Goal: Task Accomplishment & Management: Use online tool/utility

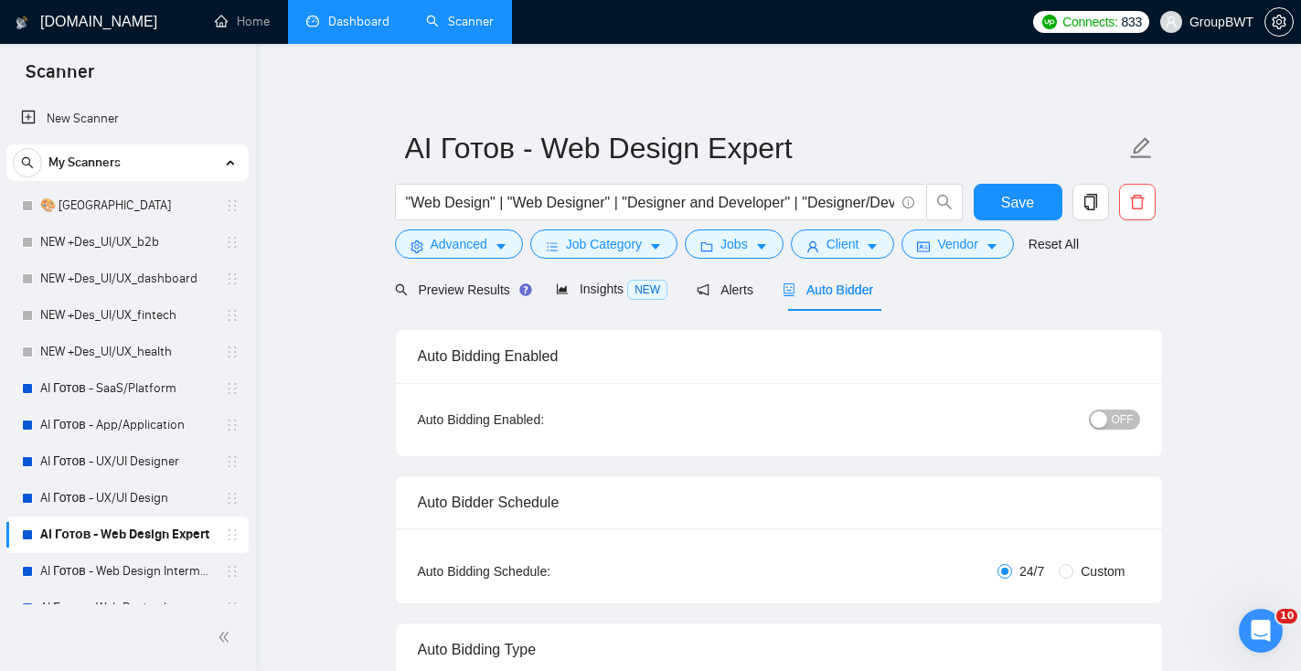
scroll to position [154, 0]
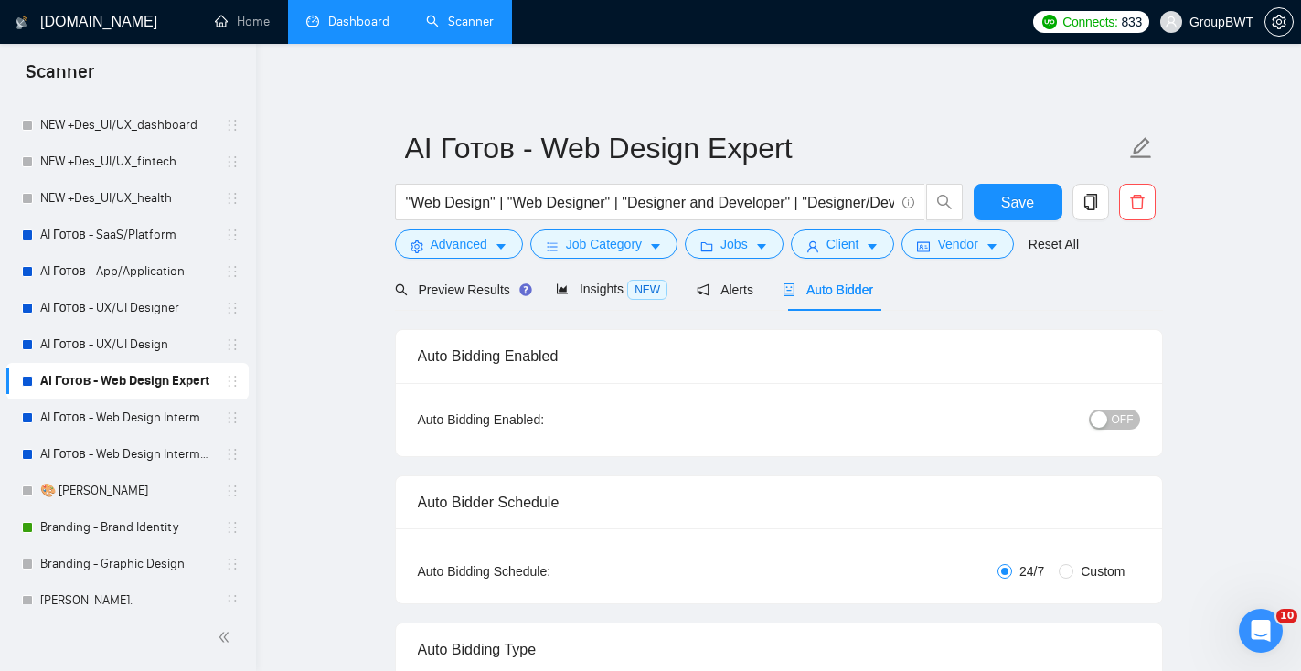
click at [336, 29] on link "Dashboard" at bounding box center [347, 22] width 83 height 16
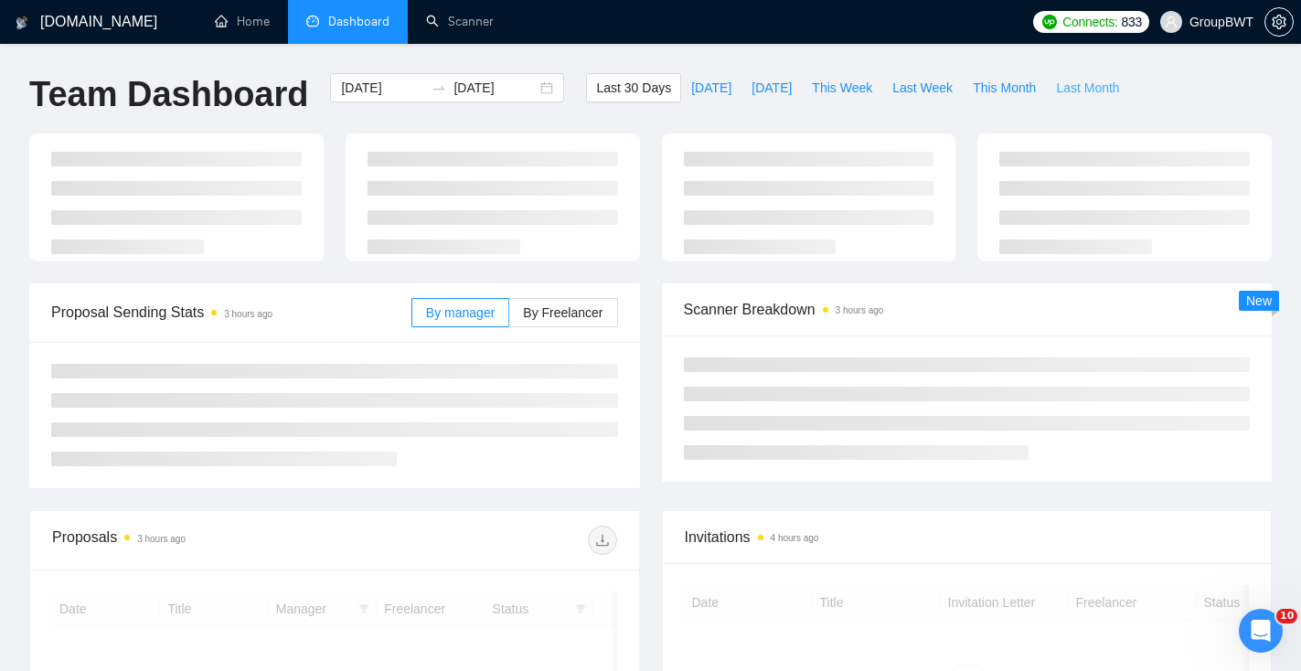
click at [1084, 91] on span "Last Month" at bounding box center [1087, 88] width 63 height 20
type input "2025-09-01"
type input "2025-09-30"
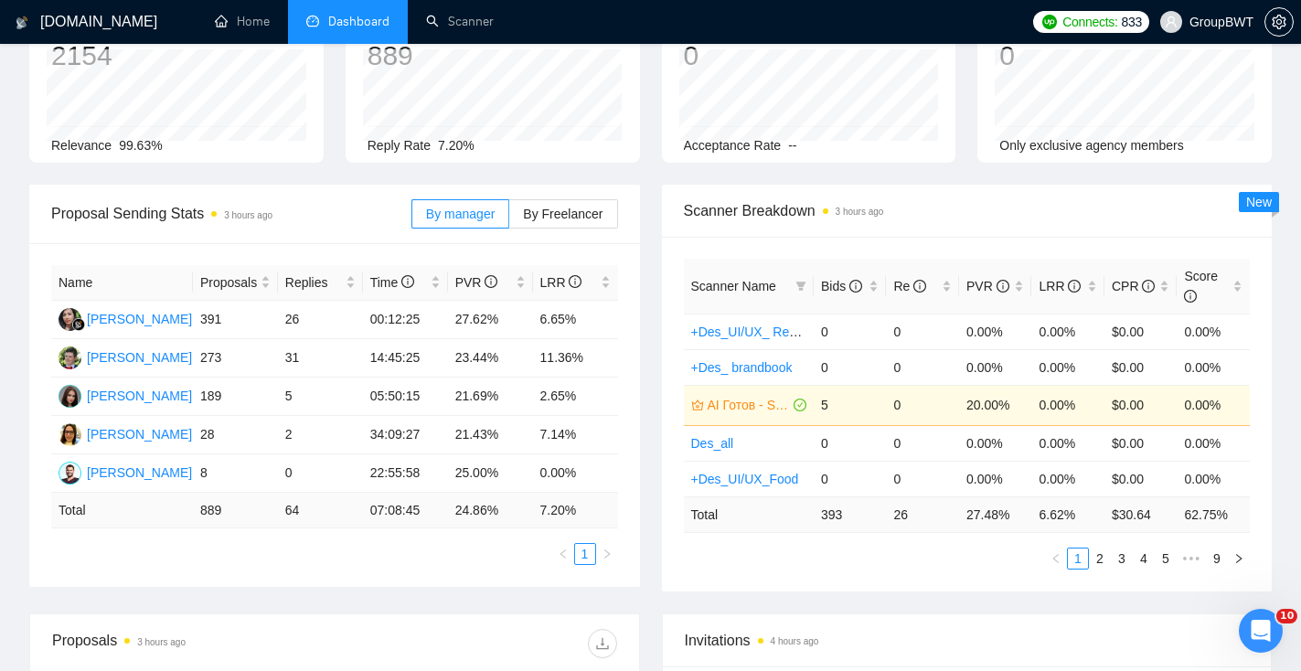
scroll to position [145, 0]
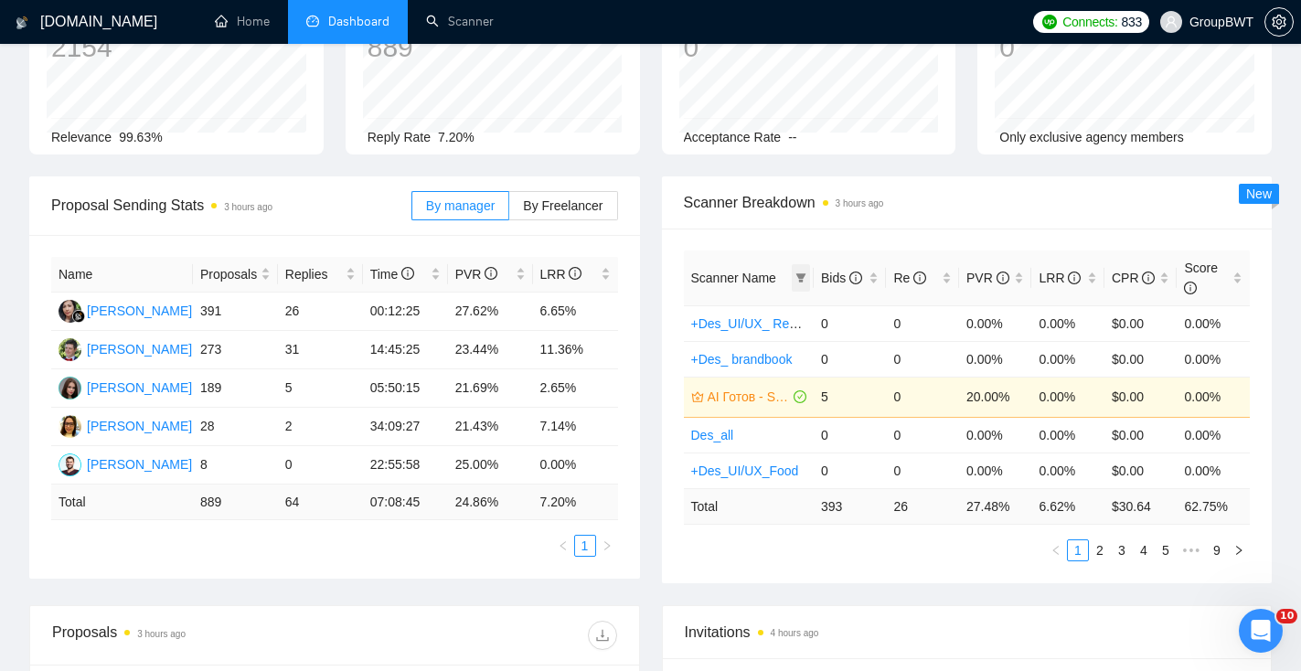
click at [801, 276] on icon "filter" at bounding box center [802, 277] width 10 height 9
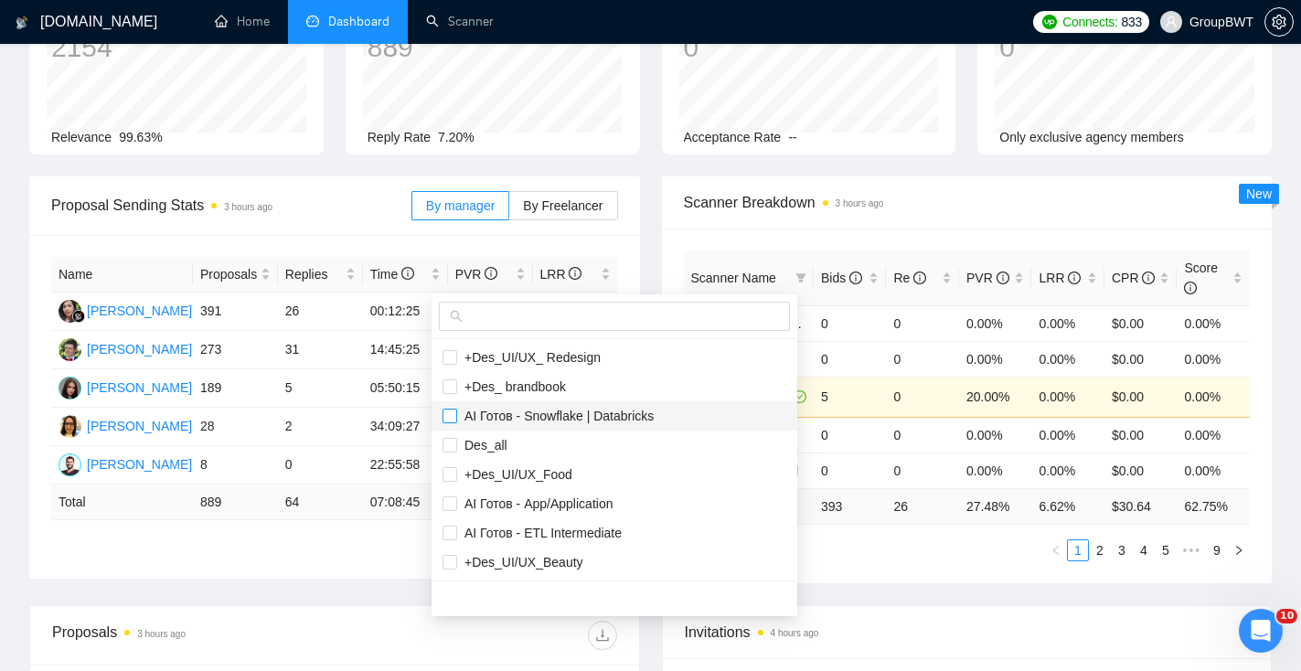
click at [450, 418] on input "checkbox" at bounding box center [450, 416] width 15 height 15
checkbox input "true"
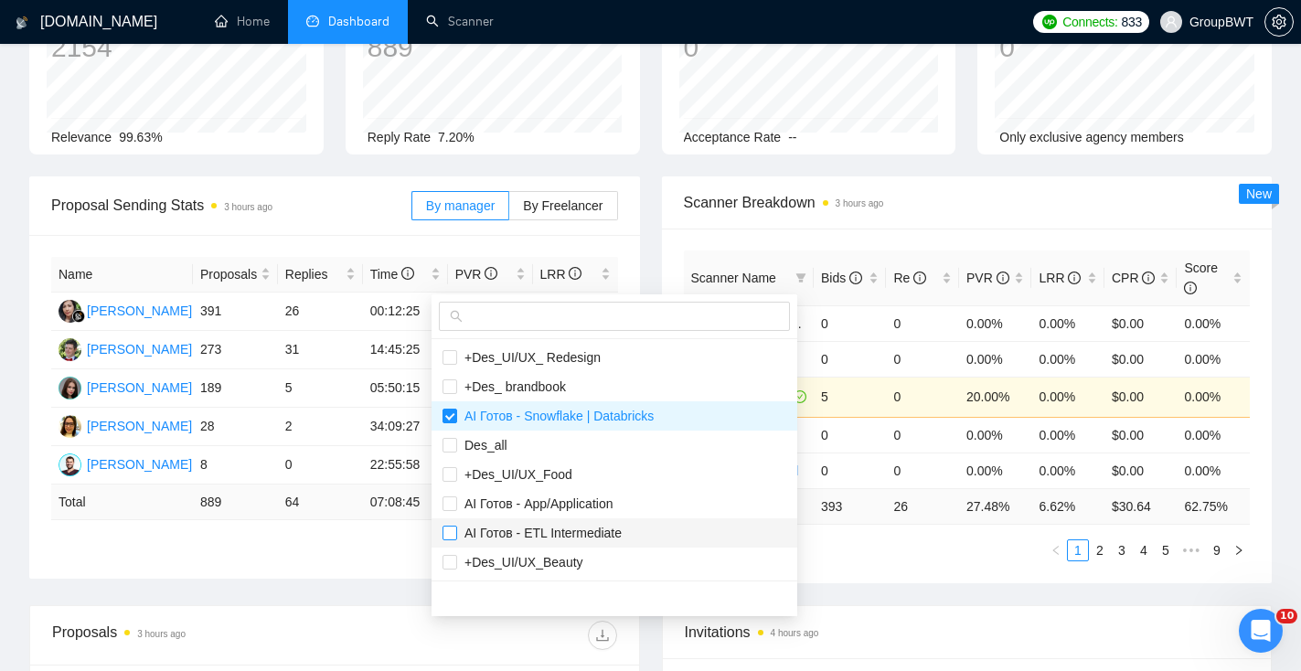
click at [453, 532] on input "checkbox" at bounding box center [450, 533] width 15 height 15
checkbox input "true"
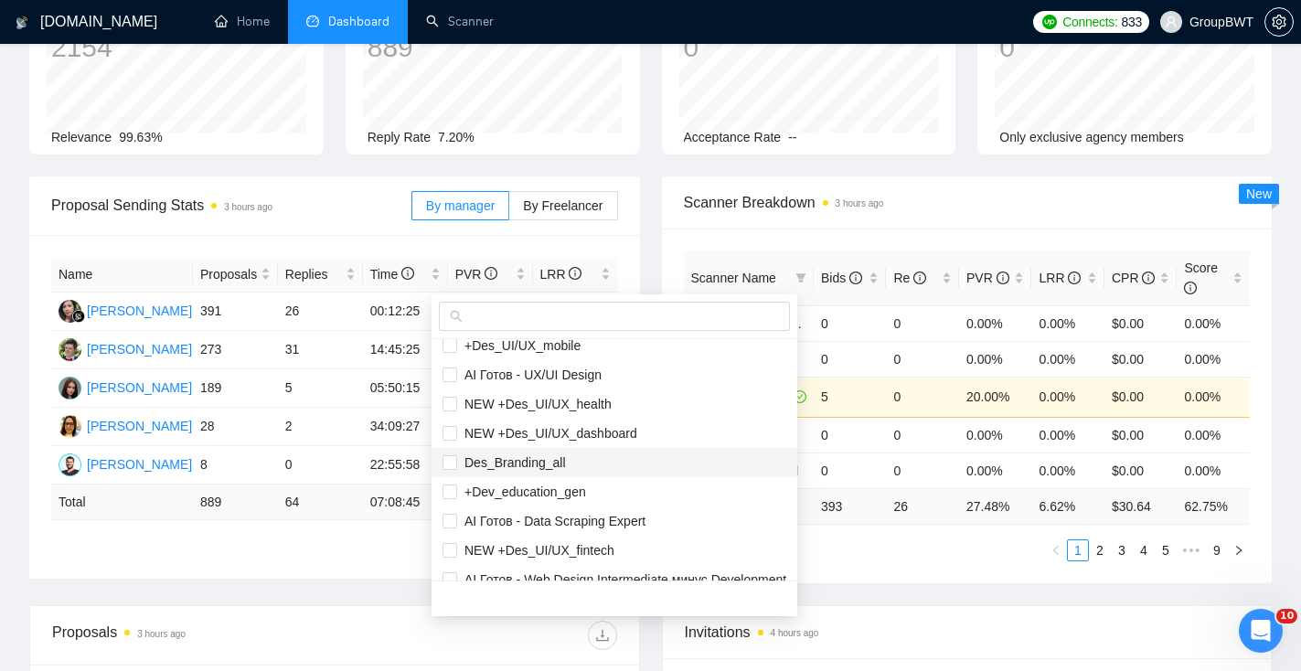
scroll to position [362, 0]
click at [453, 530] on label at bounding box center [450, 522] width 15 height 20
click at [453, 530] on input "checkbox" at bounding box center [450, 522] width 15 height 15
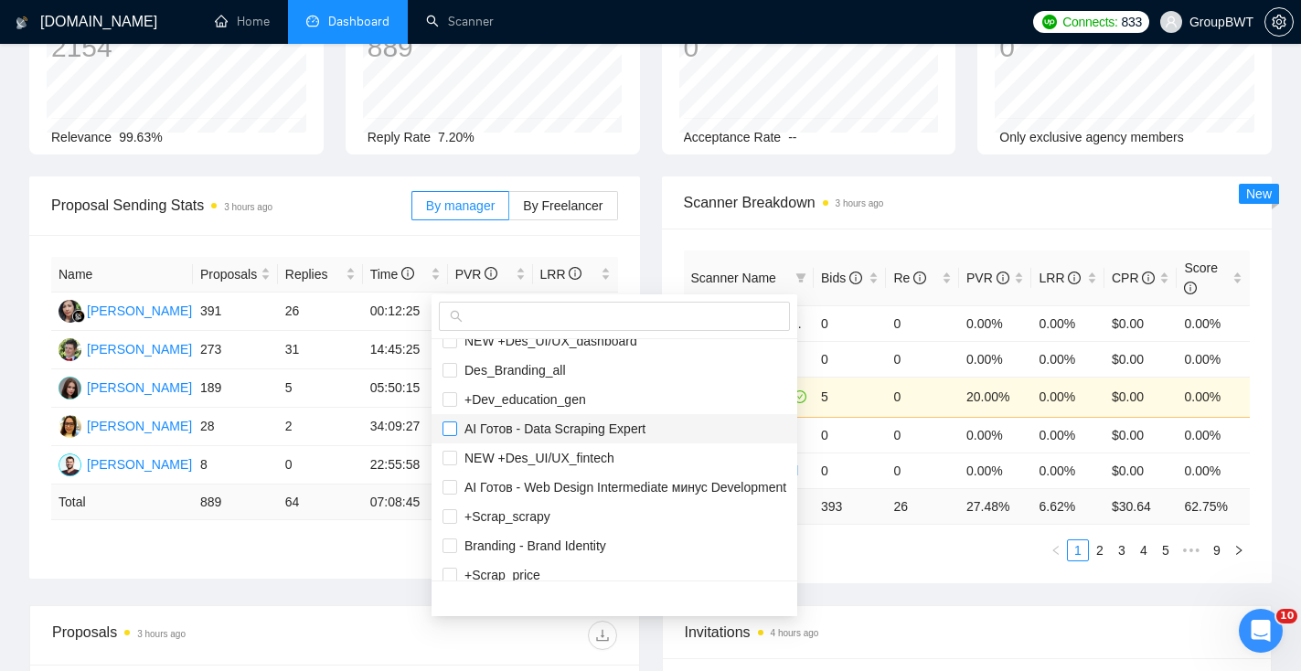
scroll to position [466, 0]
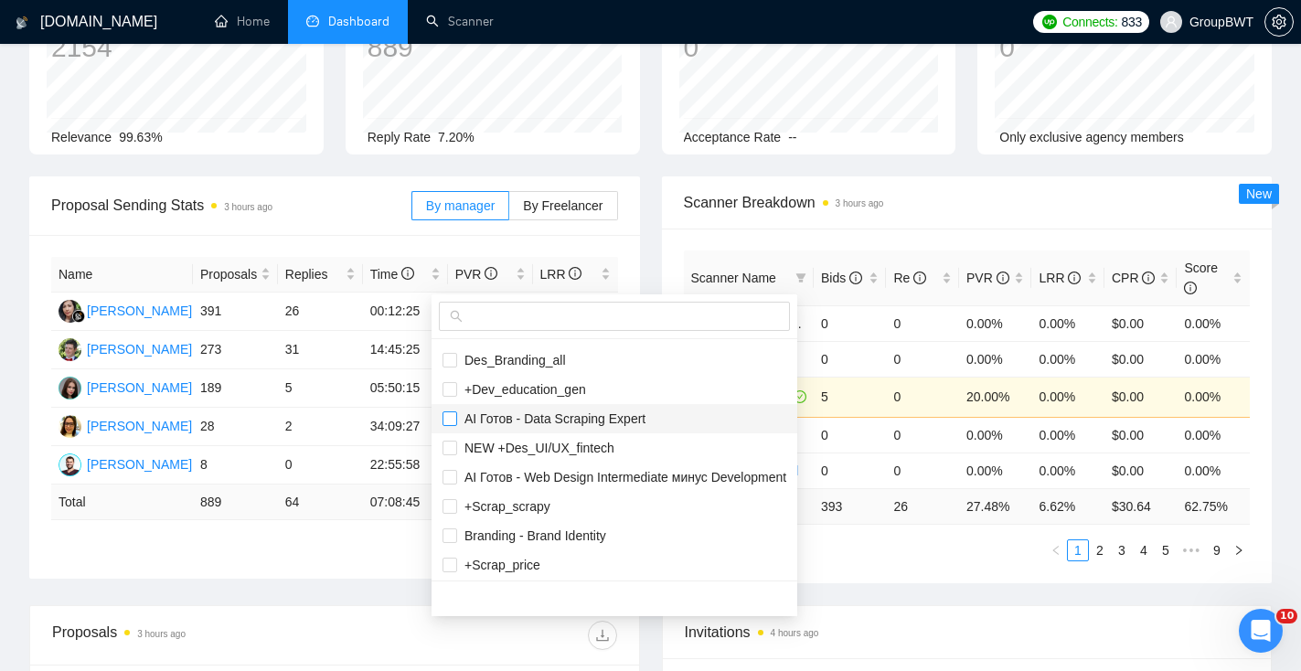
click at [450, 421] on input "checkbox" at bounding box center [450, 419] width 15 height 15
checkbox input "true"
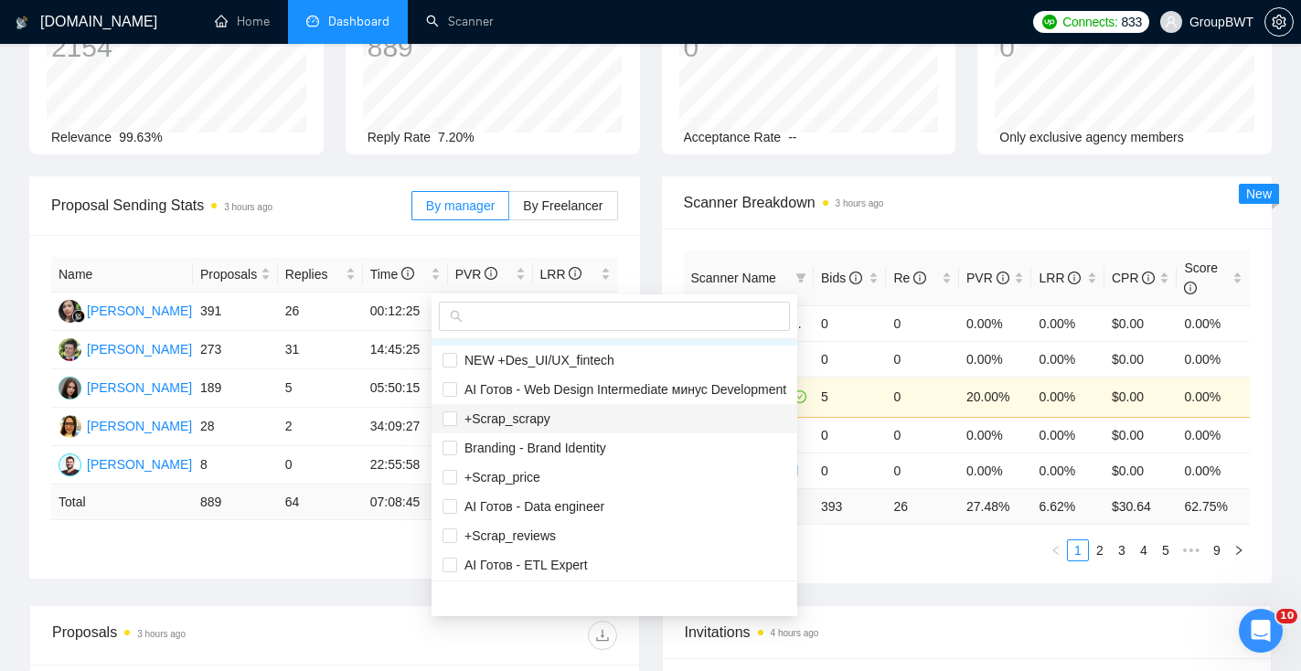
scroll to position [561, 0]
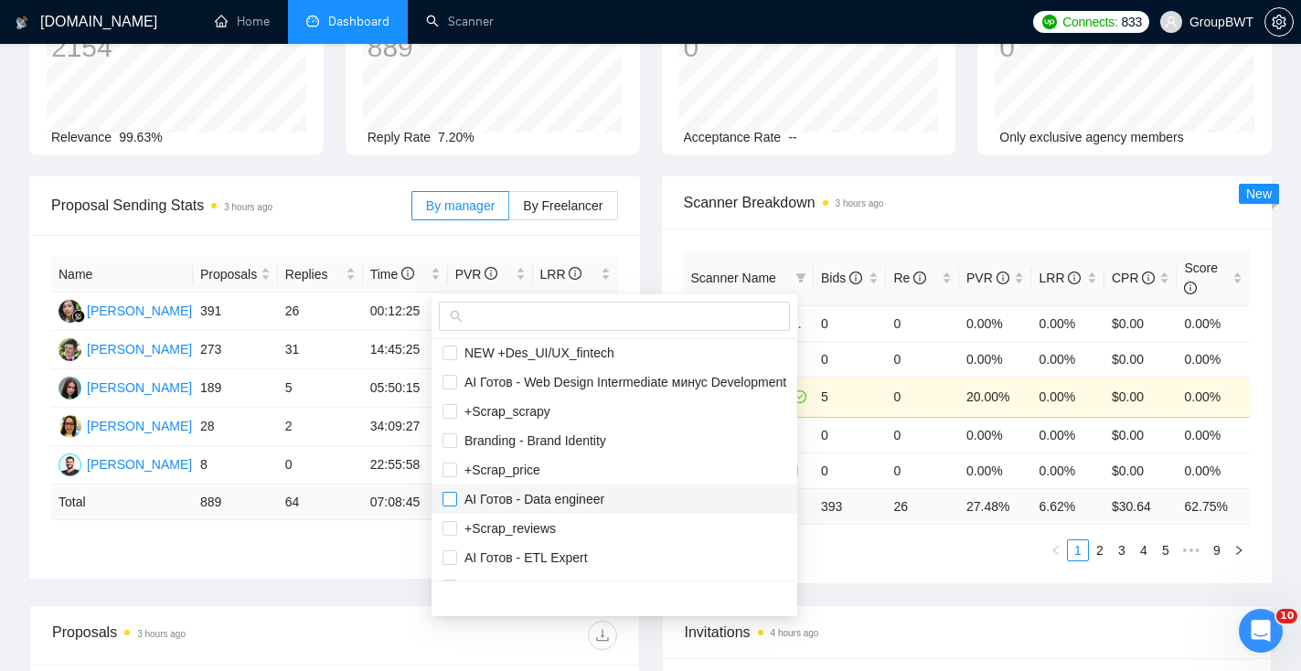
click at [452, 500] on input "checkbox" at bounding box center [450, 499] width 15 height 15
checkbox input "true"
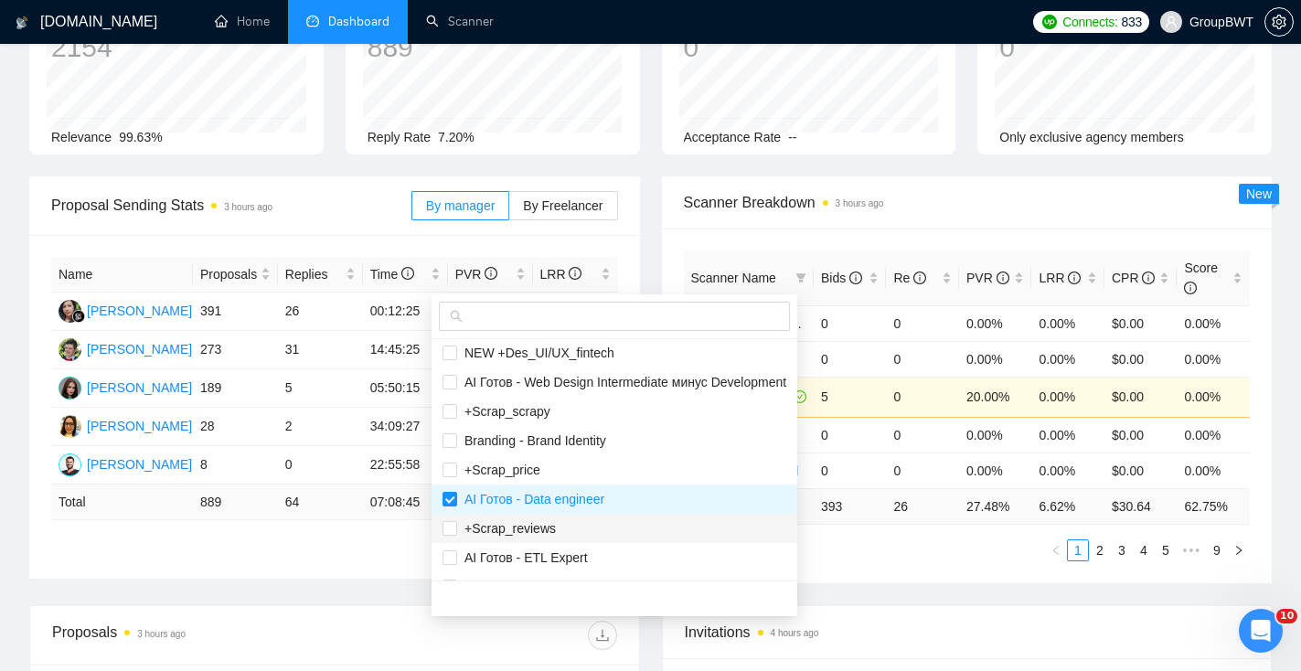
scroll to position [609, 0]
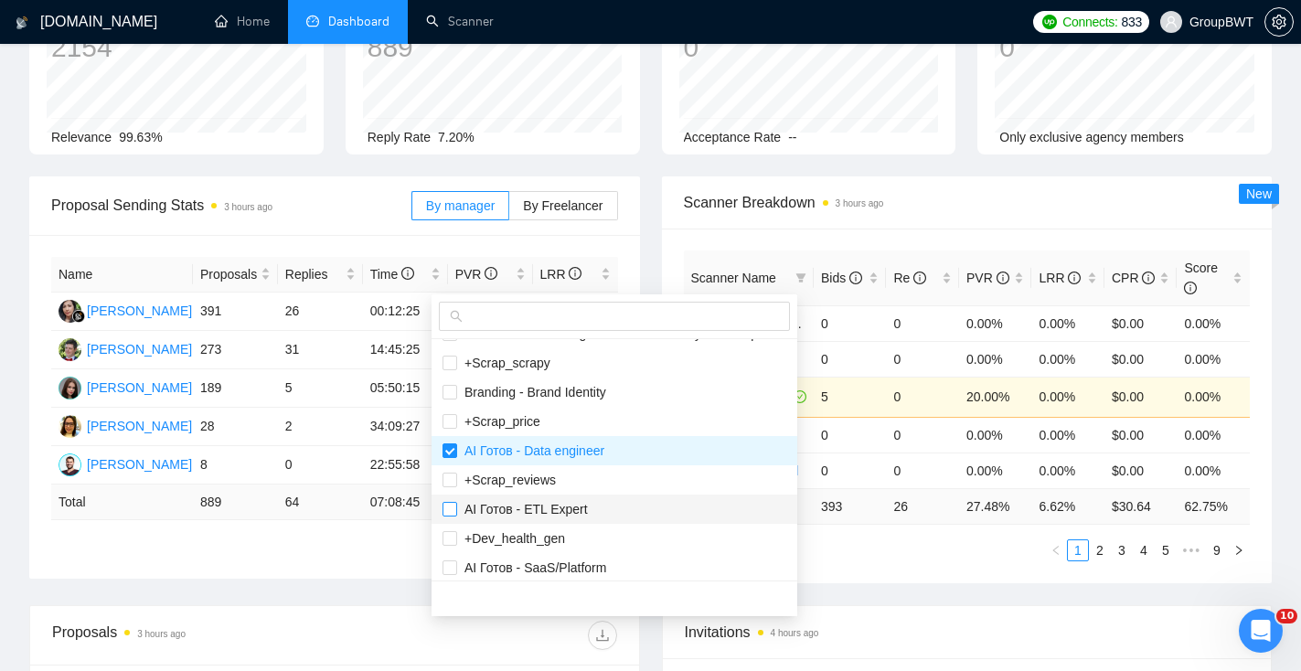
click at [453, 515] on input "checkbox" at bounding box center [450, 509] width 15 height 15
checkbox input "true"
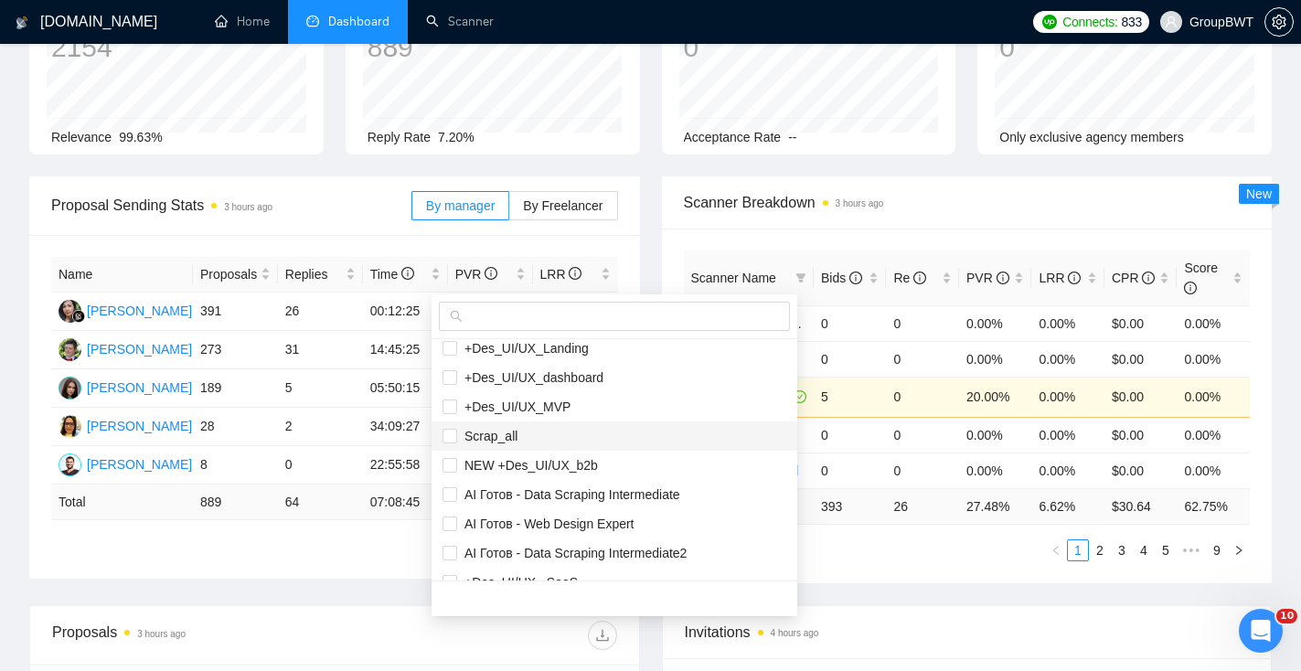
scroll to position [915, 0]
click at [454, 493] on input "checkbox" at bounding box center [450, 495] width 15 height 15
checkbox input "true"
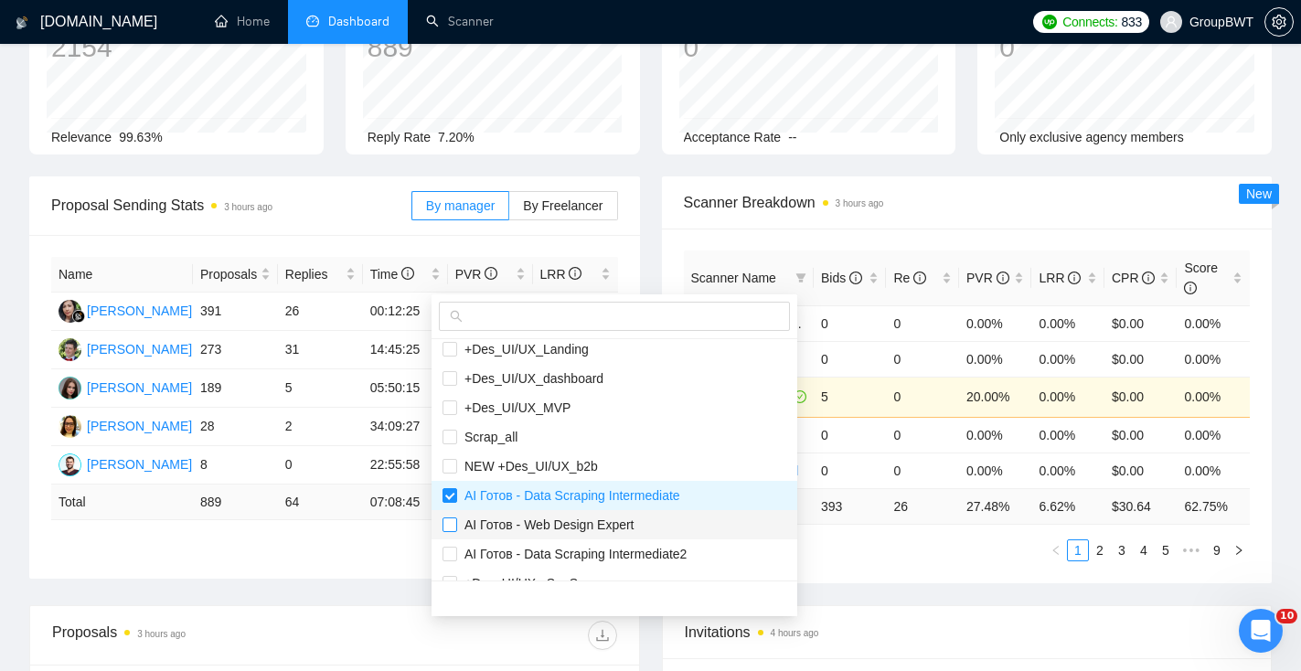
click at [455, 524] on input "checkbox" at bounding box center [450, 525] width 15 height 15
checkbox input "true"
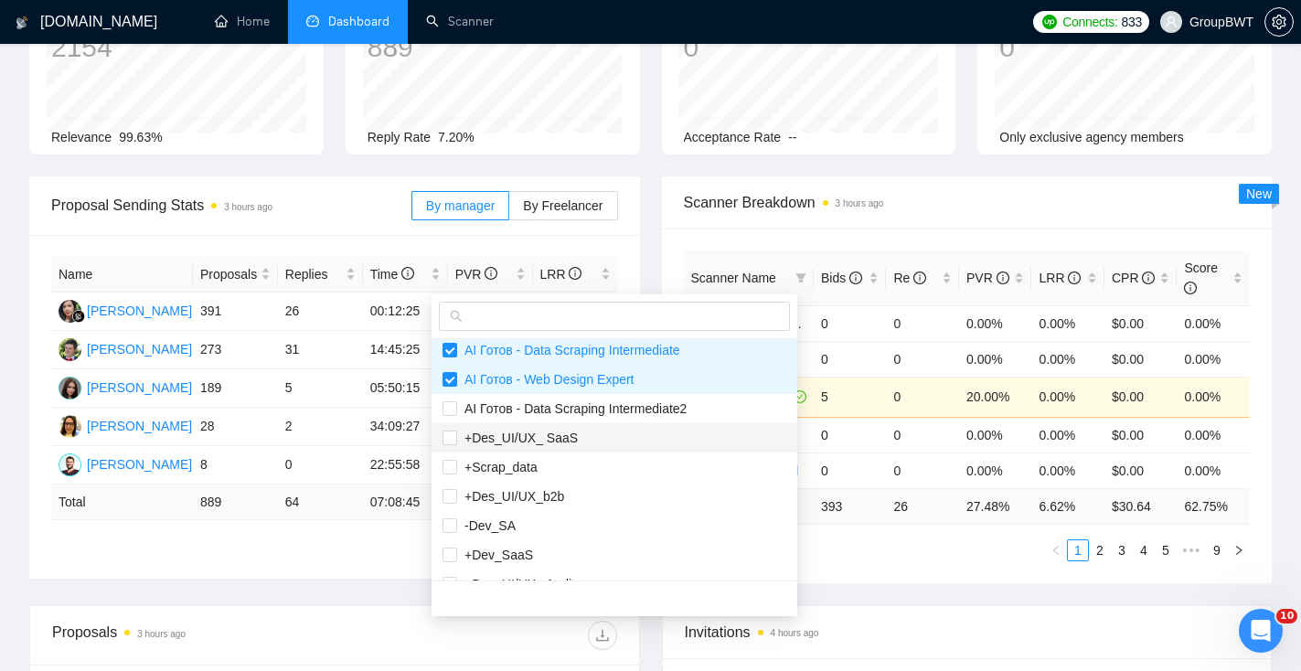
scroll to position [1083, 0]
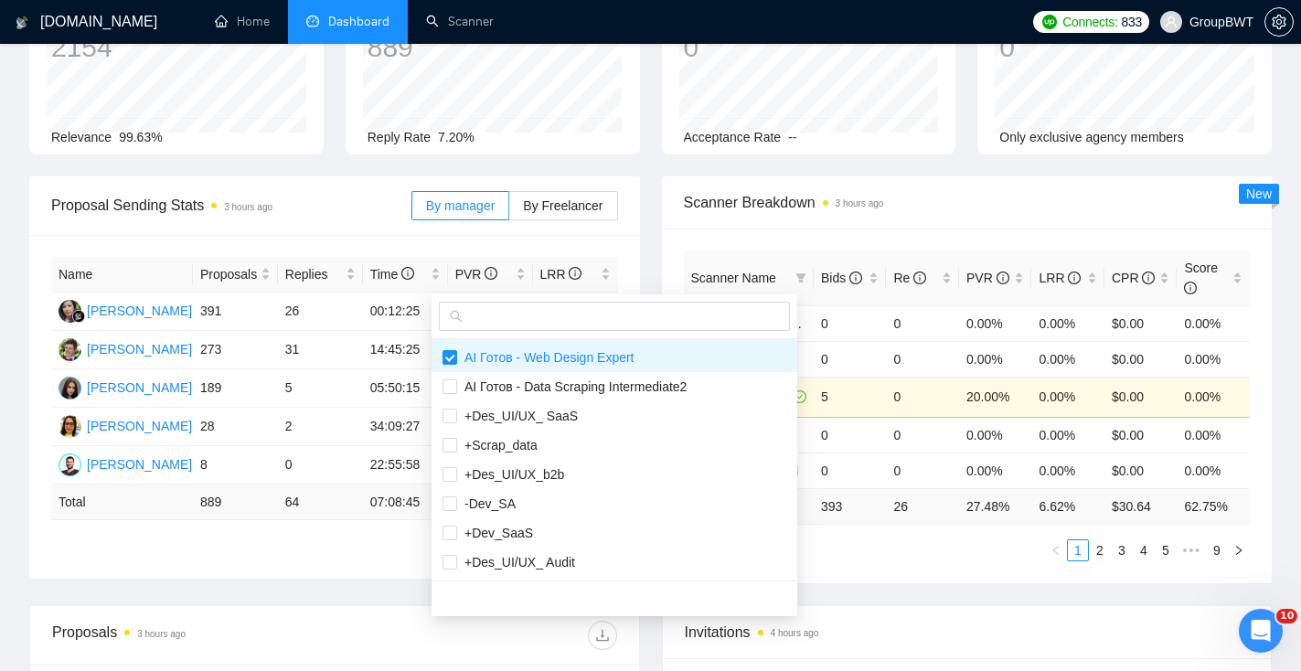
click at [931, 557] on div "Scanner Name Bids Re PVR LRR CPR Score +Des_UI/UX_ Redesign 0 0 0.00% 0.00% $0.…" at bounding box center [967, 406] width 567 height 311
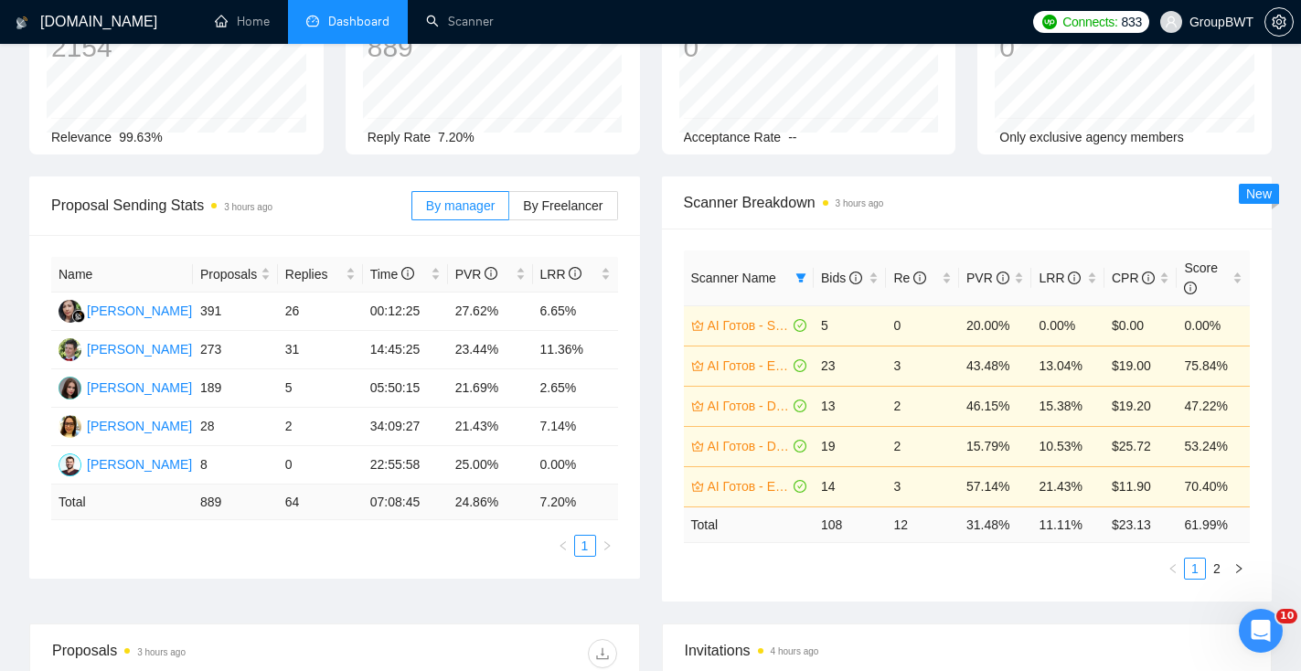
scroll to position [136, 0]
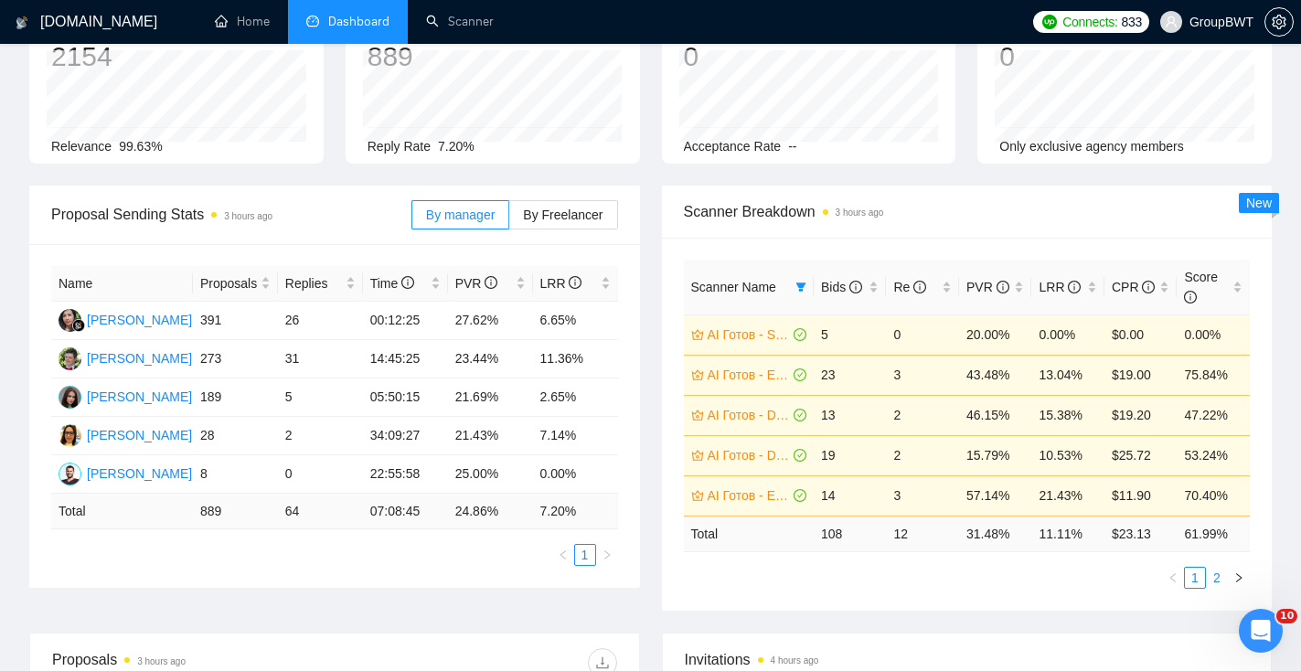
click at [1220, 575] on link "2" at bounding box center [1217, 578] width 20 height 20
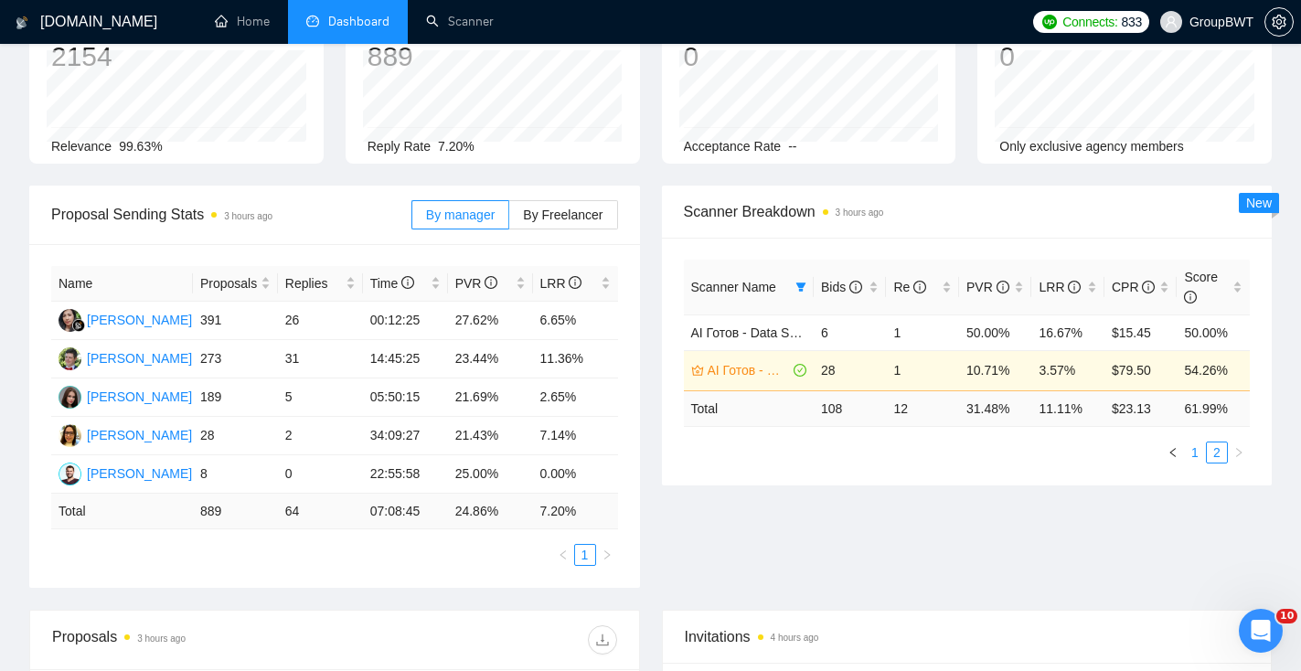
click at [1201, 449] on link "1" at bounding box center [1195, 453] width 20 height 20
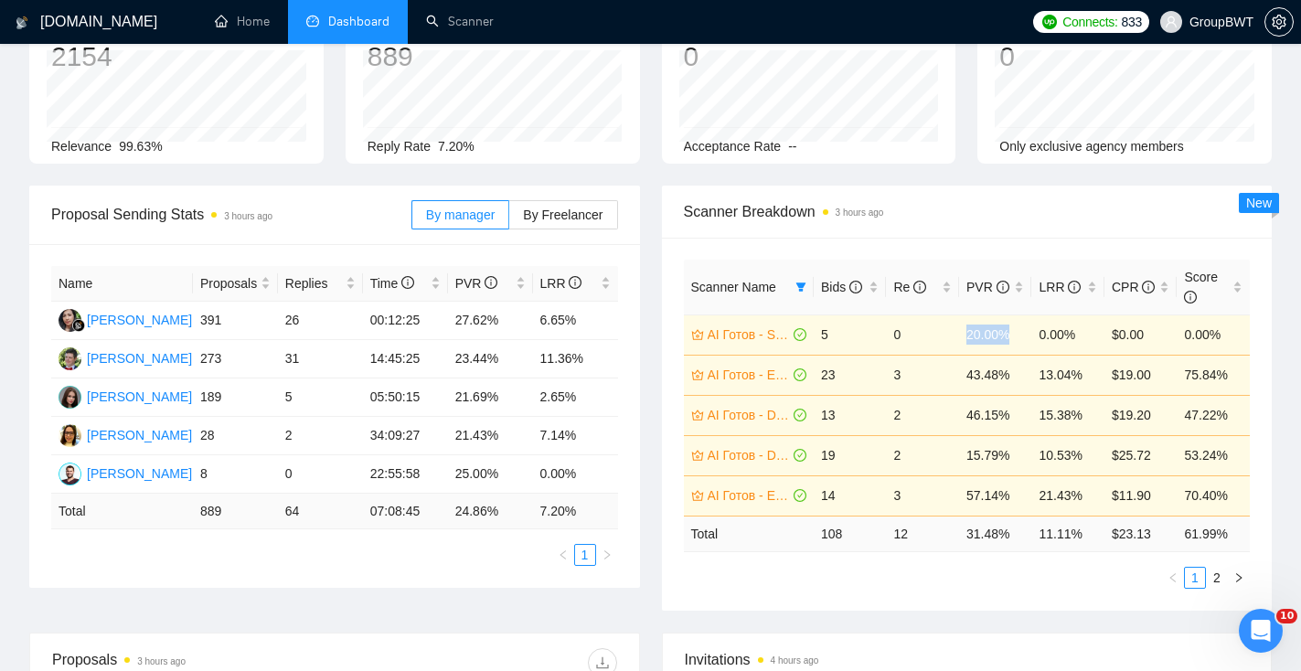
drag, startPoint x: 1019, startPoint y: 336, endPoint x: 968, endPoint y: 335, distance: 51.2
click at [969, 336] on td "20.00%" at bounding box center [995, 335] width 73 height 40
copy td "20.00%"
drag, startPoint x: 1015, startPoint y: 378, endPoint x: 966, endPoint y: 379, distance: 49.4
click at [967, 379] on td "43.48%" at bounding box center [995, 375] width 73 height 40
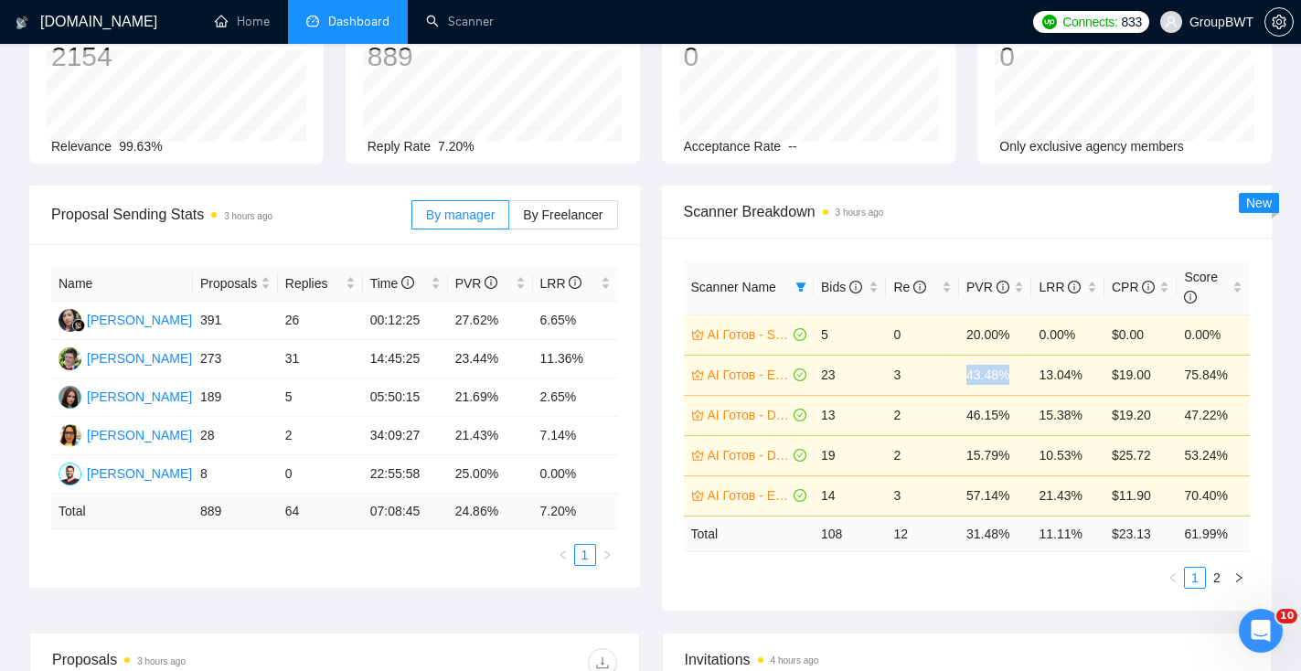
copy td "43.48%"
drag, startPoint x: 1090, startPoint y: 376, endPoint x: 1041, endPoint y: 374, distance: 49.4
click at [1041, 374] on td "13.04%" at bounding box center [1068, 375] width 73 height 40
copy td "13.04%"
drag, startPoint x: 1013, startPoint y: 418, endPoint x: 969, endPoint y: 419, distance: 43.9
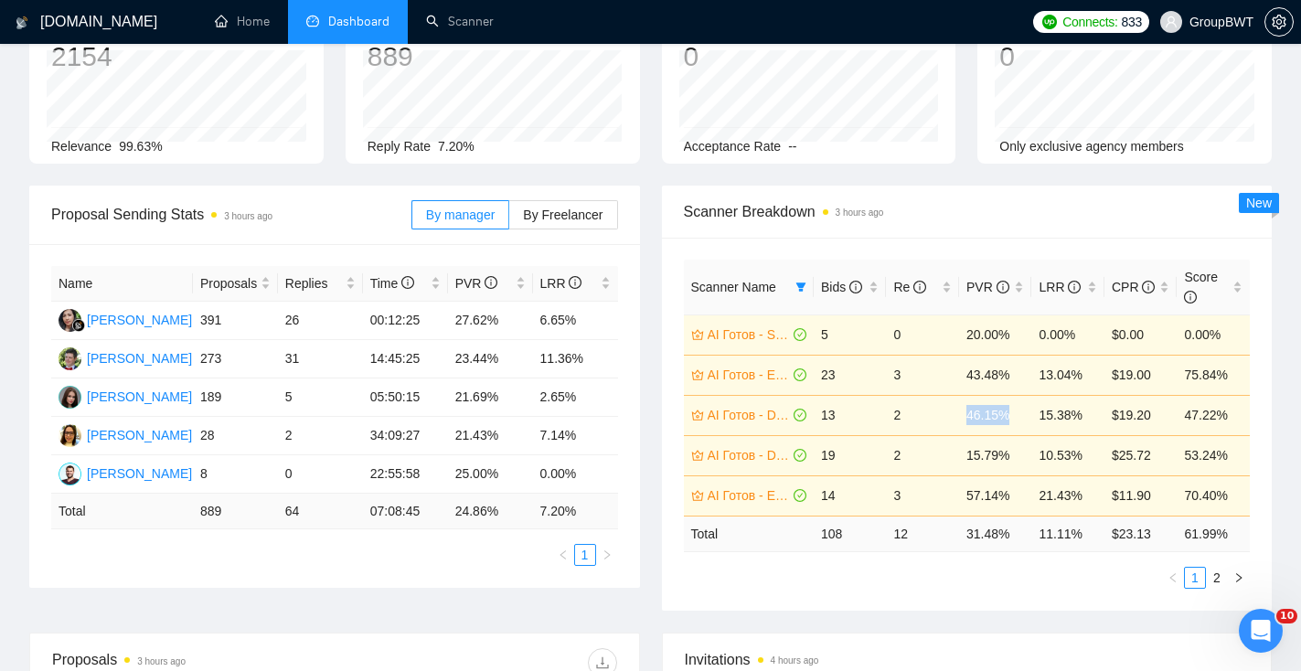
click at [969, 419] on td "46.15%" at bounding box center [995, 415] width 73 height 40
copy td "46.15%"
drag, startPoint x: 1084, startPoint y: 414, endPoint x: 1041, endPoint y: 412, distance: 43.1
click at [1041, 412] on td "15.38%" at bounding box center [1068, 415] width 73 height 40
copy td "15.38%"
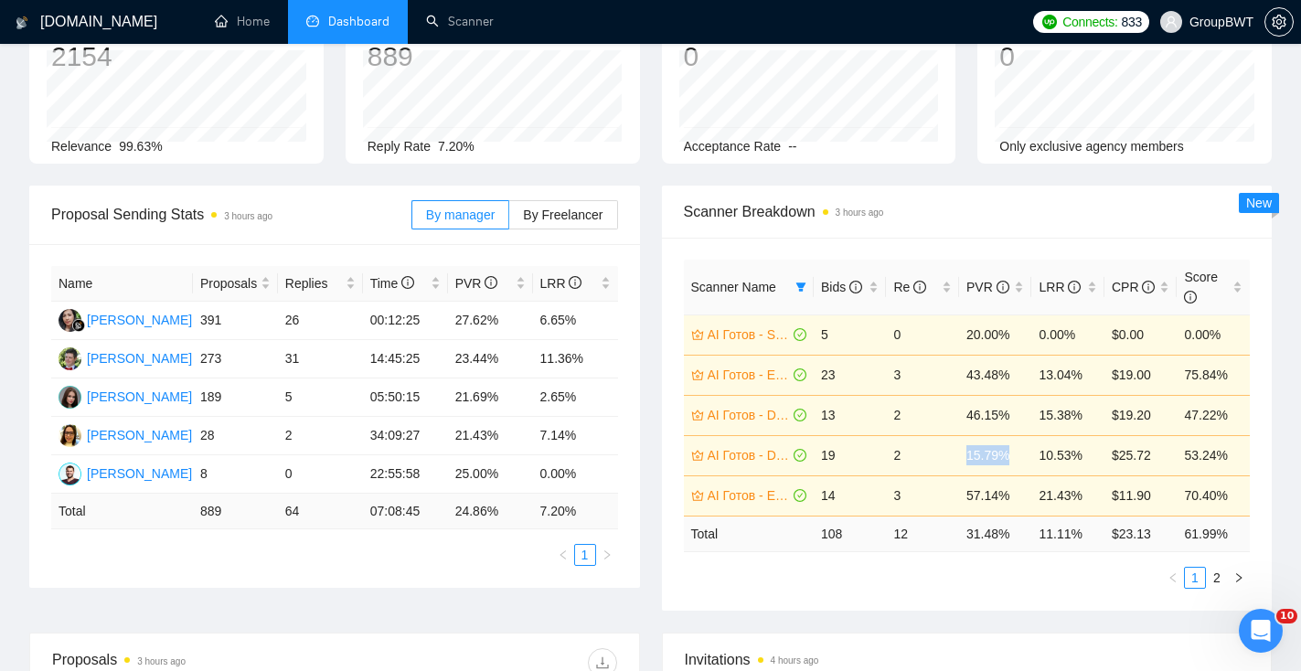
drag, startPoint x: 1016, startPoint y: 459, endPoint x: 966, endPoint y: 454, distance: 50.6
click at [967, 455] on td "15.79%" at bounding box center [995, 455] width 73 height 40
copy td "15.79%"
drag, startPoint x: 1083, startPoint y: 461, endPoint x: 1040, endPoint y: 456, distance: 43.2
click at [1041, 457] on td "10.53%" at bounding box center [1068, 455] width 73 height 40
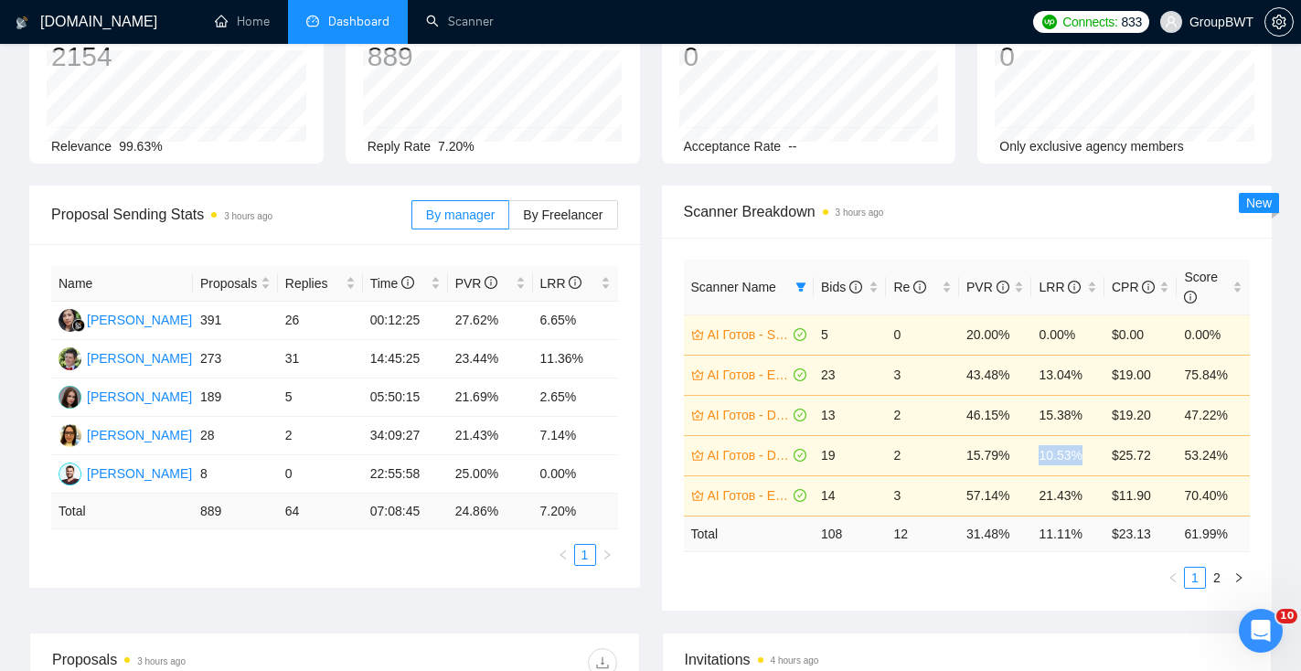
copy td "10.53%"
drag, startPoint x: 1011, startPoint y: 496, endPoint x: 967, endPoint y: 496, distance: 43.9
click at [967, 496] on td "57.14%" at bounding box center [995, 496] width 73 height 40
copy td "57.14%"
drag, startPoint x: 1087, startPoint y: 494, endPoint x: 1039, endPoint y: 493, distance: 47.6
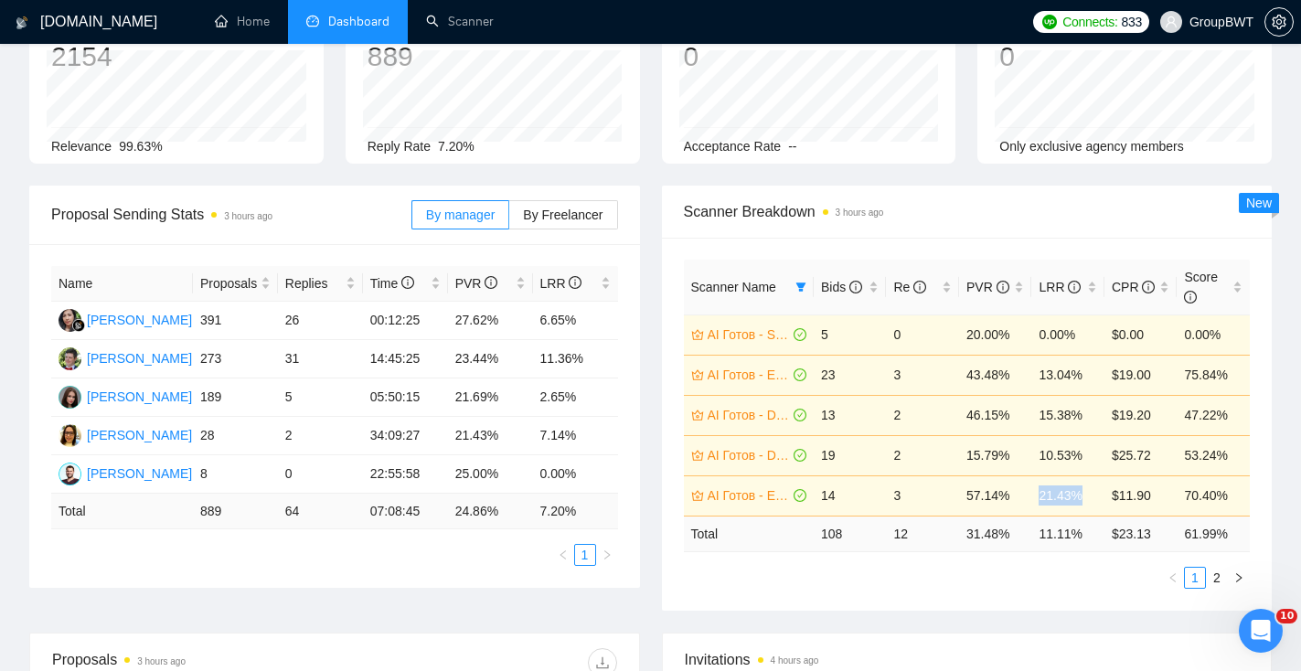
click at [1040, 494] on td "21.43%" at bounding box center [1068, 496] width 73 height 40
copy td "21.43%"
click at [1217, 577] on link "2" at bounding box center [1217, 578] width 20 height 20
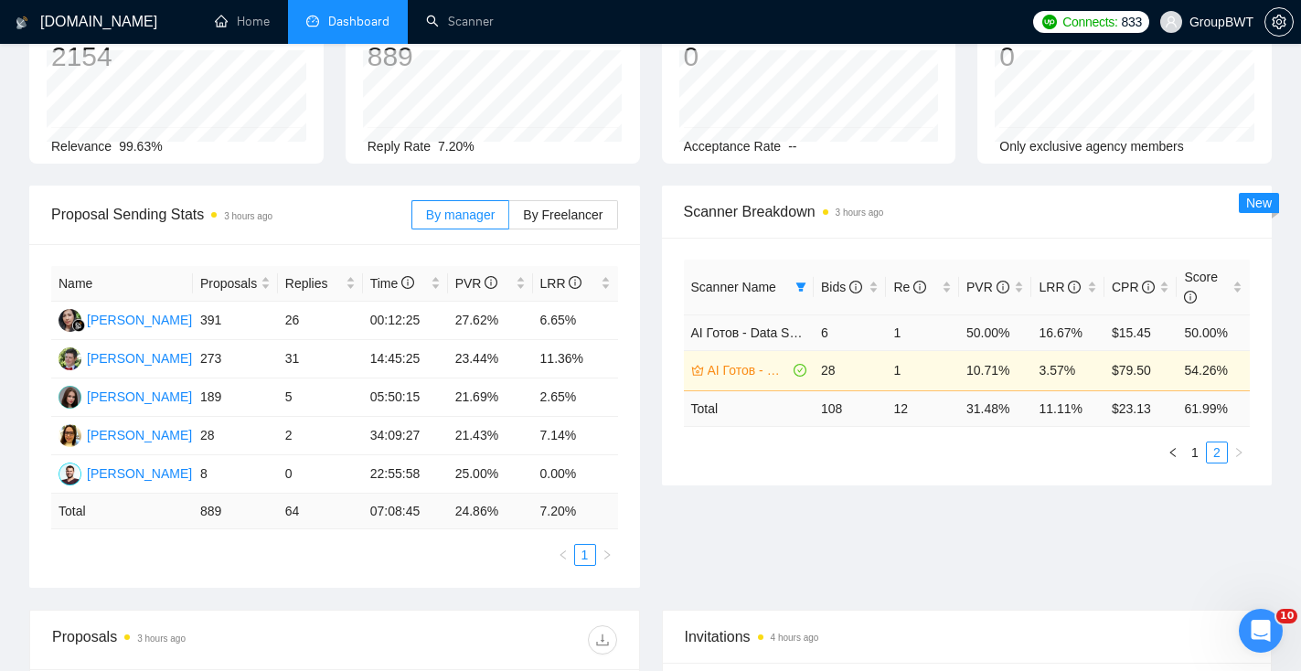
click at [785, 331] on span "AI Готов - Data Scraping Intermediate" at bounding box center [799, 333] width 216 height 15
click at [867, 327] on td "6" at bounding box center [850, 333] width 73 height 36
drag, startPoint x: 1021, startPoint y: 333, endPoint x: 964, endPoint y: 329, distance: 56.8
click at [964, 330] on td "50.00%" at bounding box center [995, 333] width 73 height 36
copy td "50.00%"
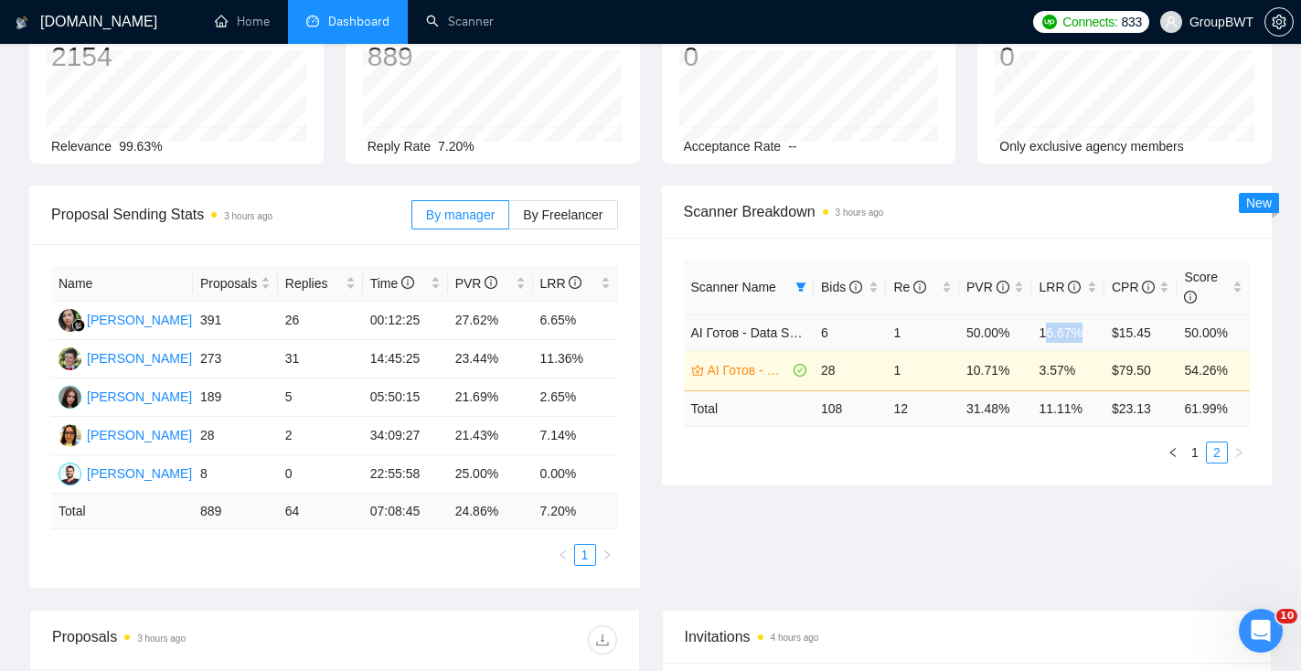
drag, startPoint x: 1084, startPoint y: 344, endPoint x: 1050, endPoint y: 340, distance: 34.0
click at [1050, 341] on td "16.67%" at bounding box center [1068, 333] width 73 height 36
click at [1084, 337] on td "16.67%" at bounding box center [1068, 333] width 73 height 36
drag, startPoint x: 1090, startPoint y: 337, endPoint x: 1036, endPoint y: 337, distance: 54.0
click at [1036, 337] on td "16.67%" at bounding box center [1068, 333] width 73 height 36
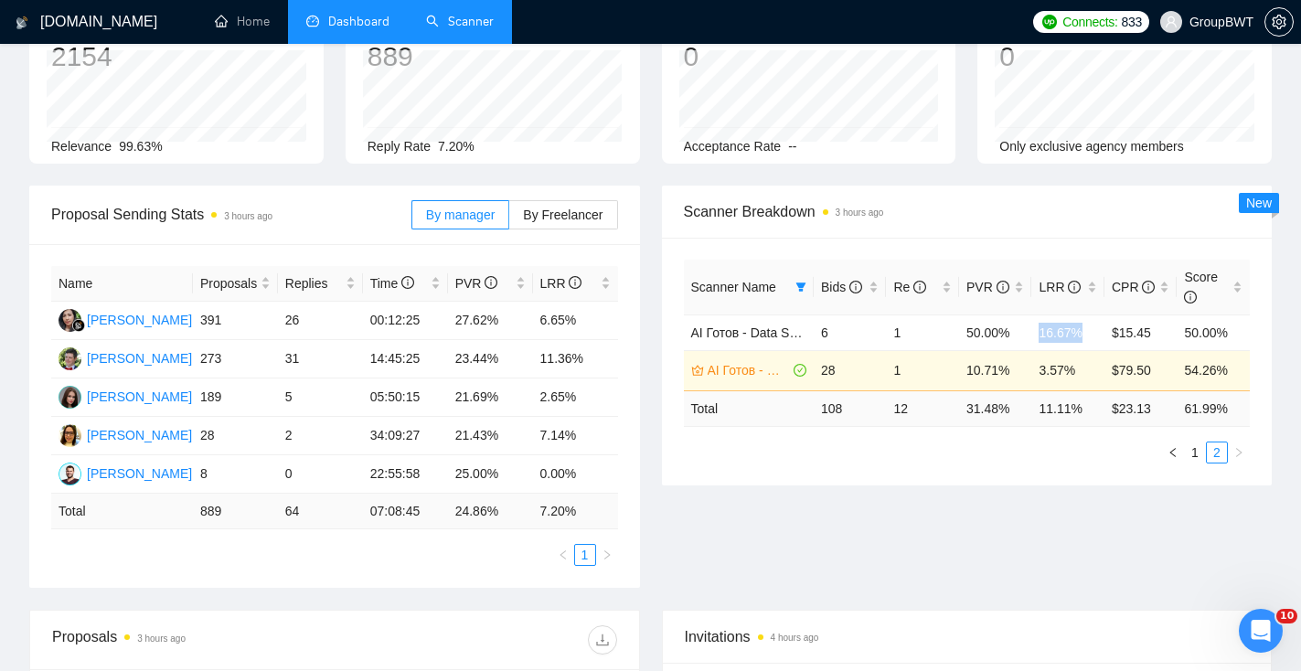
click at [462, 17] on link "Scanner" at bounding box center [460, 22] width 68 height 16
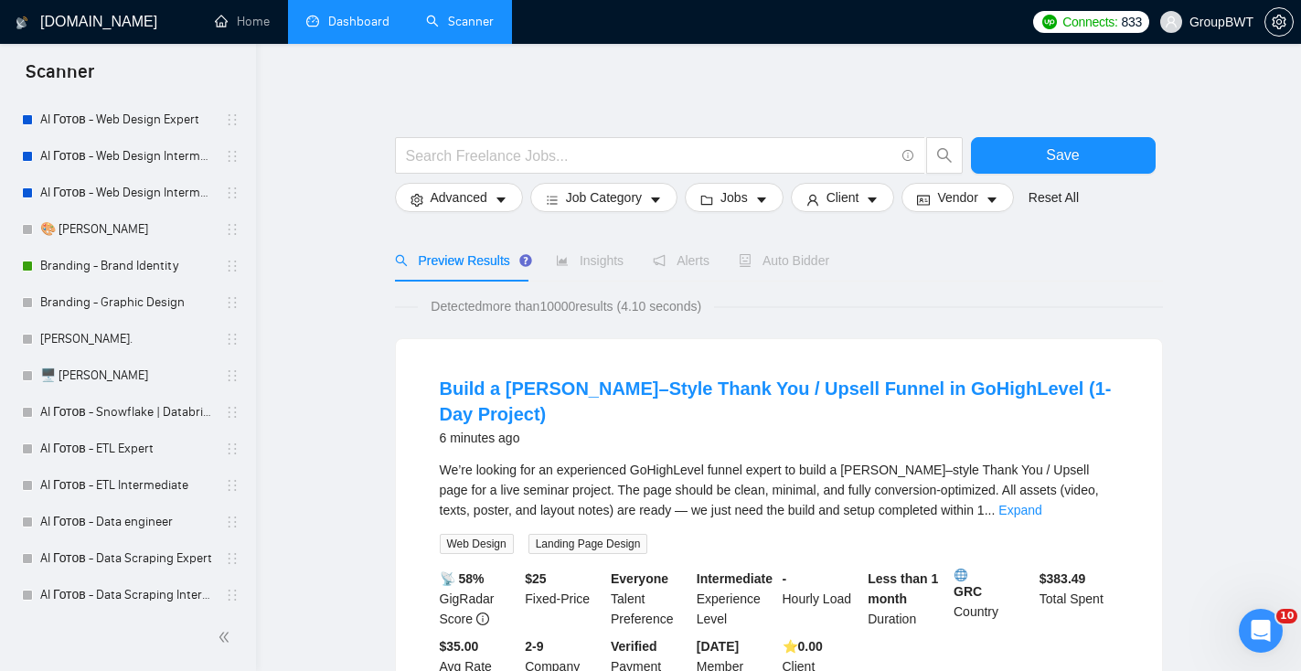
scroll to position [437, 0]
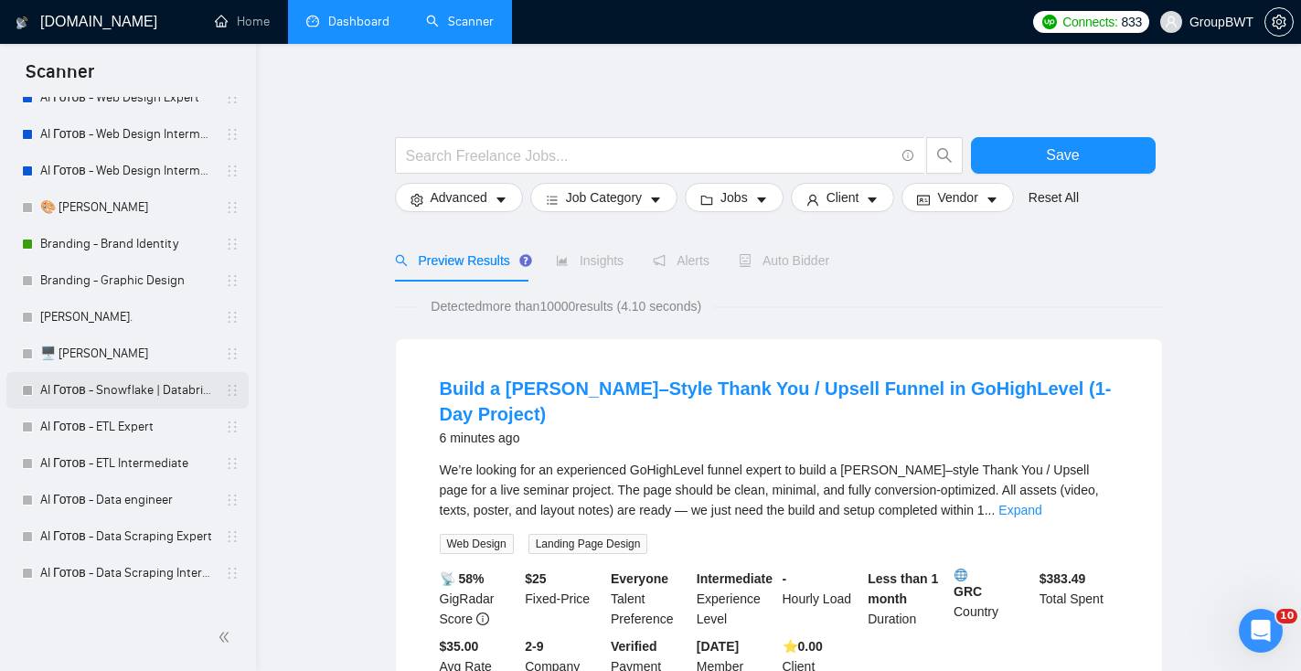
click at [143, 396] on link "AI Готов - Snowflake | Databricks" at bounding box center [127, 390] width 174 height 37
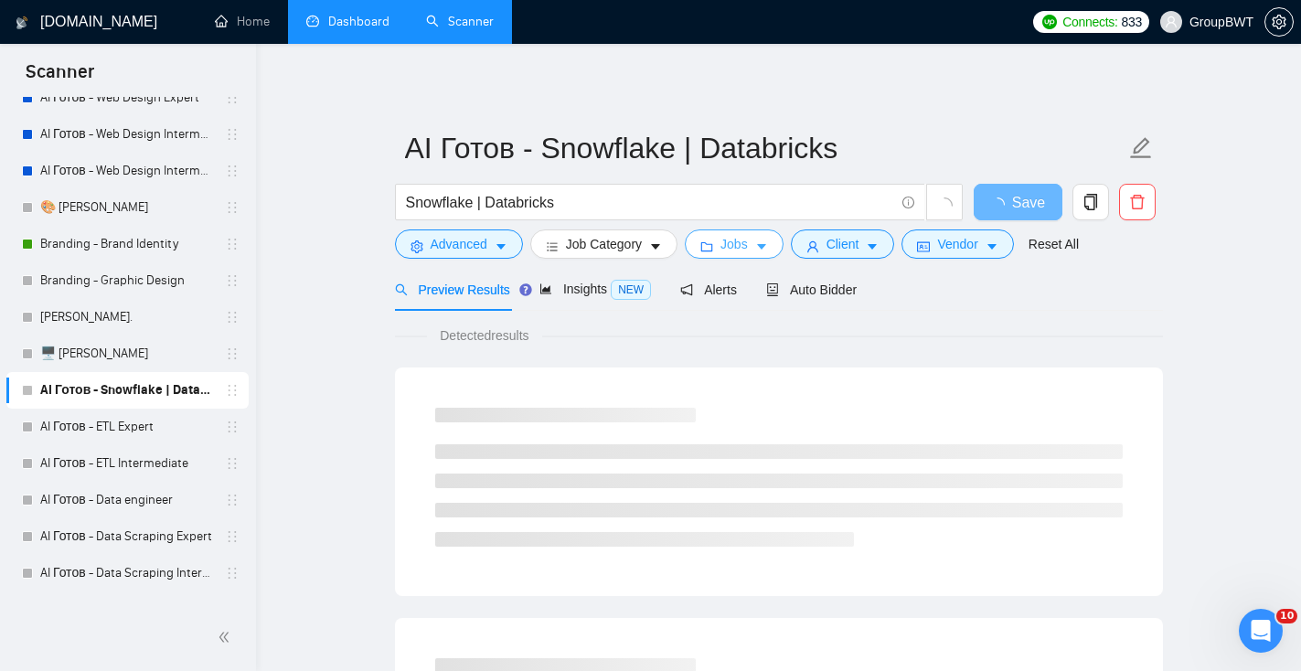
click at [714, 254] on button "Jobs" at bounding box center [734, 244] width 99 height 29
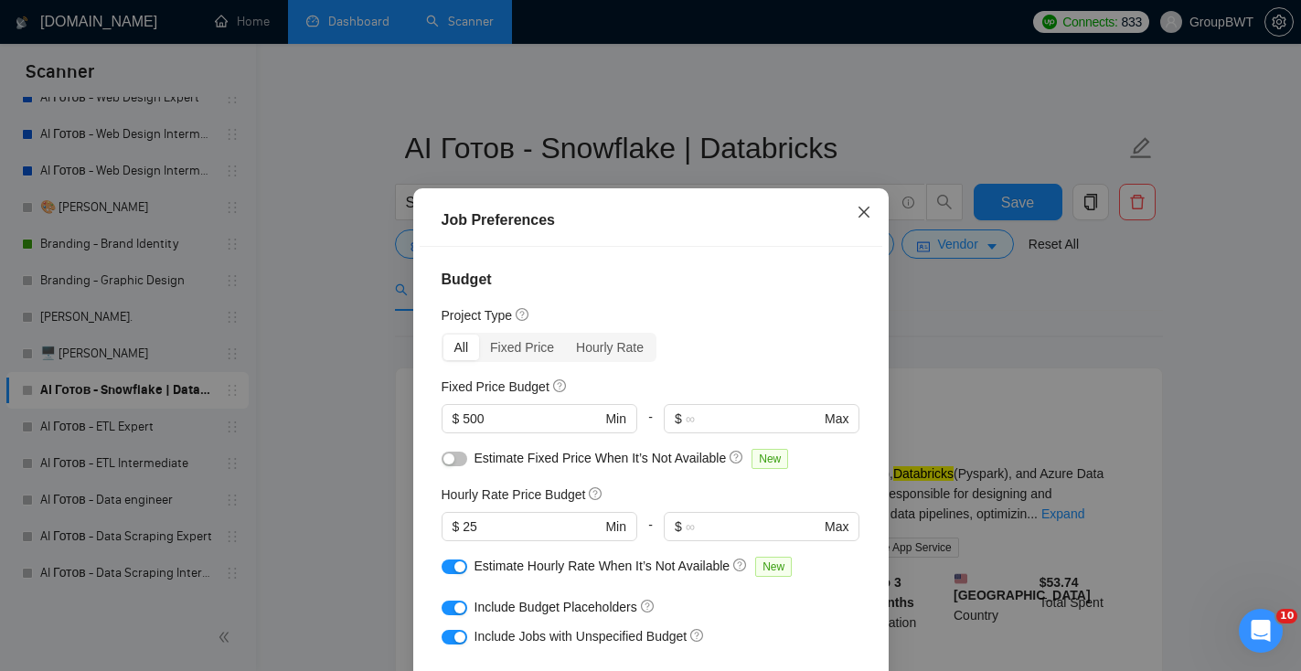
click at [860, 208] on icon "close" at bounding box center [864, 212] width 15 height 15
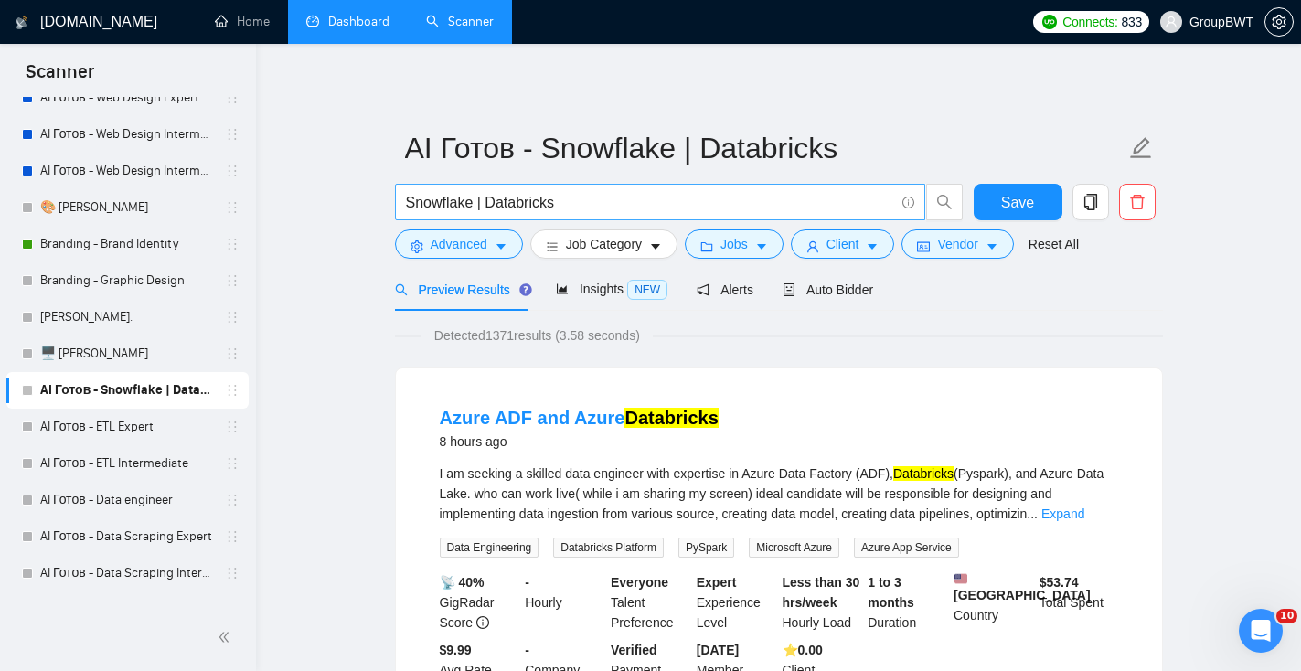
click at [612, 212] on input "Snowflake | Databricks" at bounding box center [650, 202] width 488 height 23
drag, startPoint x: 612, startPoint y: 212, endPoint x: 316, endPoint y: 209, distance: 296.3
click at [499, 239] on button "Advanced" at bounding box center [459, 244] width 128 height 29
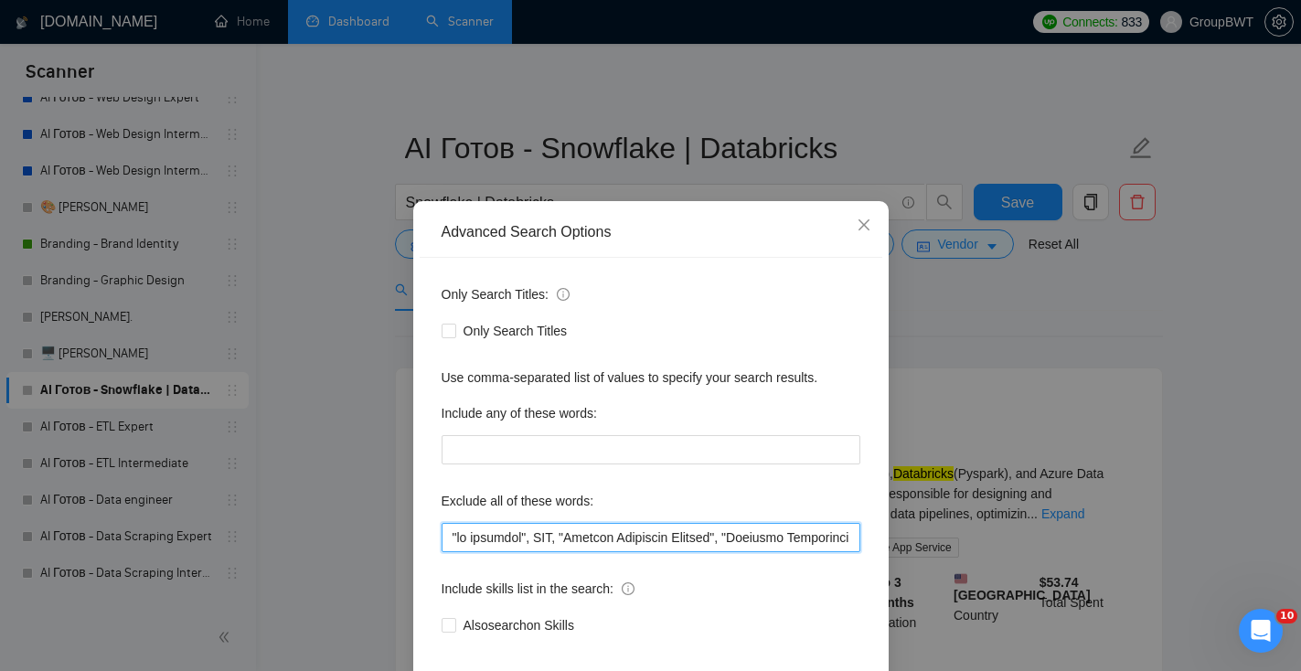
click at [554, 541] on input "text" at bounding box center [651, 537] width 419 height 29
click at [1014, 345] on div "Advanced Search Options Only Search Titles: Only Search Titles Use comma-separa…" at bounding box center [650, 335] width 1301 height 671
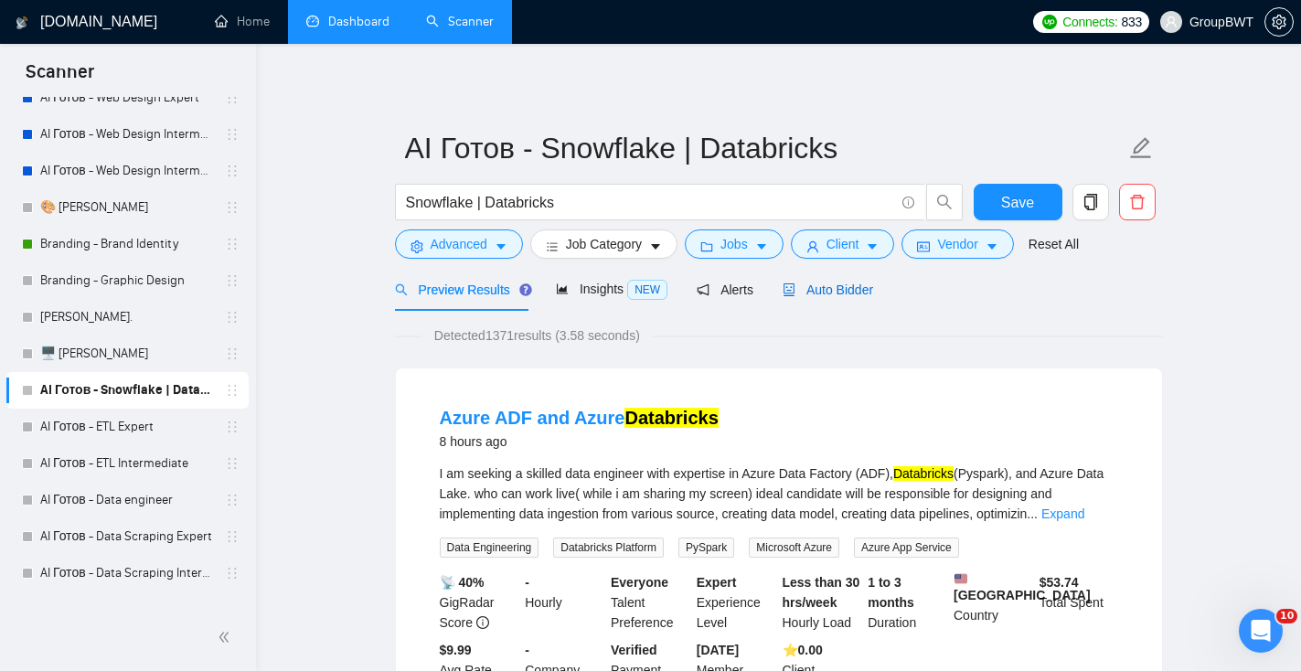
click at [866, 296] on span "Auto Bidder" at bounding box center [828, 290] width 91 height 15
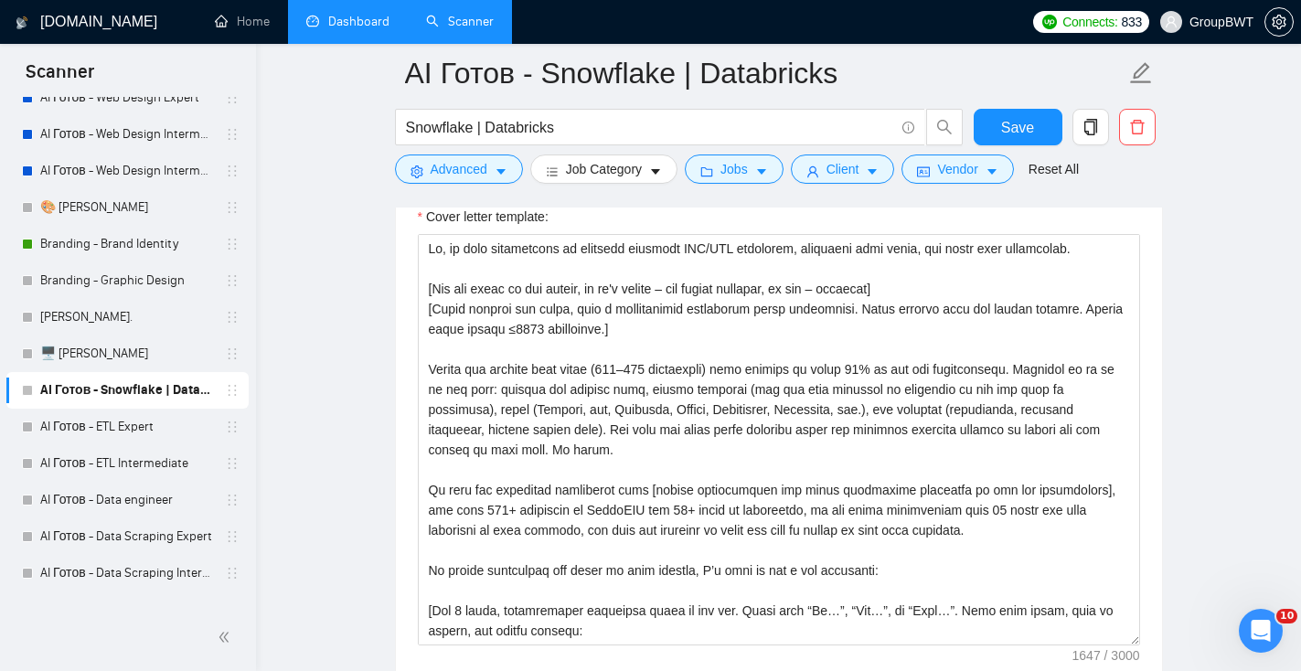
scroll to position [2191, 0]
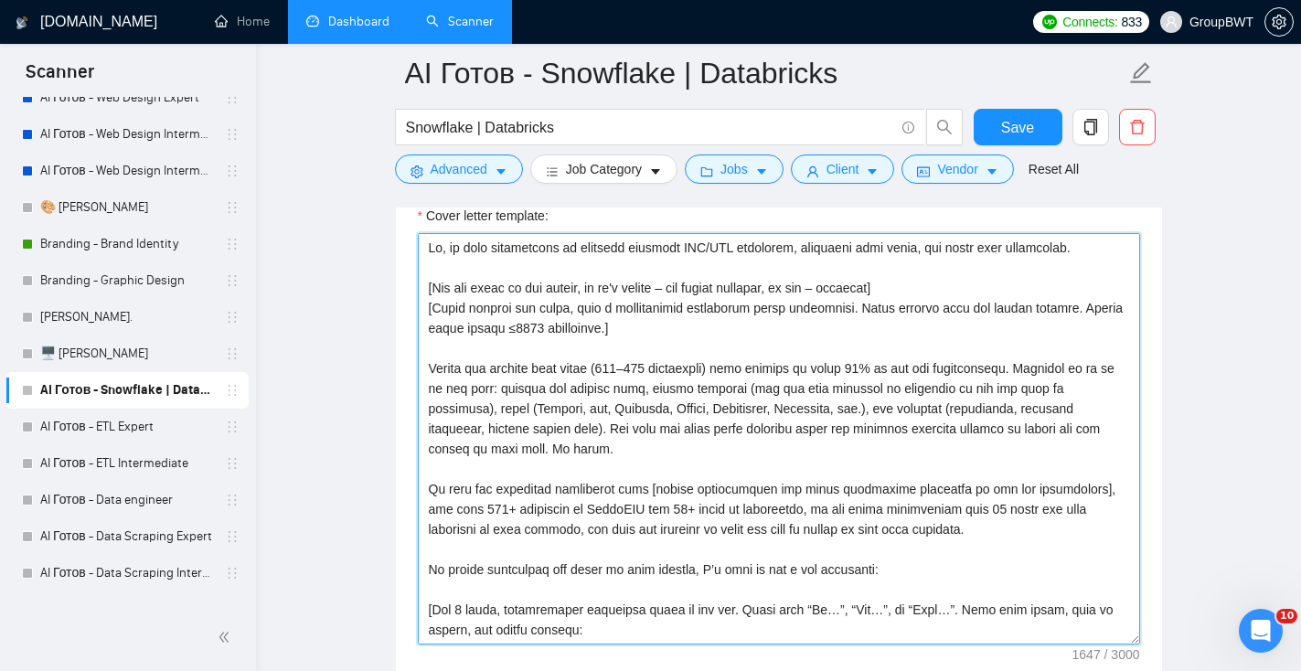
click at [667, 498] on textarea "Cover letter template:" at bounding box center [779, 439] width 723 height 412
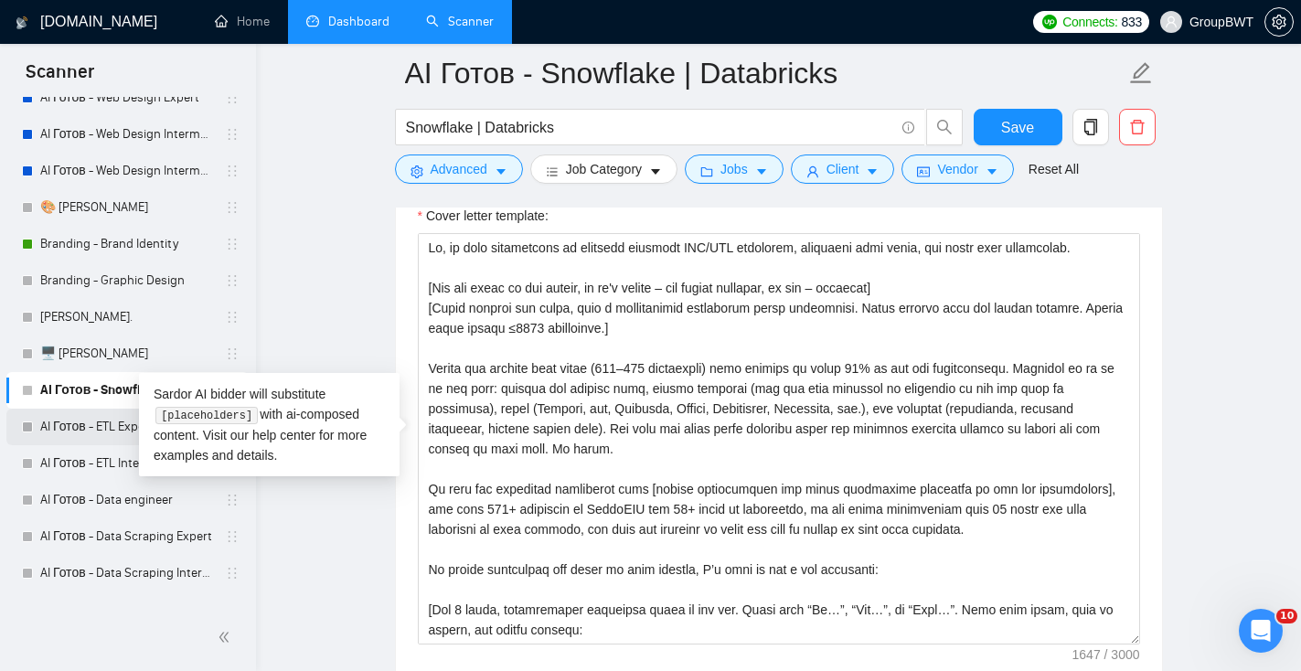
click at [70, 437] on link "AI Готов - ETL Expert" at bounding box center [127, 427] width 174 height 37
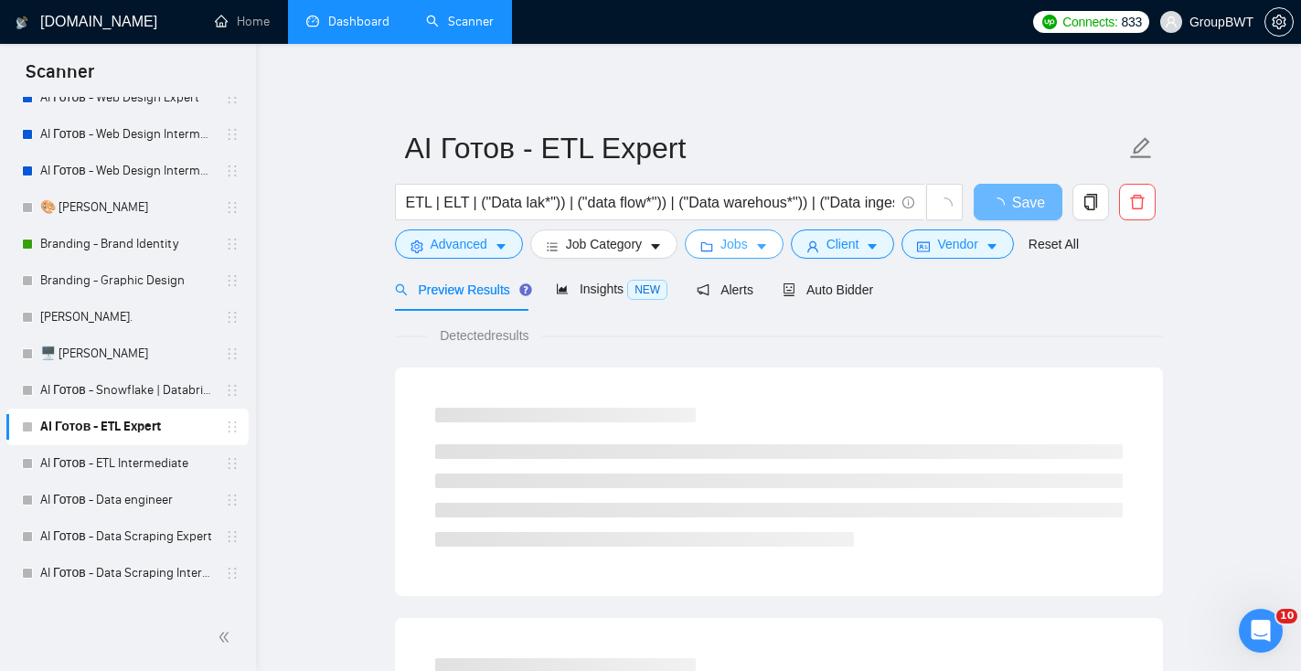
click at [729, 255] on button "Jobs" at bounding box center [734, 244] width 99 height 29
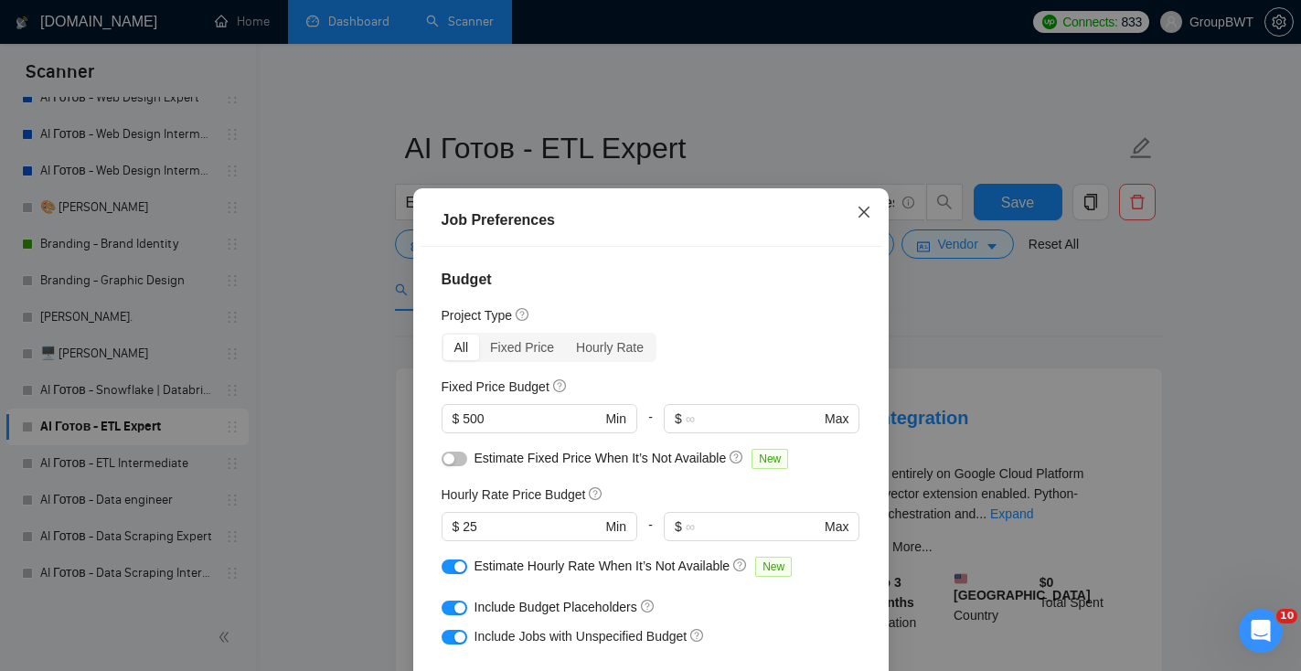
click at [868, 214] on icon "close" at bounding box center [864, 212] width 15 height 15
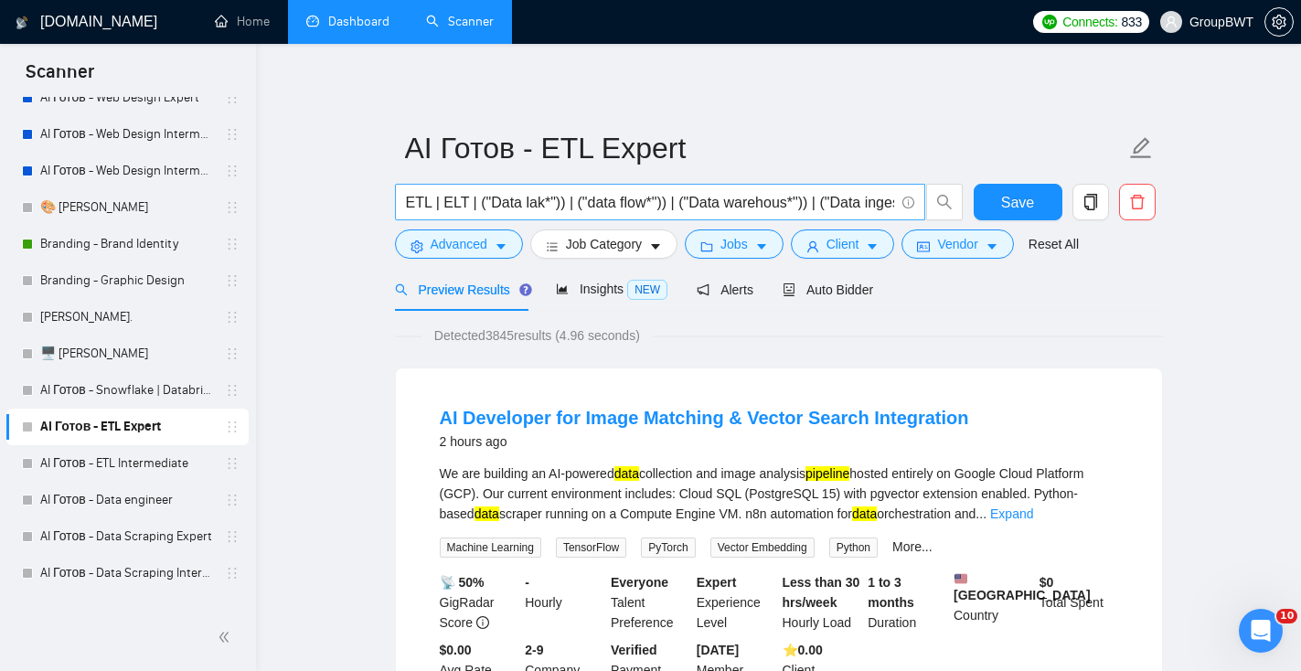
click at [573, 209] on input "ETL | ELT | ("Data lak*")) | ("data flow*")) | ("Data warehous*")) | ("Data ing…" at bounding box center [650, 202] width 488 height 23
click at [484, 249] on span "Advanced" at bounding box center [459, 244] width 57 height 20
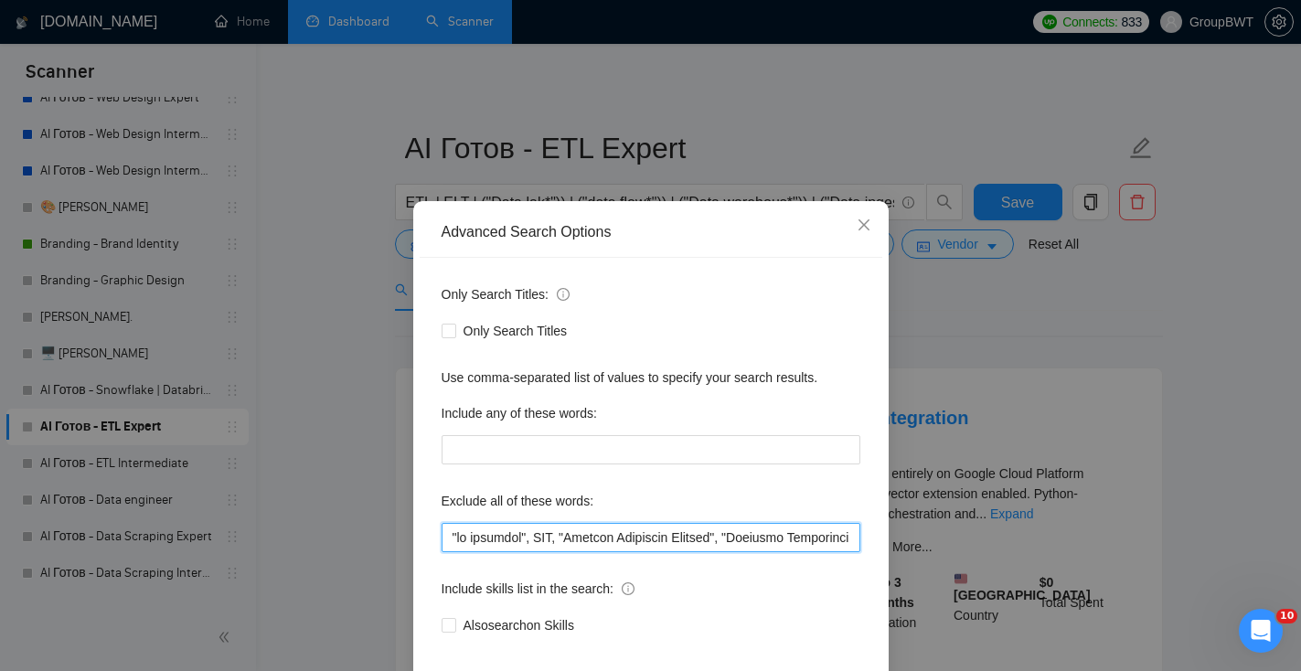
click at [566, 530] on input "text" at bounding box center [651, 537] width 419 height 29
click at [875, 223] on span "Close" at bounding box center [864, 225] width 49 height 49
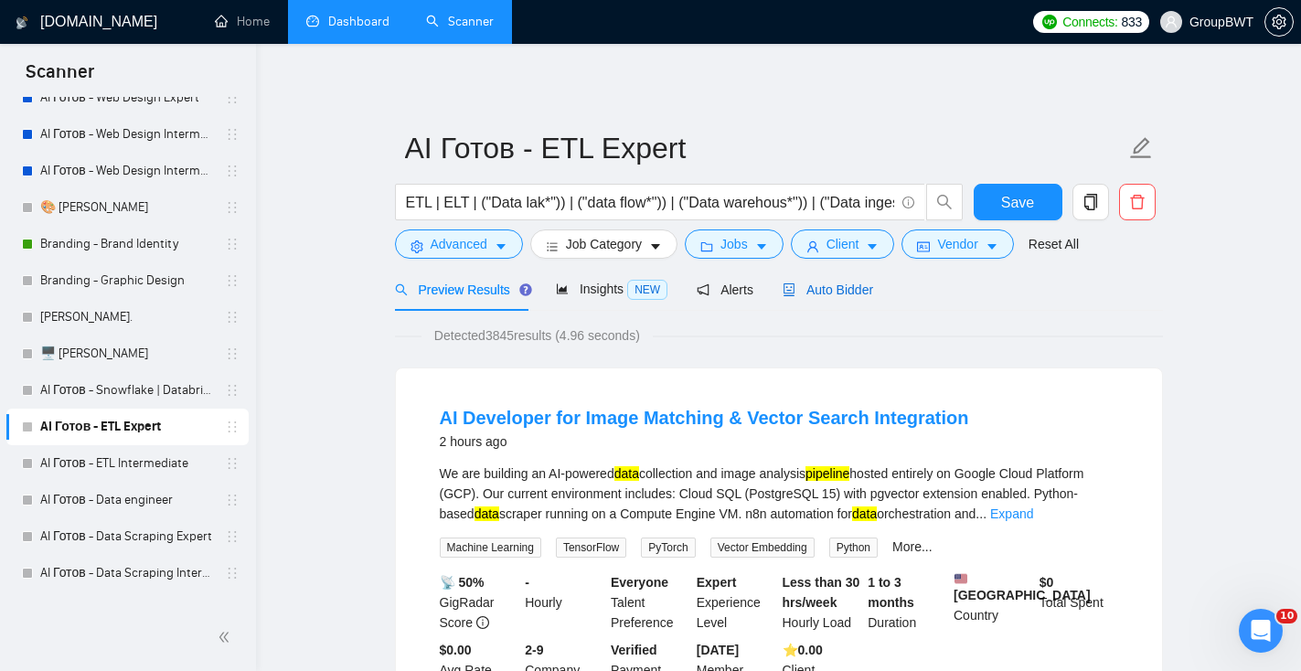
click at [818, 295] on span "Auto Bidder" at bounding box center [828, 290] width 91 height 15
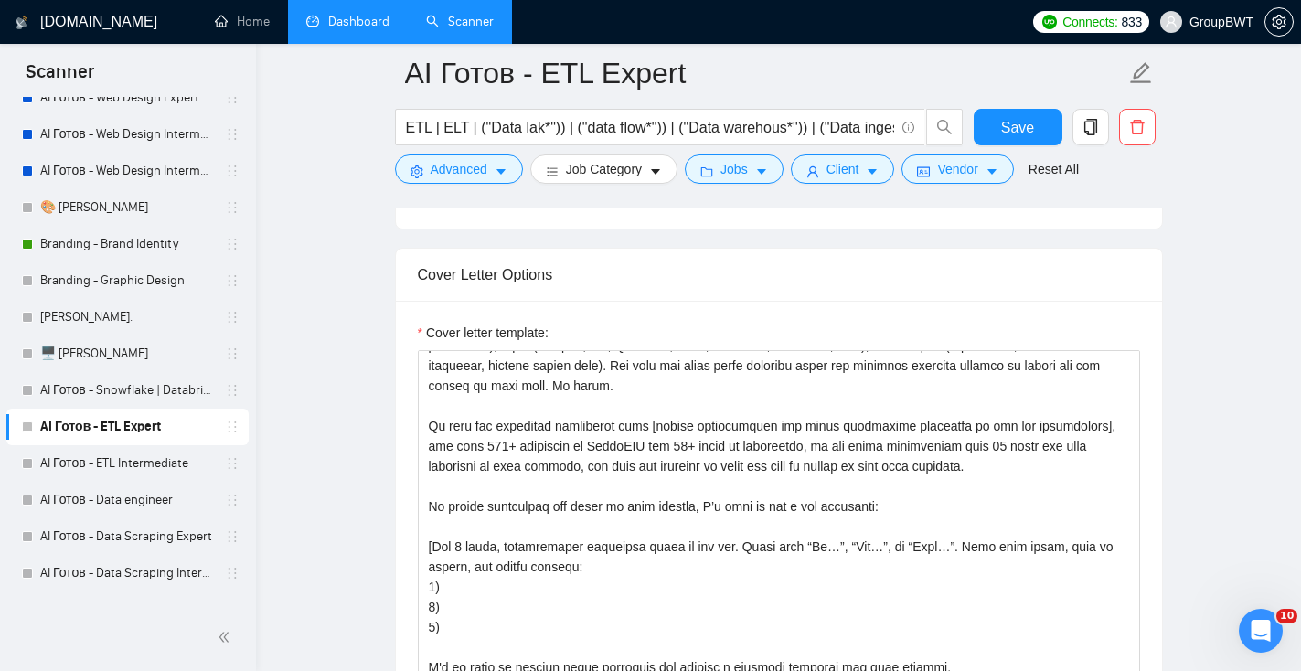
scroll to position [180, 0]
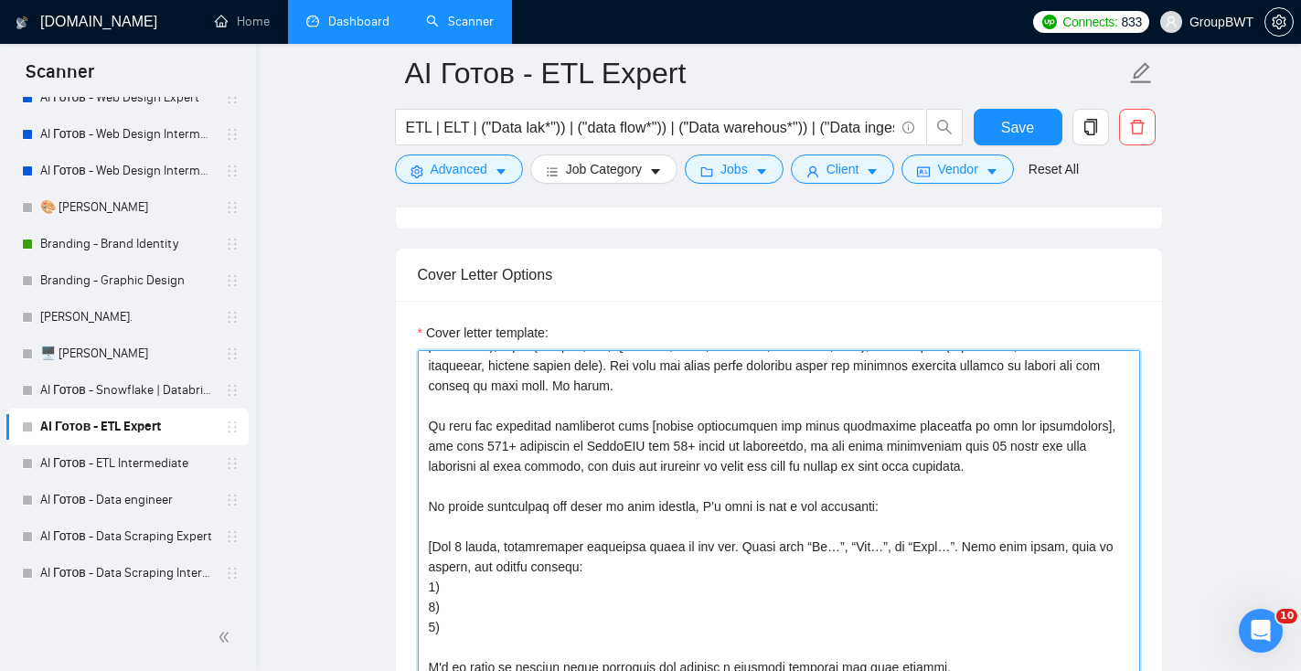
click at [679, 491] on textarea "Cover letter template:" at bounding box center [779, 556] width 723 height 412
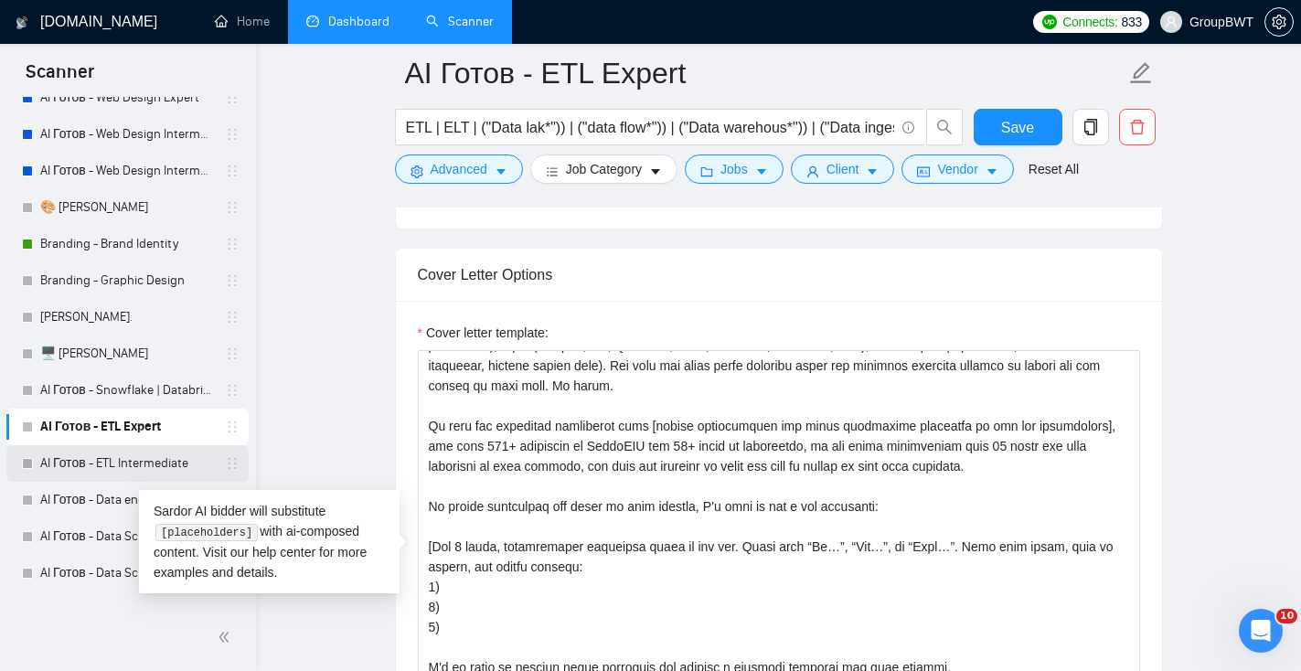
click at [167, 453] on link "AI Готов - ETL Intermediate" at bounding box center [127, 463] width 174 height 37
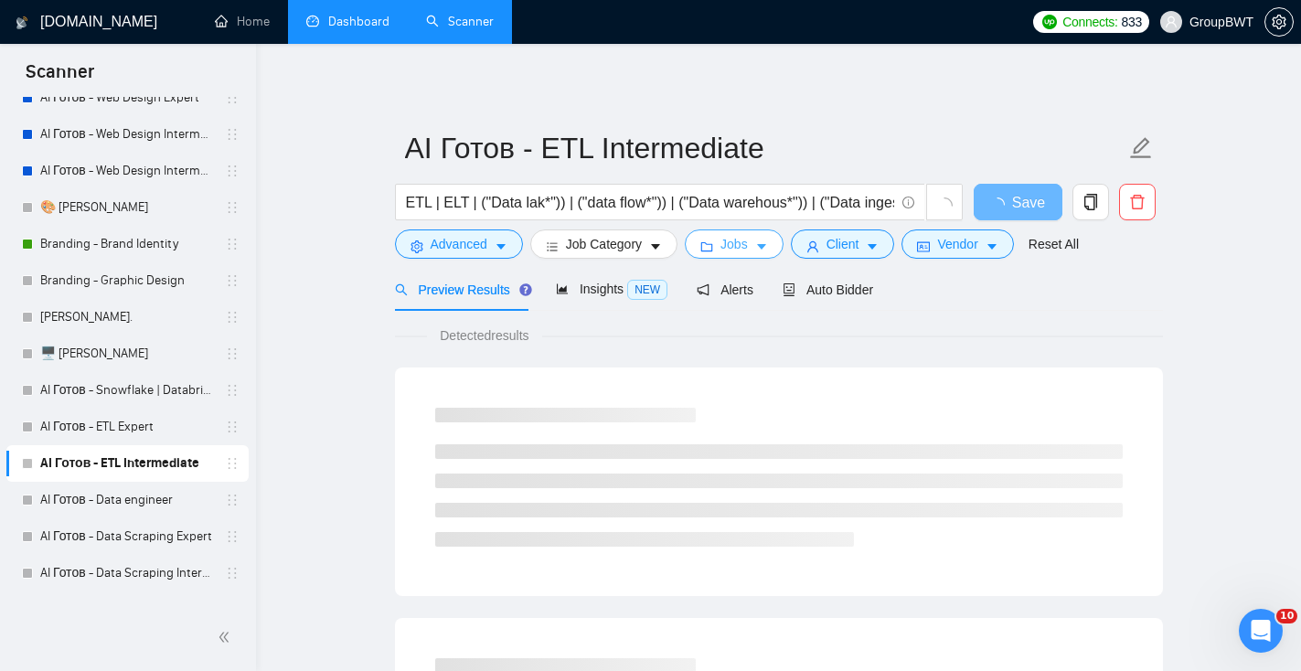
click at [743, 254] on span "Jobs" at bounding box center [734, 244] width 27 height 20
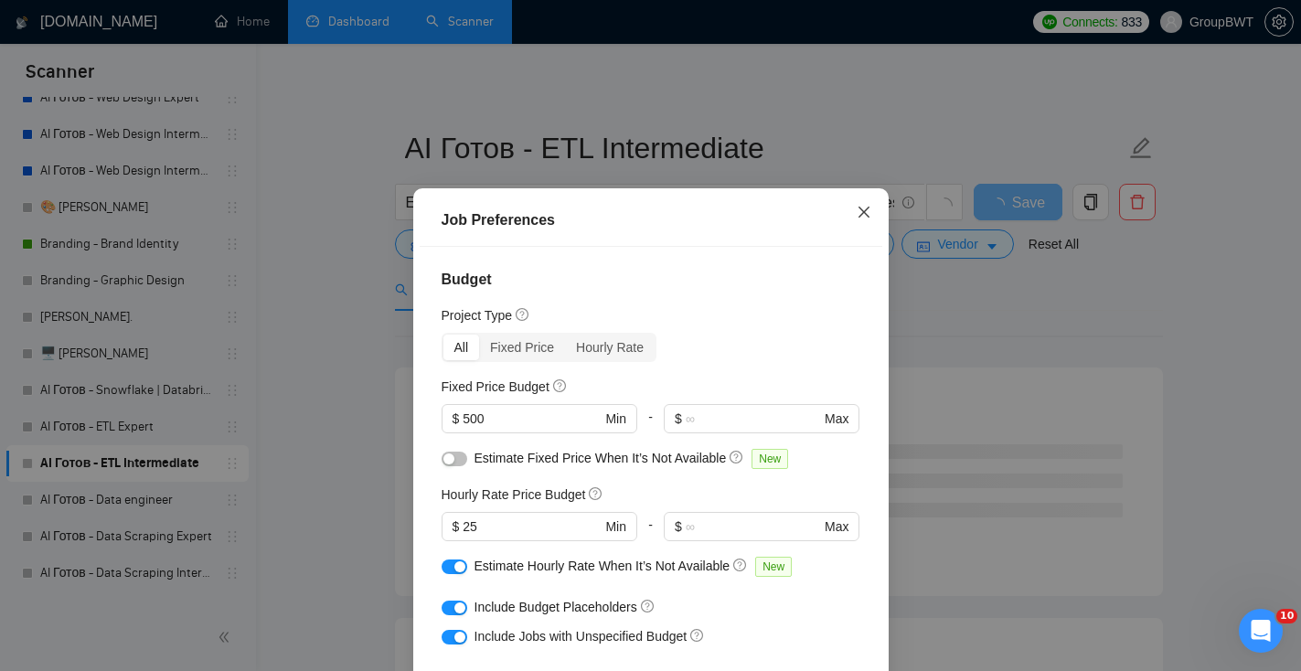
click at [866, 210] on icon "close" at bounding box center [863, 211] width 11 height 11
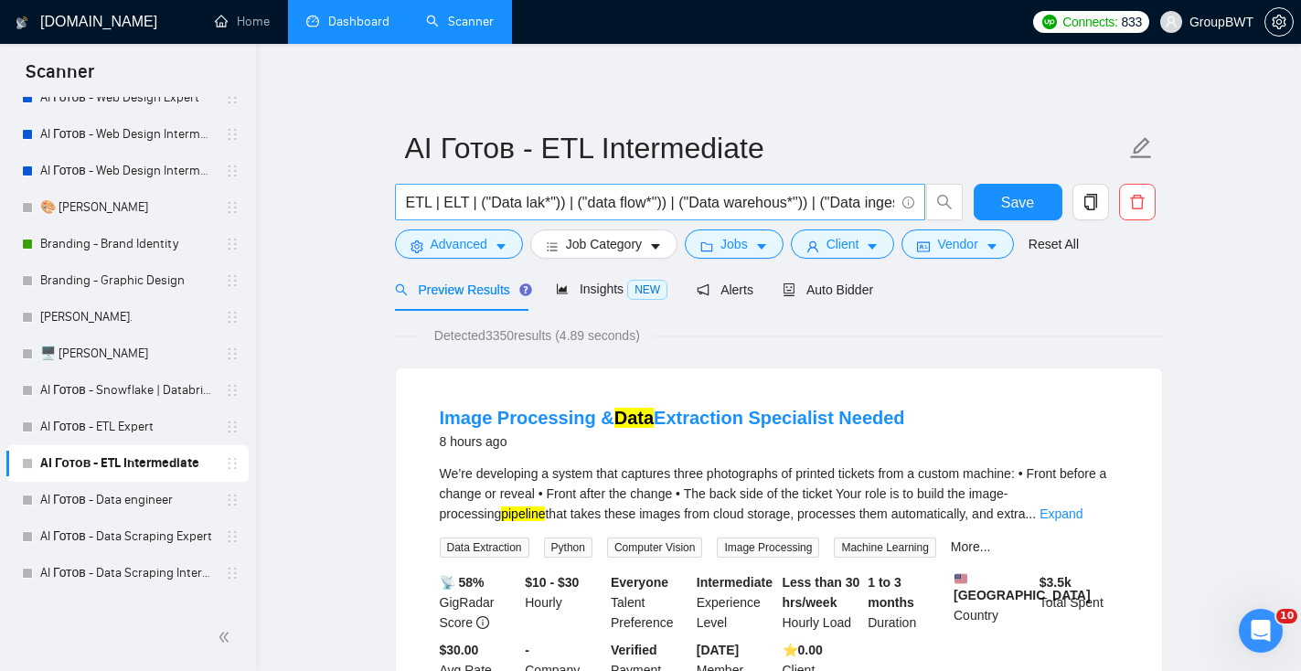
click at [731, 206] on input "ETL | ELT | ("Data lak*")) | ("data flow*")) | ("Data warehous*")) | ("Data ing…" at bounding box center [650, 202] width 488 height 23
click at [472, 244] on span "Advanced" at bounding box center [459, 244] width 57 height 20
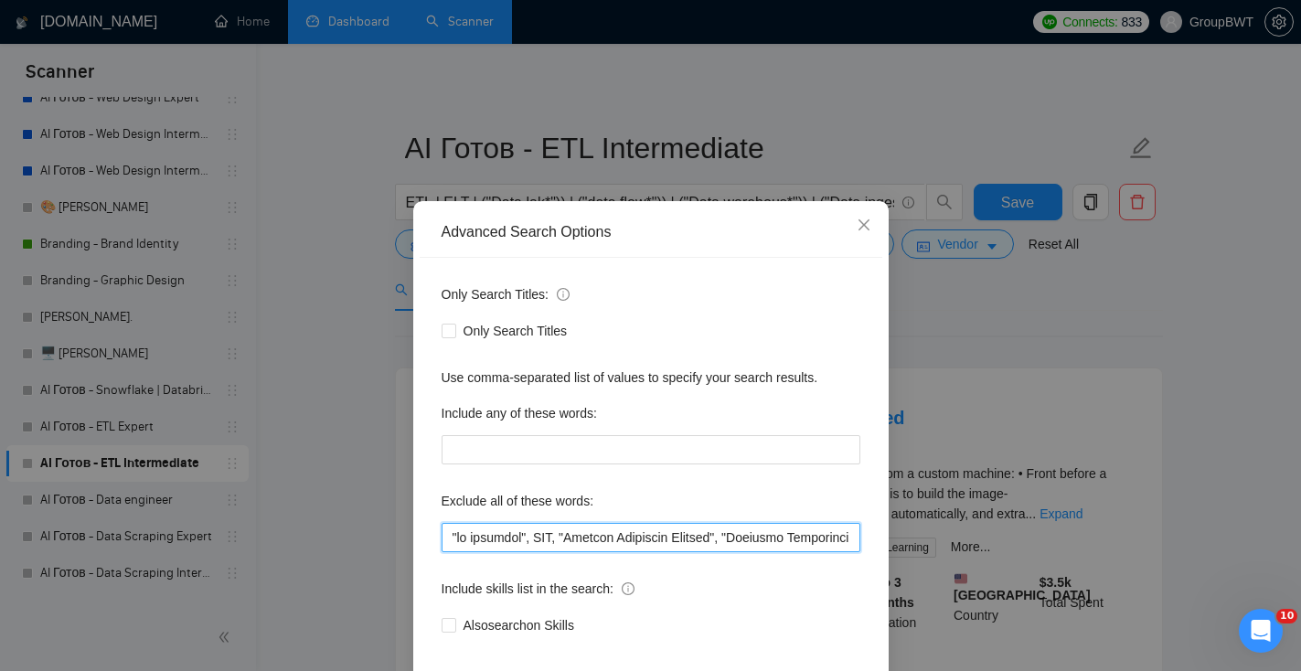
click at [581, 548] on input "text" at bounding box center [651, 537] width 419 height 29
click at [949, 338] on div "Advanced Search Options Only Search Titles: Only Search Titles Use comma-separa…" at bounding box center [650, 335] width 1301 height 671
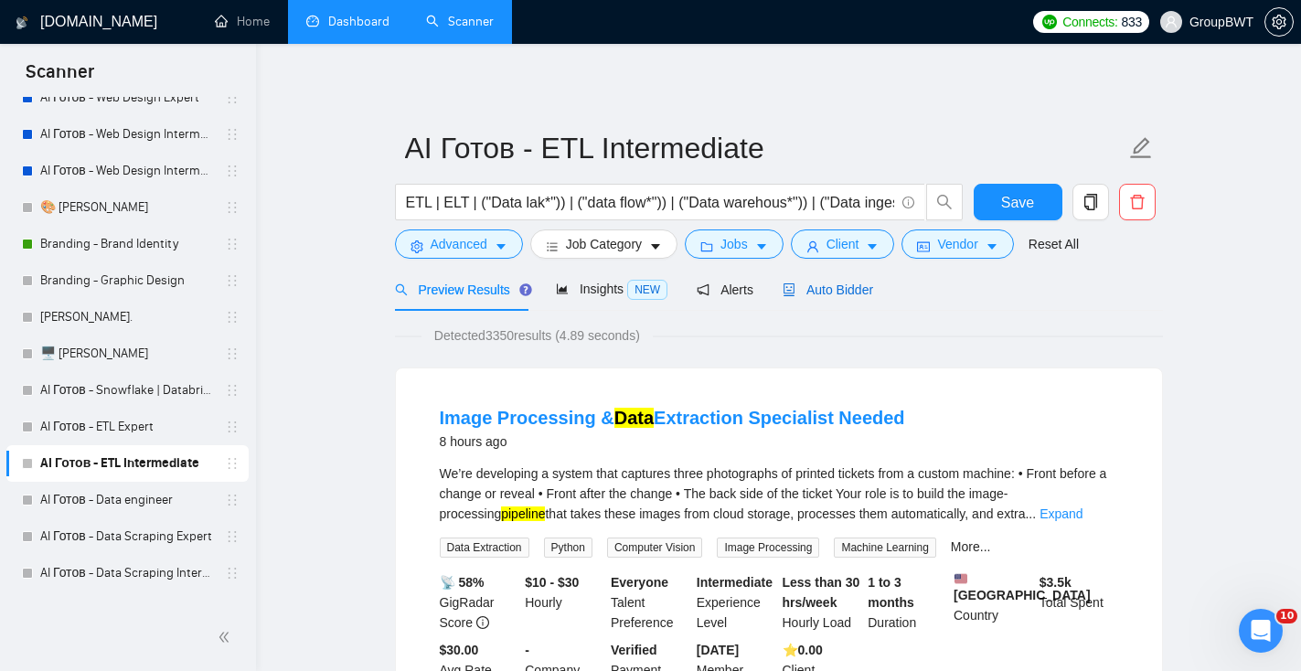
click at [870, 299] on div "Auto Bidder" at bounding box center [828, 290] width 91 height 20
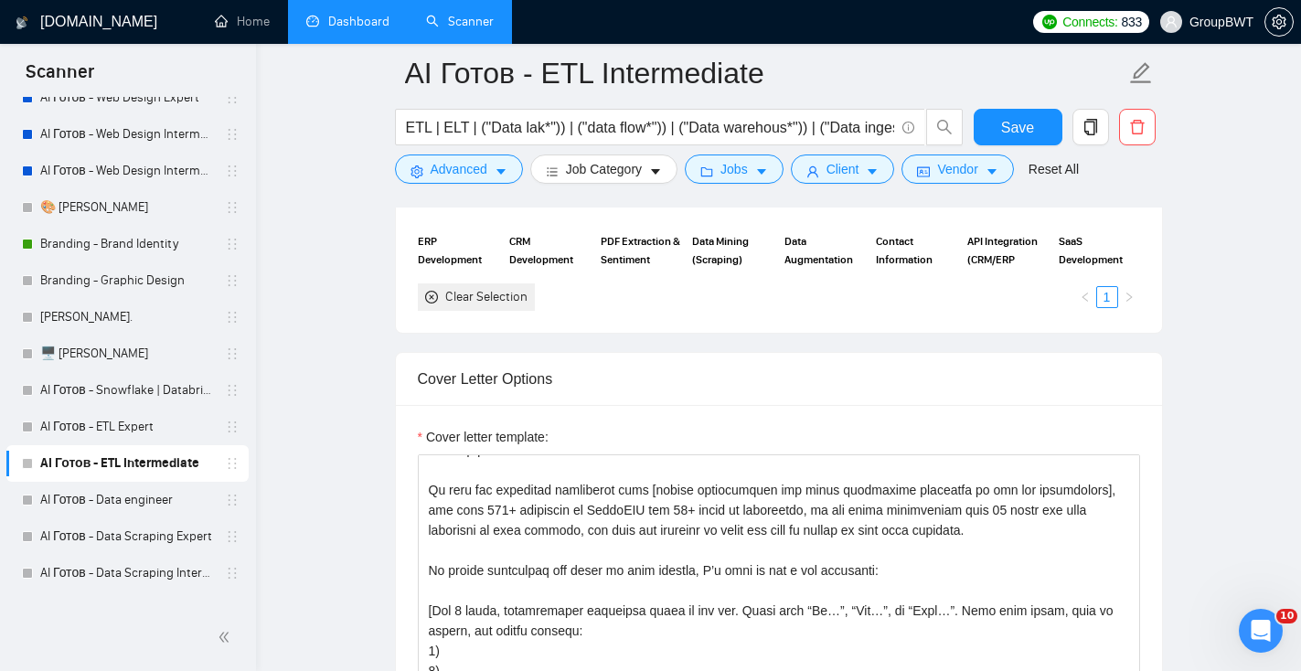
scroll to position [221, 0]
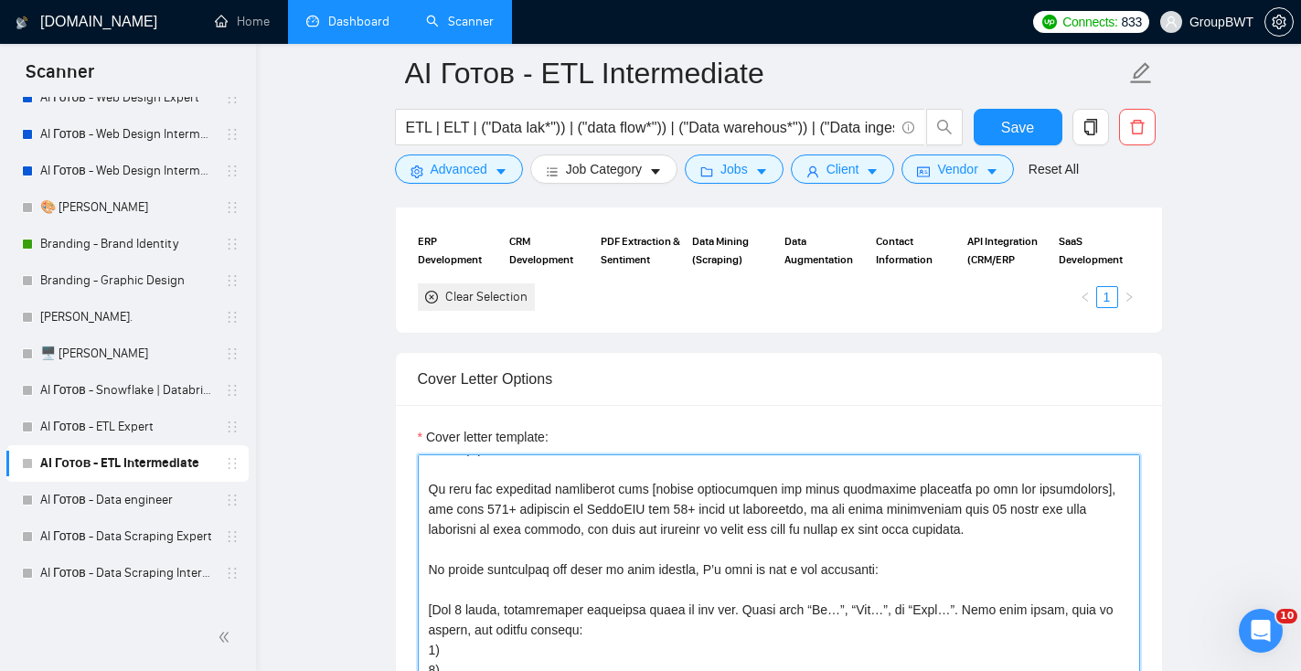
click at [740, 578] on textarea "Cover letter template:" at bounding box center [779, 661] width 723 height 412
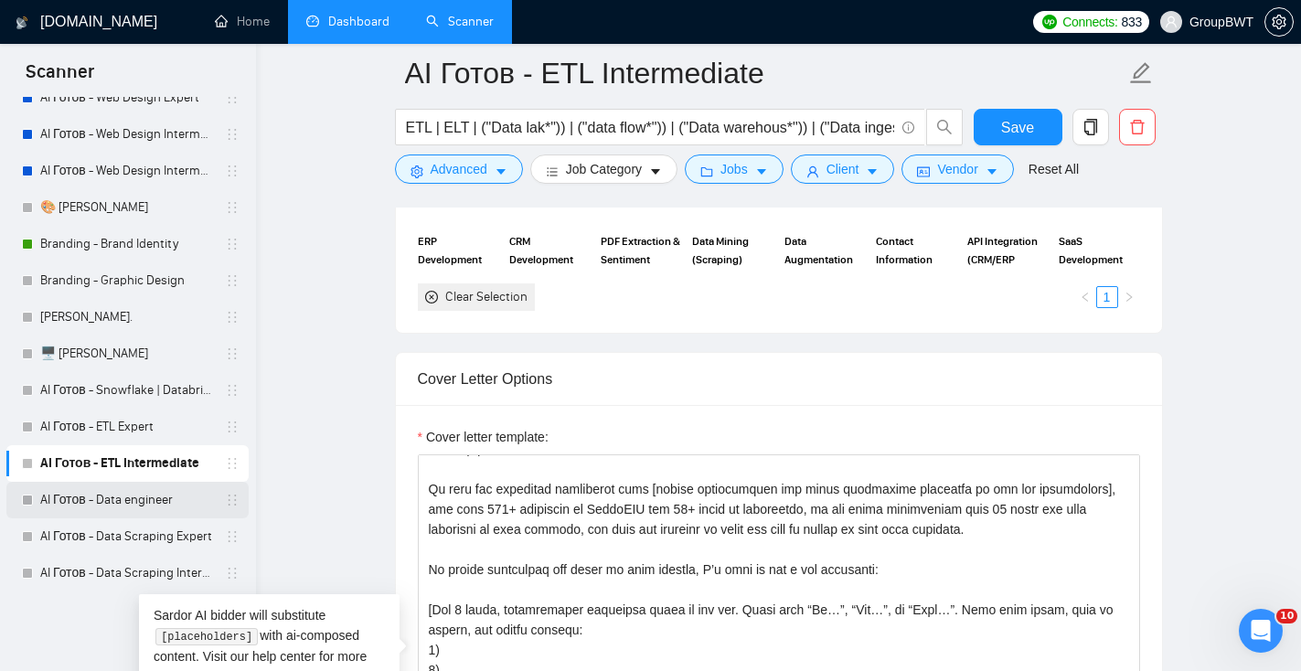
click at [135, 503] on link "AI Готов - Data engineer" at bounding box center [127, 500] width 174 height 37
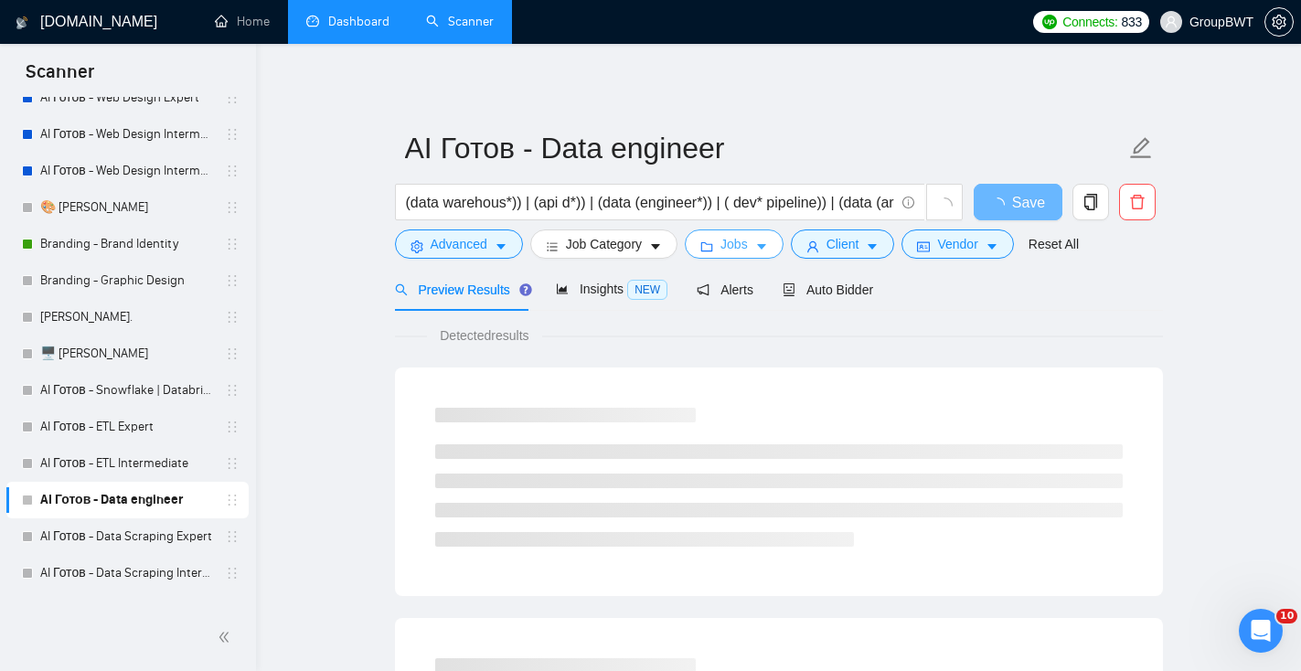
click at [728, 252] on span "Jobs" at bounding box center [734, 244] width 27 height 20
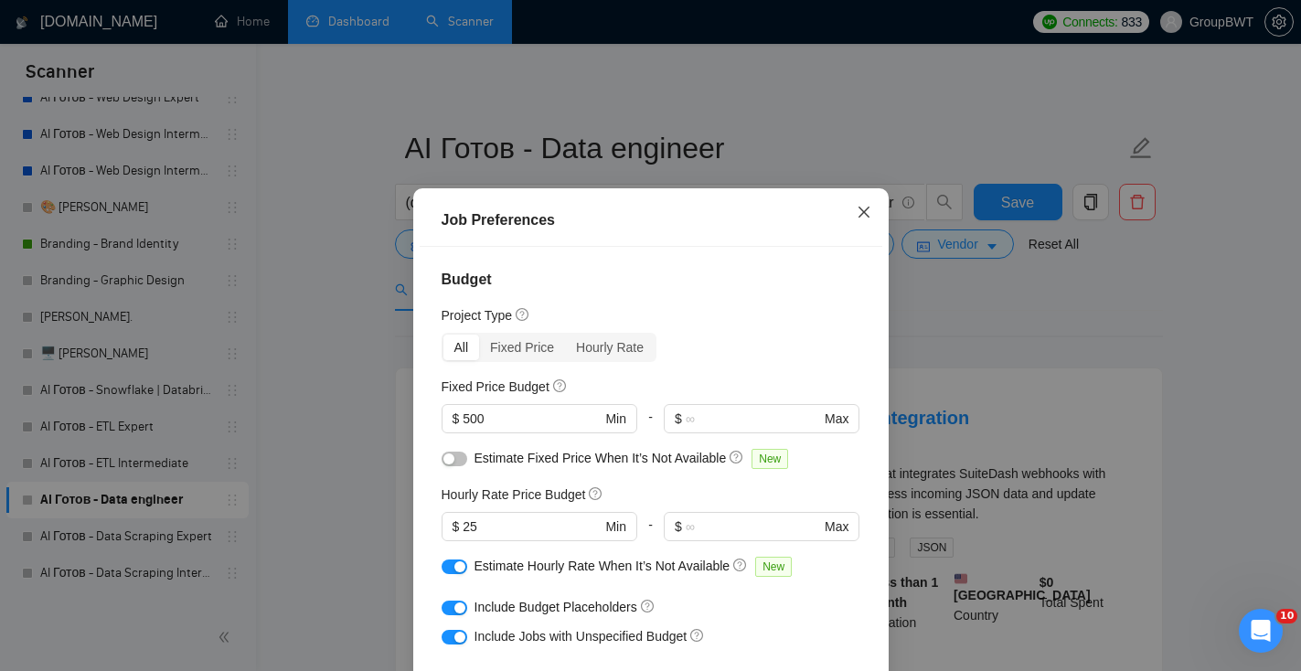
click at [873, 220] on span "Close" at bounding box center [864, 212] width 49 height 49
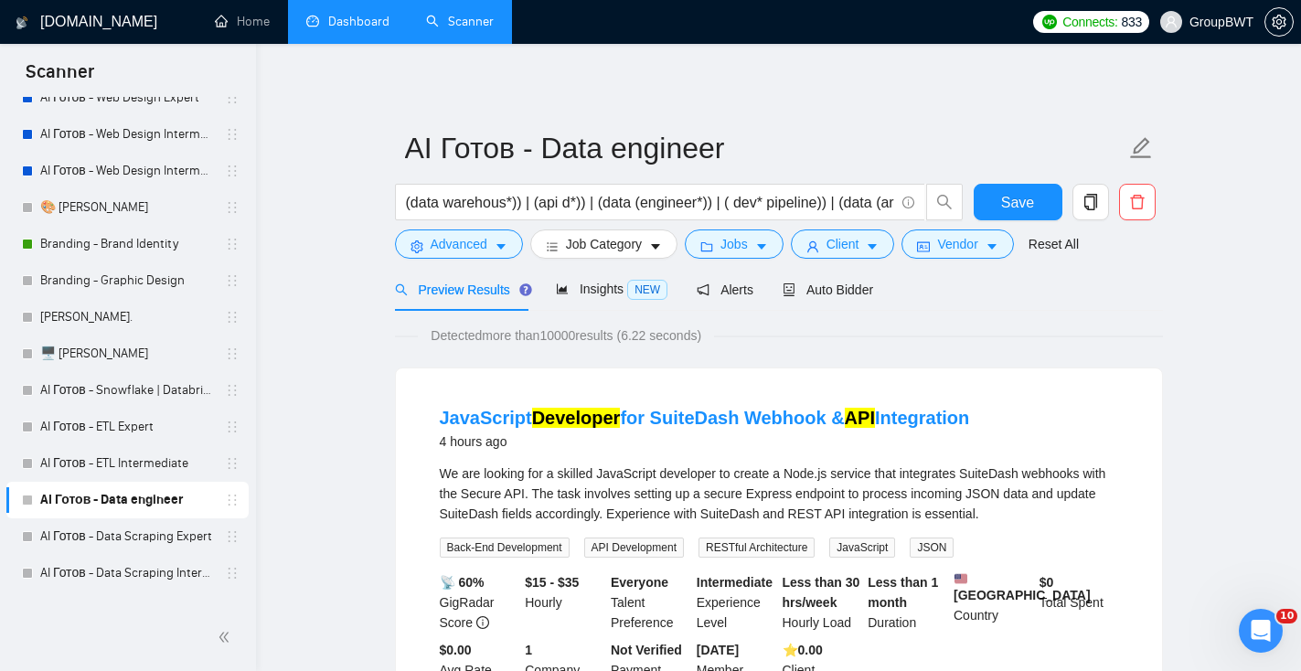
drag, startPoint x: 486, startPoint y: 336, endPoint x: 591, endPoint y: 331, distance: 105.3
click at [591, 331] on span "Detected more than 10000 results (6.22 seconds)" at bounding box center [566, 336] width 296 height 20
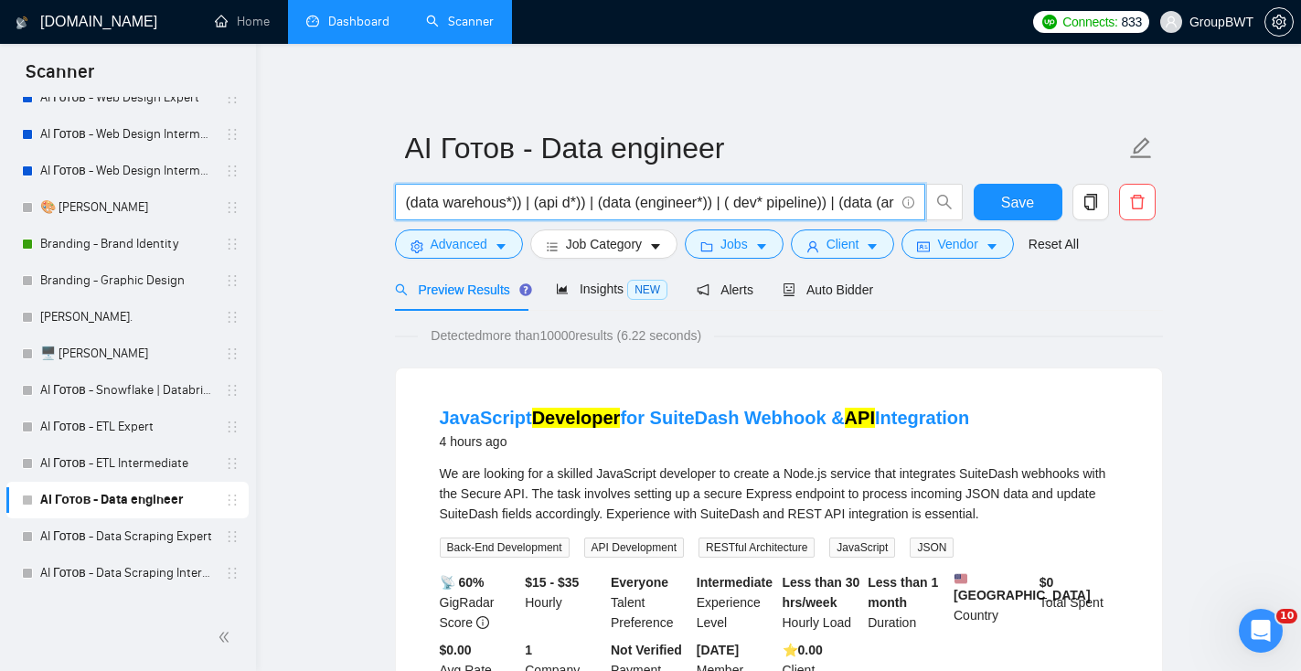
click at [562, 197] on input "(data warehous*)) | (api d*)) | (data (engineer*)) | ( dev* pipeline)) | (data …" at bounding box center [650, 202] width 488 height 23
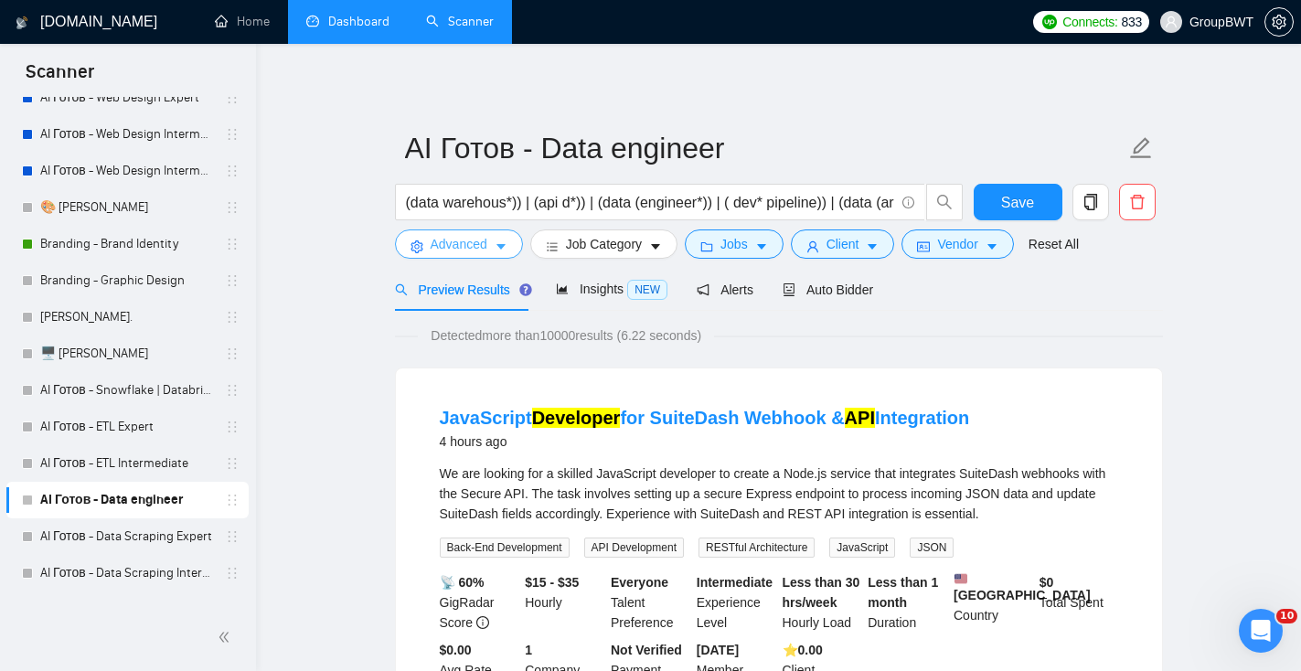
click at [497, 241] on icon "caret-down" at bounding box center [501, 247] width 13 height 13
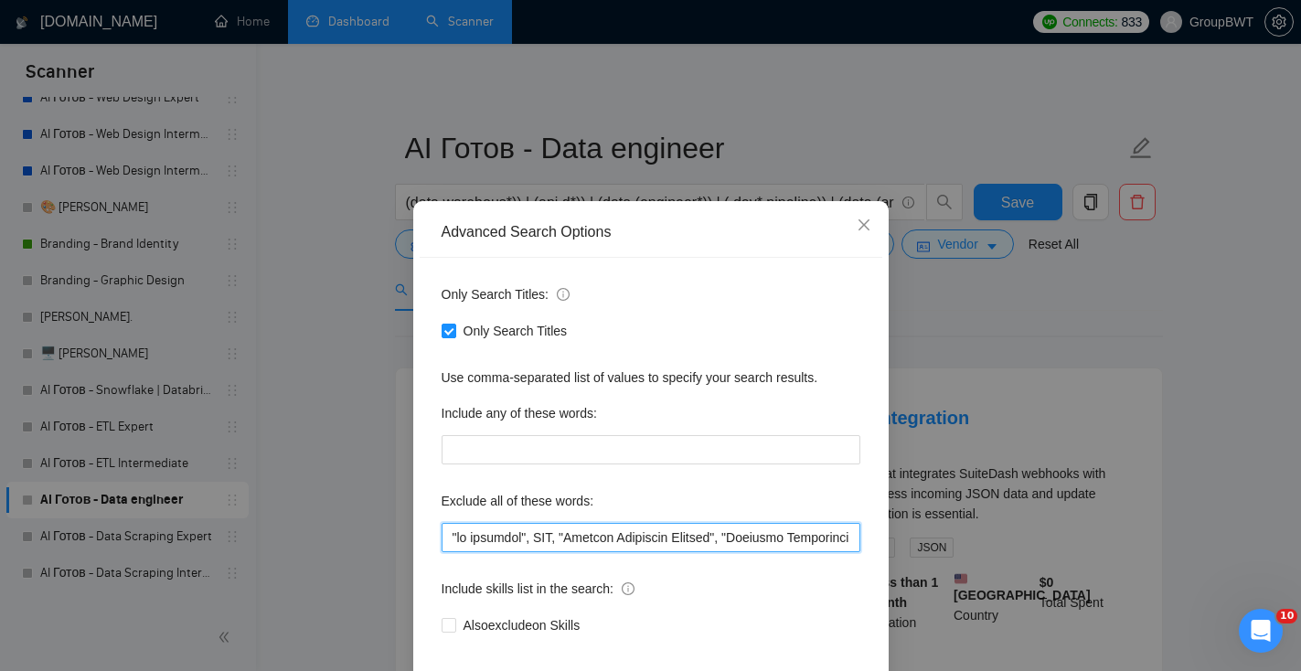
click at [530, 536] on input "text" at bounding box center [651, 537] width 419 height 29
drag, startPoint x: 945, startPoint y: 336, endPoint x: 932, endPoint y: 328, distance: 14.7
click at [945, 336] on div "Advanced Search Options Only Search Titles: Only Search Titles Use comma-separa…" at bounding box center [650, 335] width 1301 height 671
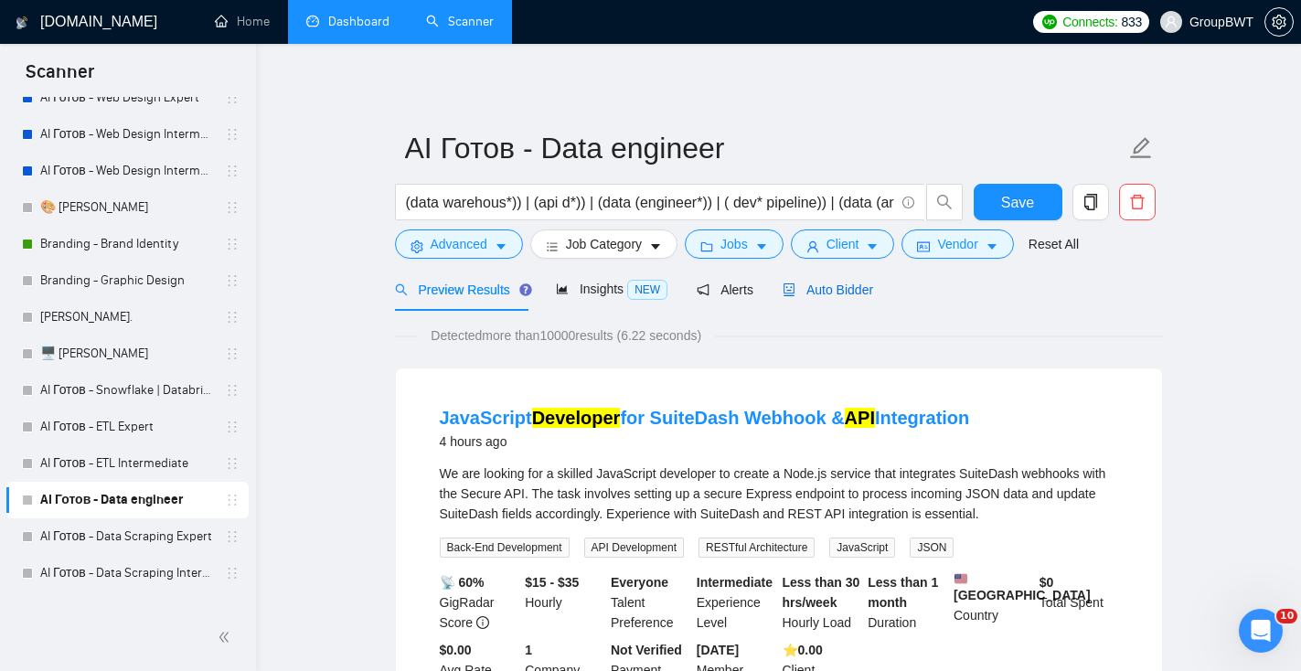
click at [869, 297] on div "Auto Bidder" at bounding box center [828, 290] width 91 height 20
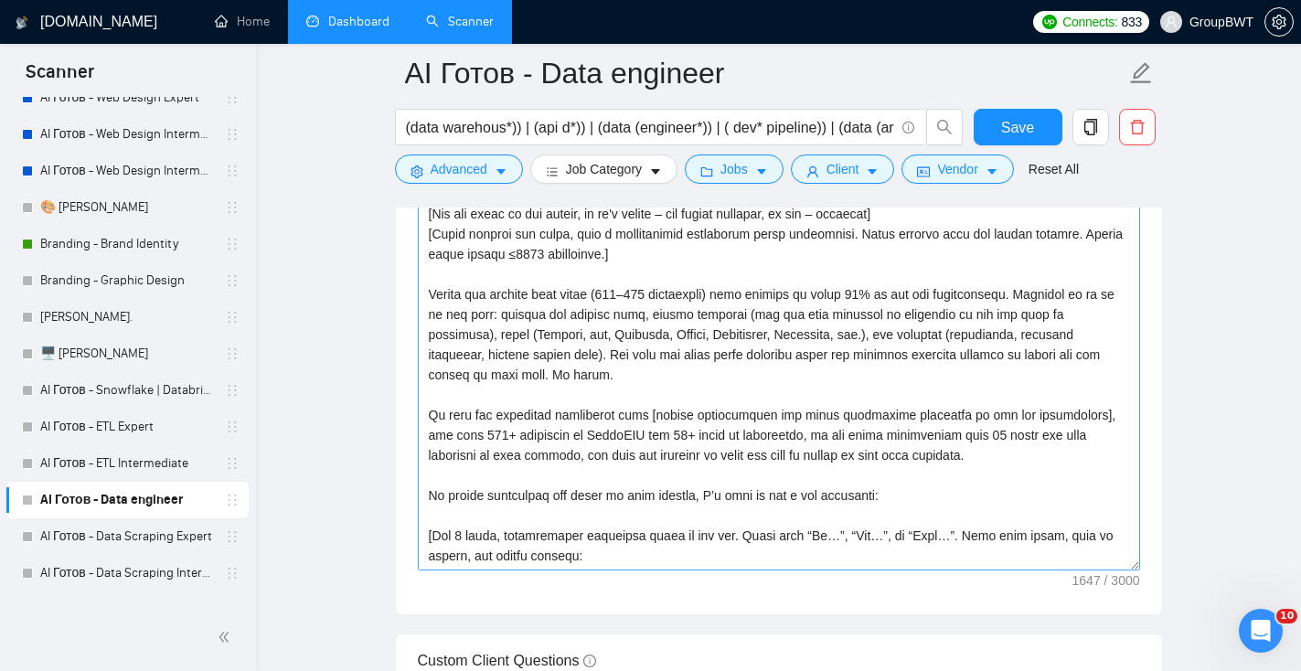
scroll to position [2239, 0]
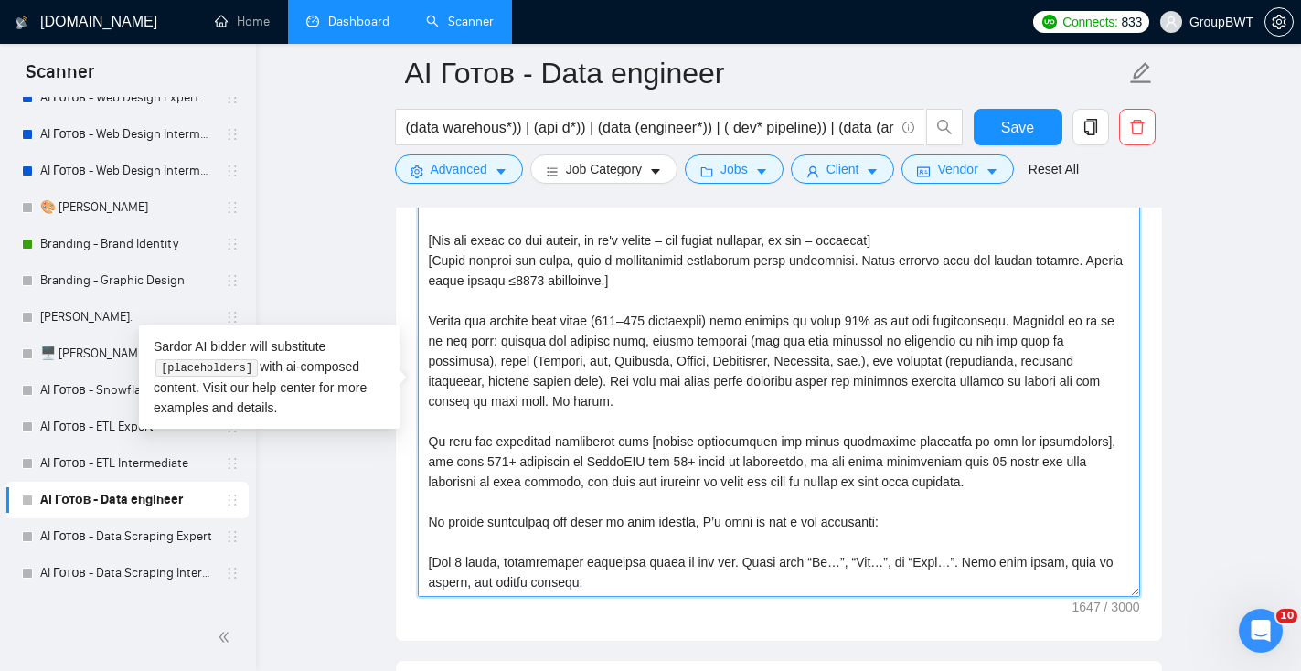
click at [701, 487] on textarea "Cover letter template:" at bounding box center [779, 392] width 723 height 412
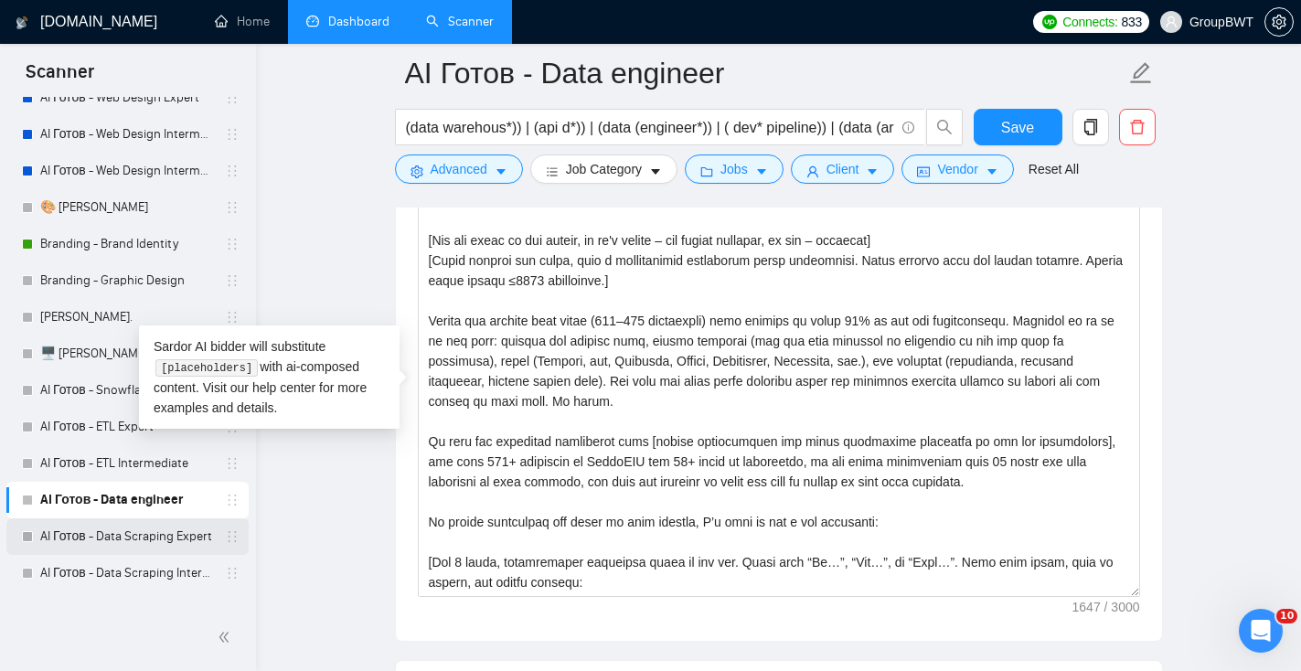
click at [152, 549] on link "AI Готов - Data Scraping Expert" at bounding box center [127, 537] width 174 height 37
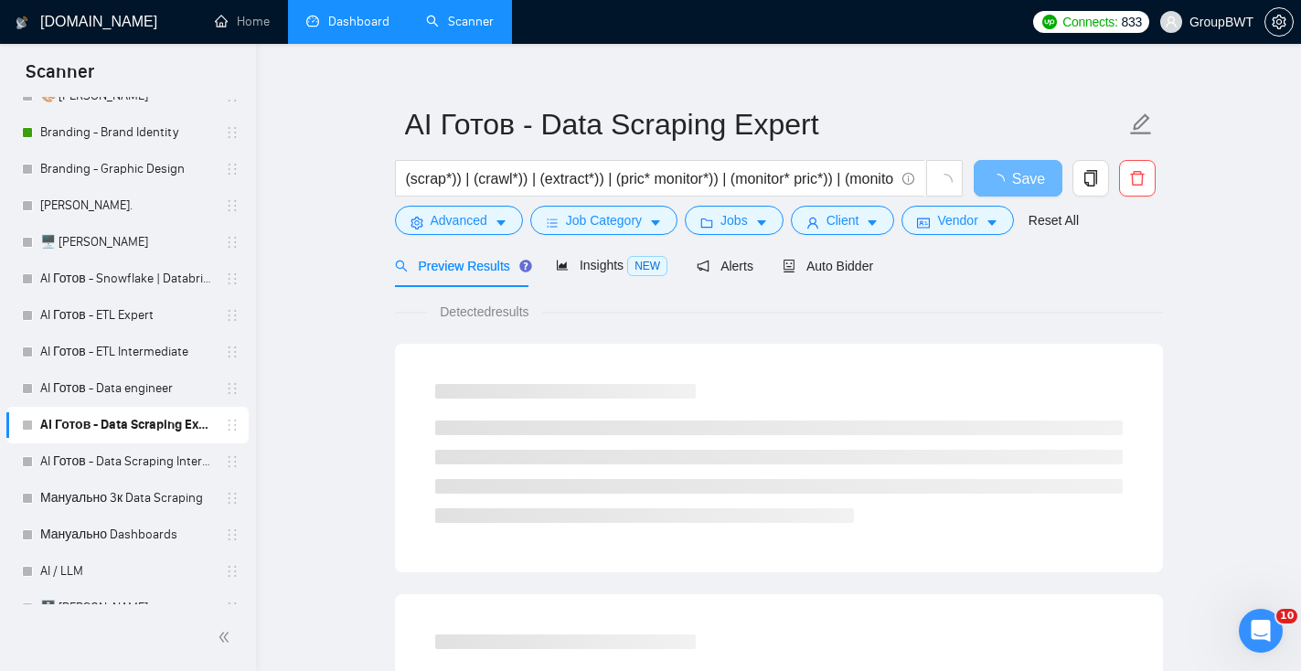
scroll to position [18, 0]
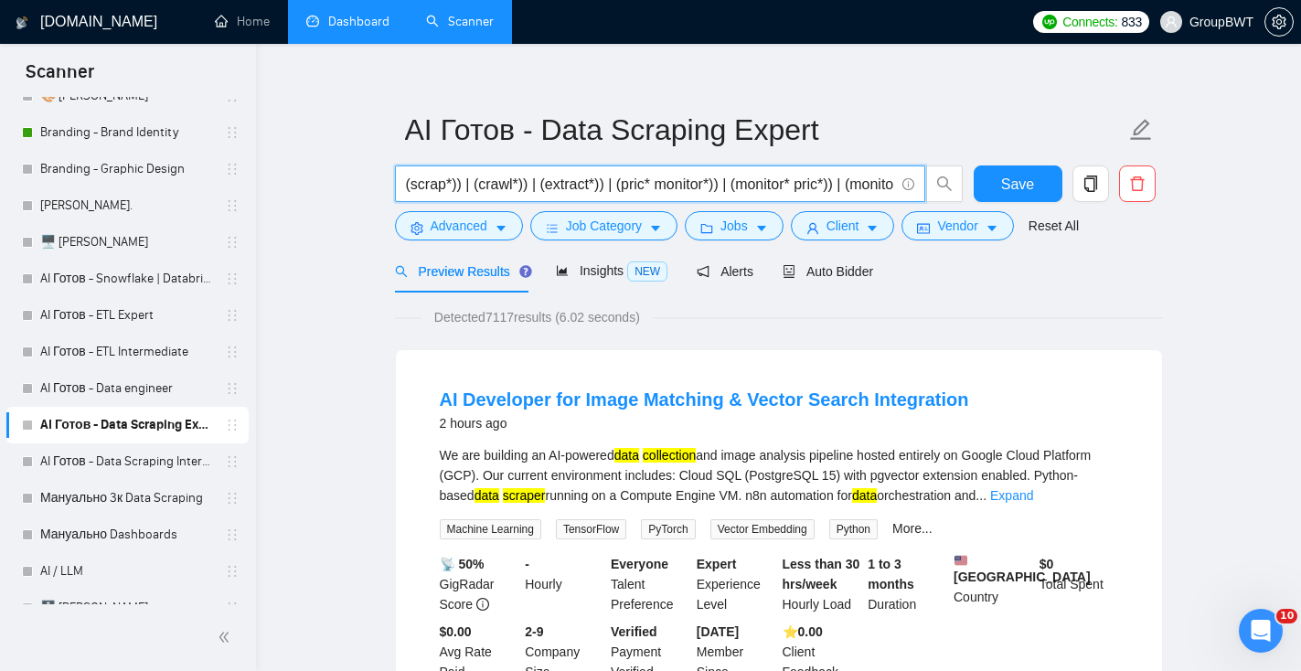
click at [678, 185] on input "(scrap*)) | (crawl*)) | (extract*)) | (pric* monitor*)) | (monitor* pric*)) | (…" at bounding box center [650, 184] width 488 height 23
click at [456, 233] on span "Advanced" at bounding box center [459, 226] width 57 height 20
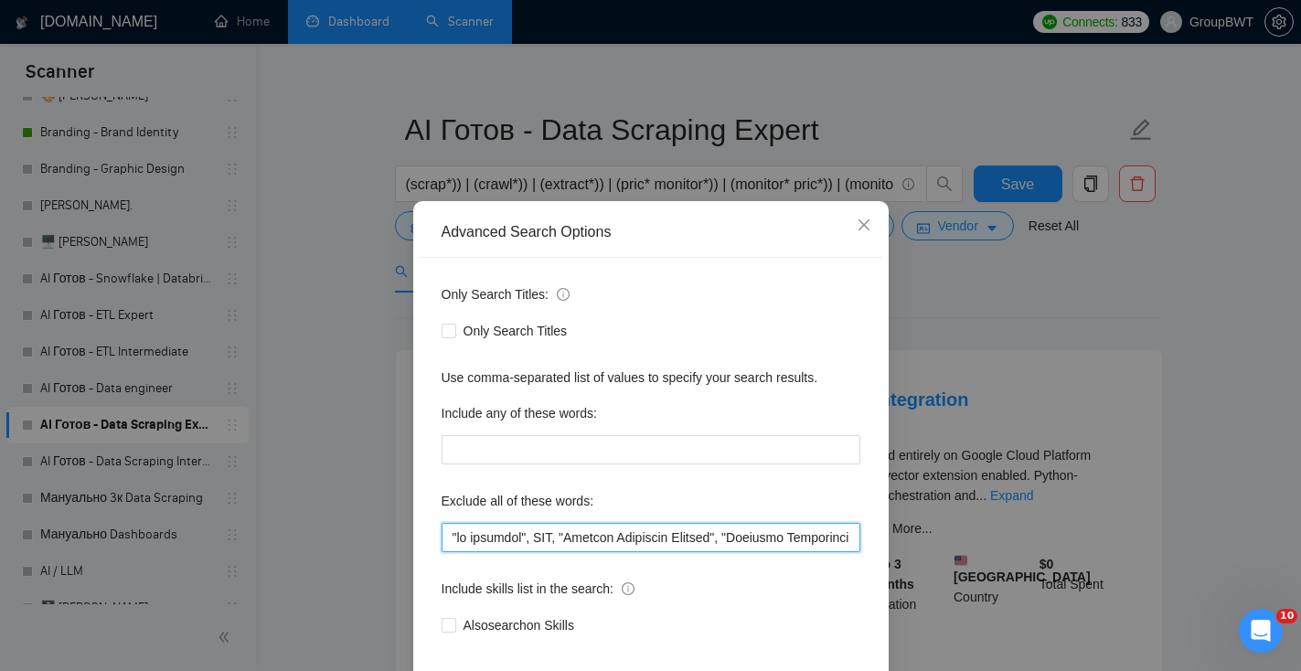
click at [537, 531] on input "text" at bounding box center [651, 537] width 419 height 29
click at [926, 337] on div "Advanced Search Options Only Search Titles: Only Search Titles Use comma-separa…" at bounding box center [650, 335] width 1301 height 671
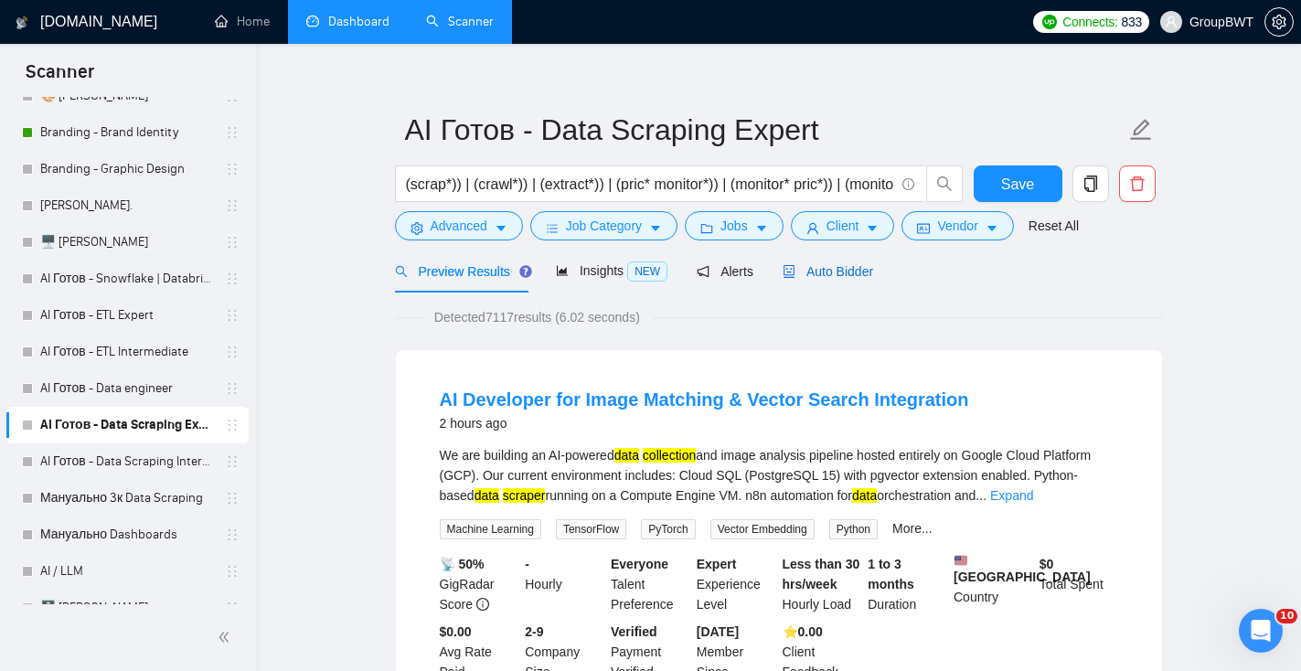
click at [846, 275] on span "Auto Bidder" at bounding box center [828, 271] width 91 height 15
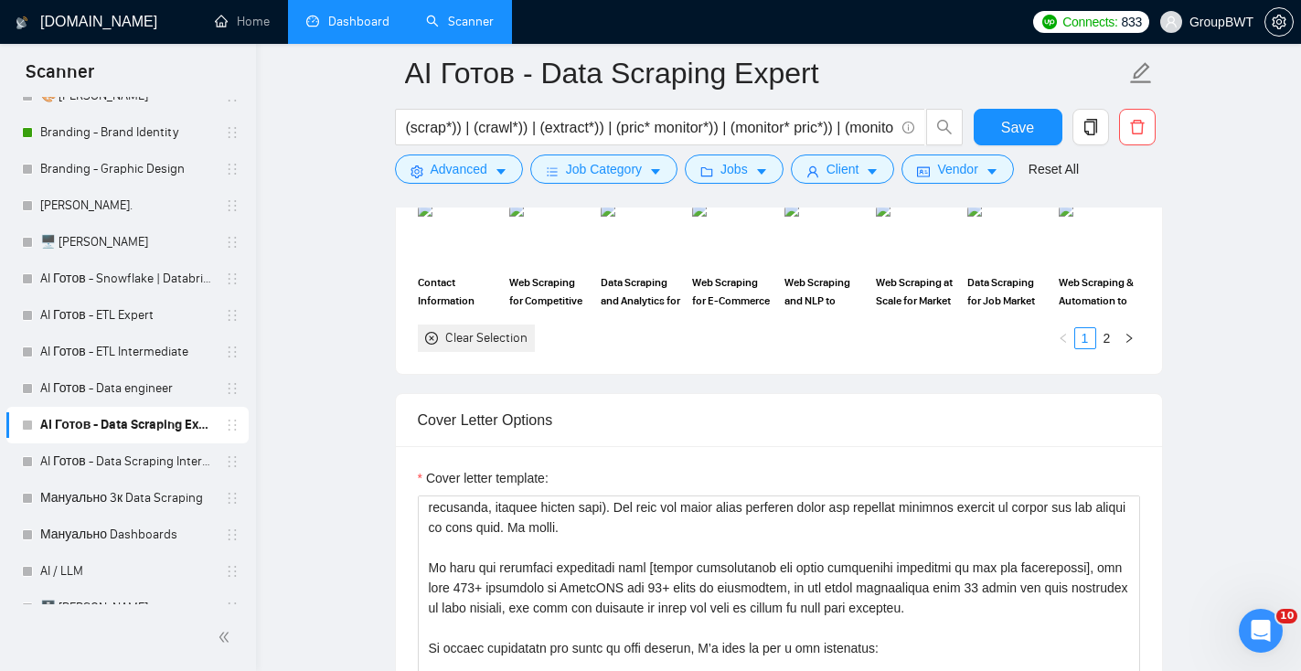
scroll to position [187, 0]
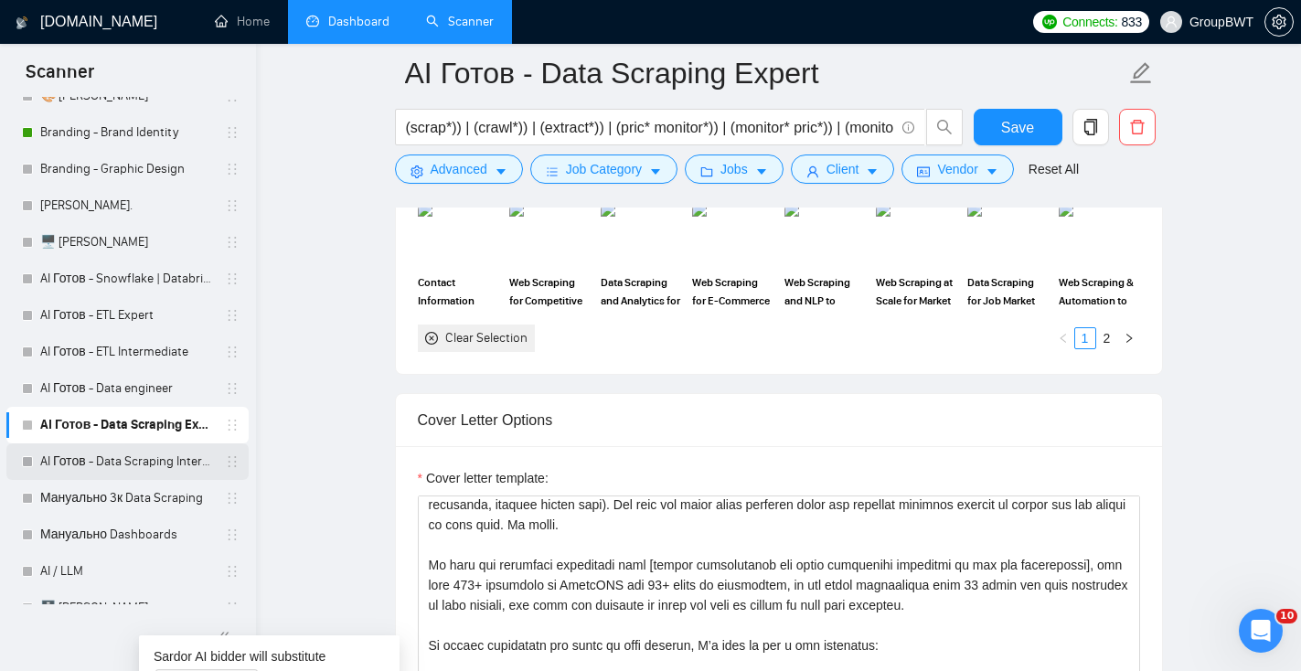
click at [161, 469] on link "AI Готов - Data Scraping Intermediate" at bounding box center [127, 462] width 174 height 37
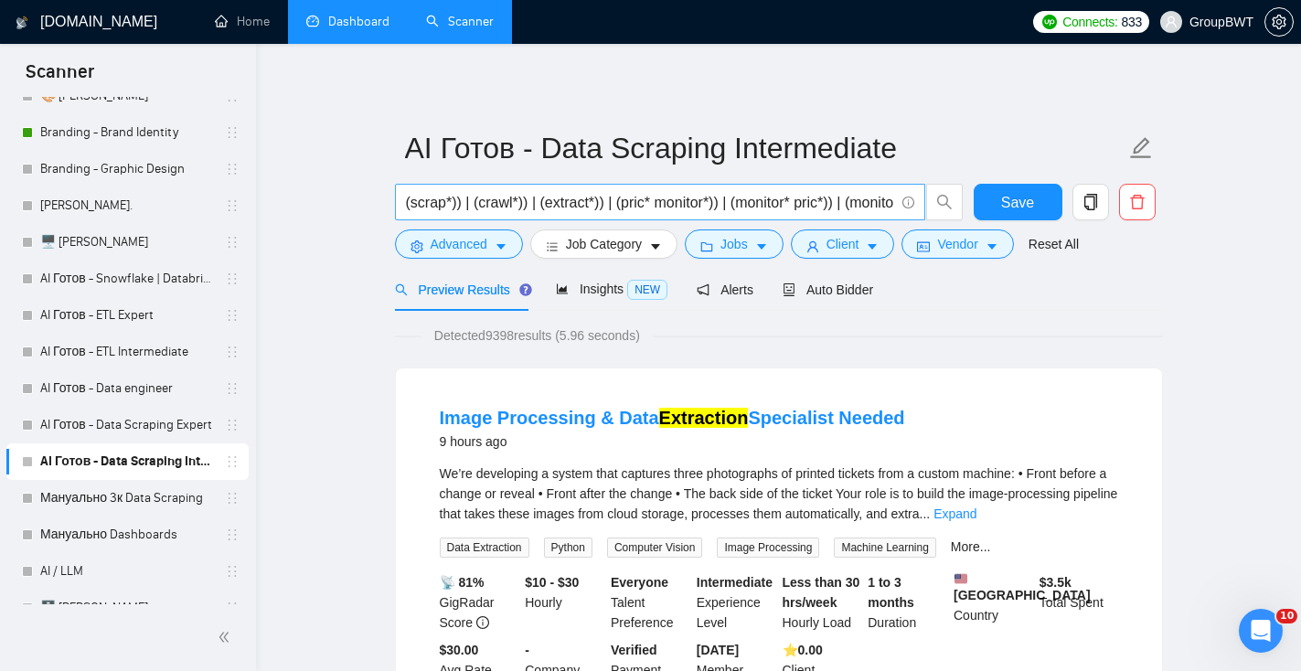
click at [637, 209] on input "(scrap*)) | (crawl*)) | (extract*)) | (pric* monitor*)) | (monitor* pric*)) | (…" at bounding box center [650, 202] width 488 height 23
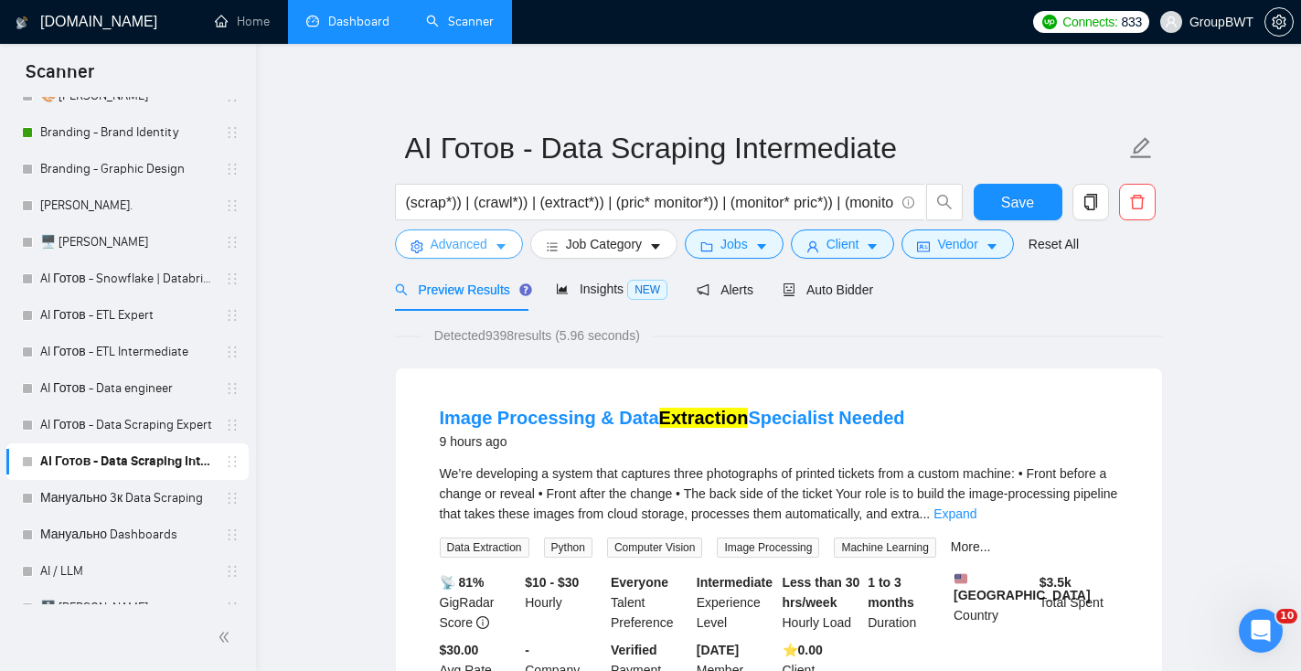
click at [481, 247] on span "Advanced" at bounding box center [459, 244] width 57 height 20
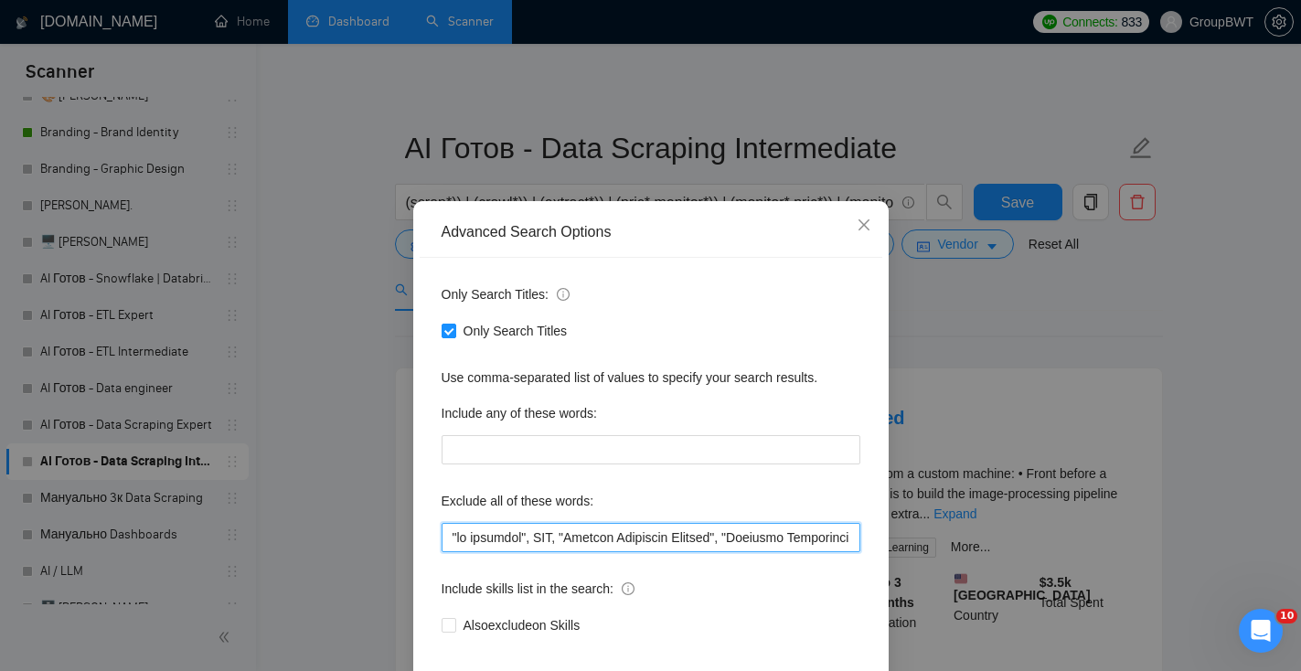
click at [513, 533] on input "text" at bounding box center [651, 537] width 419 height 29
click at [1057, 284] on div "Advanced Search Options Only Search Titles: Only Search Titles Use comma-separa…" at bounding box center [650, 335] width 1301 height 671
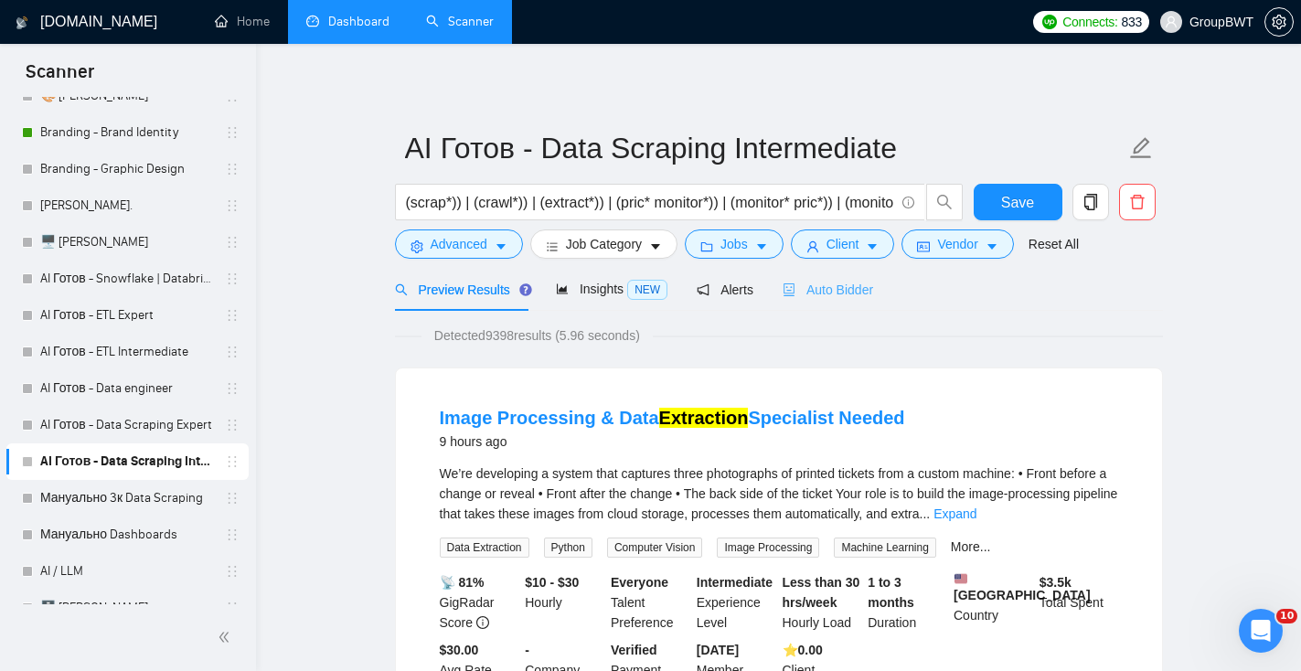
click at [843, 299] on div "Auto Bidder" at bounding box center [828, 289] width 91 height 43
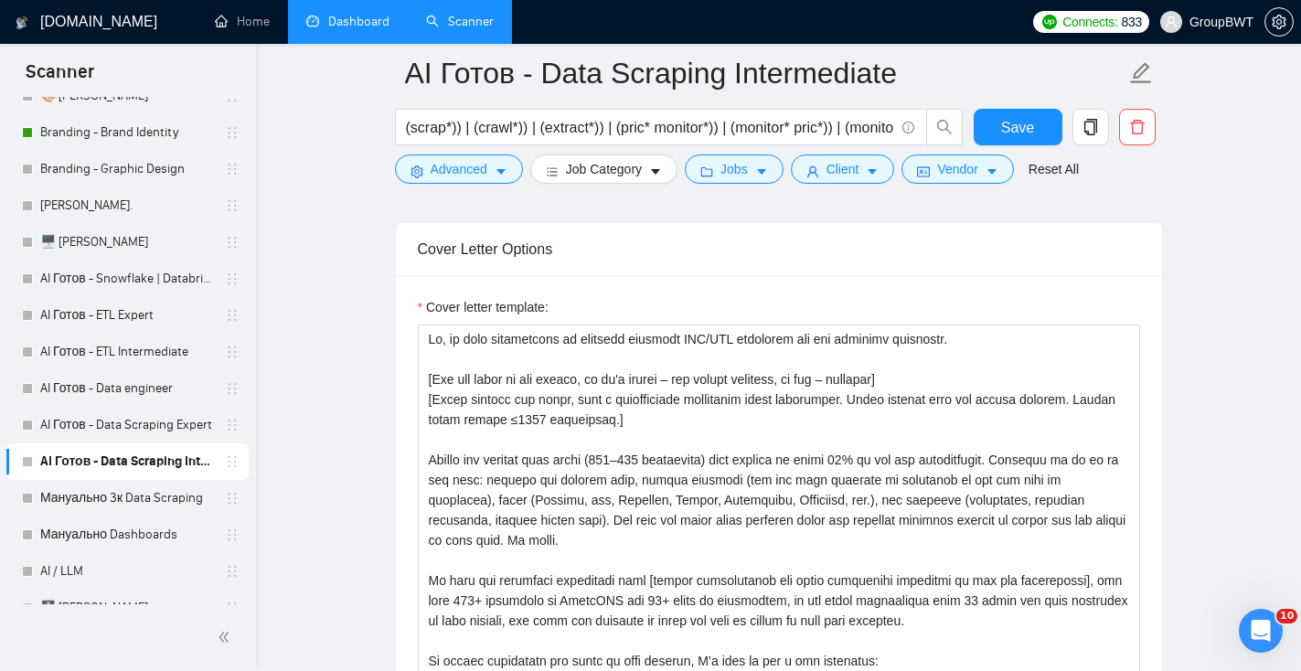
scroll to position [2062, 0]
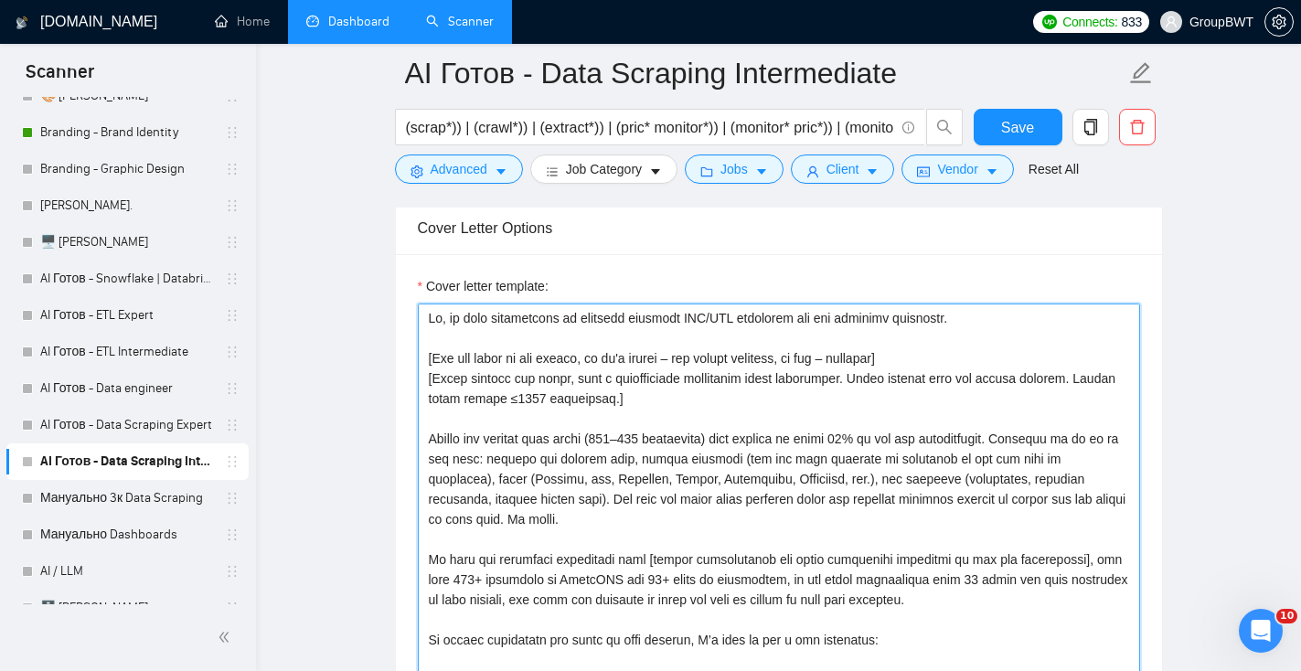
click at [680, 513] on textarea "Cover letter template:" at bounding box center [779, 510] width 723 height 412
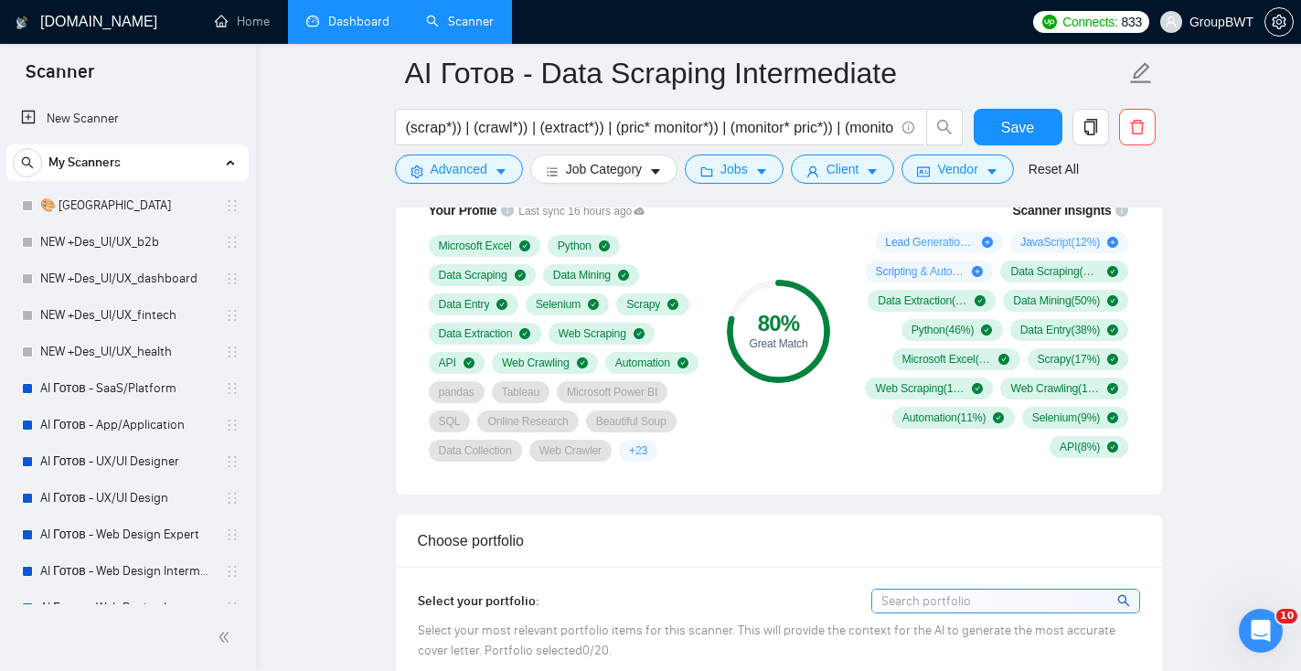
scroll to position [950, 0]
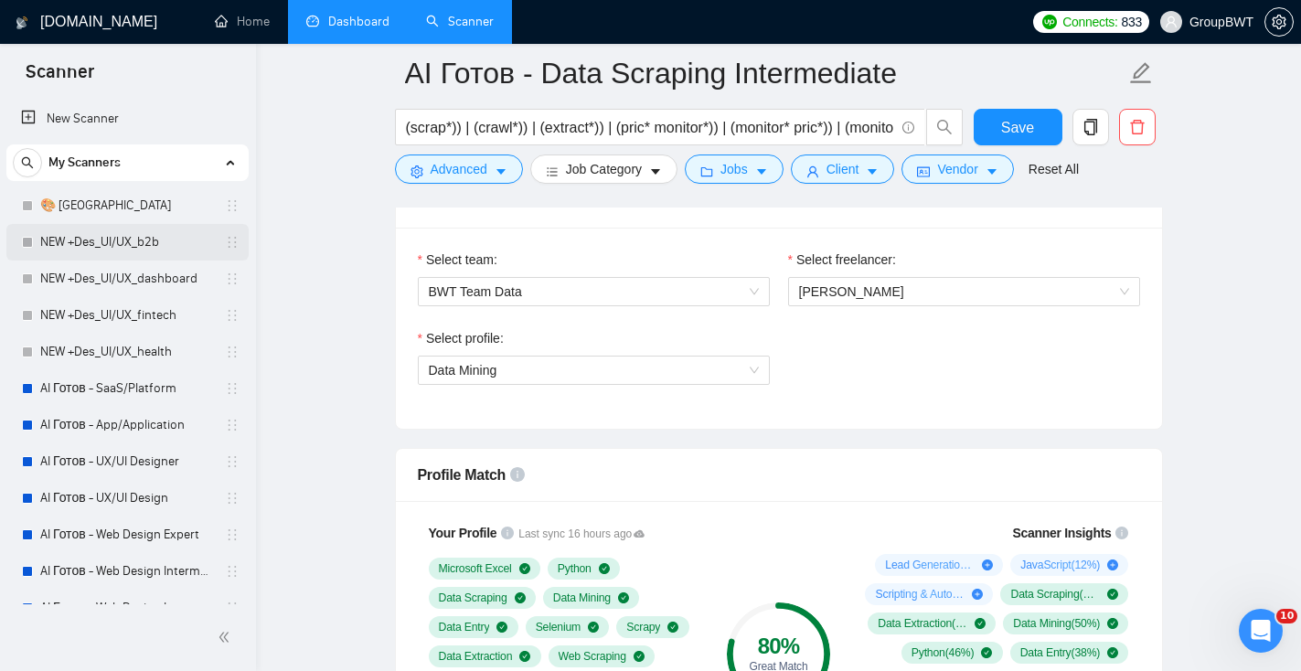
click at [130, 246] on link "NEW +Des_UI/UX_b2b" at bounding box center [127, 242] width 174 height 37
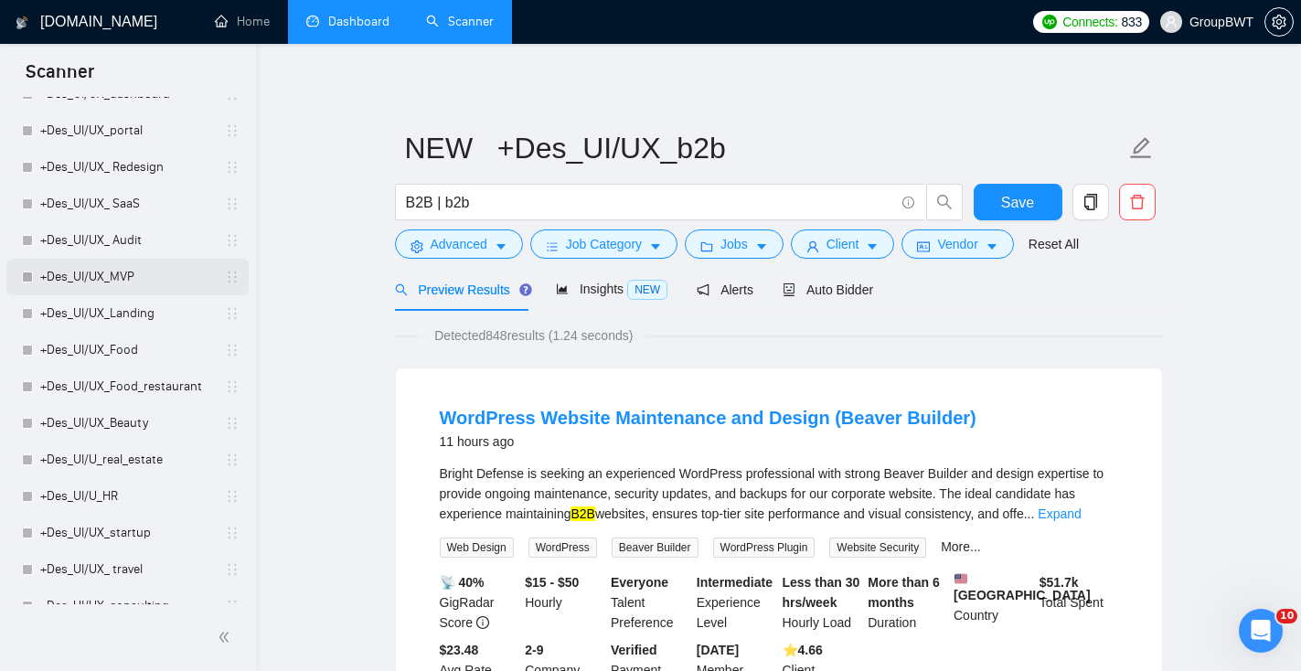
scroll to position [1328, 0]
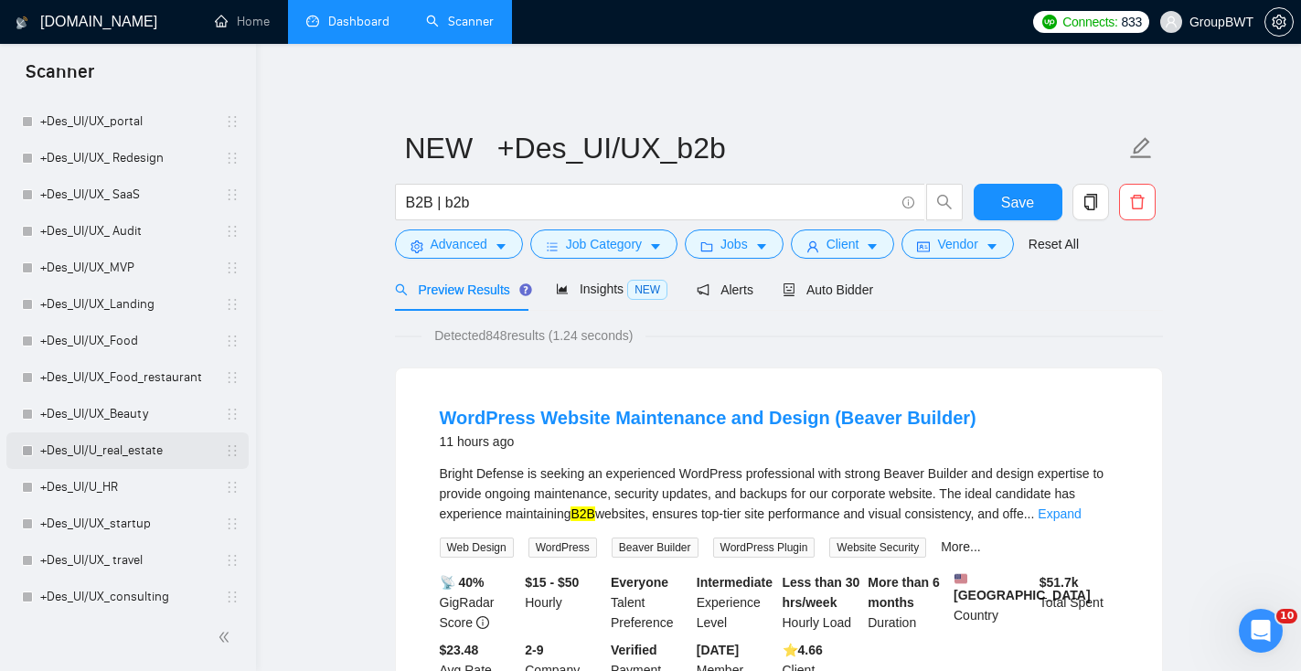
click at [147, 449] on link "+Des_UI/U_real_estate" at bounding box center [127, 451] width 174 height 37
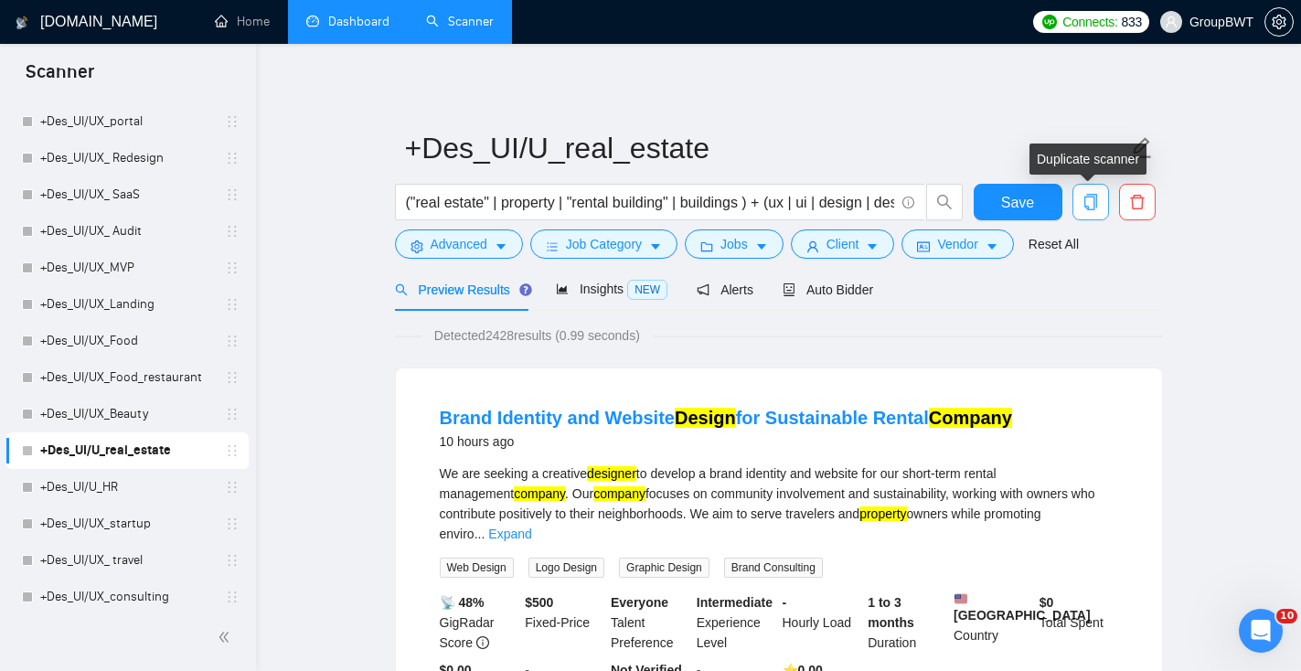
click at [1087, 209] on icon "copy" at bounding box center [1090, 202] width 13 height 16
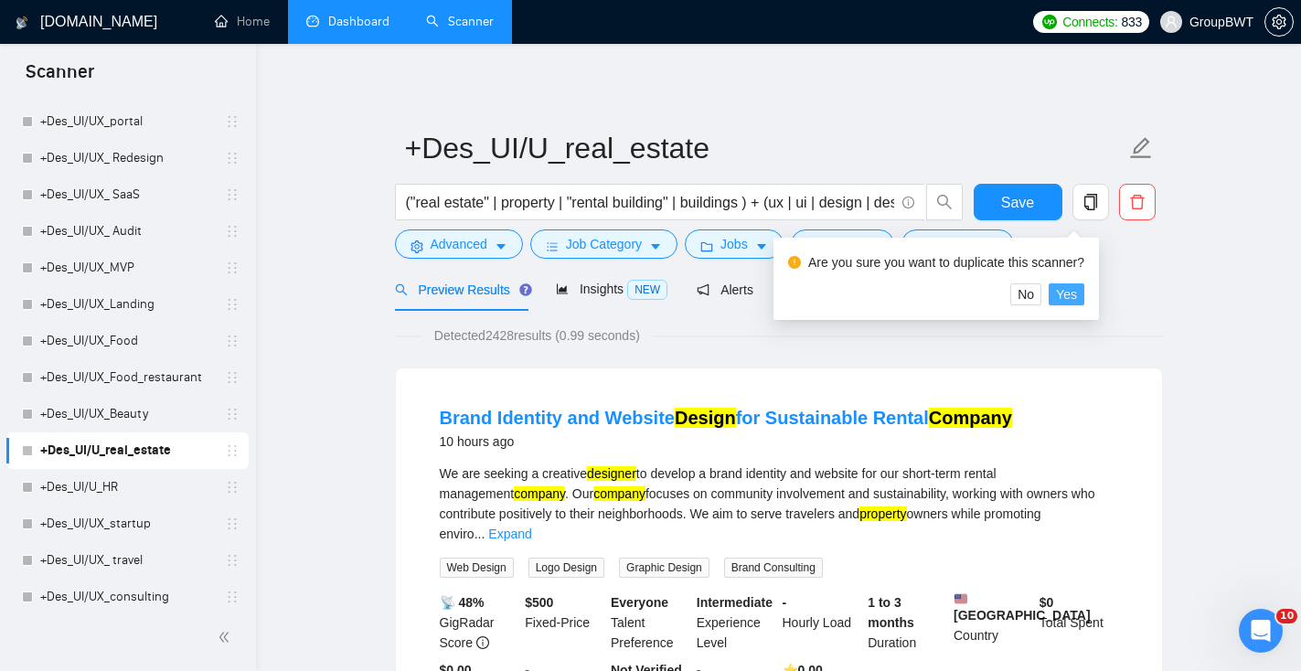
click at [1077, 294] on span "Yes" at bounding box center [1066, 294] width 21 height 20
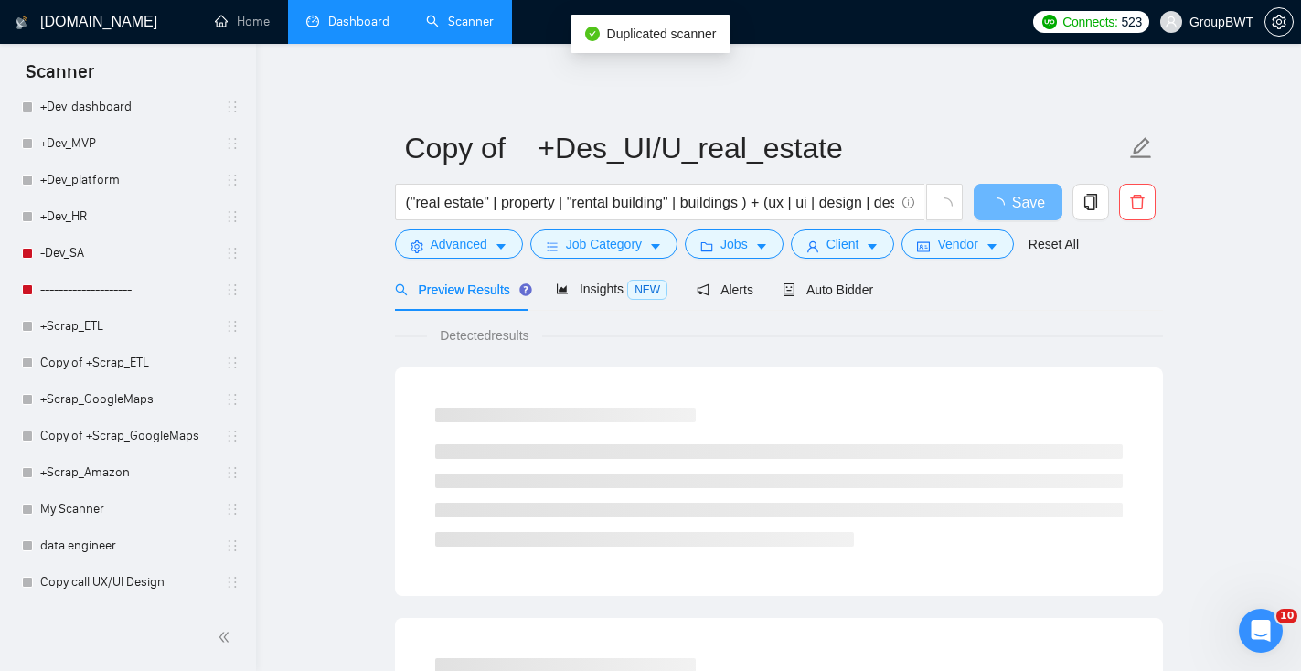
scroll to position [2875, 0]
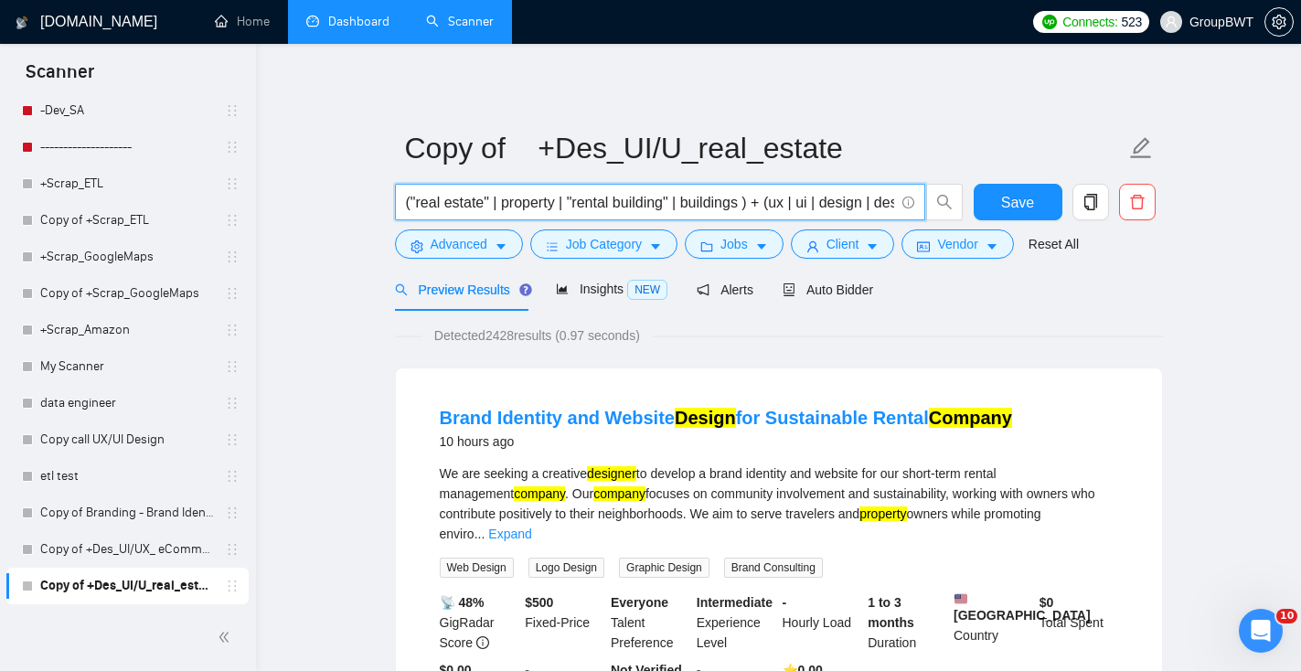
drag, startPoint x: 412, startPoint y: 206, endPoint x: 396, endPoint y: 205, distance: 15.6
click at [396, 205] on span "("real estate" | property | "rental building" | buildings ) + (ux | ui | design…" at bounding box center [660, 202] width 530 height 37
click at [754, 204] on input ""real estate" | property | "rental building" | buildings ) + (ux | ui | design …" at bounding box center [650, 202] width 488 height 23
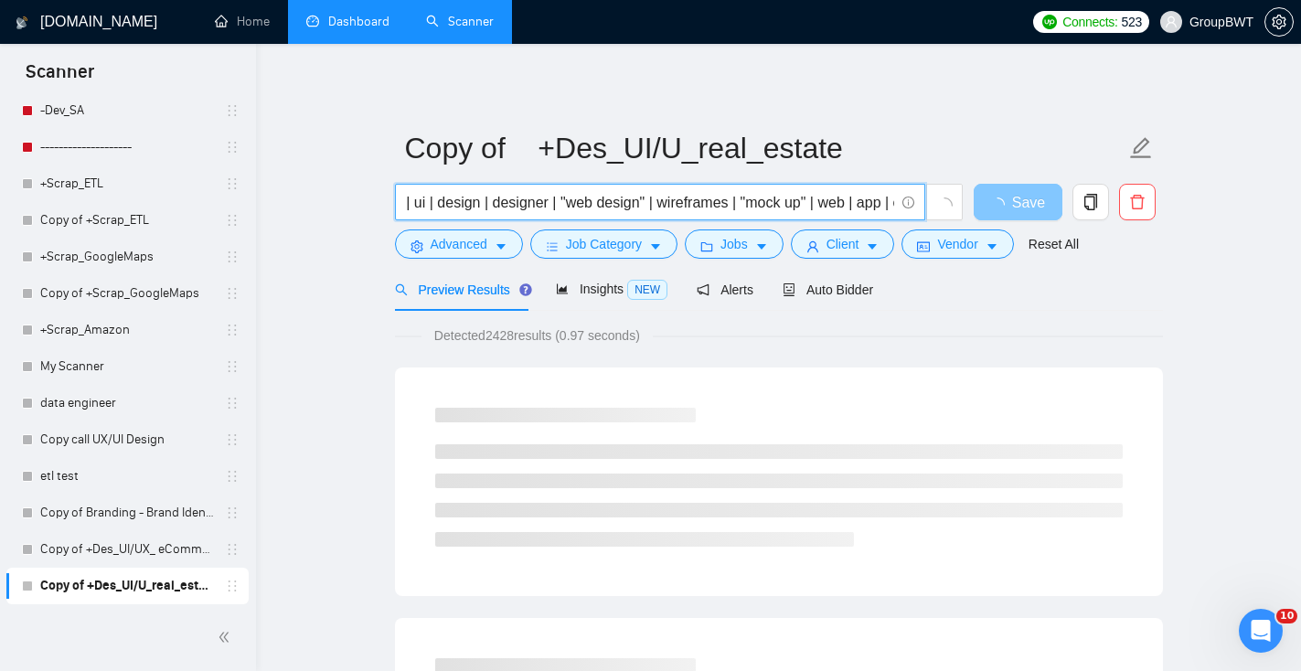
scroll to position [0, 680]
drag, startPoint x: 753, startPoint y: 204, endPoint x: 1029, endPoint y: 192, distance: 276.5
click at [1031, 194] on div ""real estate" | property | "rental building" | buildings ) + (ux | ui | design …" at bounding box center [775, 207] width 768 height 46
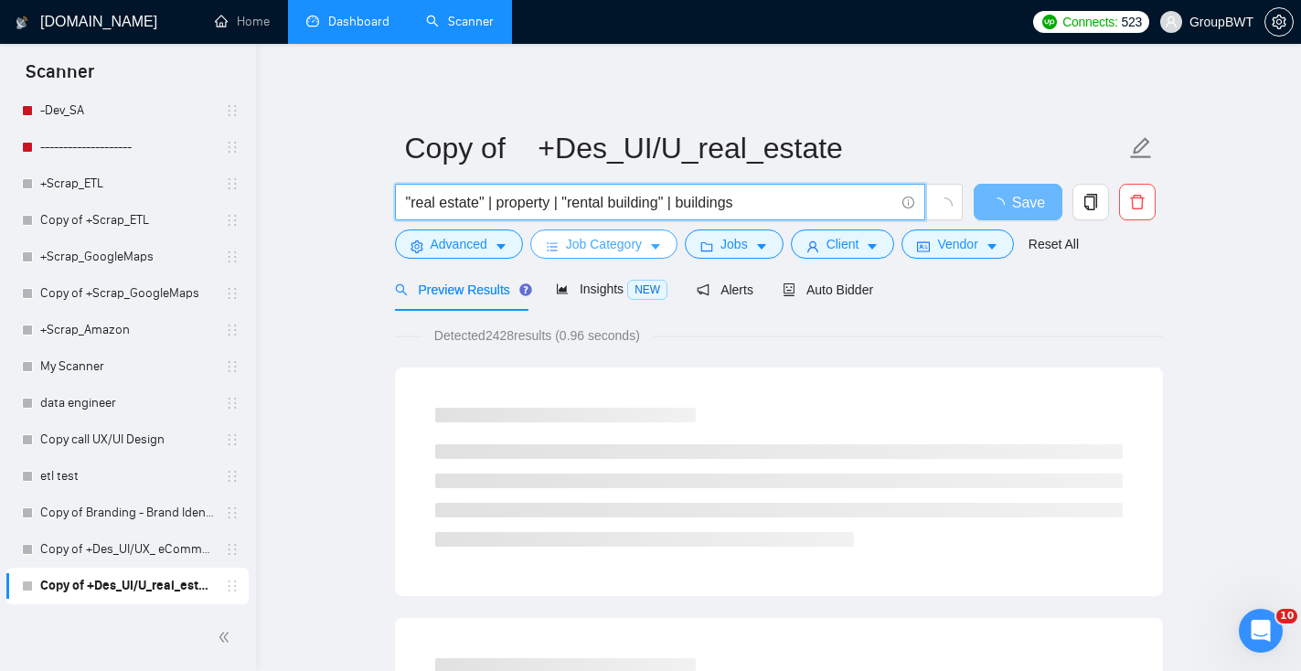
type input ""real estate" | property | "rental building" | buildings"
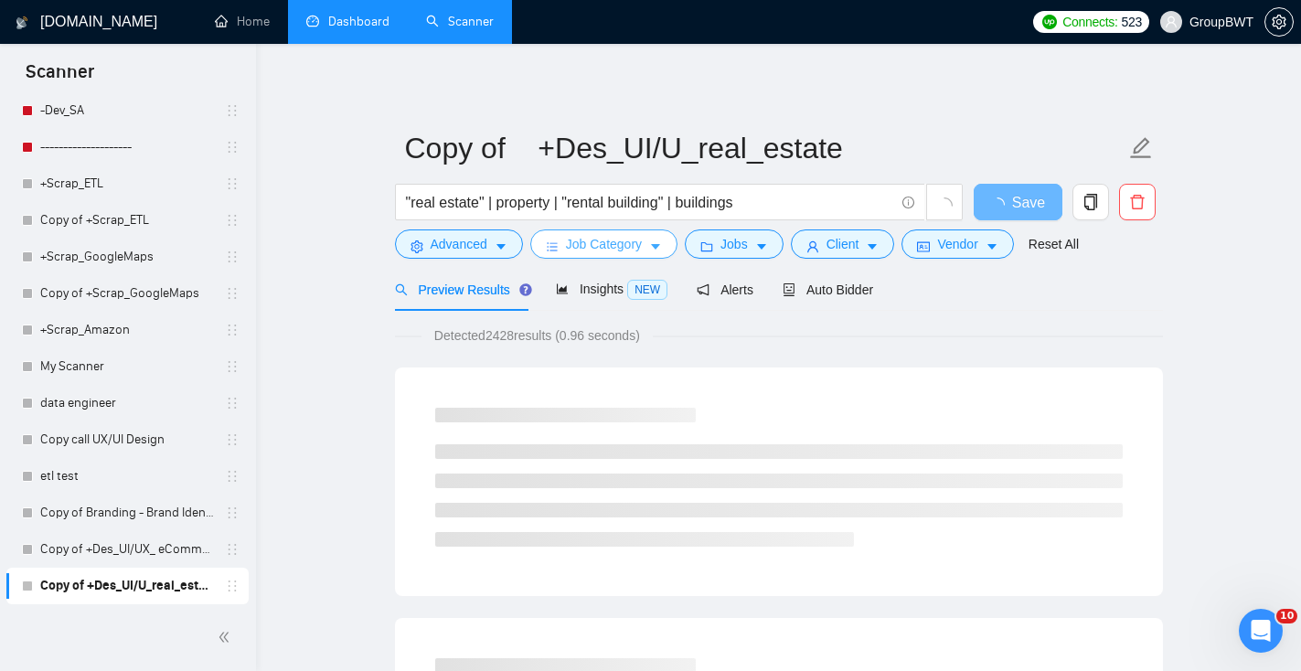
click at [615, 241] on span "Job Category" at bounding box center [604, 244] width 76 height 20
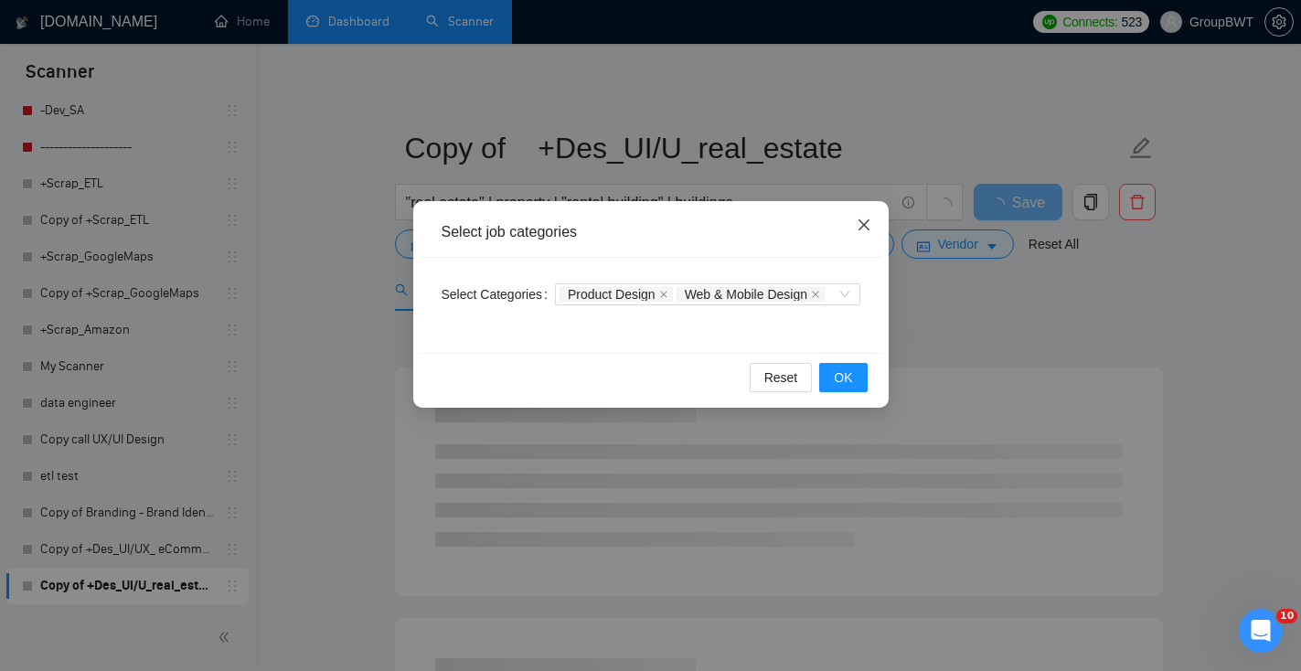
click at [871, 226] on span "Close" at bounding box center [864, 225] width 49 height 49
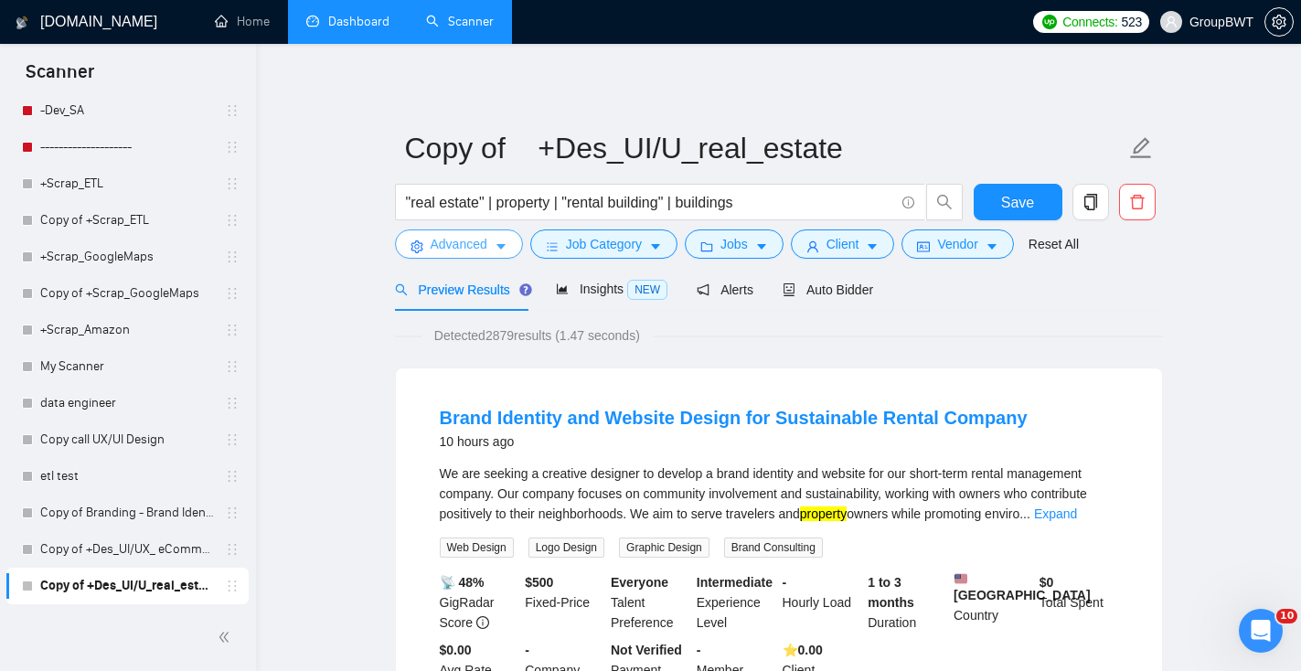
click at [495, 251] on button "Advanced" at bounding box center [459, 244] width 128 height 29
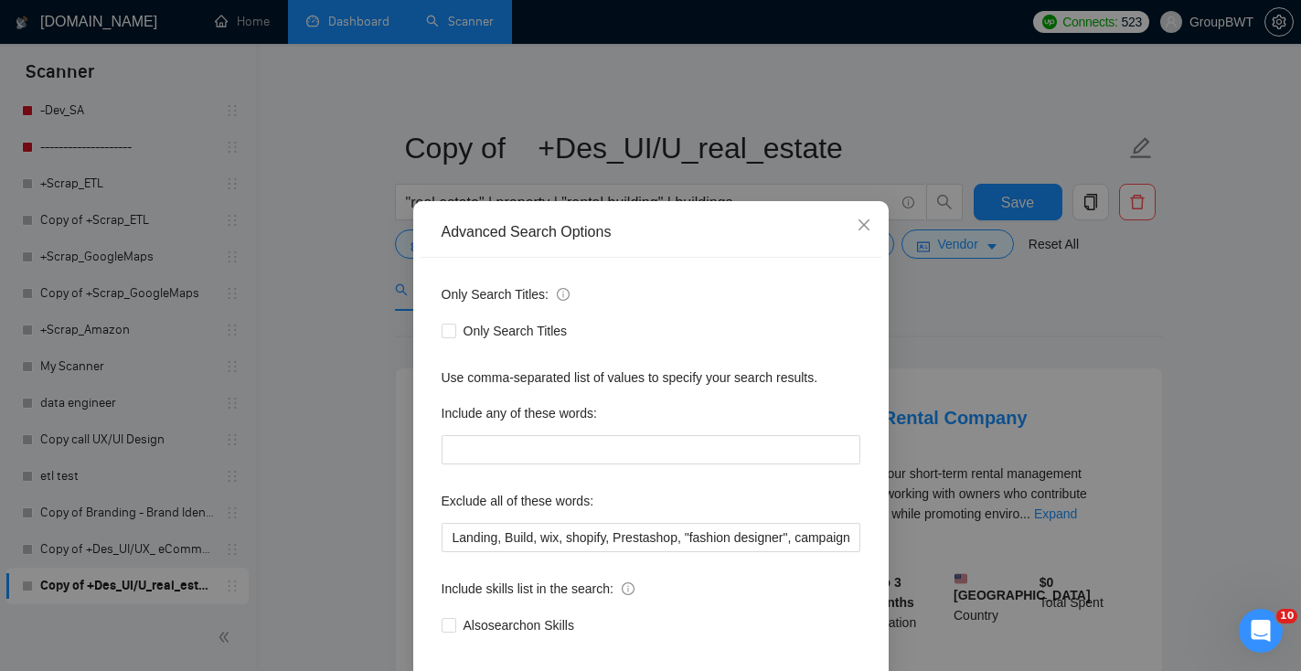
click at [868, 111] on div "Advanced Search Options Only Search Titles: Only Search Titles Use comma-separa…" at bounding box center [650, 335] width 1301 height 671
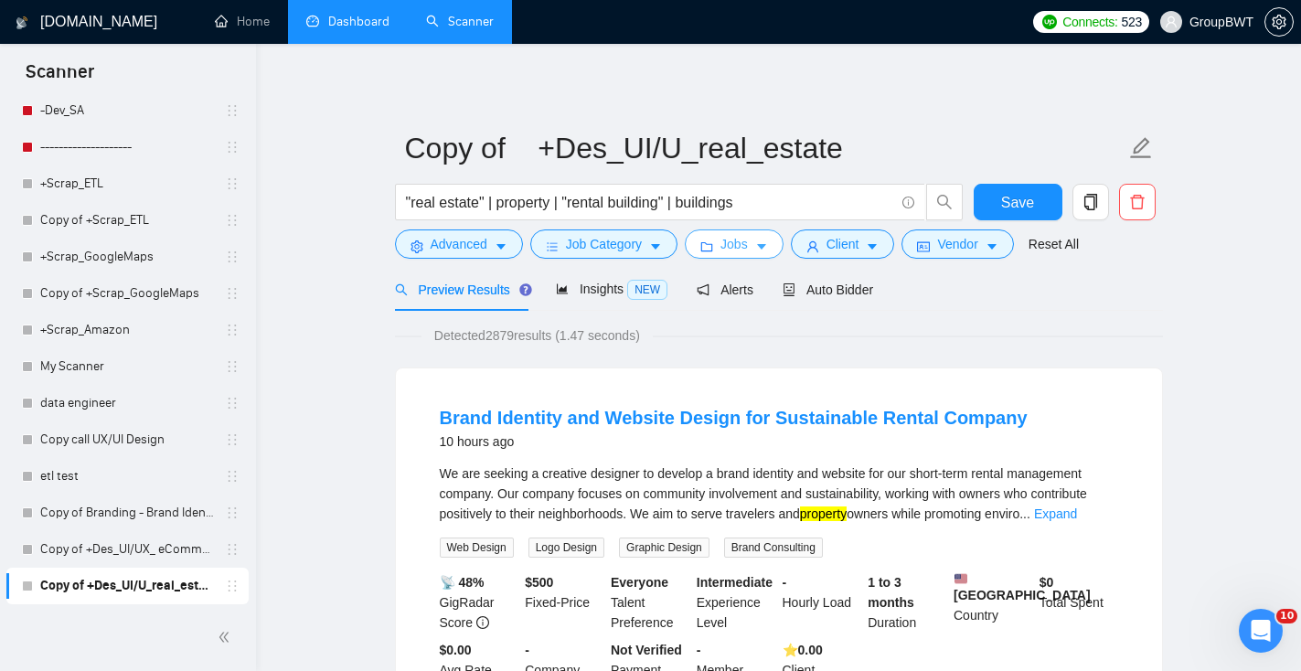
click at [732, 249] on span "Jobs" at bounding box center [734, 244] width 27 height 20
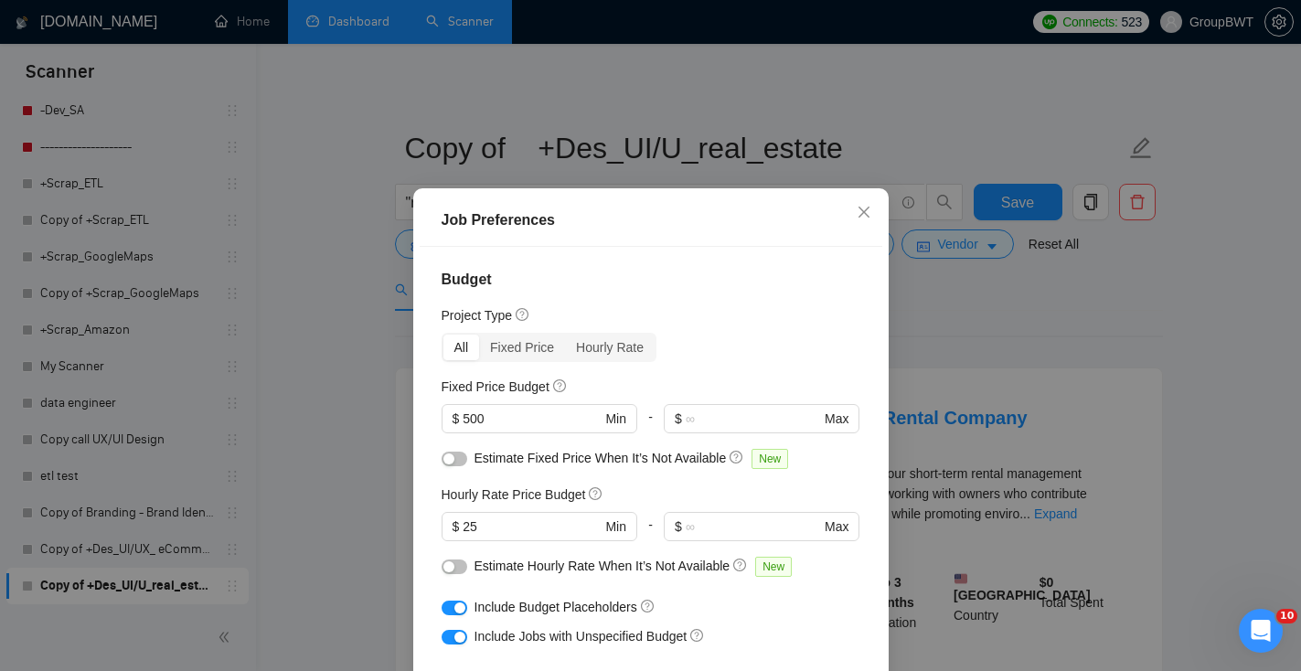
scroll to position [29, 0]
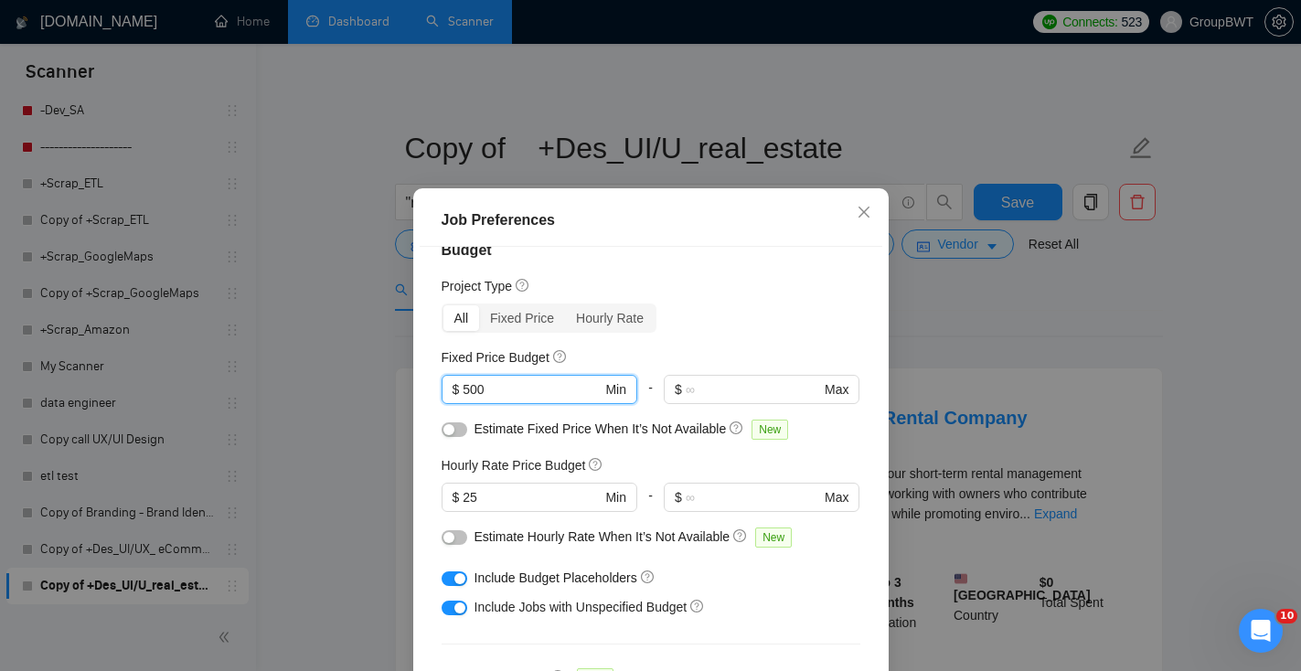
drag, startPoint x: 543, startPoint y: 380, endPoint x: 394, endPoint y: 373, distance: 149.2
click at [397, 375] on div "Job Preferences Budget Project Type All Fixed Price Hourly Rate Fixed Price Bud…" at bounding box center [650, 335] width 1301 height 671
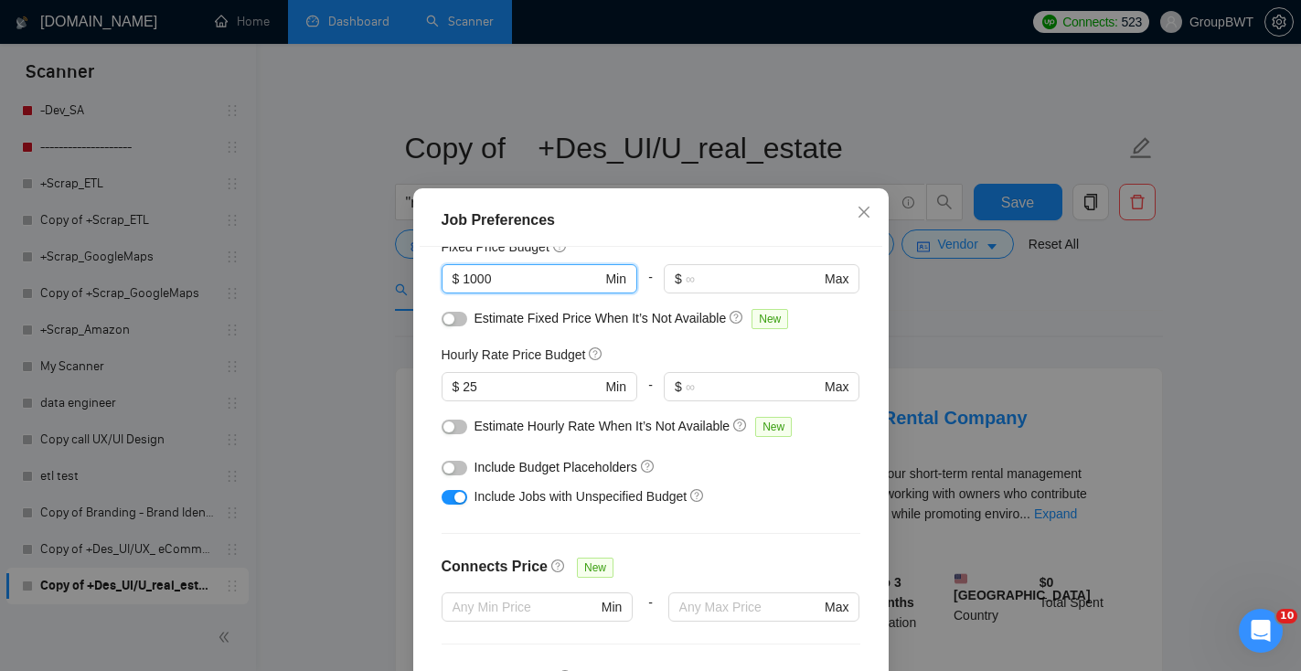
scroll to position [141, 0]
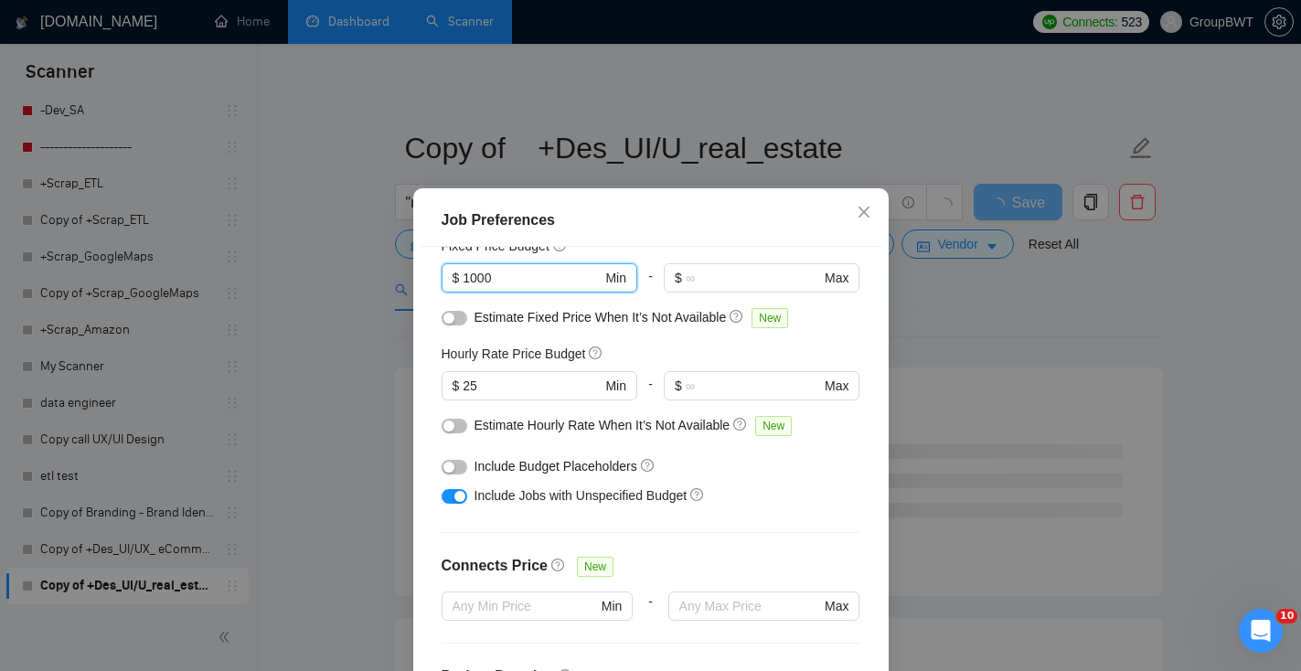
type input "1000"
click at [461, 499] on div "button" at bounding box center [460, 496] width 11 height 11
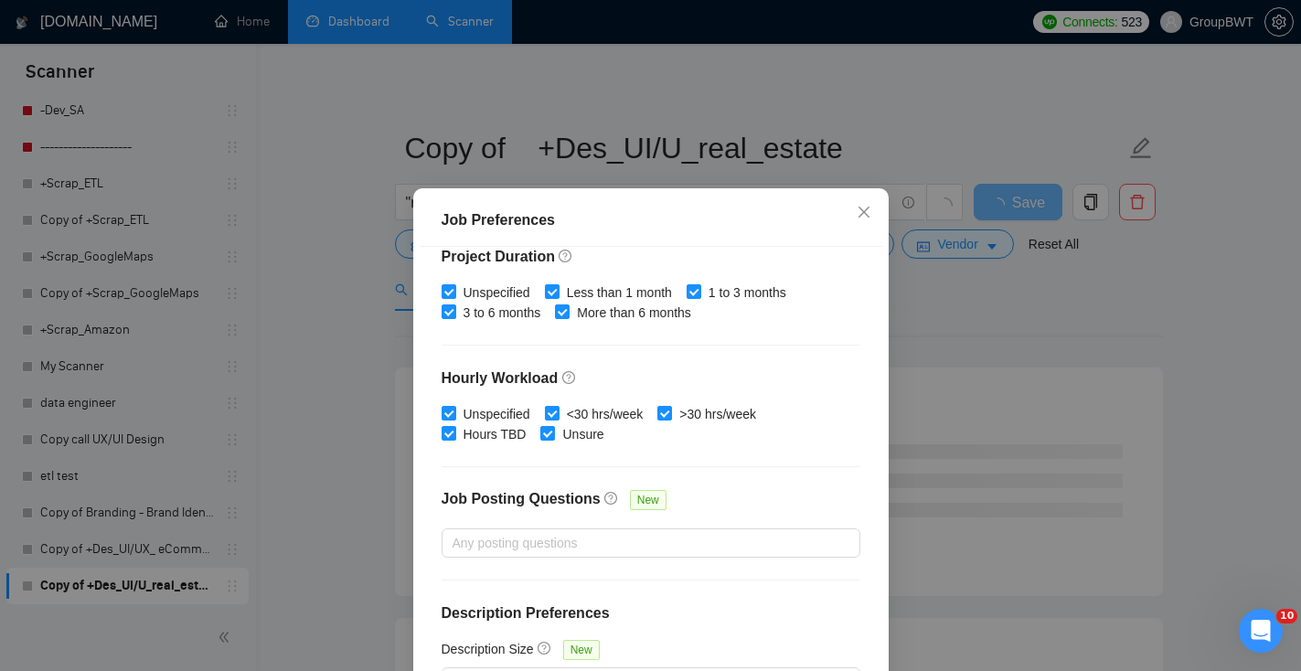
scroll to position [125, 0]
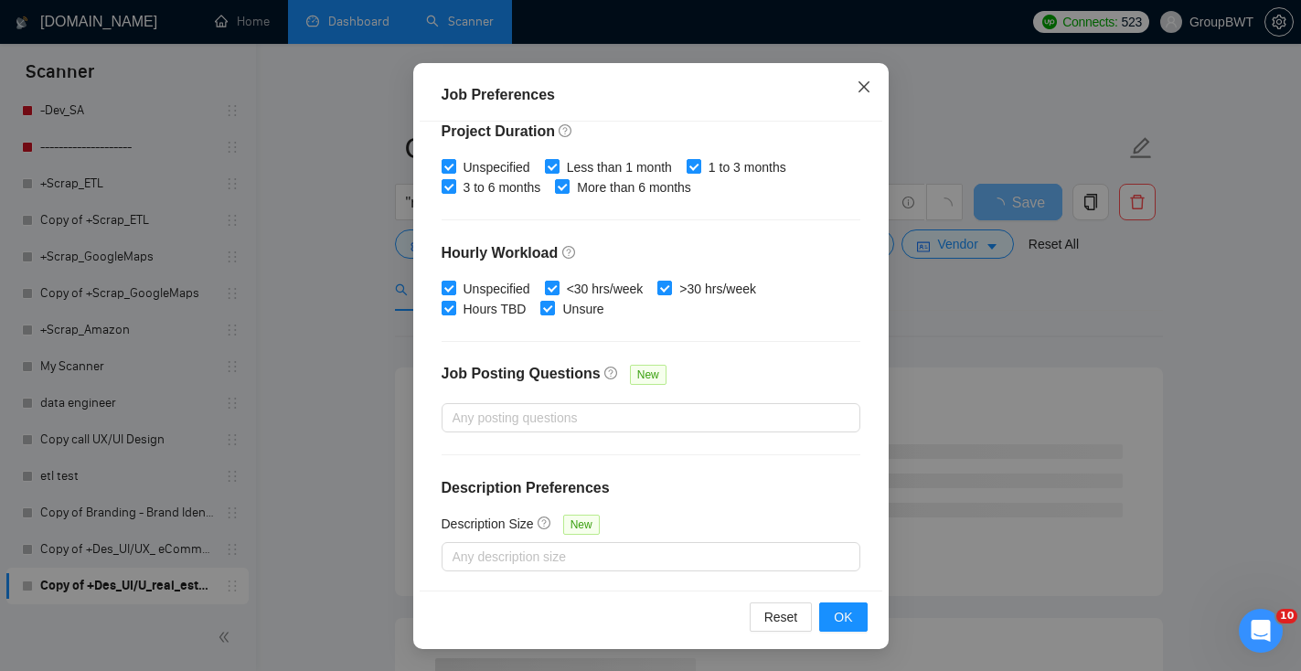
click at [865, 87] on icon "close" at bounding box center [864, 87] width 15 height 15
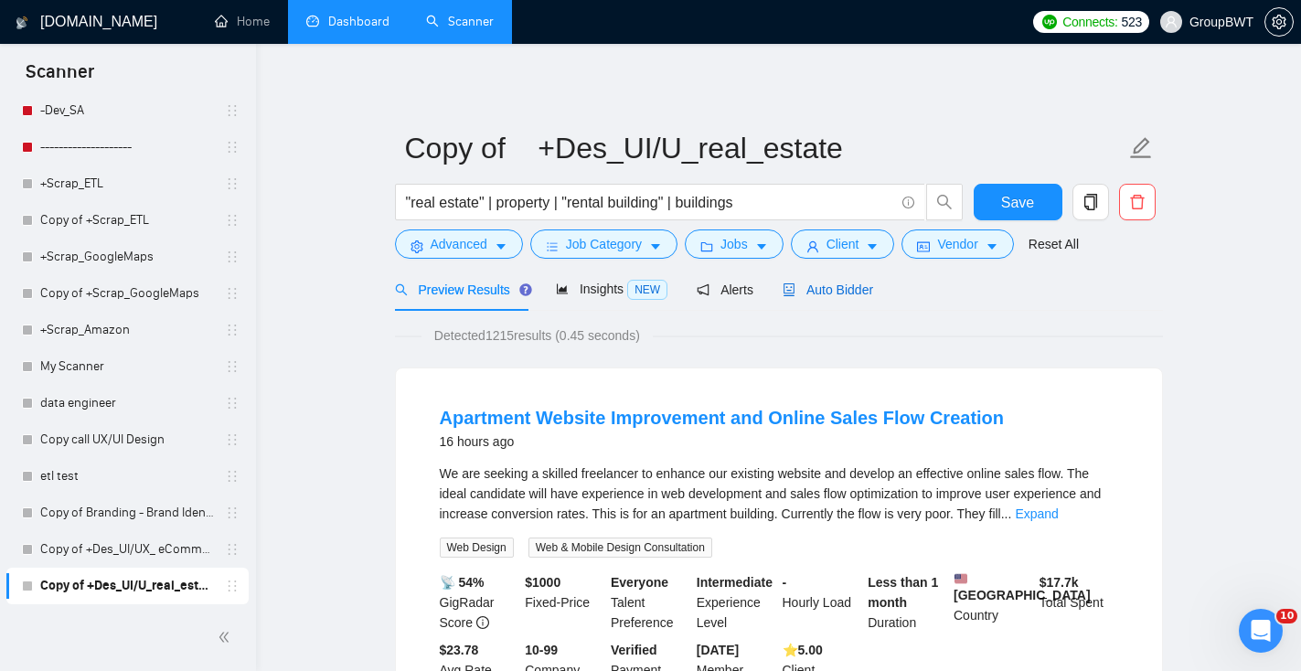
click at [842, 296] on span "Auto Bidder" at bounding box center [828, 290] width 91 height 15
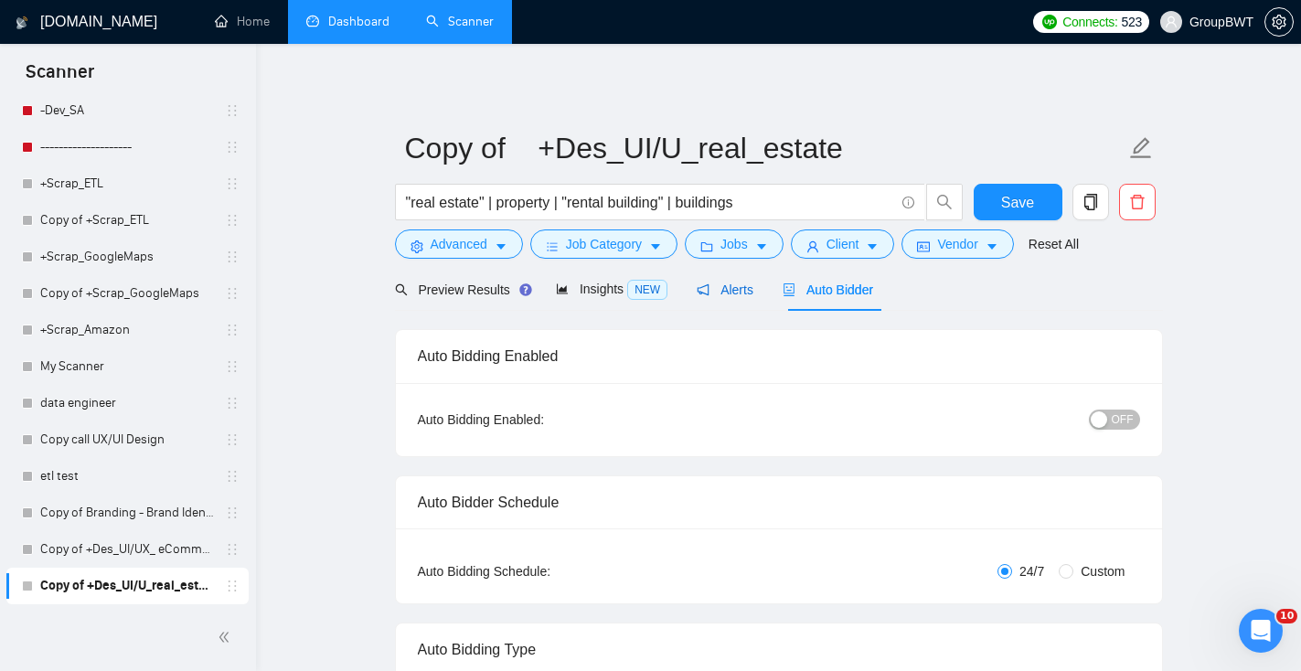
click at [748, 289] on span "Alerts" at bounding box center [725, 290] width 57 height 15
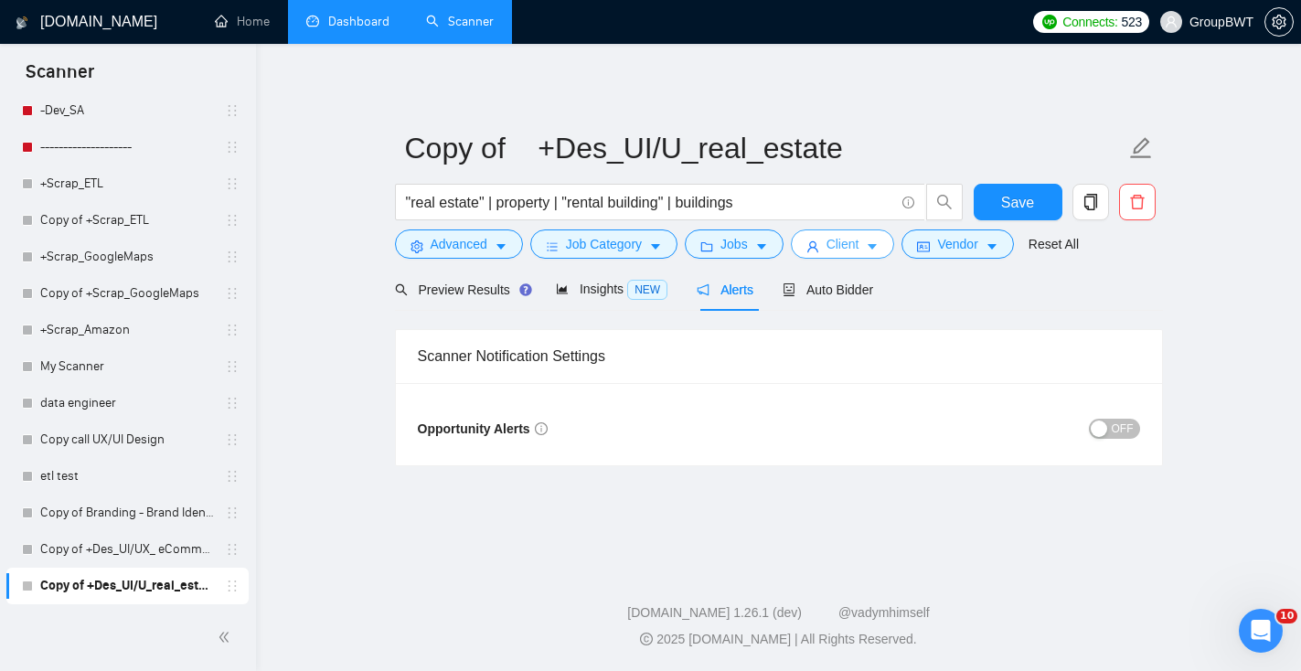
click at [860, 255] on button "Client" at bounding box center [843, 244] width 104 height 29
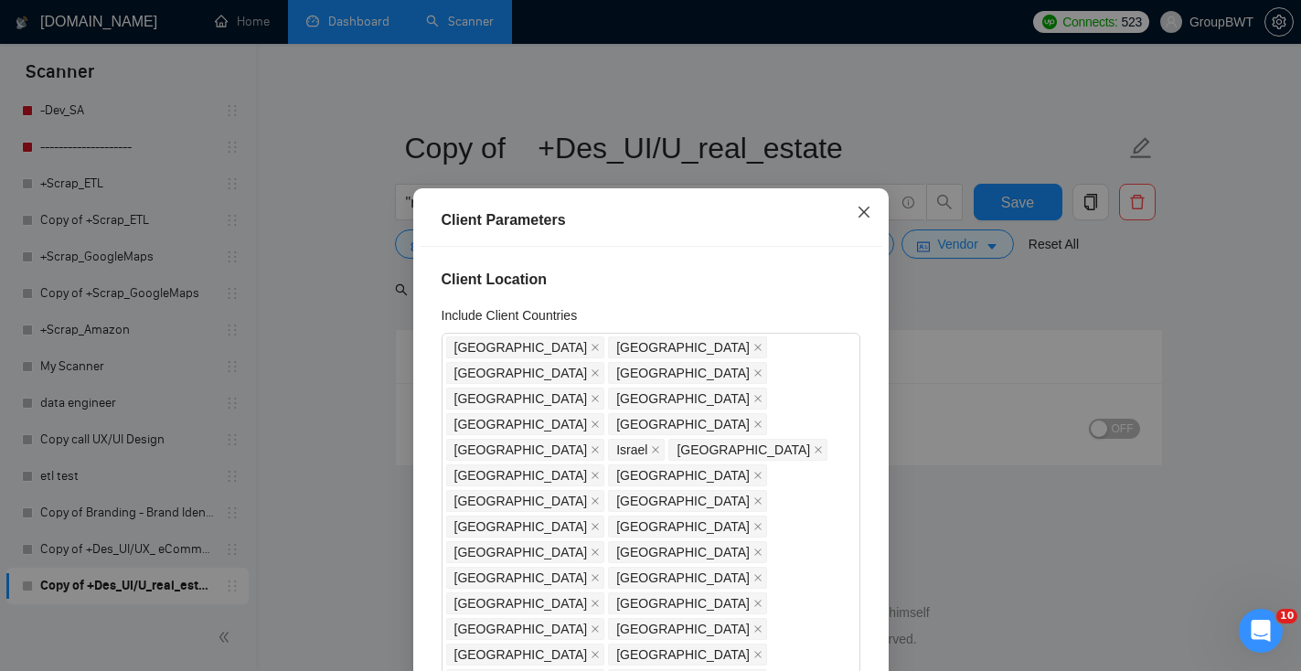
click at [854, 204] on span "Close" at bounding box center [864, 212] width 49 height 49
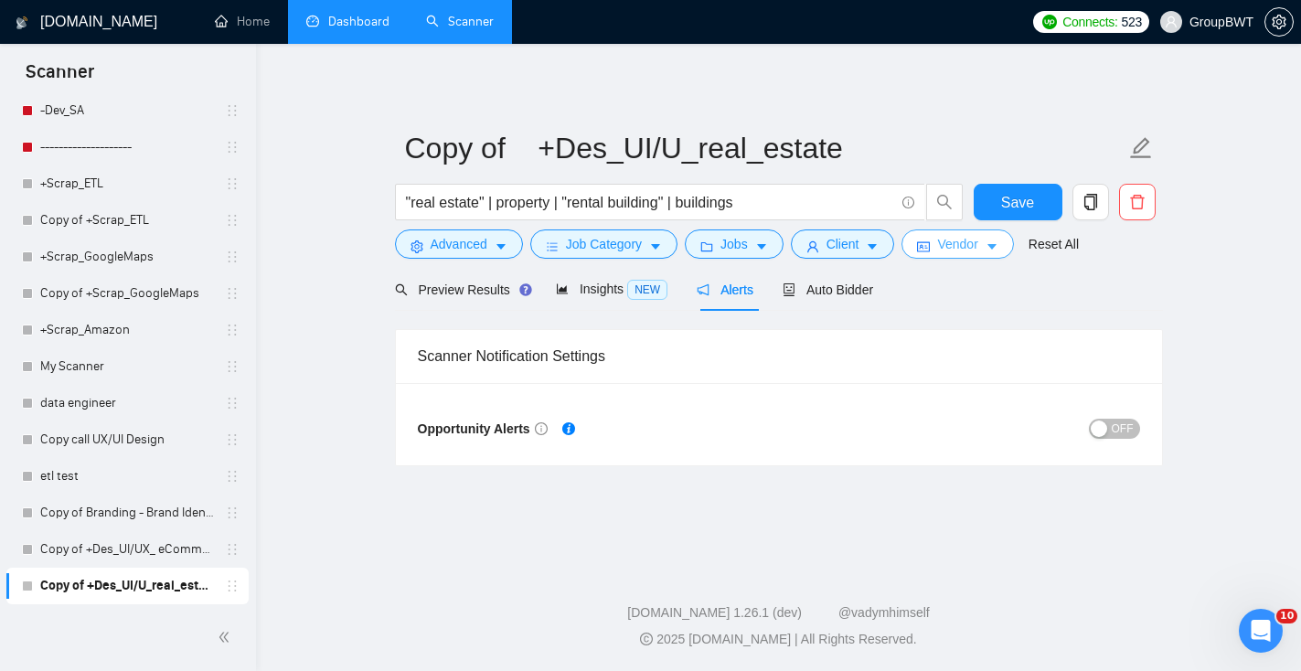
click at [956, 252] on span "Vendor" at bounding box center [957, 244] width 40 height 20
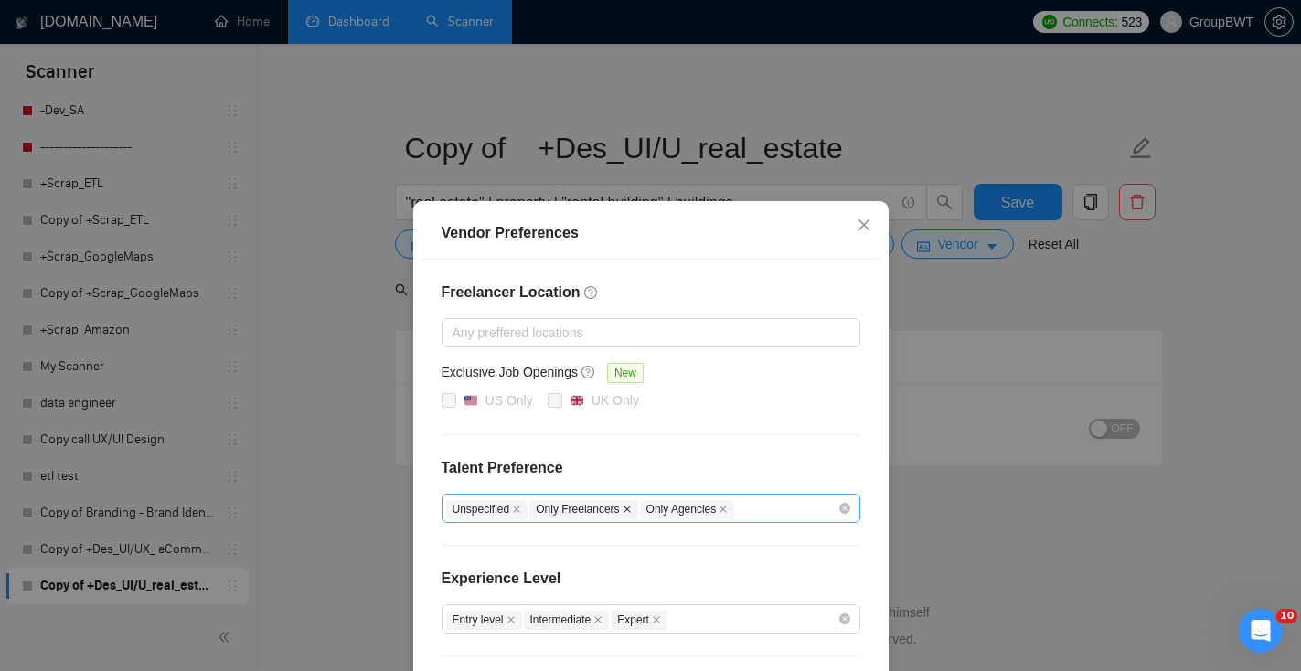
click at [631, 506] on icon "close" at bounding box center [627, 509] width 7 height 7
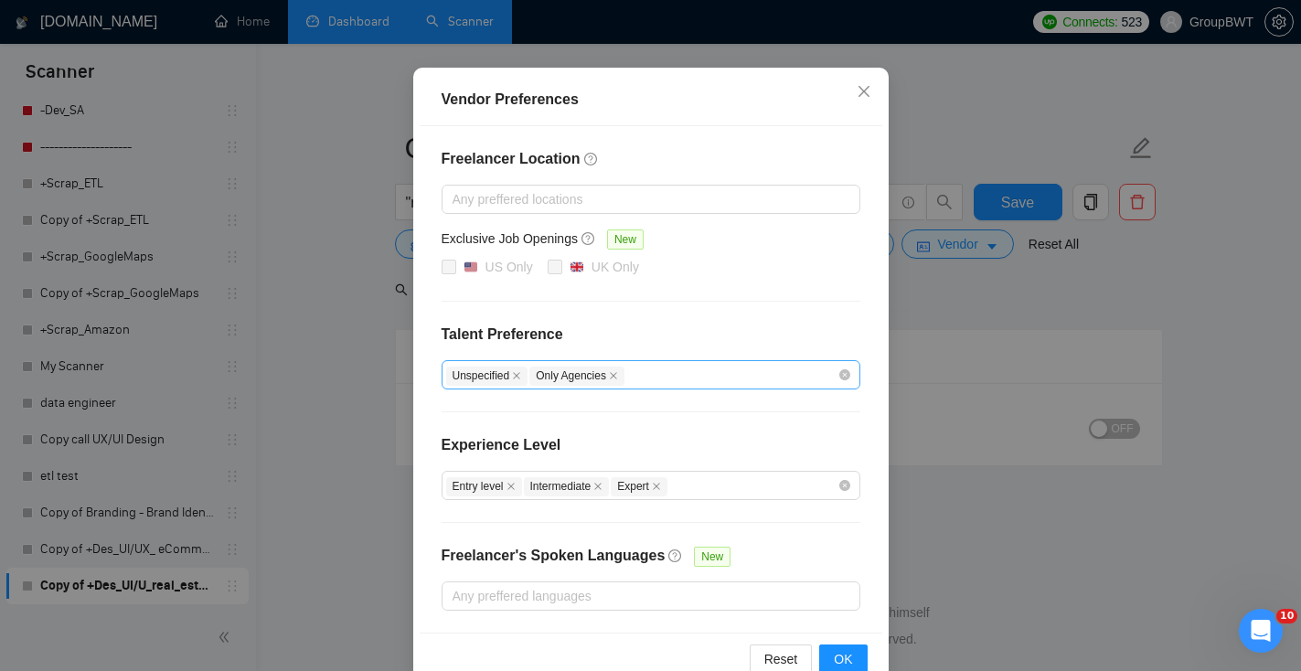
scroll to position [175, 0]
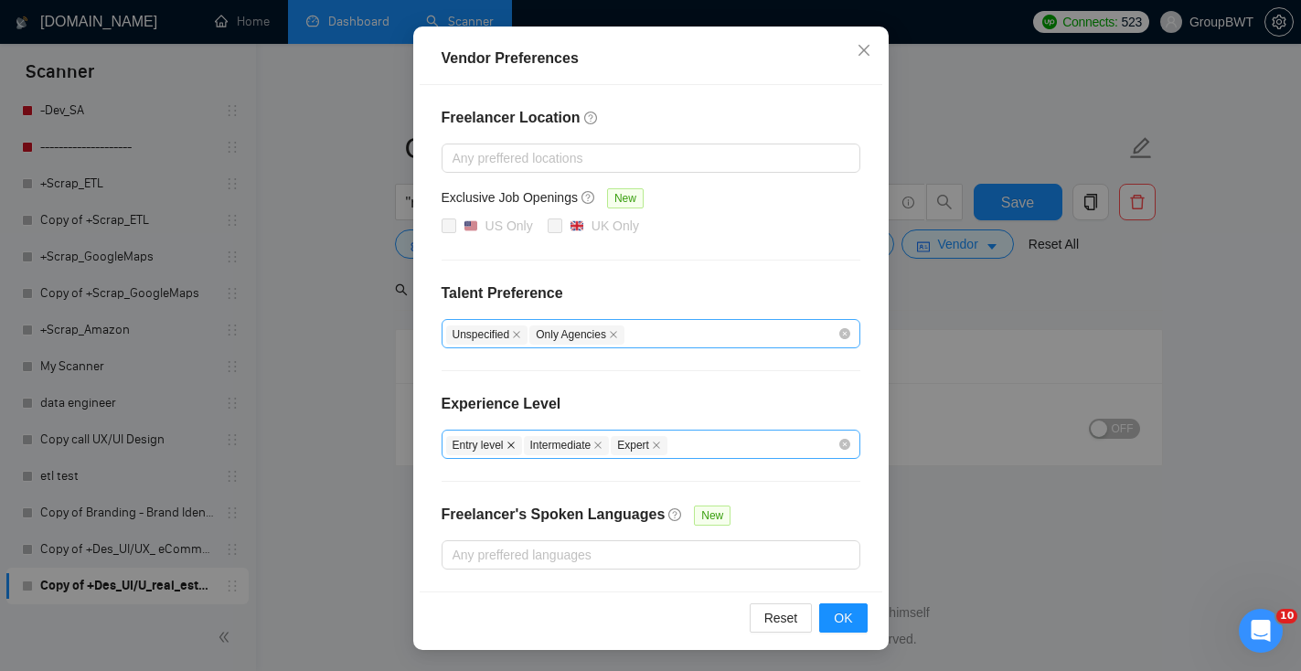
click at [513, 442] on icon "close" at bounding box center [511, 445] width 9 height 9
click at [840, 616] on span "OK" at bounding box center [843, 618] width 18 height 20
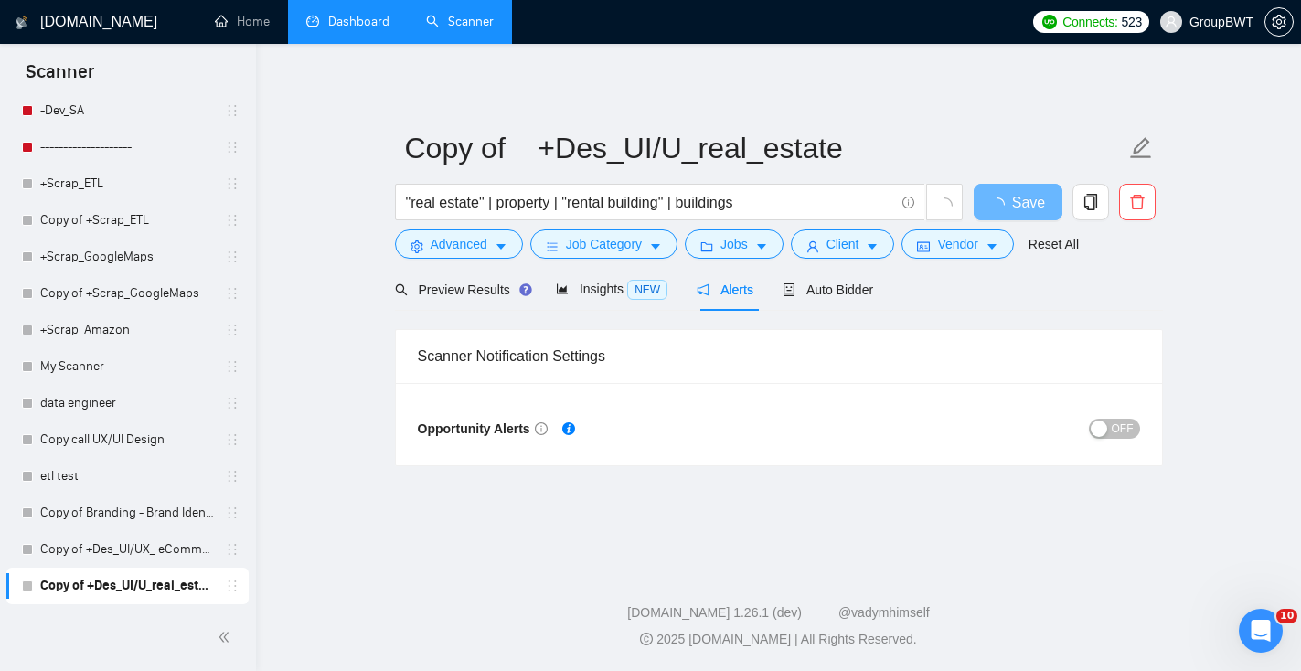
scroll to position [83, 0]
click at [480, 286] on span "Preview Results" at bounding box center [461, 290] width 132 height 15
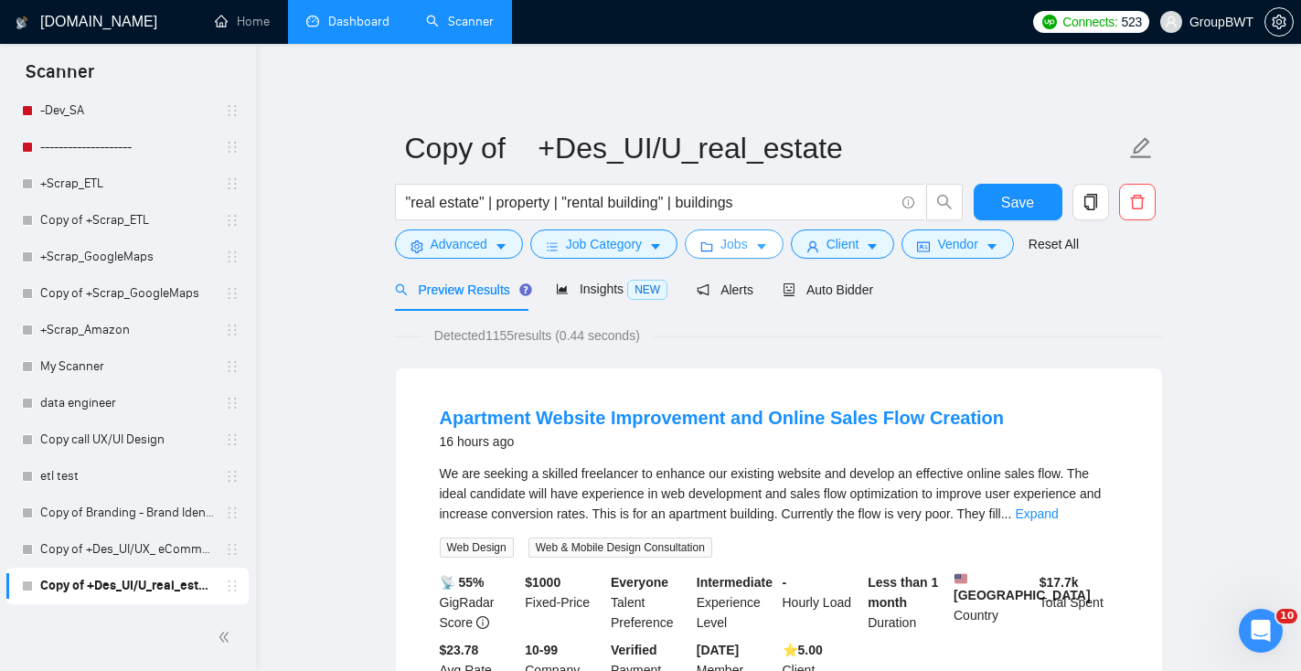
click at [755, 247] on button "Jobs" at bounding box center [734, 244] width 99 height 29
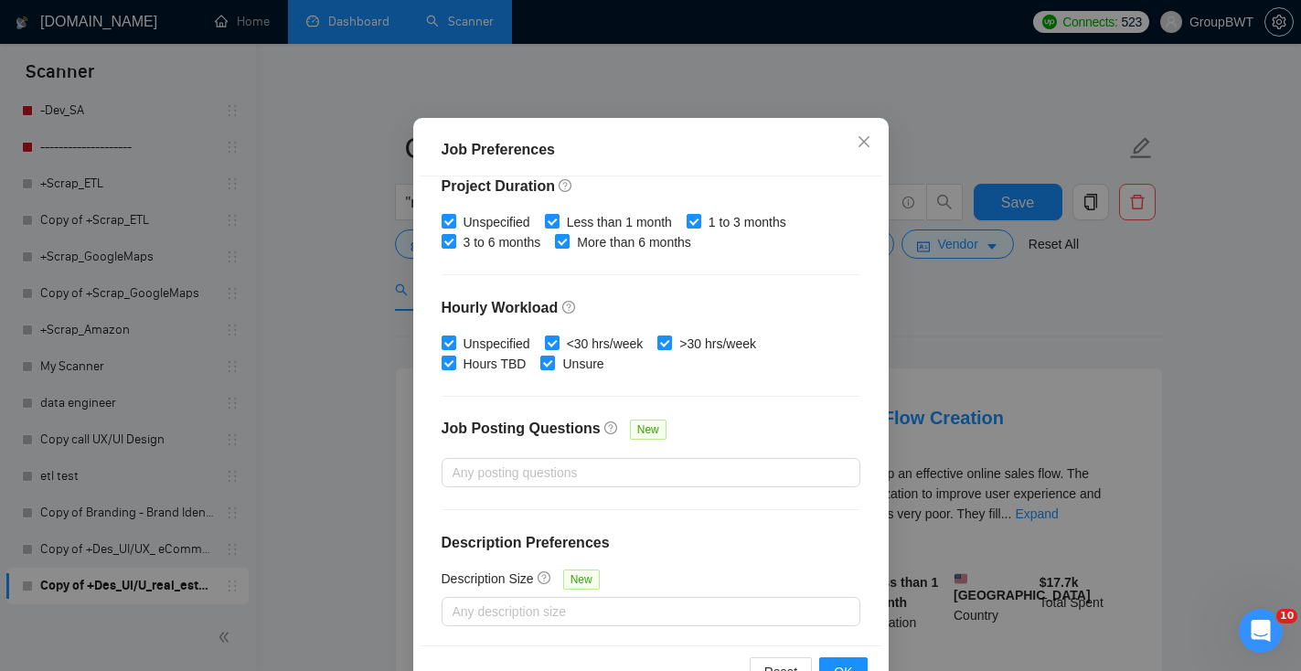
click at [995, 354] on div "Job Preferences Budget Project Type All Fixed Price Hourly Rate Fixed Price Bud…" at bounding box center [650, 335] width 1301 height 671
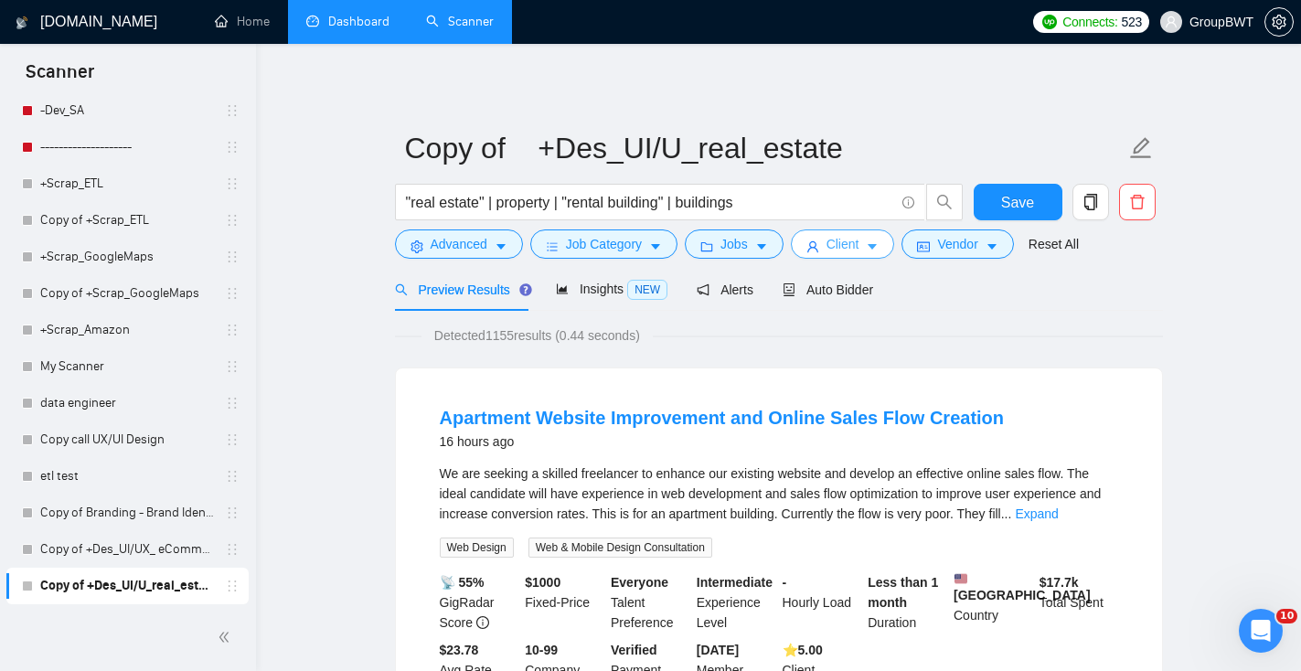
scroll to position [48, 0]
click at [851, 249] on span "Client" at bounding box center [843, 244] width 33 height 20
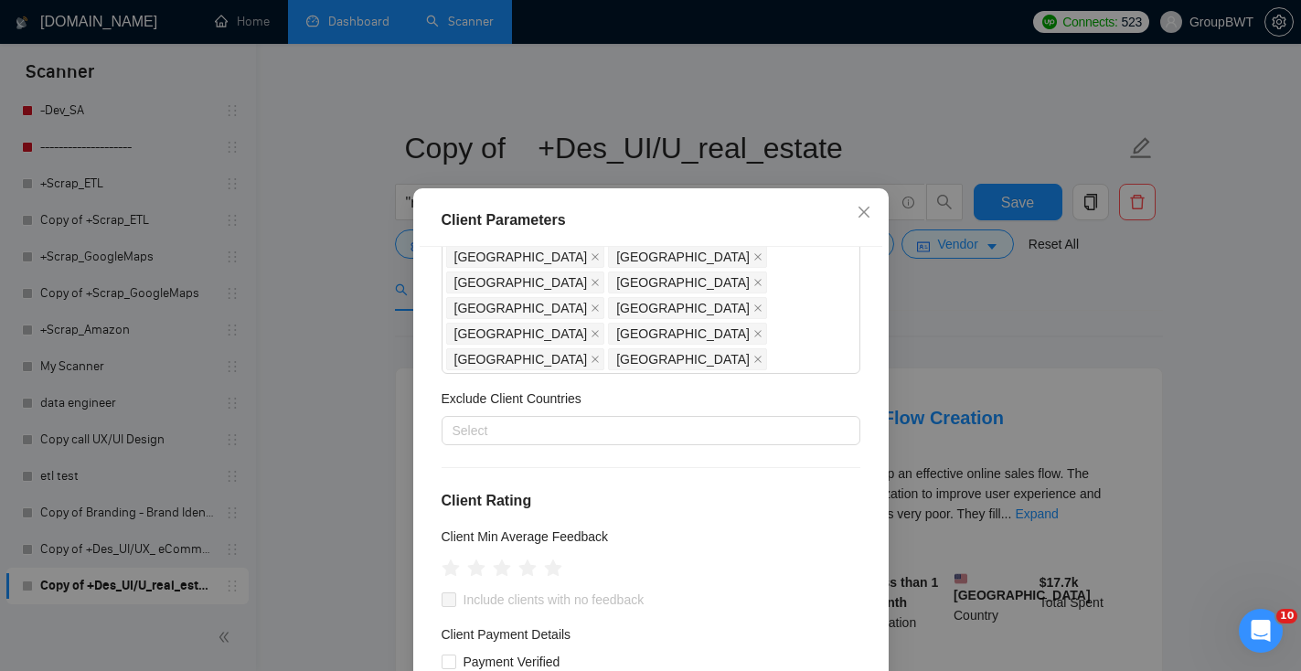
scroll to position [476, 0]
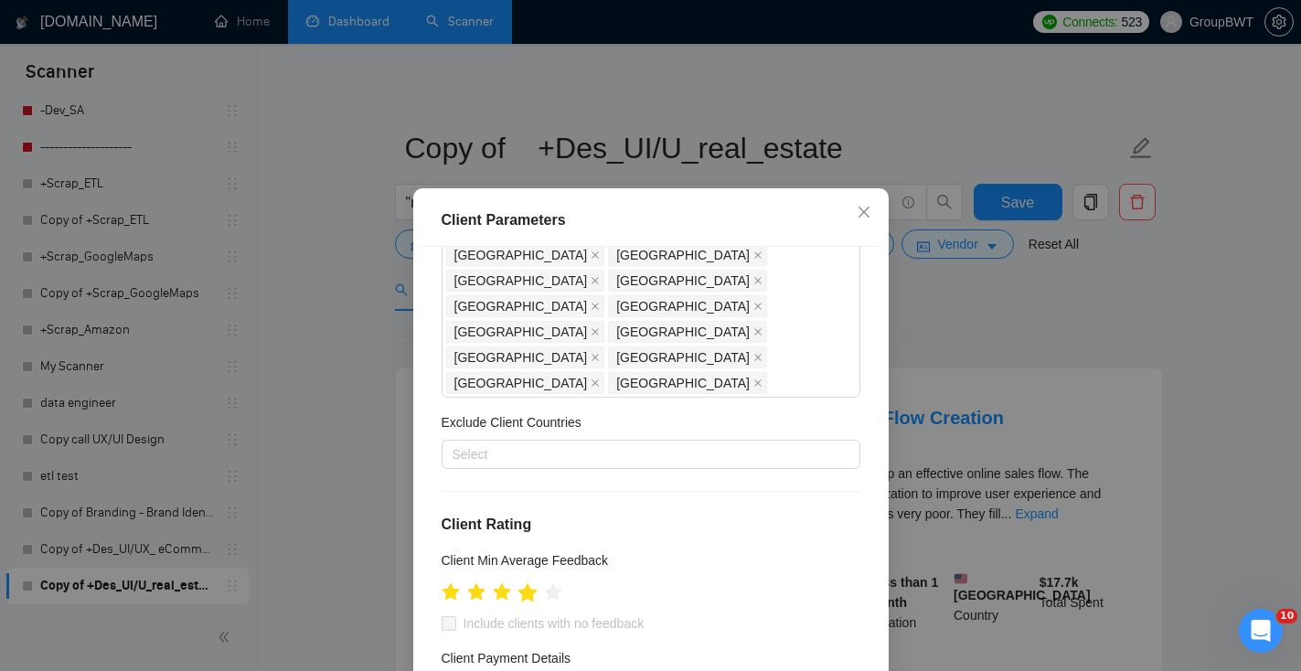
click at [531, 584] on icon "star" at bounding box center [527, 593] width 19 height 18
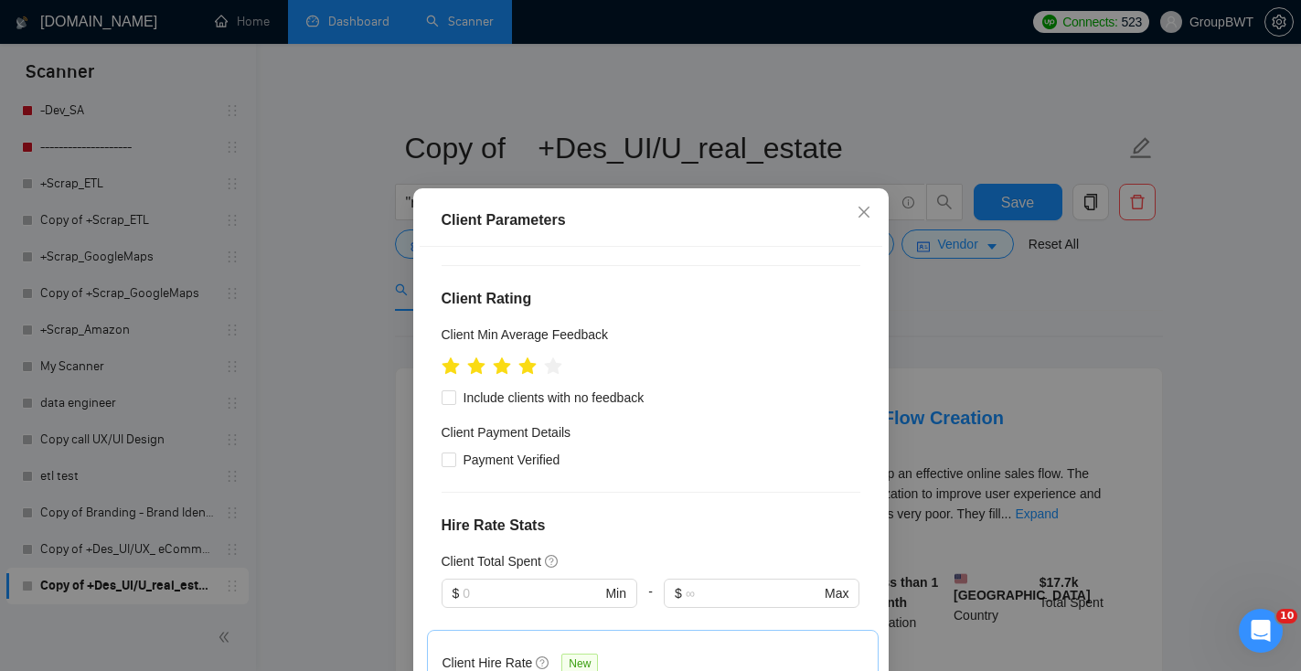
scroll to position [704, 0]
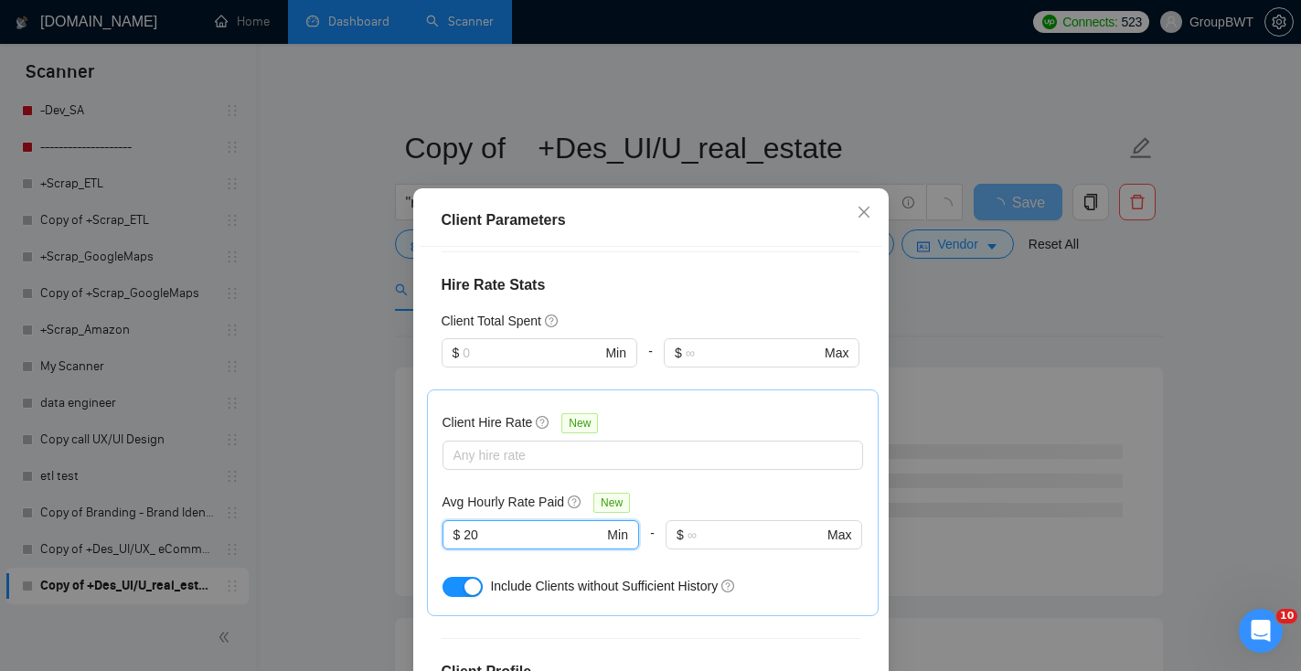
scroll to position [125, 0]
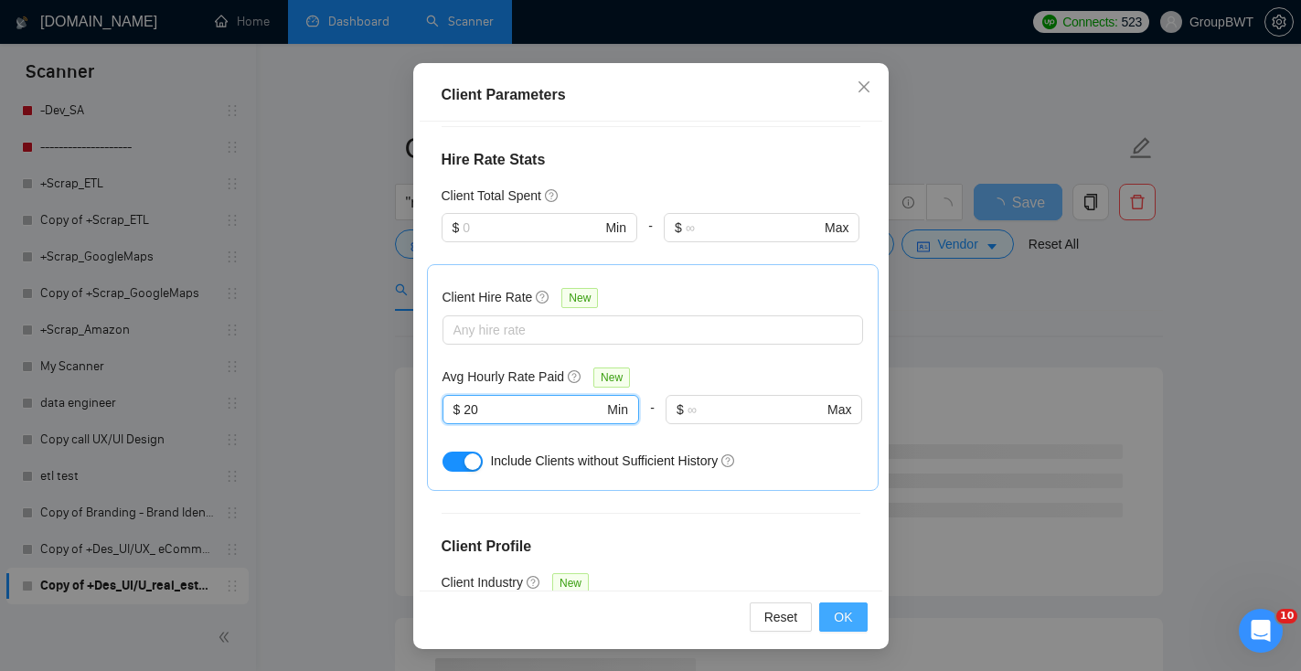
type input "20"
click at [831, 613] on button "OK" at bounding box center [843, 617] width 48 height 29
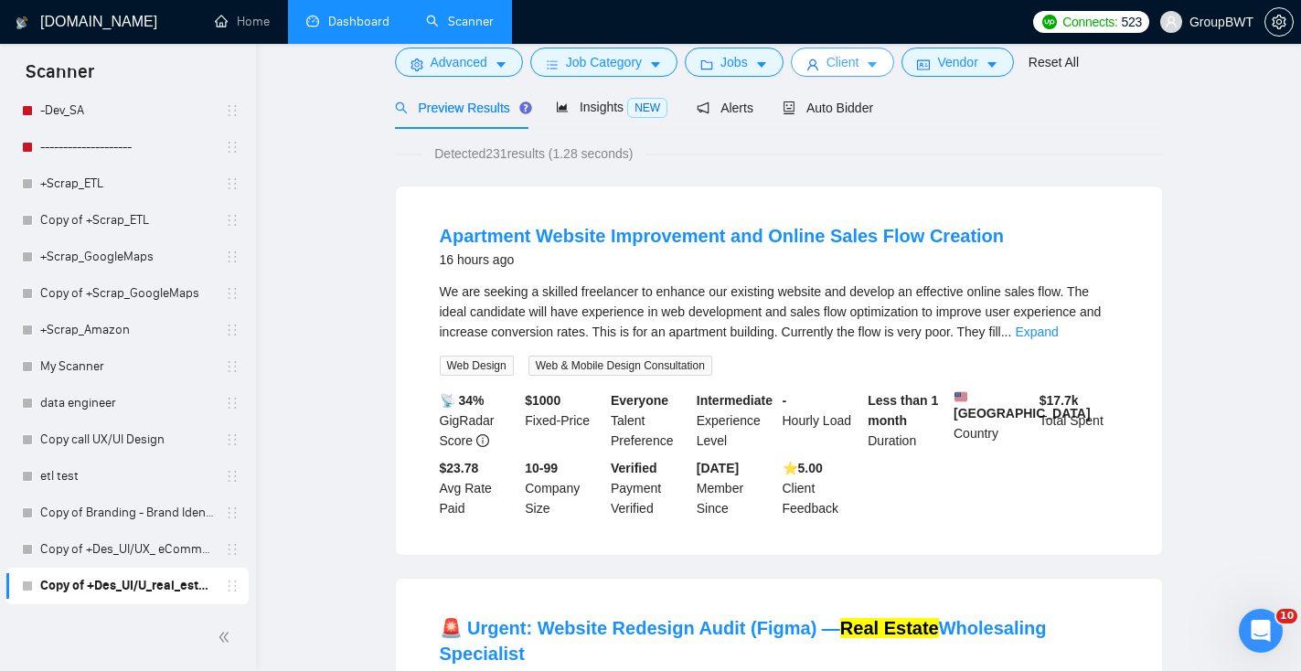
scroll to position [0, 0]
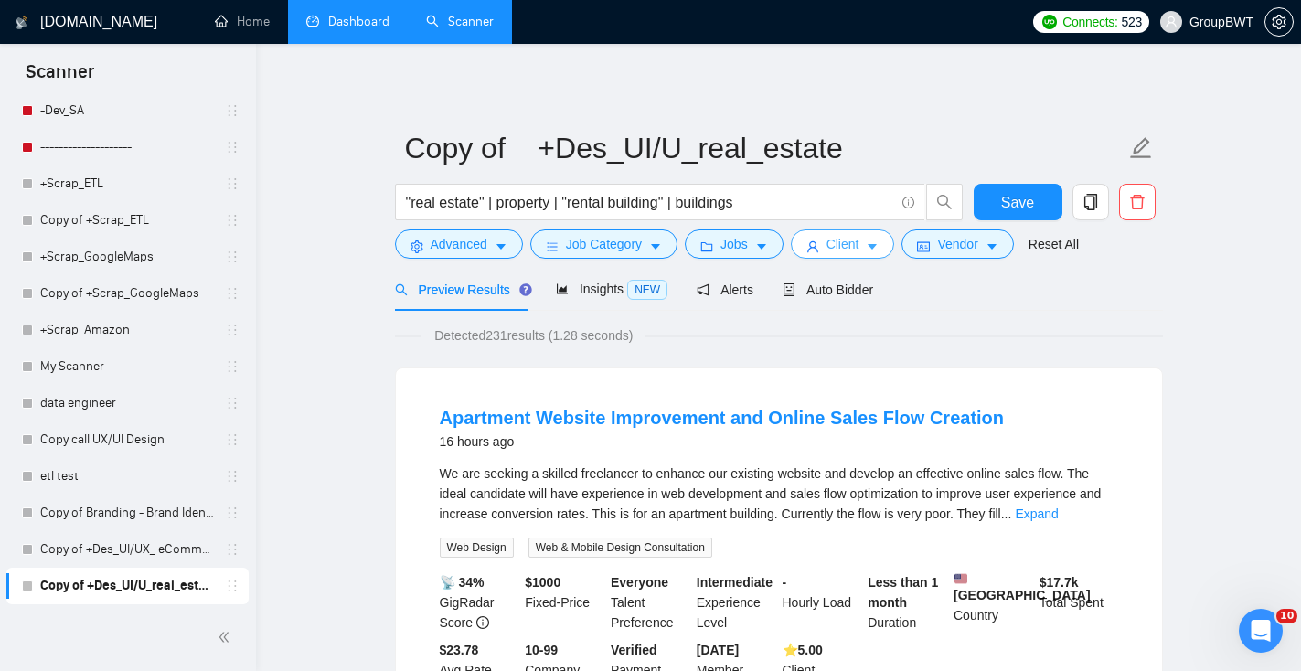
click at [833, 257] on button "Client" at bounding box center [843, 244] width 104 height 29
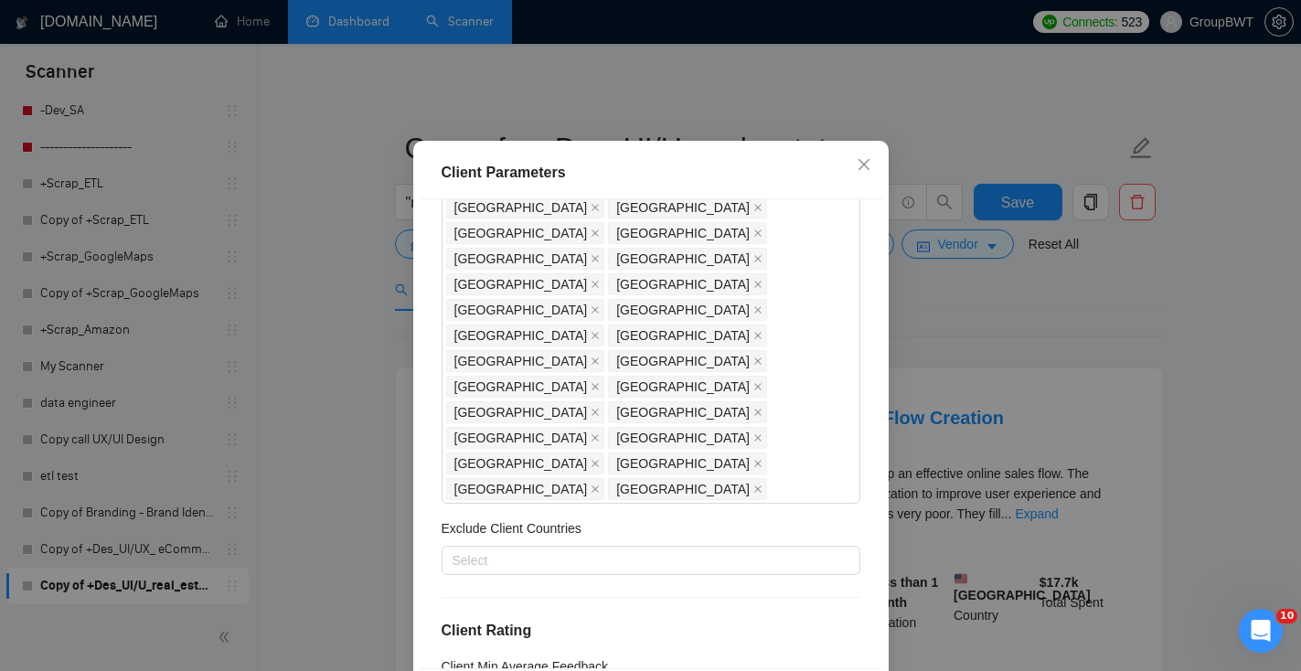
scroll to position [312, 0]
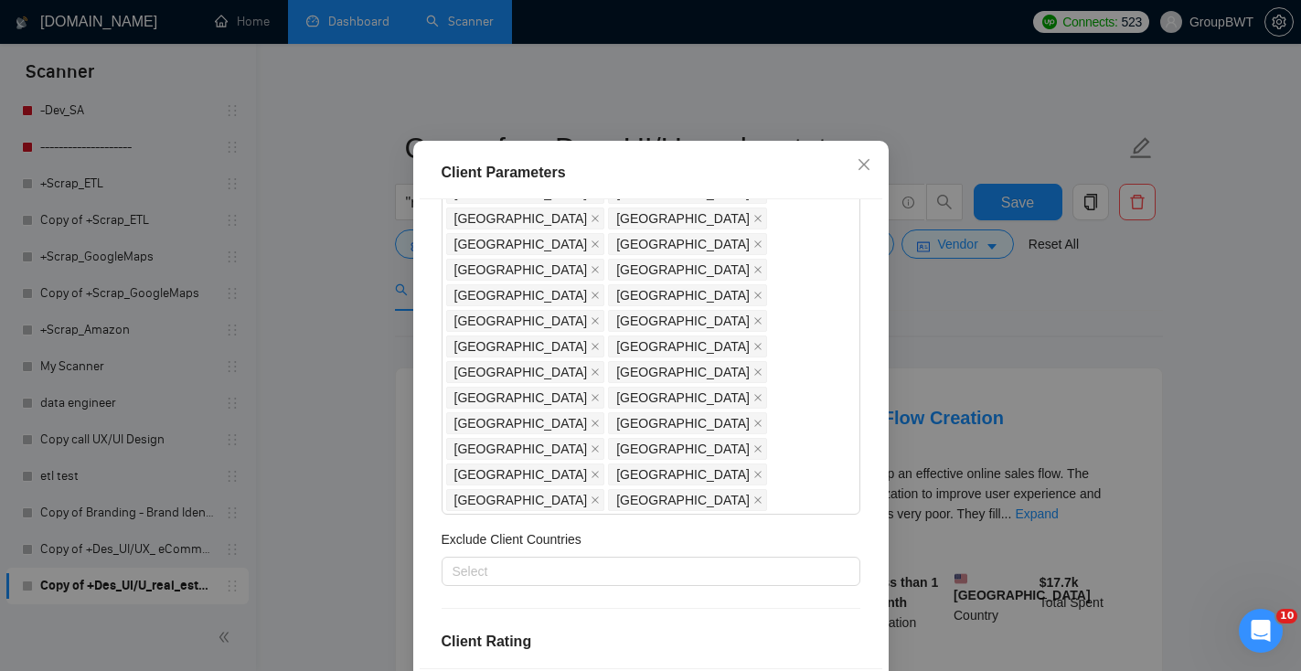
checkbox input "true"
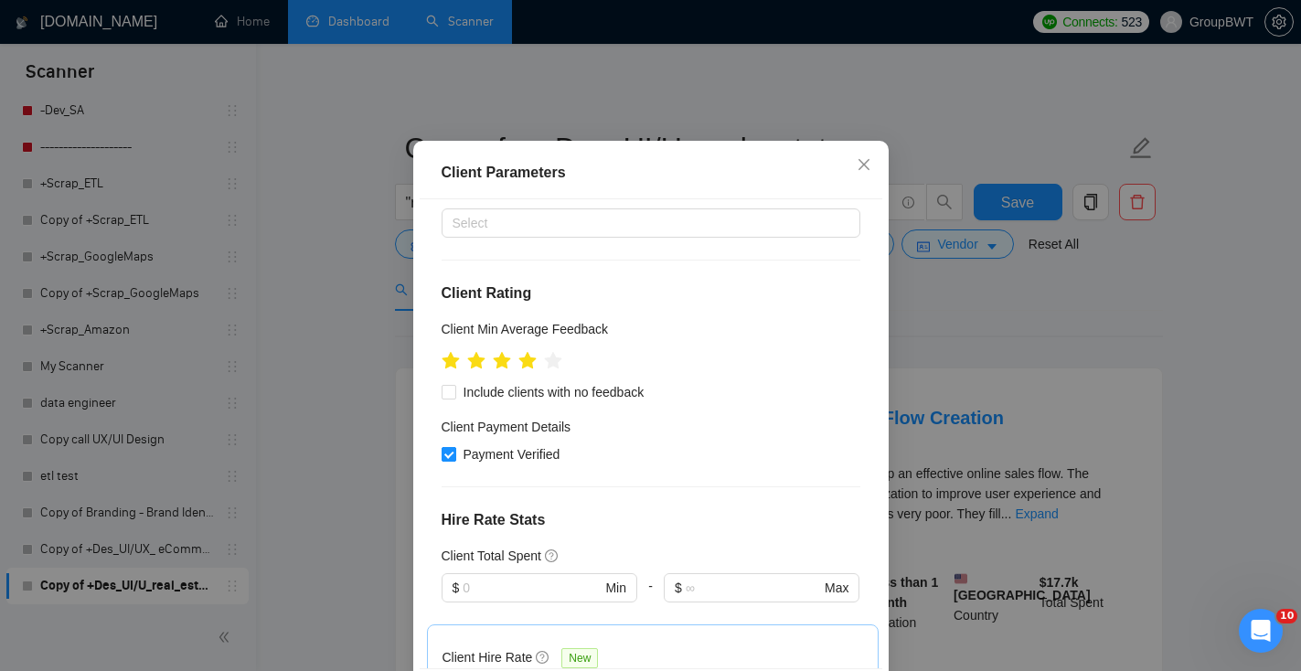
scroll to position [669, 0]
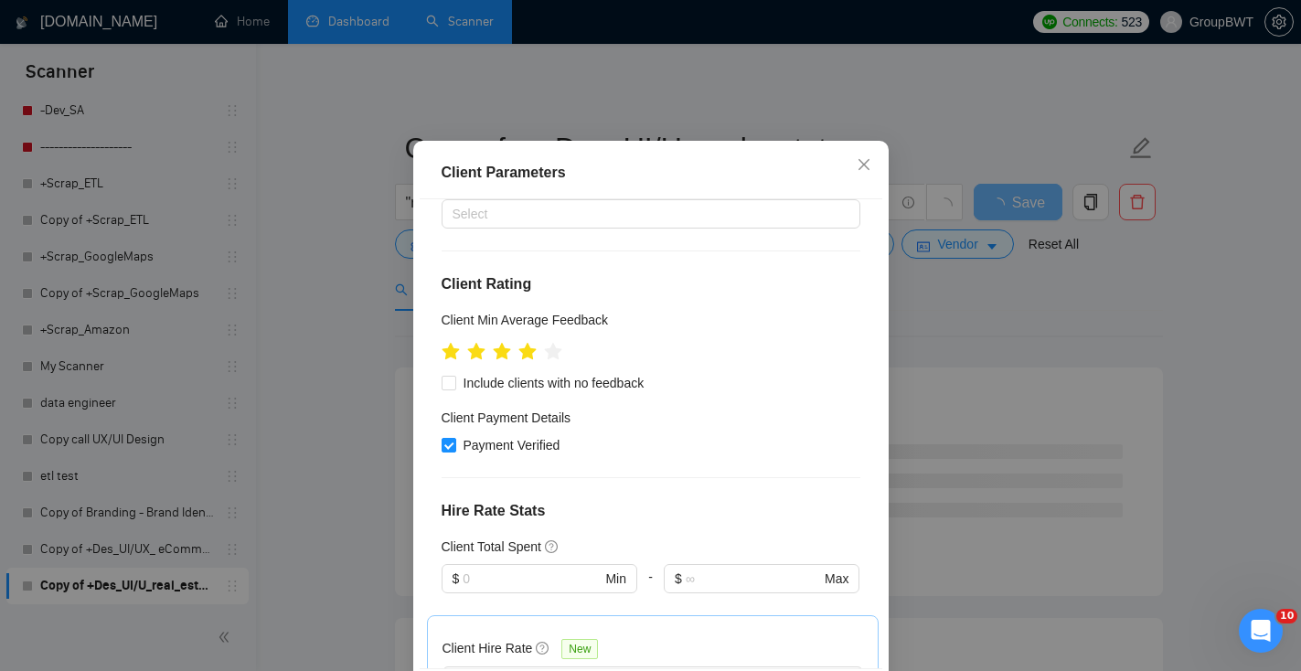
drag, startPoint x: 488, startPoint y: 538, endPoint x: 434, endPoint y: 535, distance: 54.9
drag, startPoint x: 496, startPoint y: 551, endPoint x: 413, endPoint y: 544, distance: 82.6
click at [415, 546] on div "Client Parameters Client Location Include Client Countries United States United…" at bounding box center [651, 434] width 476 height 587
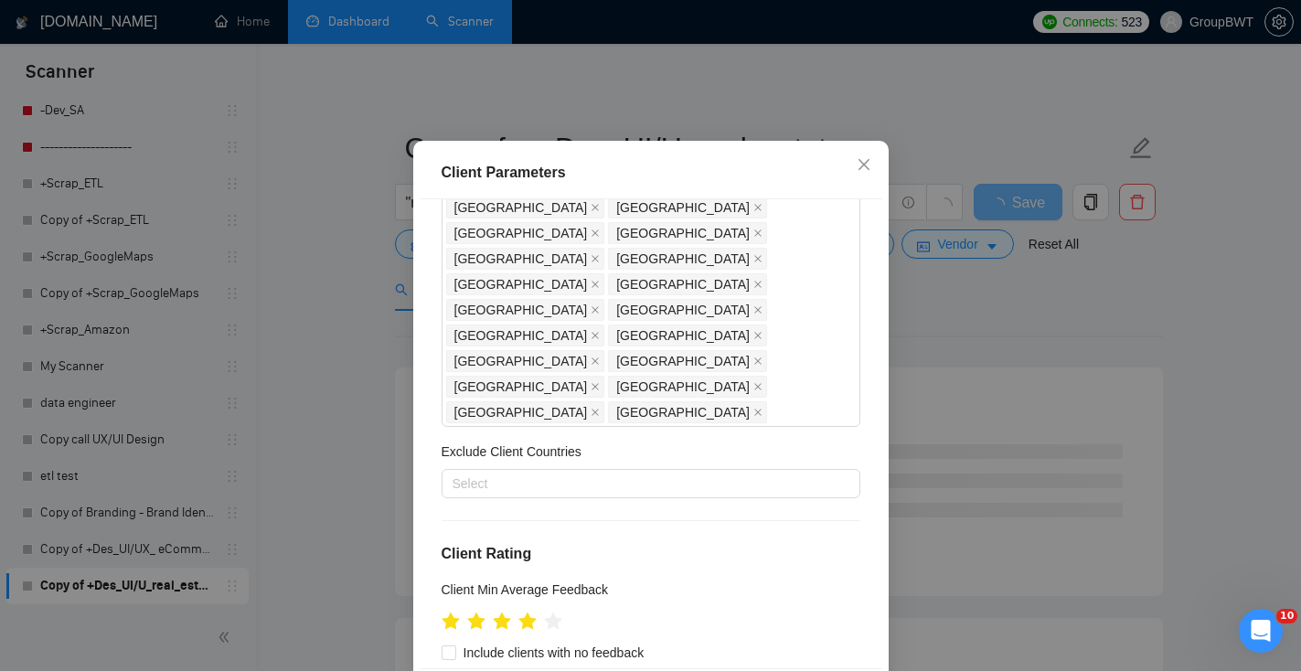
scroll to position [367, 0]
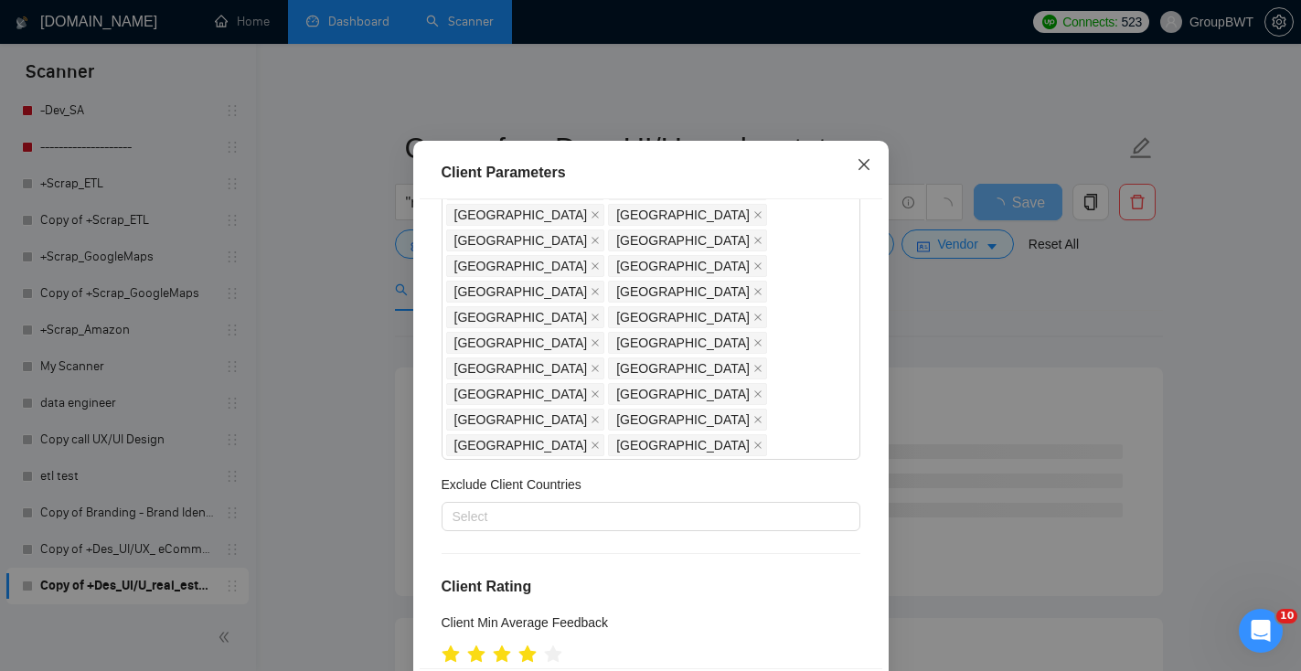
click at [859, 172] on icon "close" at bounding box center [864, 164] width 15 height 15
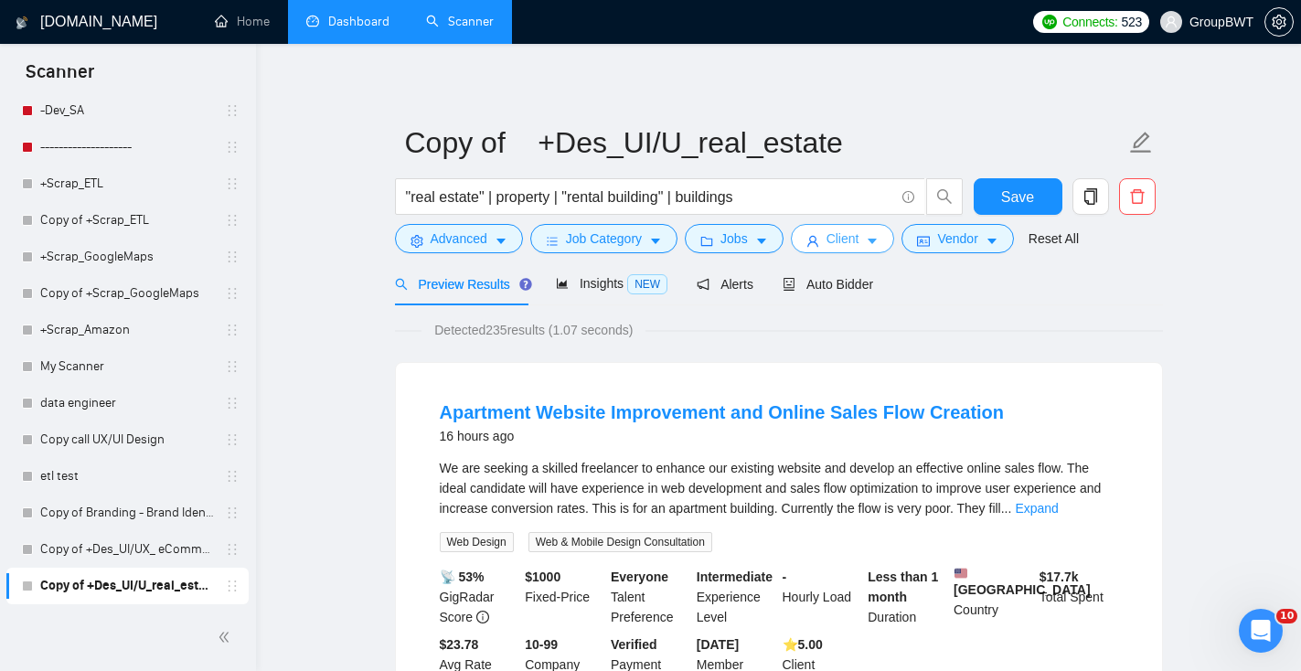
scroll to position [0, 0]
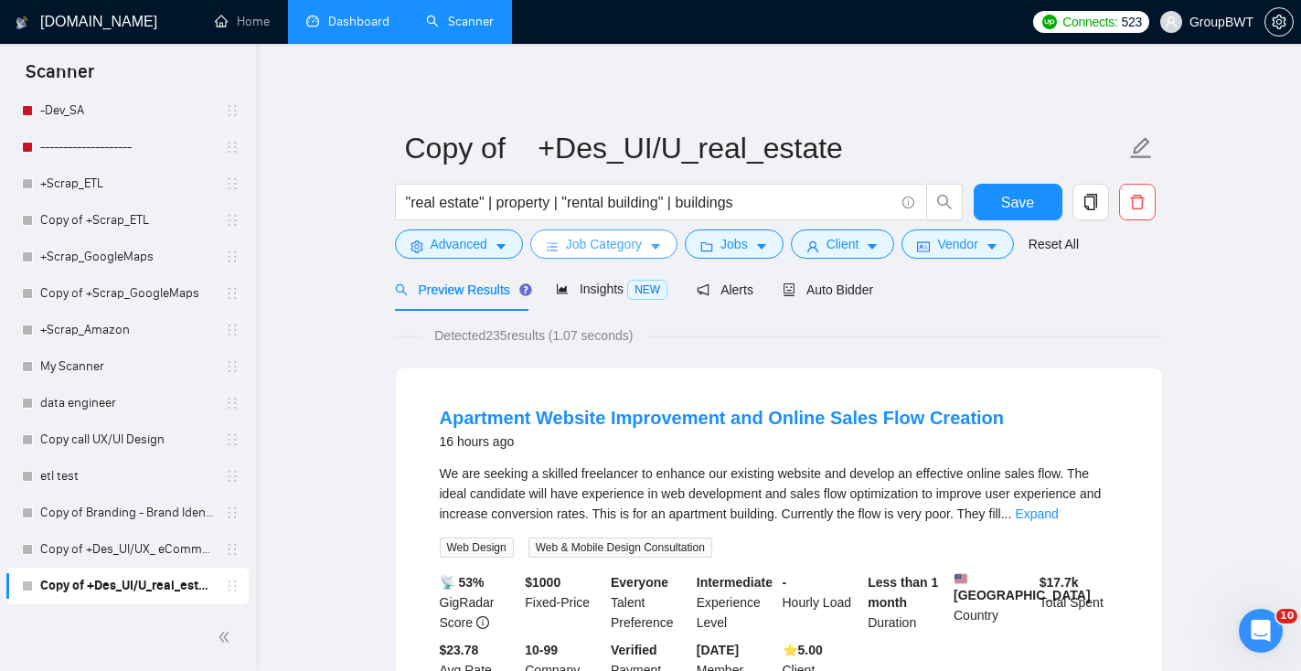
click at [603, 253] on span "Job Category" at bounding box center [604, 244] width 76 height 20
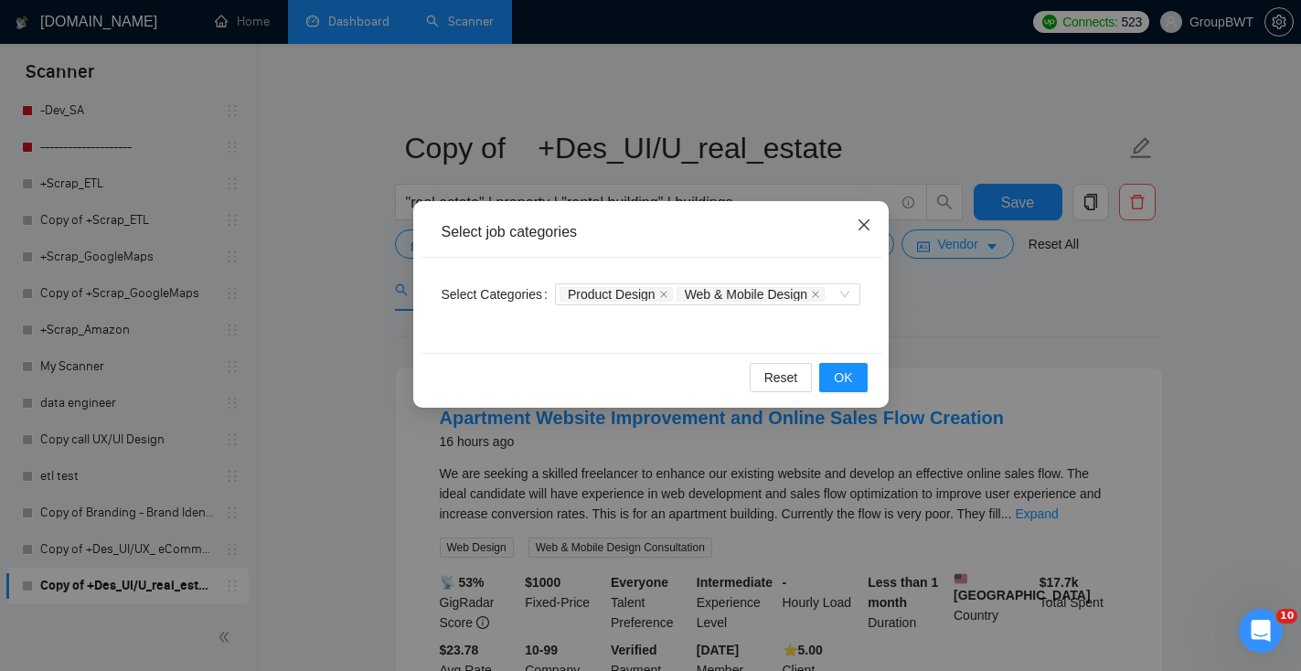
click at [868, 229] on icon "close" at bounding box center [864, 225] width 15 height 15
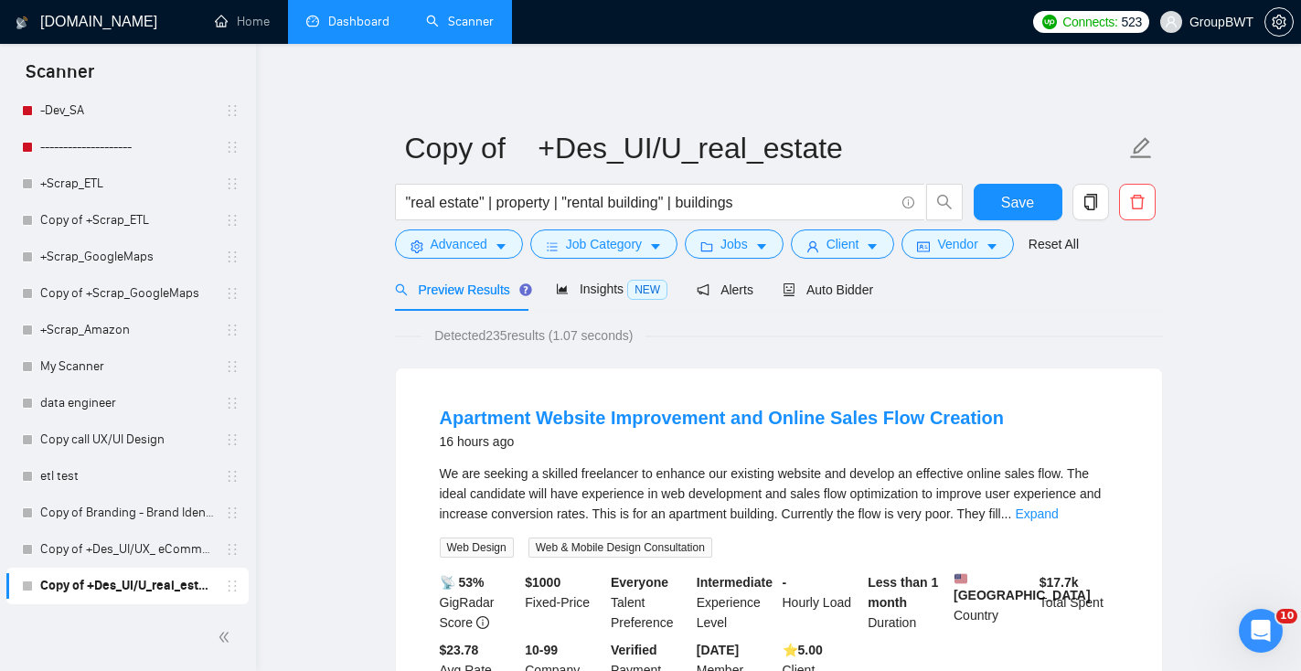
click at [470, 261] on form "Copy of +Des_UI/U_real_estate "real estate" | property | "rental building" | bu…" at bounding box center [779, 193] width 768 height 149
click at [471, 255] on button "Advanced" at bounding box center [459, 244] width 128 height 29
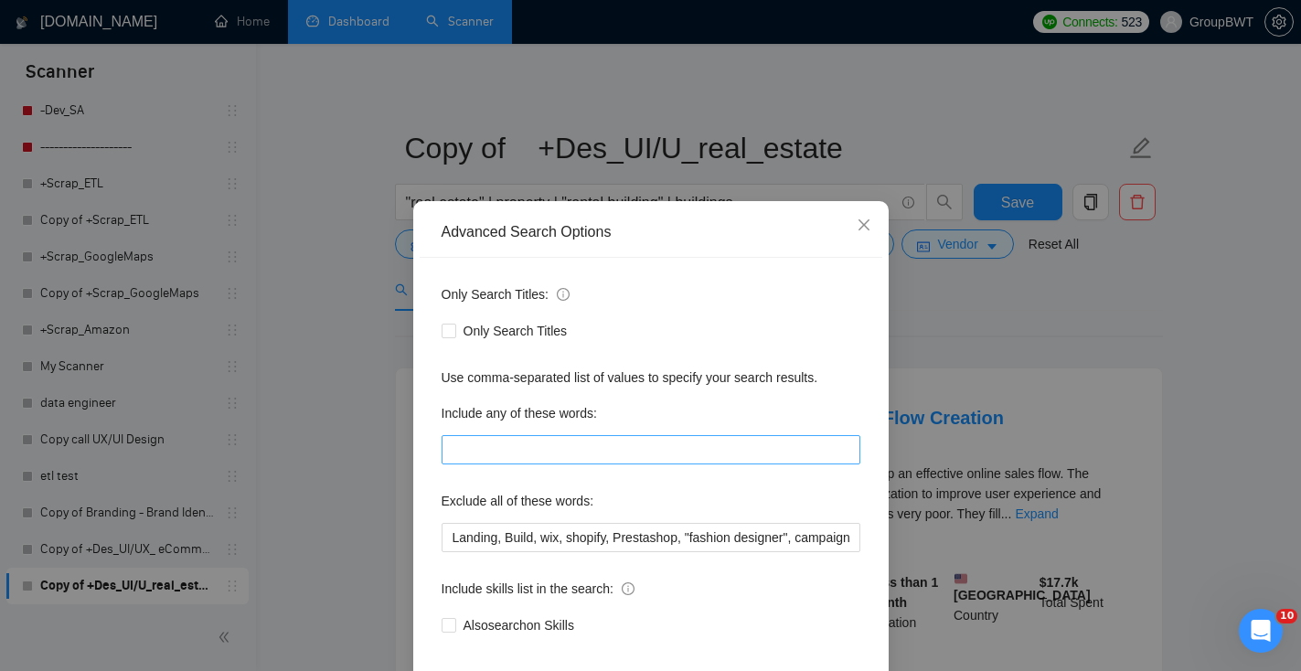
scroll to position [90, 0]
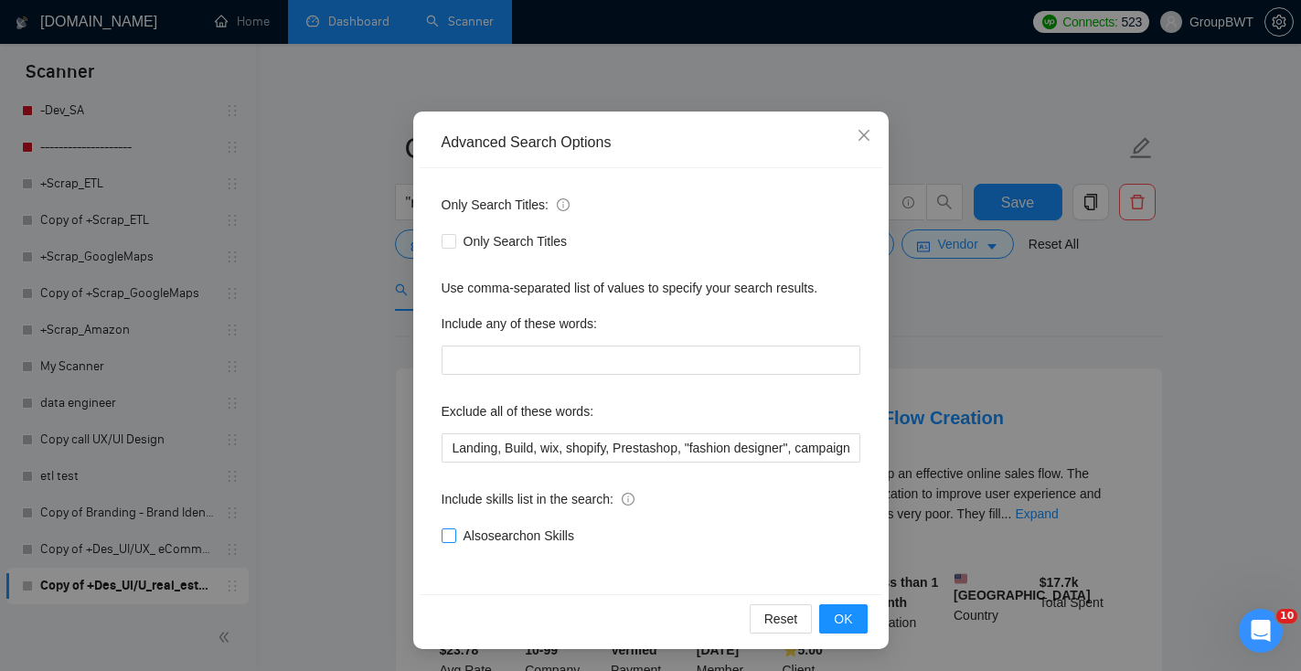
click at [452, 532] on input "Also search on Skills" at bounding box center [448, 535] width 13 height 13
click at [843, 624] on span "OK" at bounding box center [843, 619] width 18 height 20
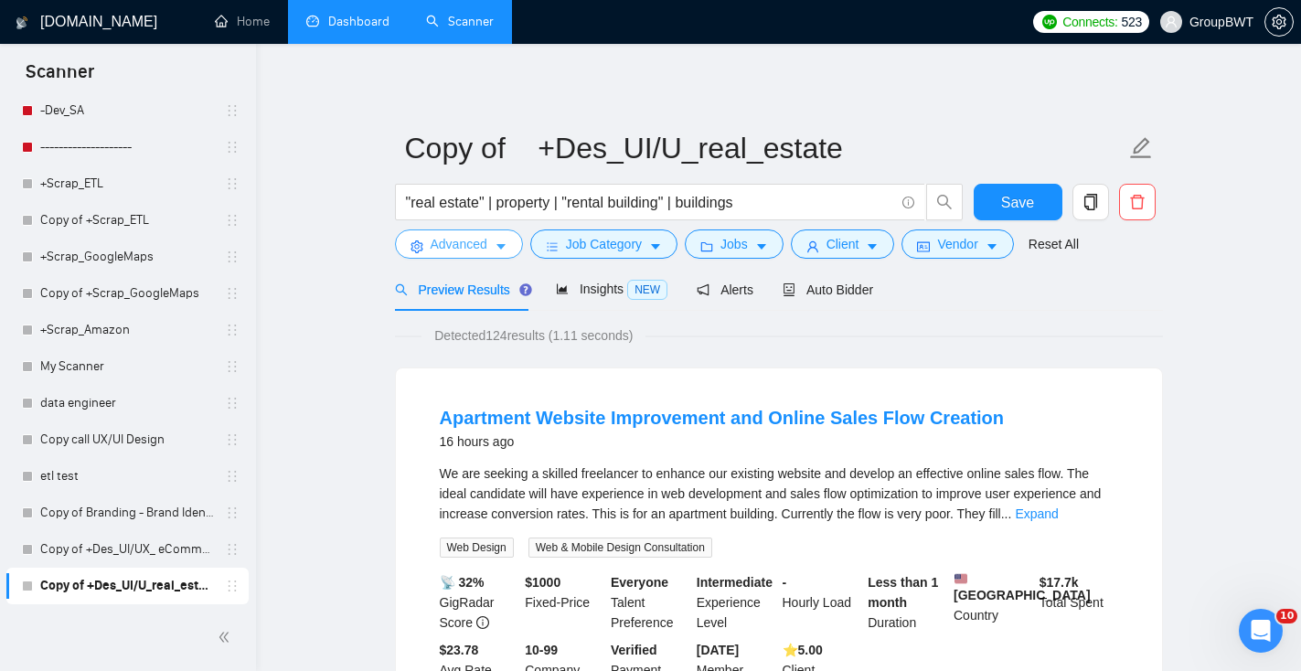
click at [508, 259] on button "Advanced" at bounding box center [459, 244] width 128 height 29
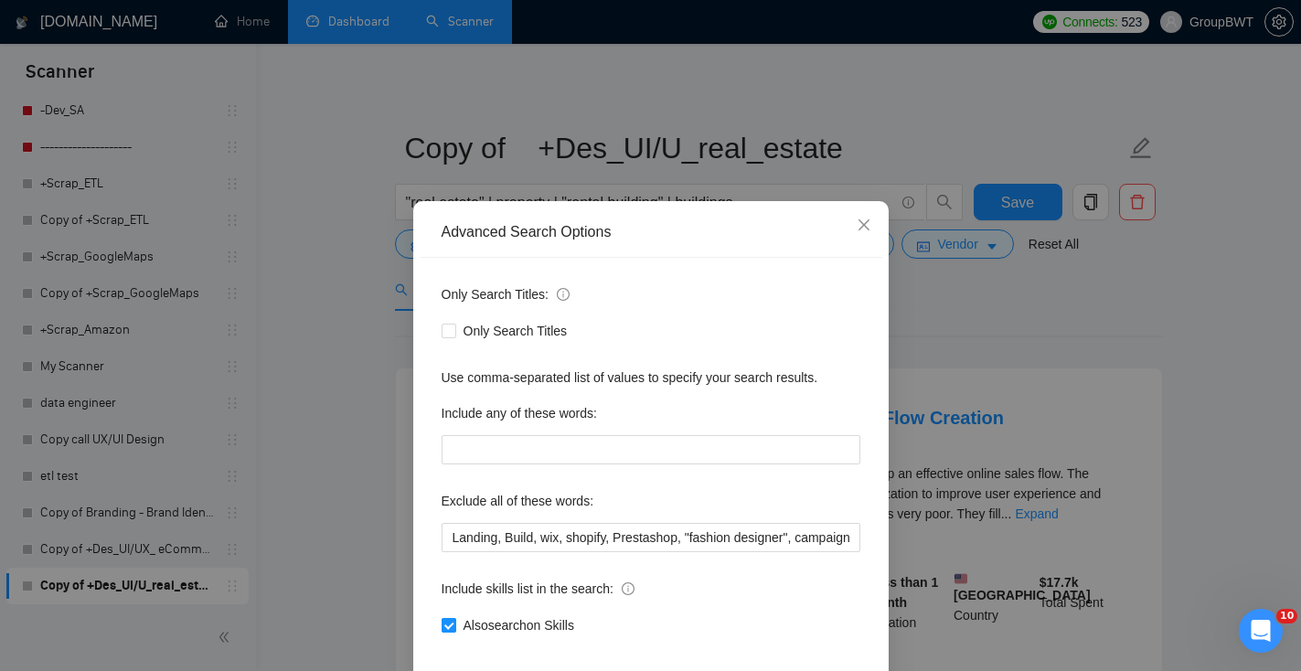
click at [455, 620] on span at bounding box center [449, 625] width 15 height 15
click at [455, 620] on input "Also search on Skills" at bounding box center [448, 624] width 13 height 13
checkbox input "false"
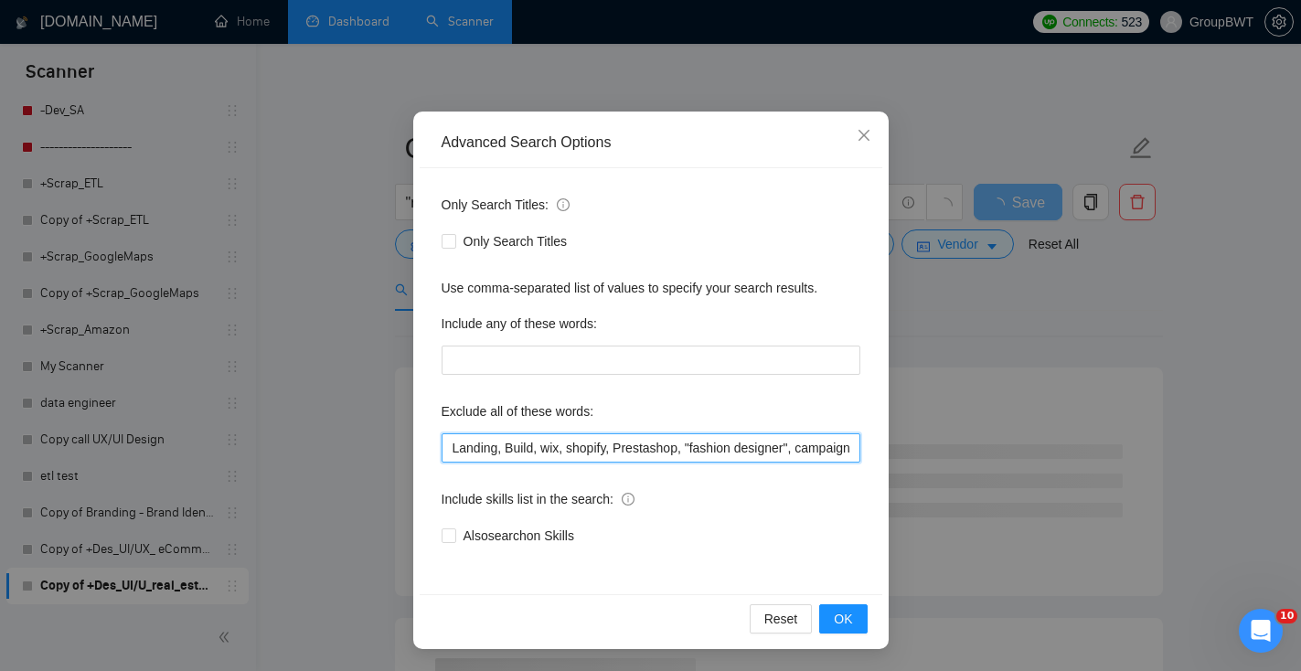
drag, startPoint x: 539, startPoint y: 451, endPoint x: 377, endPoint y: 447, distance: 161.9
click at [379, 450] on div "Advanced Search Options Only Search Titles: Only Search Titles Use comma-separa…" at bounding box center [650, 335] width 1301 height 671
drag, startPoint x: 750, startPoint y: 444, endPoint x: 821, endPoint y: 443, distance: 71.4
click at [824, 444] on input "wix, shopify, Prestashop, "fashion designer", campaign, canva, game, Hubspot, s…" at bounding box center [651, 448] width 419 height 29
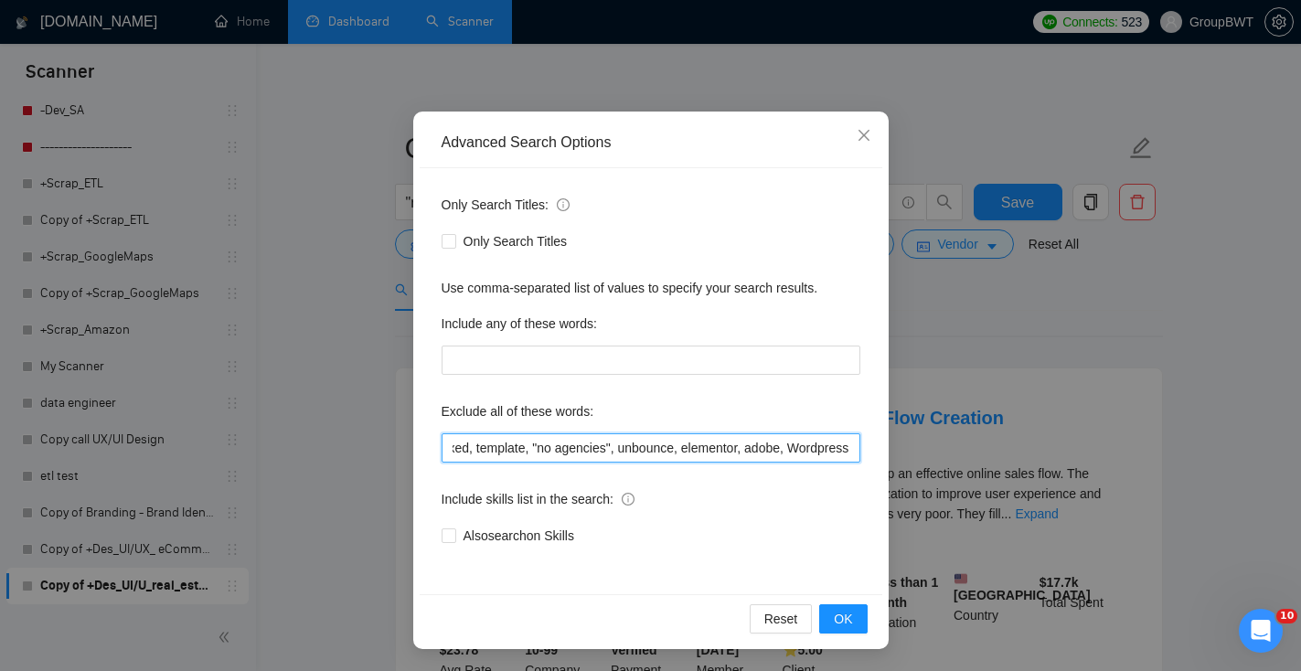
scroll to position [0, 1211]
drag, startPoint x: 763, startPoint y: 441, endPoint x: 860, endPoint y: 438, distance: 97.0
click at [864, 442] on div "Only Search Titles: Only Search Titles Use comma-separated list of values to sp…" at bounding box center [651, 381] width 463 height 426
click at [851, 438] on input "wix, shopify, Prestashop, "fashion designer", campaign, canva, game, Hubspot, s…" at bounding box center [651, 448] width 419 height 29
drag, startPoint x: 853, startPoint y: 444, endPoint x: 786, endPoint y: 443, distance: 67.7
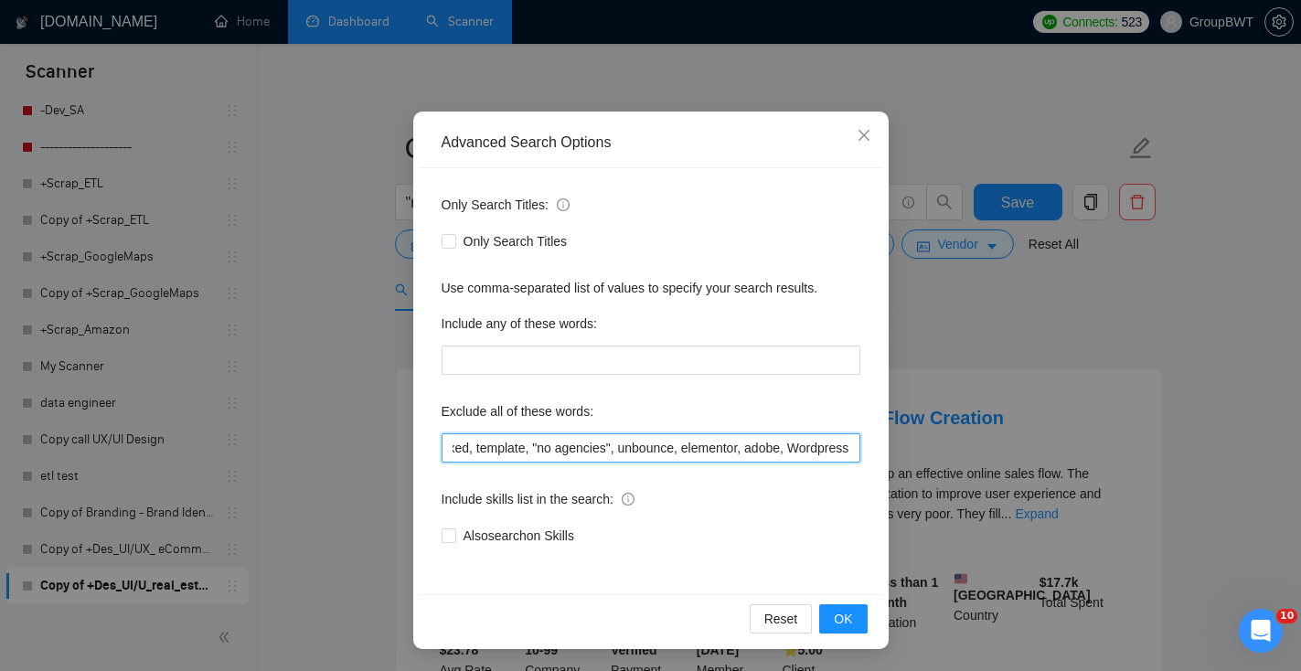
click at [786, 443] on input "wix, shopify, Prestashop, "fashion designer", campaign, canva, game, Hubspot, s…" at bounding box center [651, 448] width 419 height 29
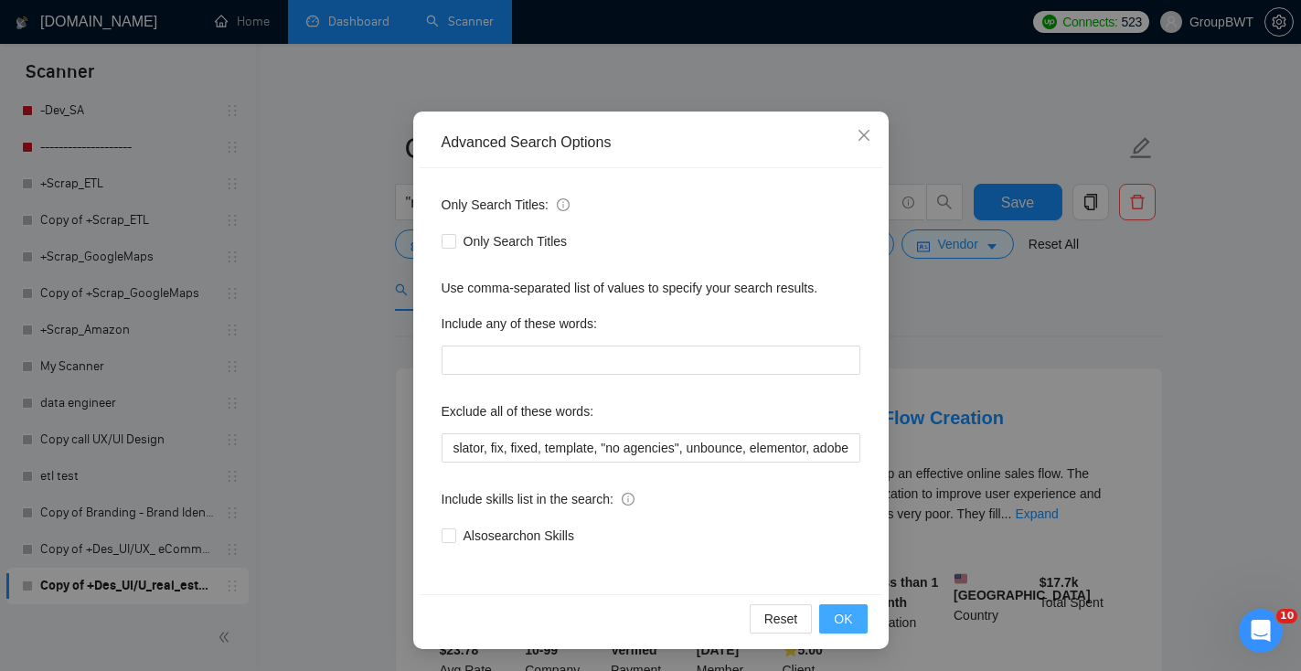
click at [843, 620] on span "OK" at bounding box center [843, 619] width 18 height 20
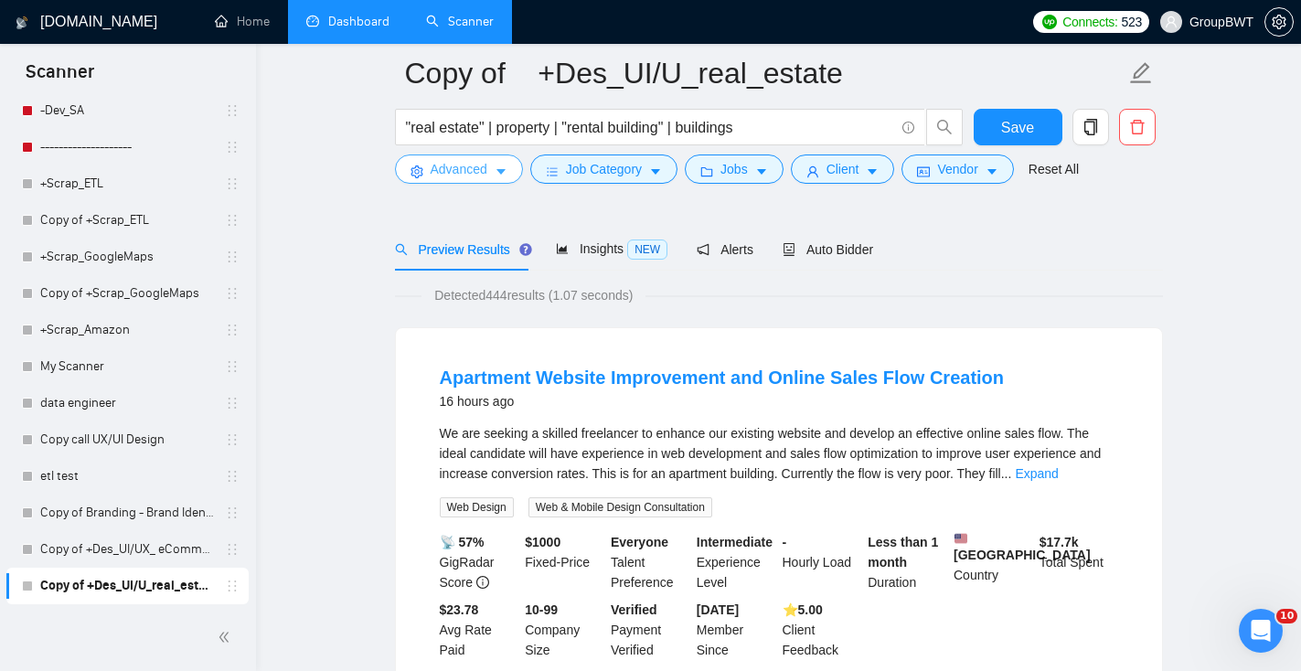
scroll to position [164, 0]
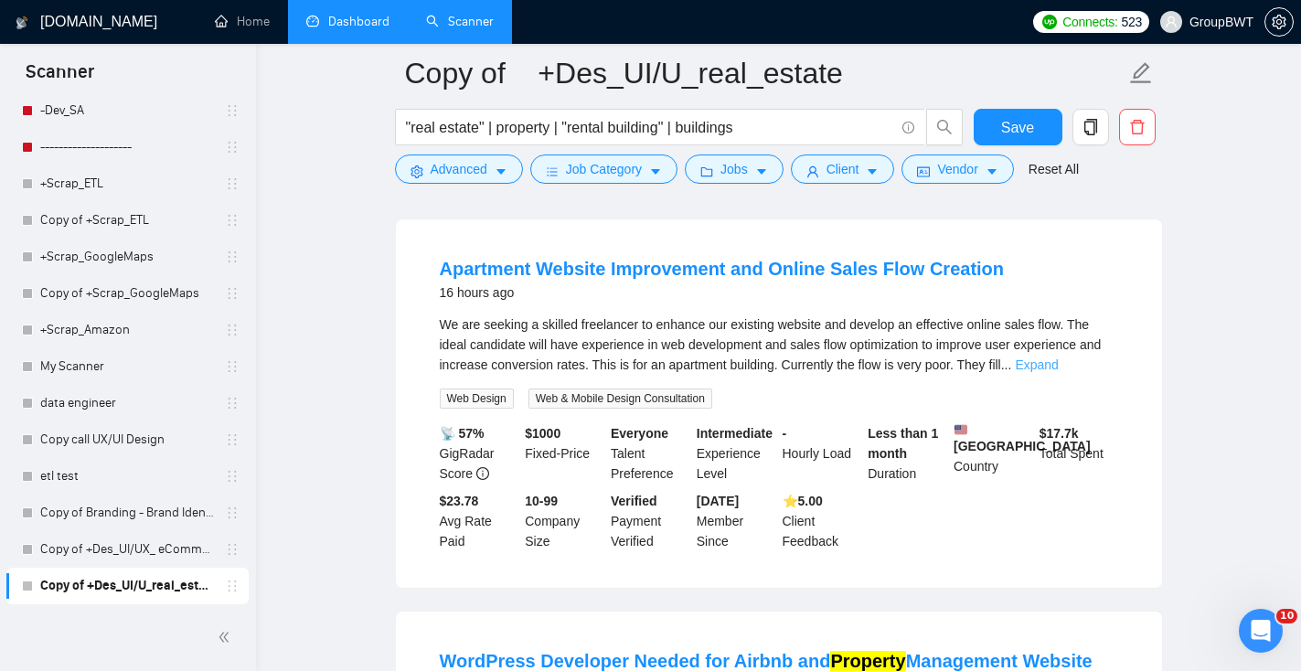
click at [1058, 370] on link "Expand" at bounding box center [1036, 365] width 43 height 15
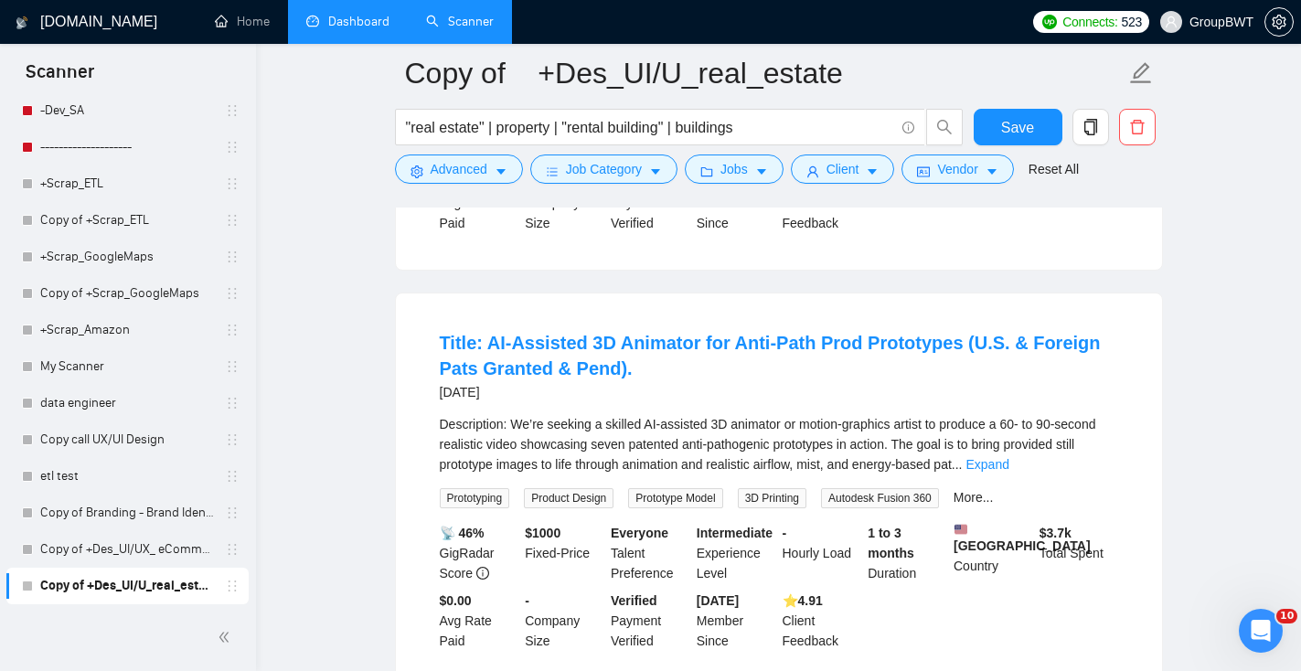
scroll to position [1014, 0]
drag, startPoint x: 742, startPoint y: 434, endPoint x: 723, endPoint y: 431, distance: 19.6
click at [723, 431] on div "Description: We’re seeking a skilled AI-assisted 3D animator or motion-graphics…" at bounding box center [779, 445] width 679 height 60
click at [474, 178] on span "Advanced" at bounding box center [459, 169] width 57 height 20
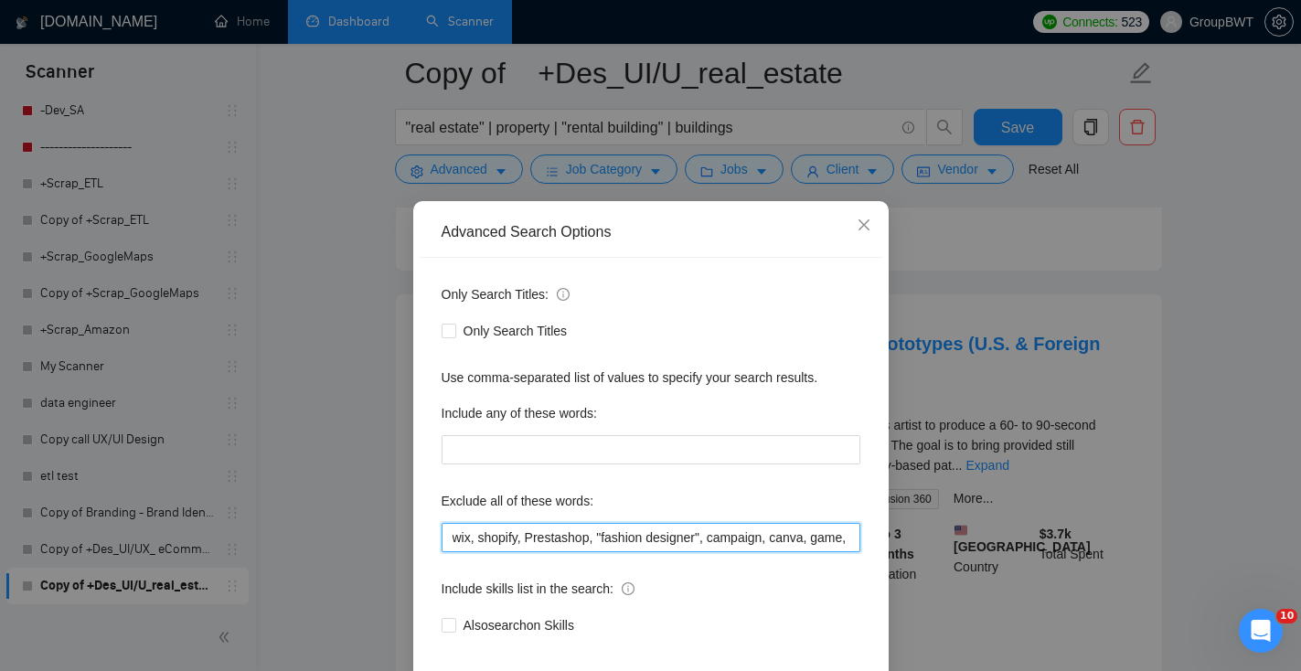
click at [453, 534] on input "wix, shopify, Prestashop, "fashion designer", campaign, canva, game, Hubspot, s…" at bounding box center [651, 537] width 419 height 29
paste input "3D"
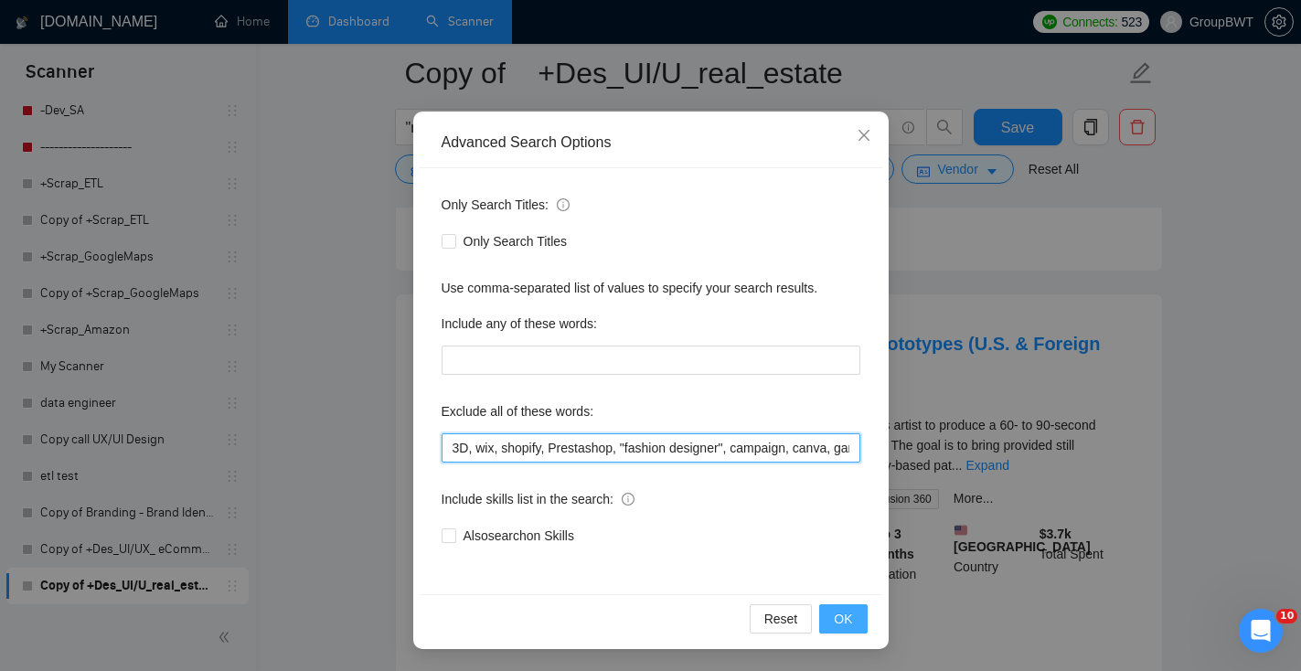
type input "3D, wix, shopify, Prestashop, "fashion designer", campaign, canva, game, Hubspo…"
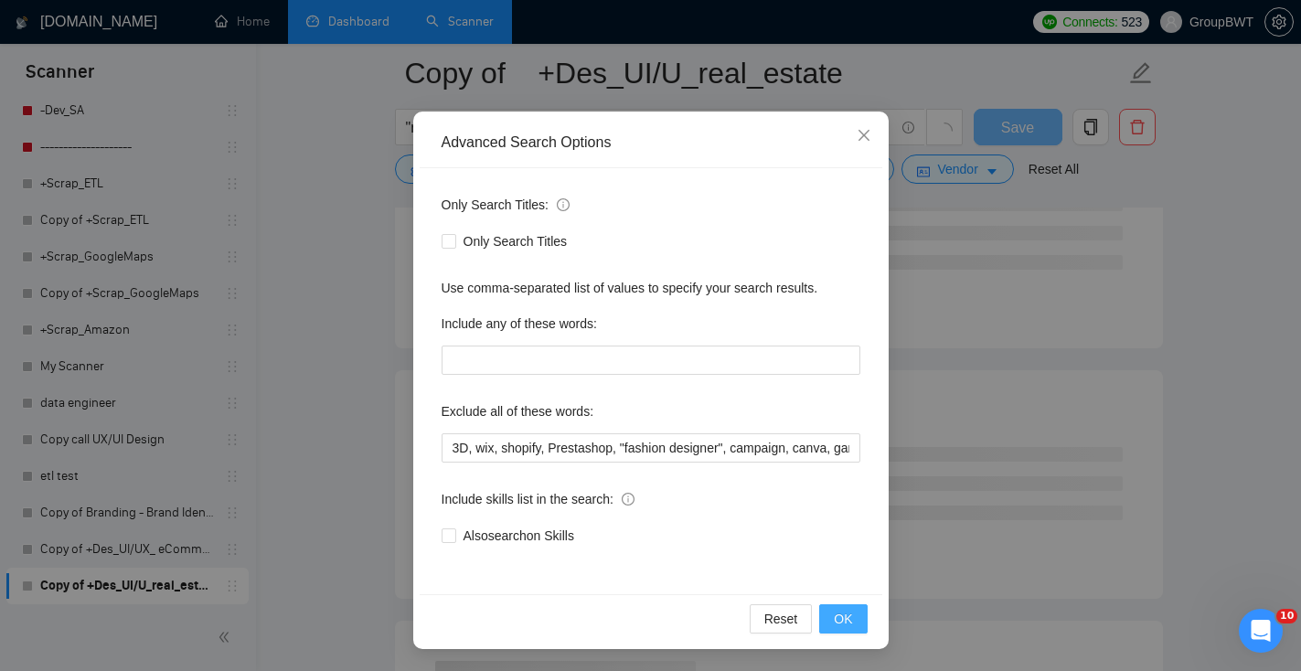
click at [835, 623] on span "OK" at bounding box center [843, 619] width 18 height 20
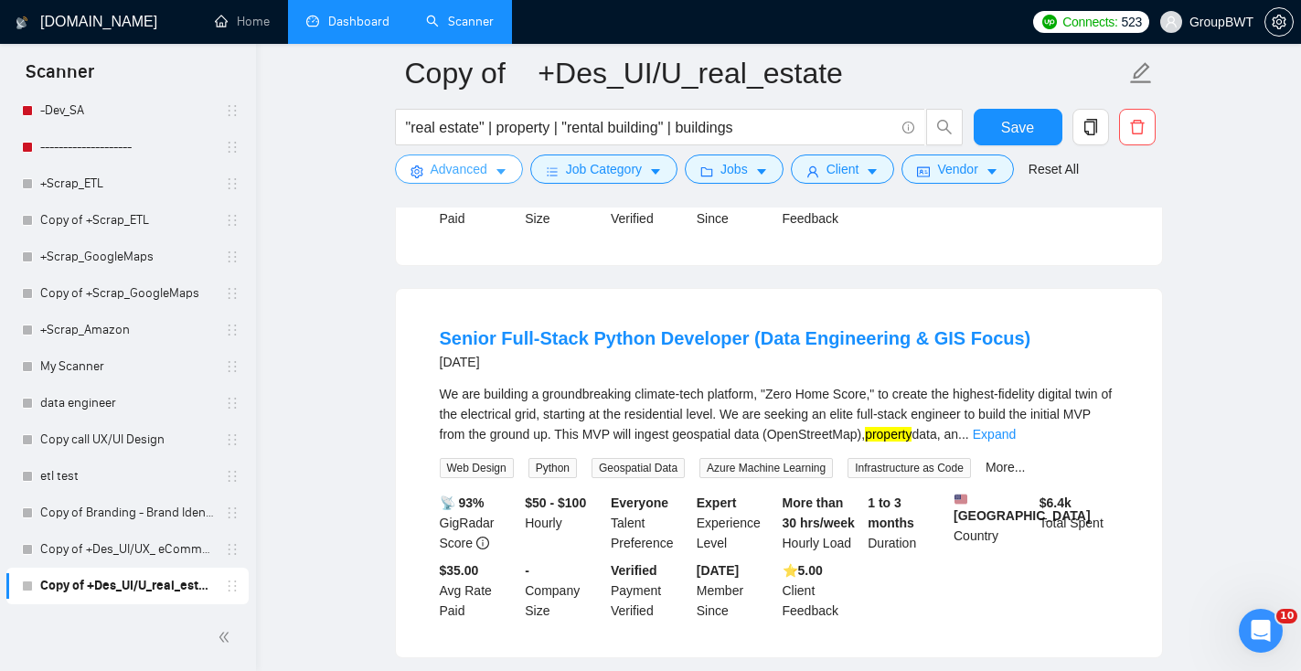
scroll to position [1666, 0]
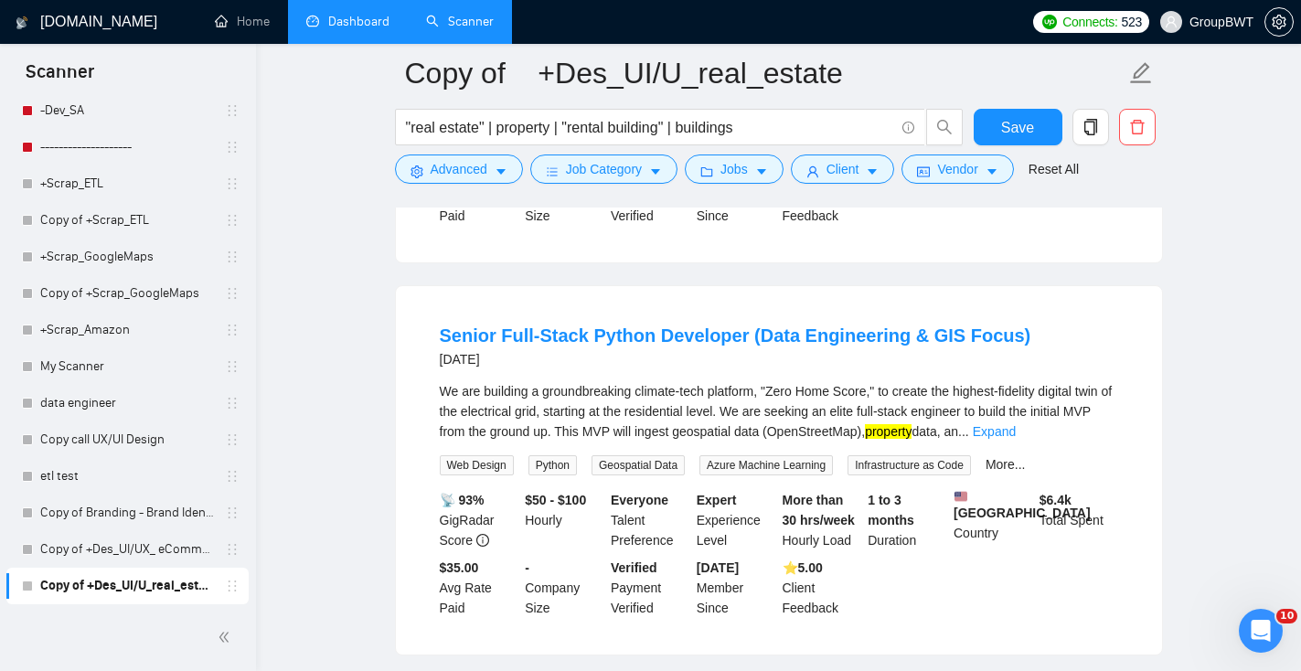
click at [1026, 472] on link "More..." at bounding box center [1006, 464] width 40 height 15
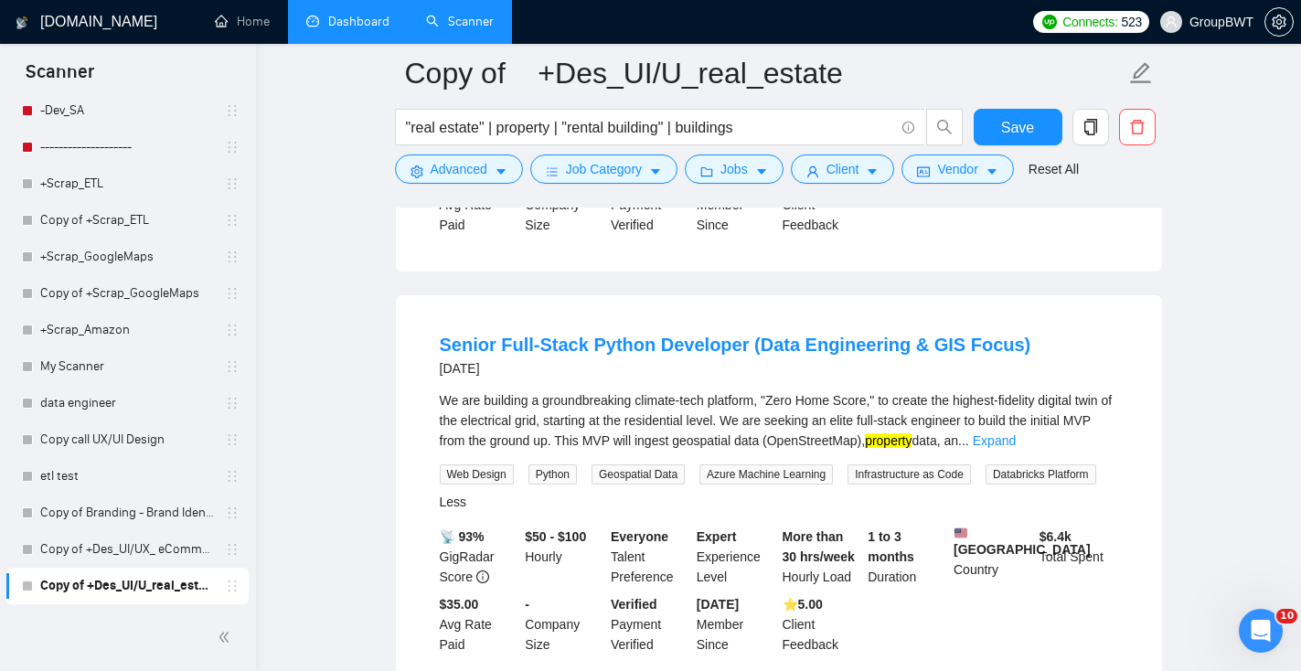
scroll to position [1697, 0]
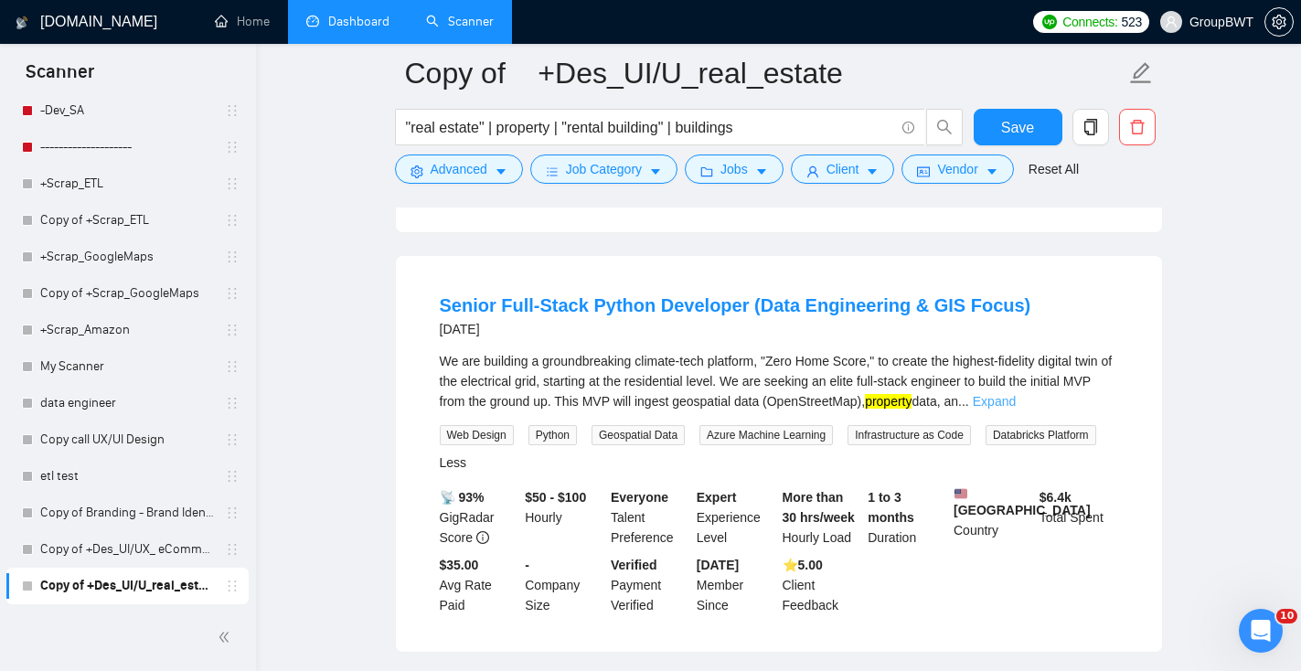
click at [1016, 409] on link "Expand" at bounding box center [994, 401] width 43 height 15
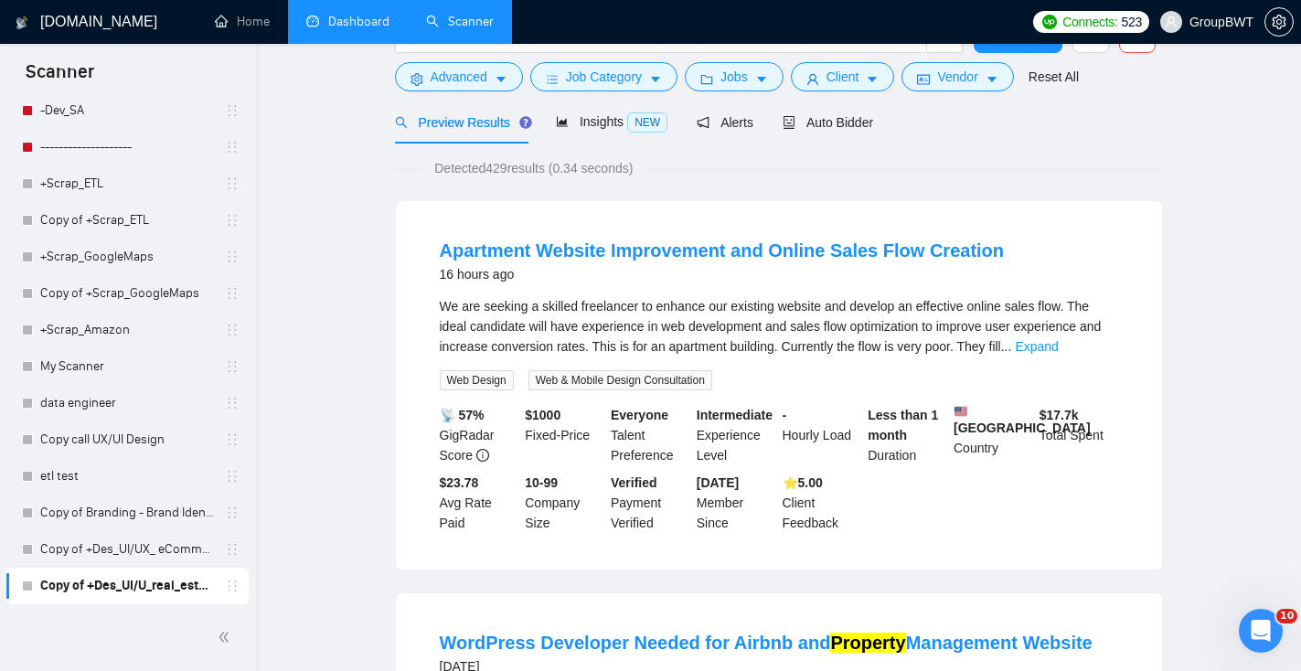
scroll to position [0, 0]
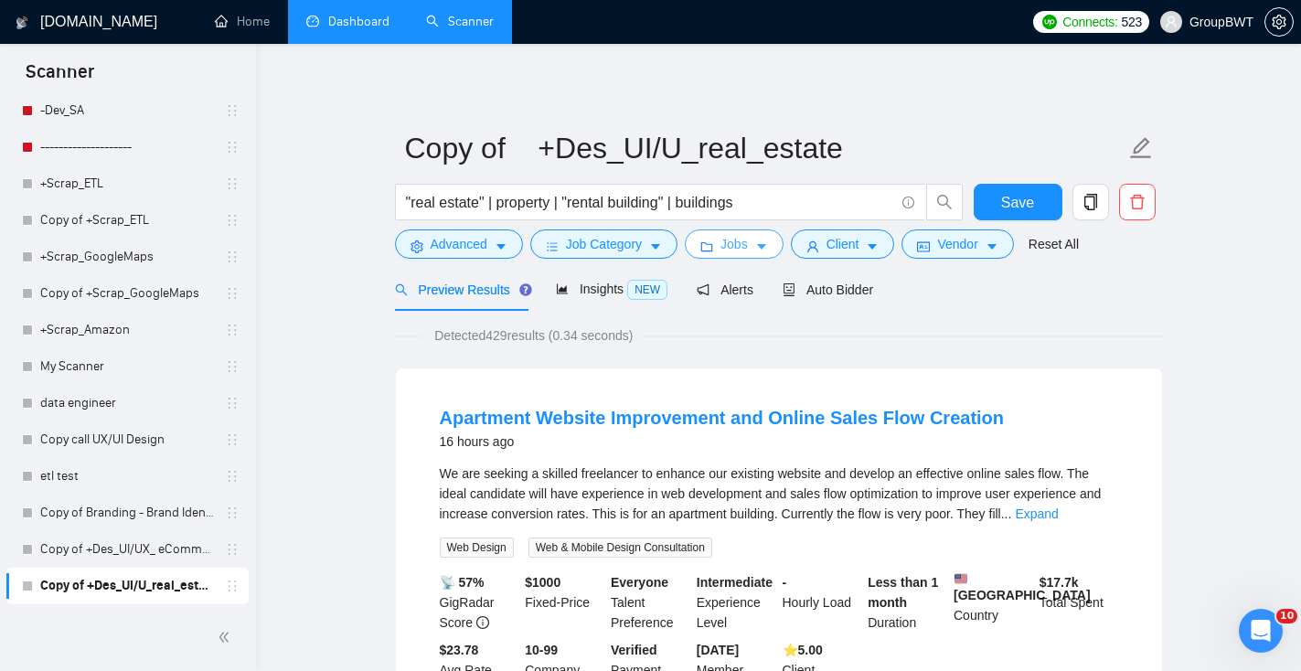
click at [713, 252] on icon "folder" at bounding box center [707, 246] width 12 height 9
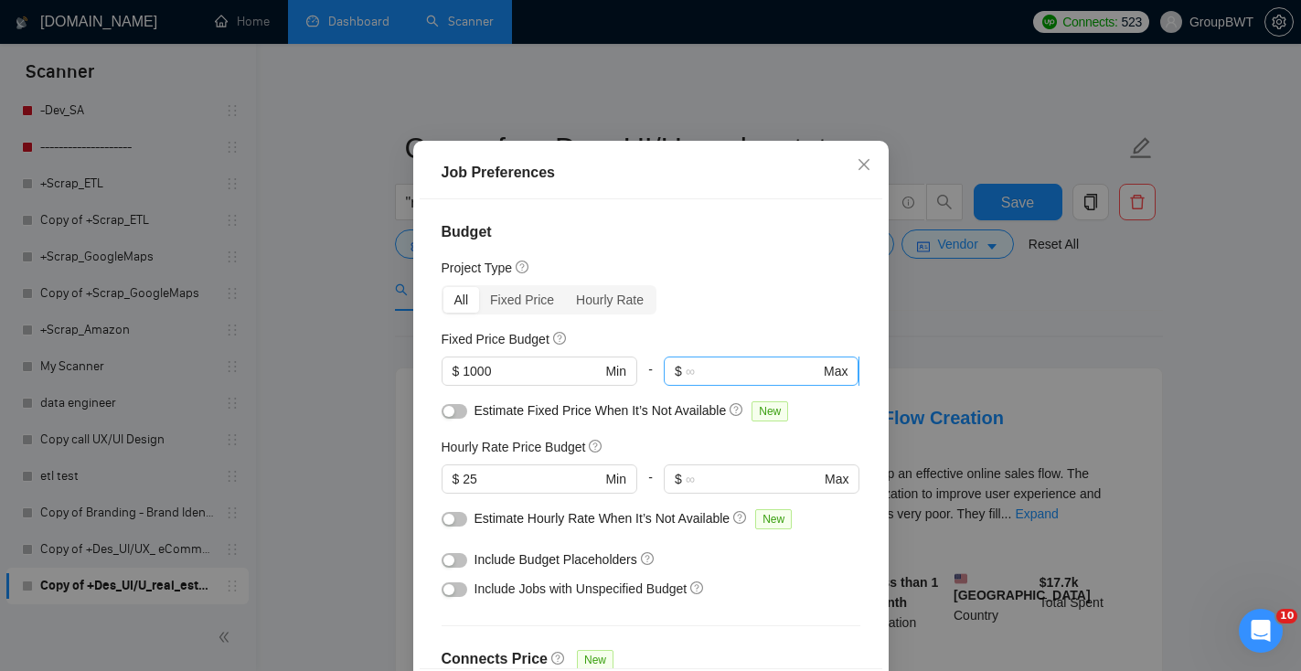
scroll to position [80, 0]
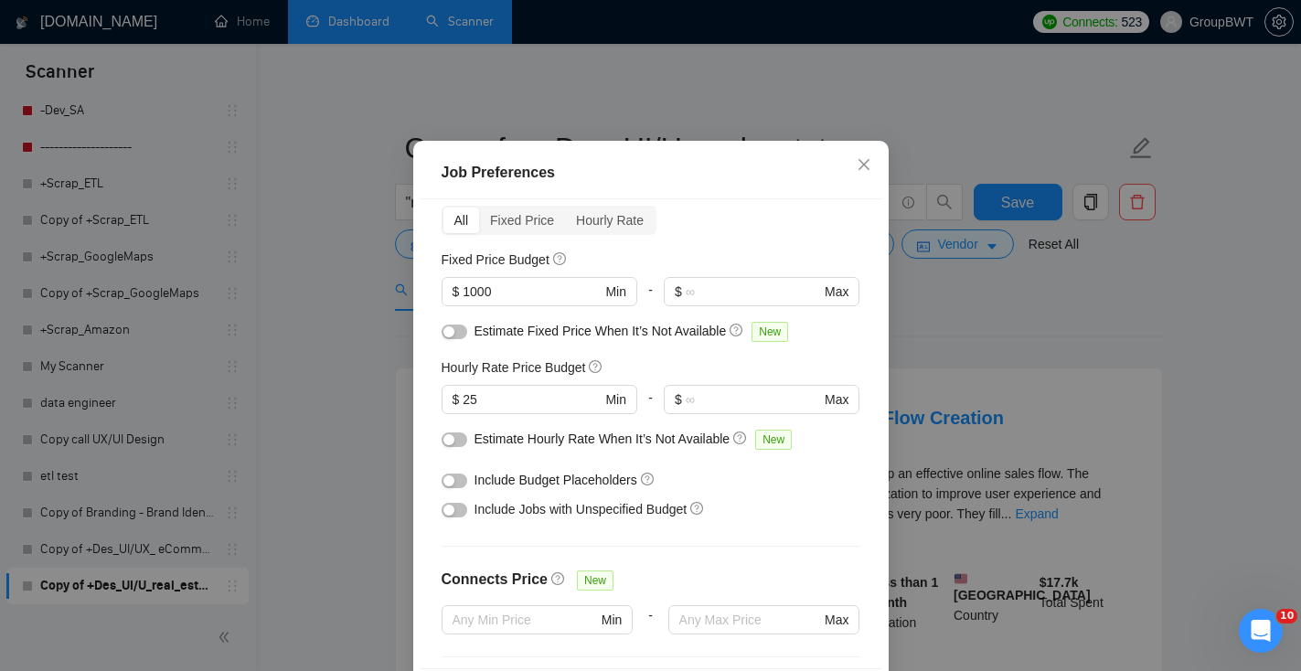
click at [997, 327] on div "Job Preferences Budget Project Type All Fixed Price Hourly Rate Fixed Price Bud…" at bounding box center [650, 335] width 1301 height 671
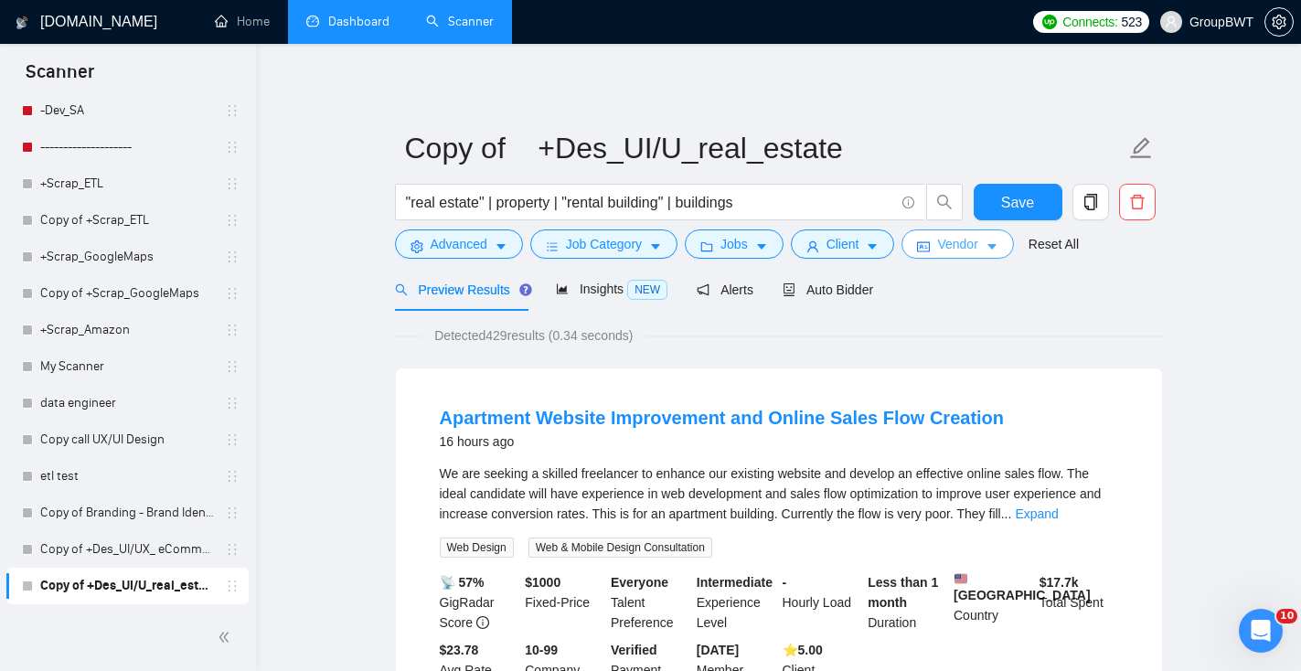
click at [958, 250] on span "Vendor" at bounding box center [957, 244] width 40 height 20
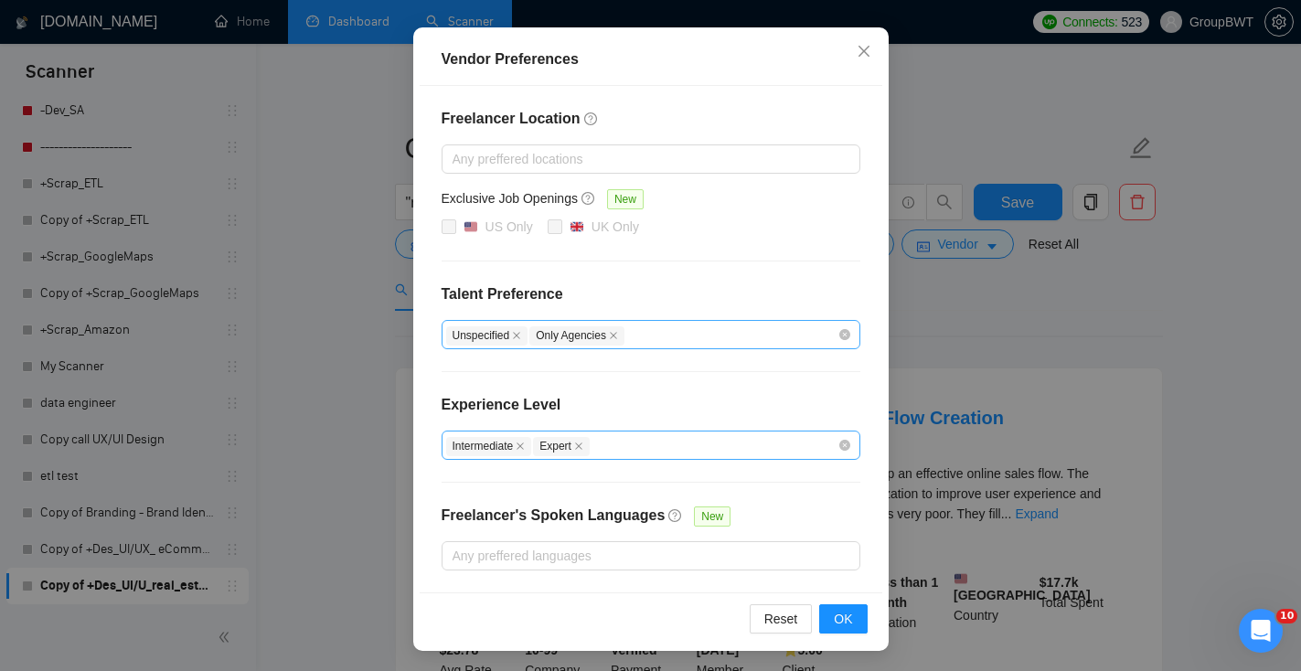
scroll to position [0, 0]
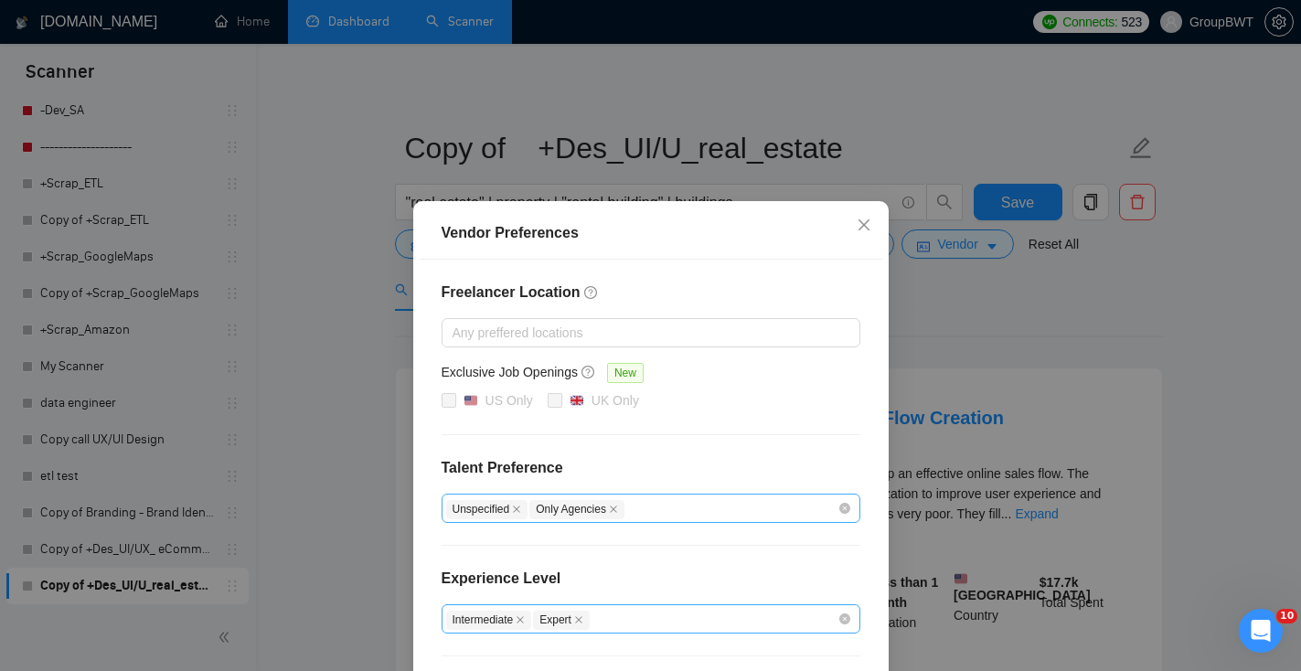
drag, startPoint x: 975, startPoint y: 325, endPoint x: 914, endPoint y: 291, distance: 70.0
click at [974, 325] on div "Vendor Preferences Freelancer Location Any preffered locations Exclusive Job Op…" at bounding box center [650, 335] width 1301 height 671
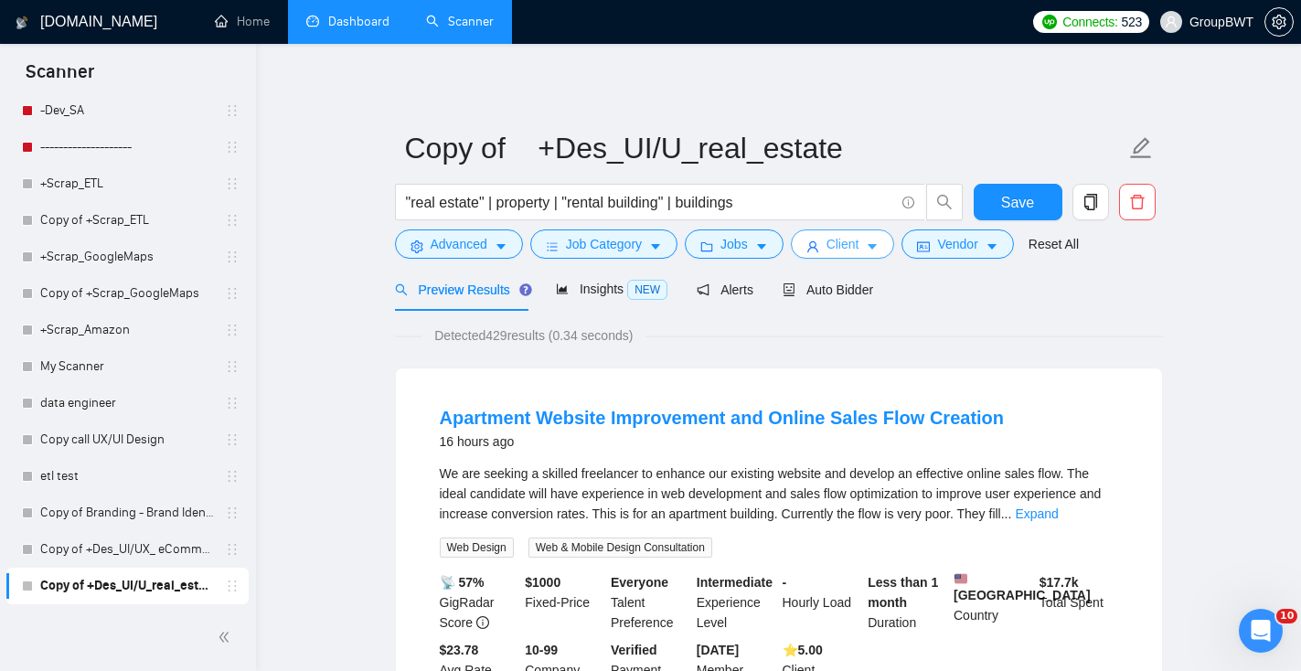
click at [860, 245] on span "Client" at bounding box center [843, 244] width 33 height 20
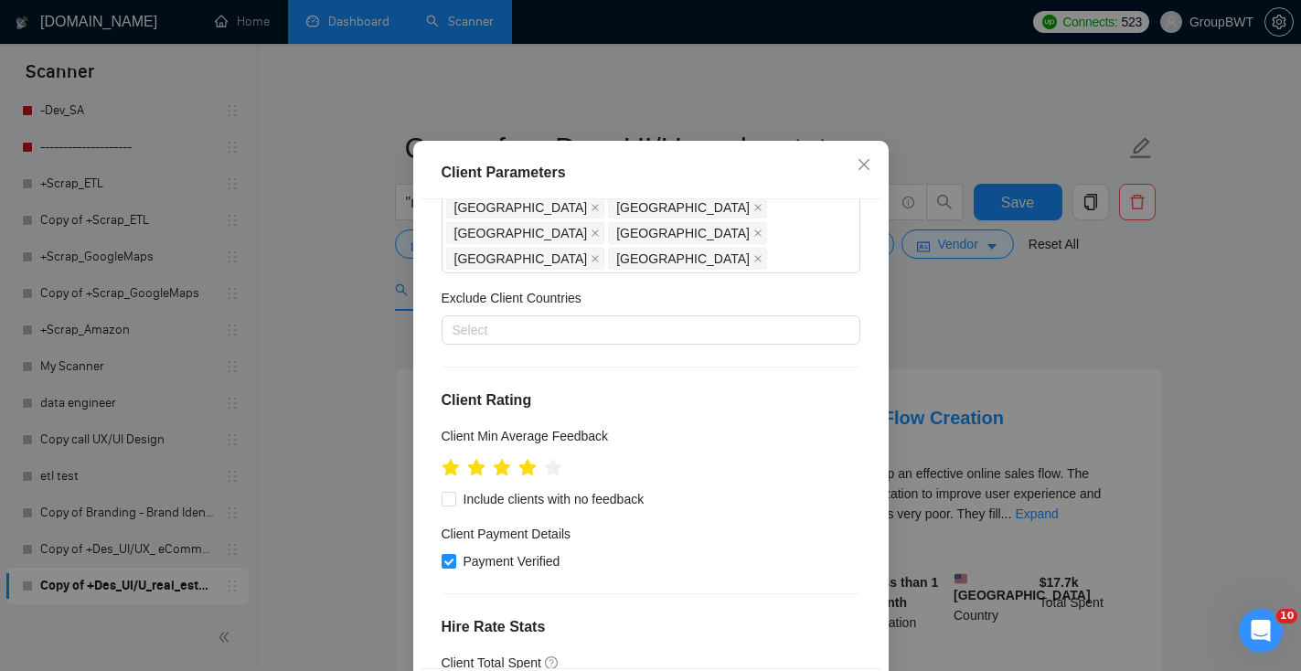
scroll to position [559, 0]
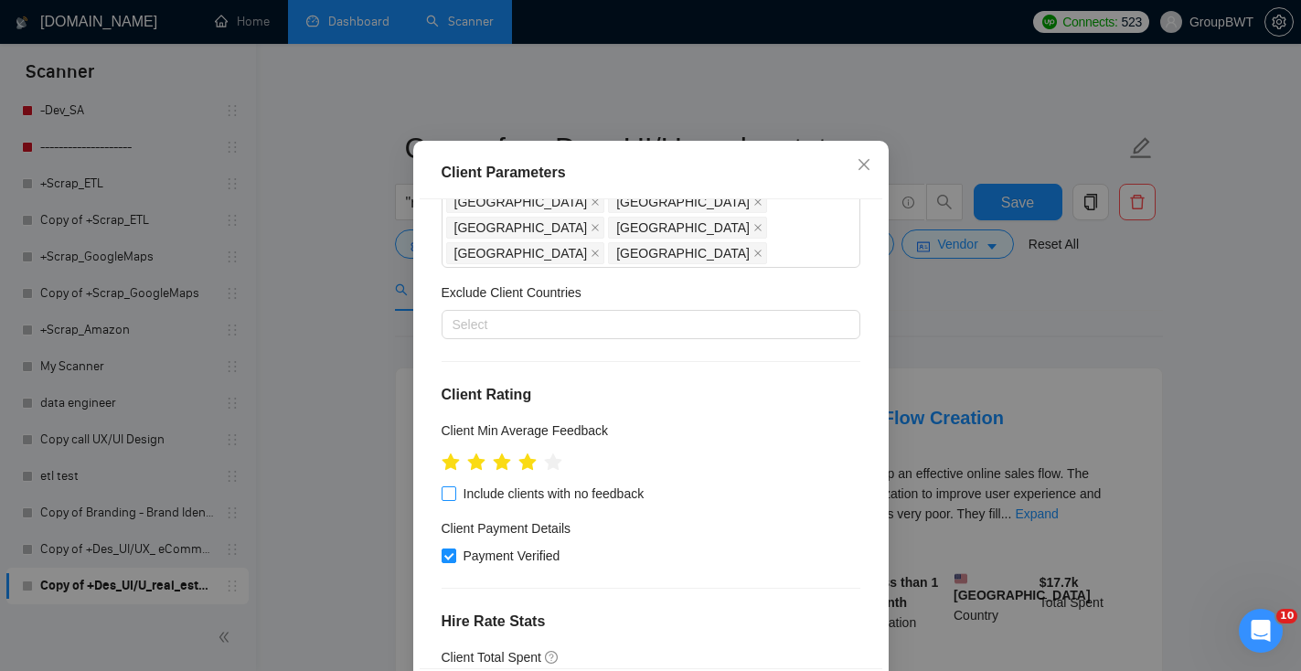
click at [449, 487] on input "Include clients with no feedback" at bounding box center [448, 493] width 13 height 13
checkbox input "true"
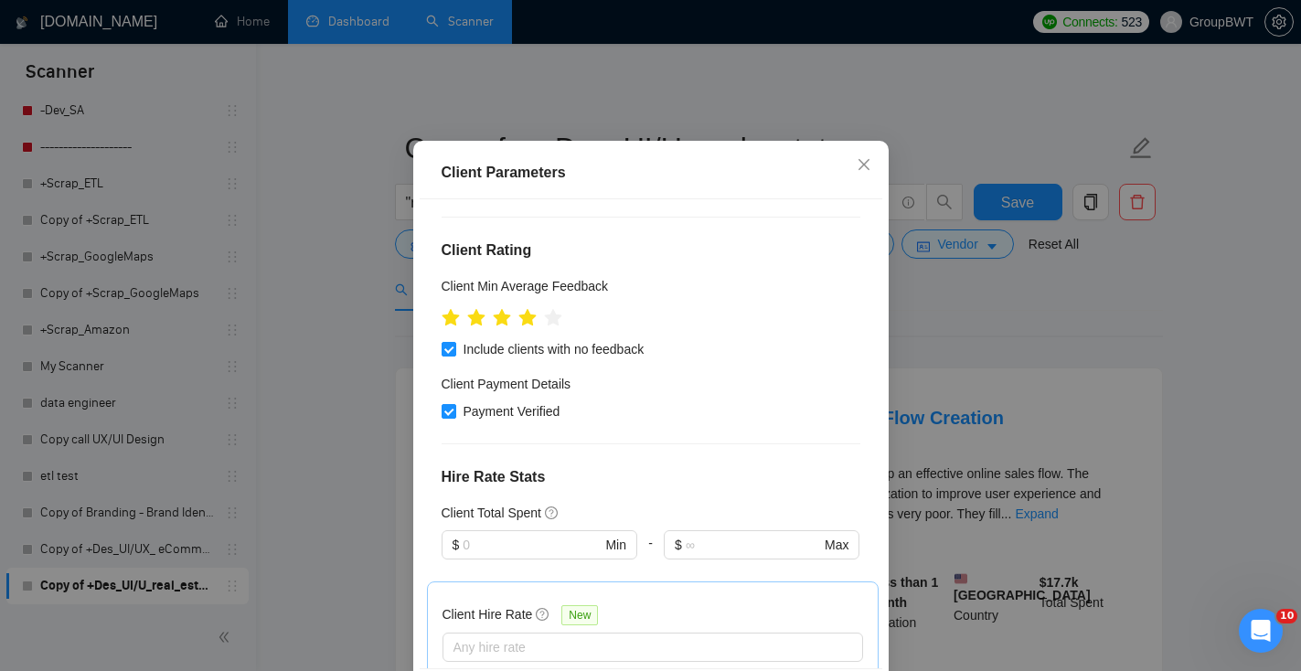
scroll to position [713, 0]
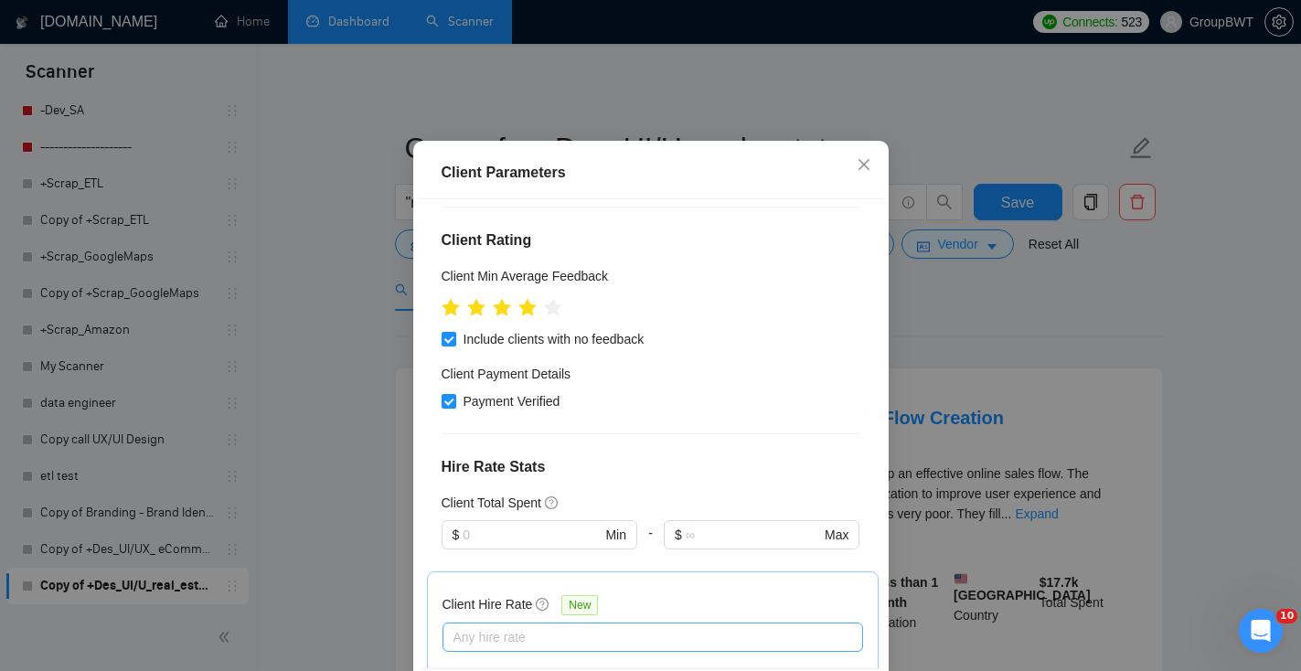
click at [492, 626] on div at bounding box center [643, 637] width 393 height 22
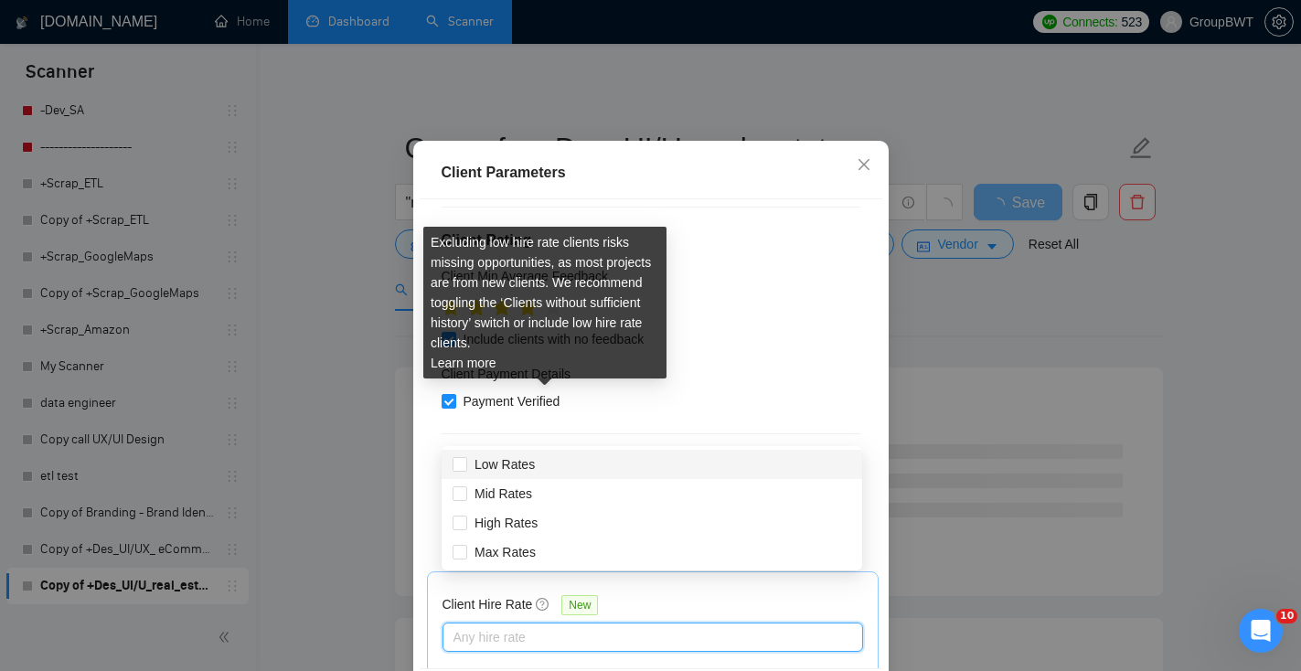
click at [547, 383] on div "Excluding low hire rate clients risks missing opportunities, as most projects a…" at bounding box center [545, 309] width 229 height 150
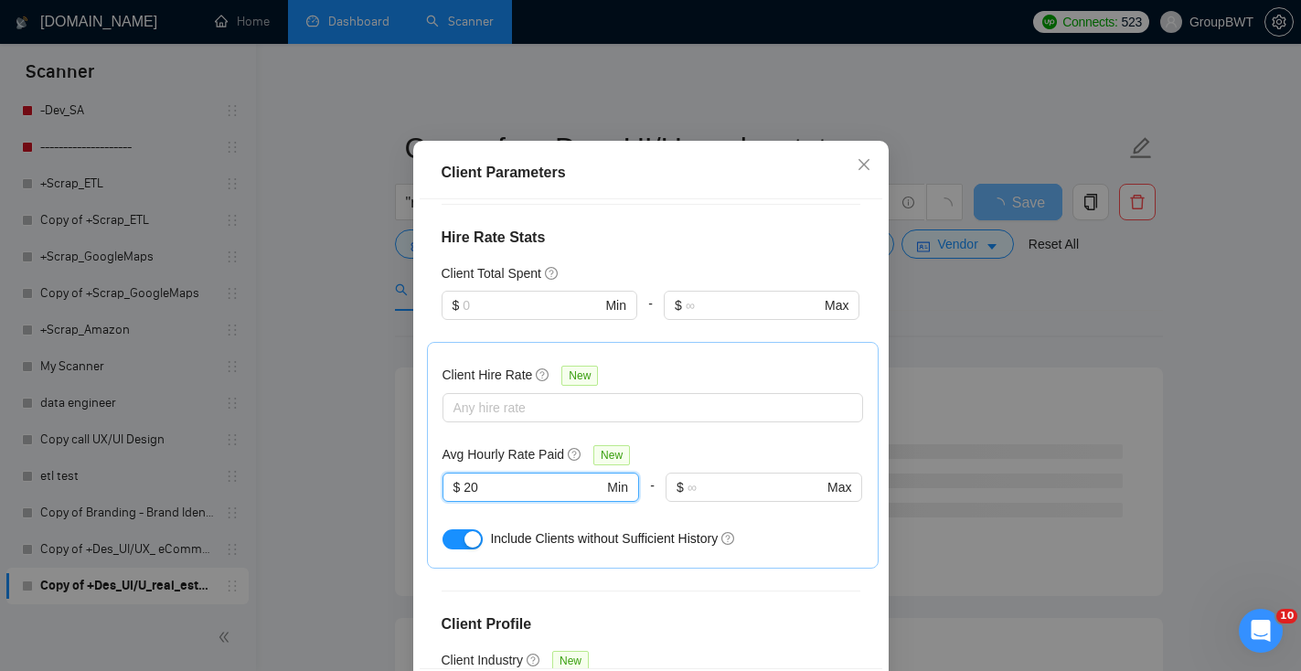
scroll to position [125, 0]
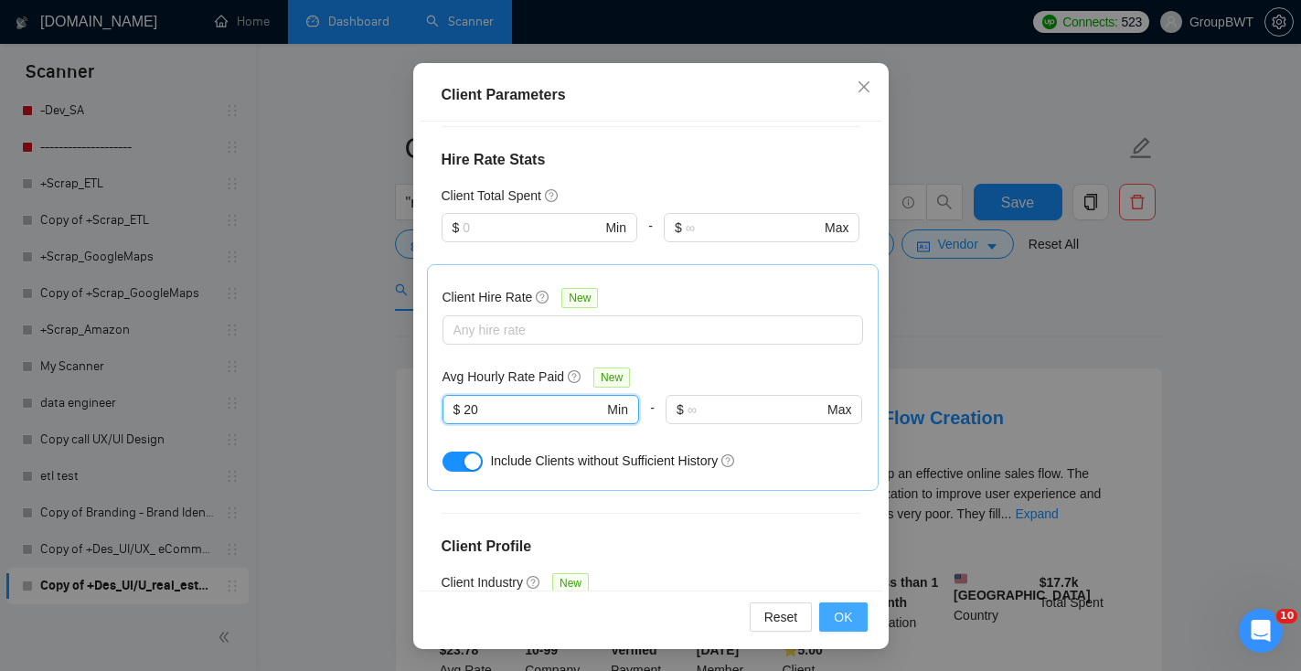
type input "20"
click at [833, 620] on button "OK" at bounding box center [843, 617] width 48 height 29
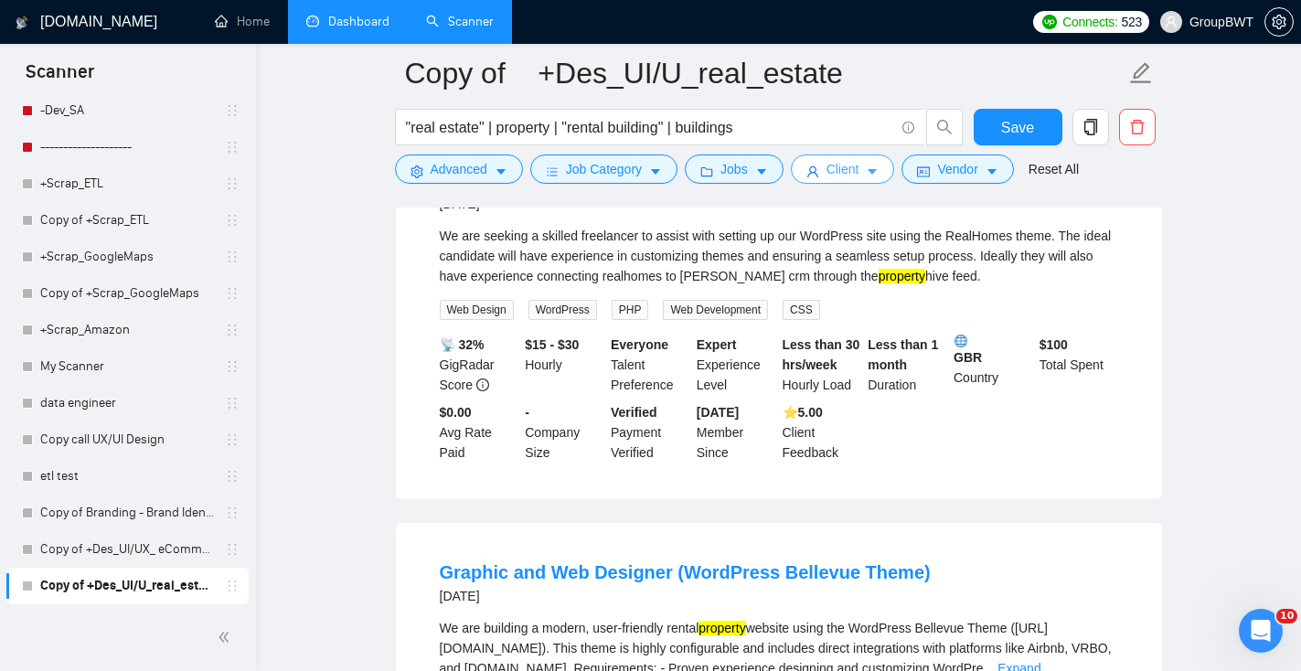
scroll to position [2614, 0]
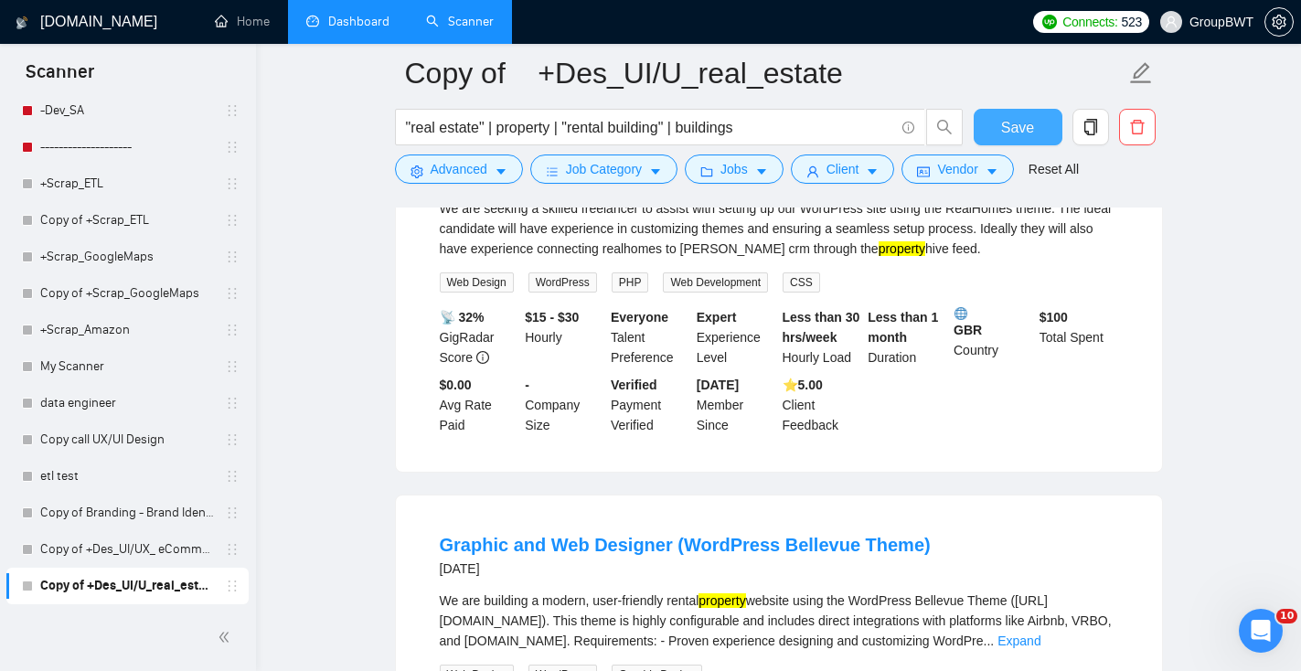
click at [1014, 139] on button "Save" at bounding box center [1018, 127] width 89 height 37
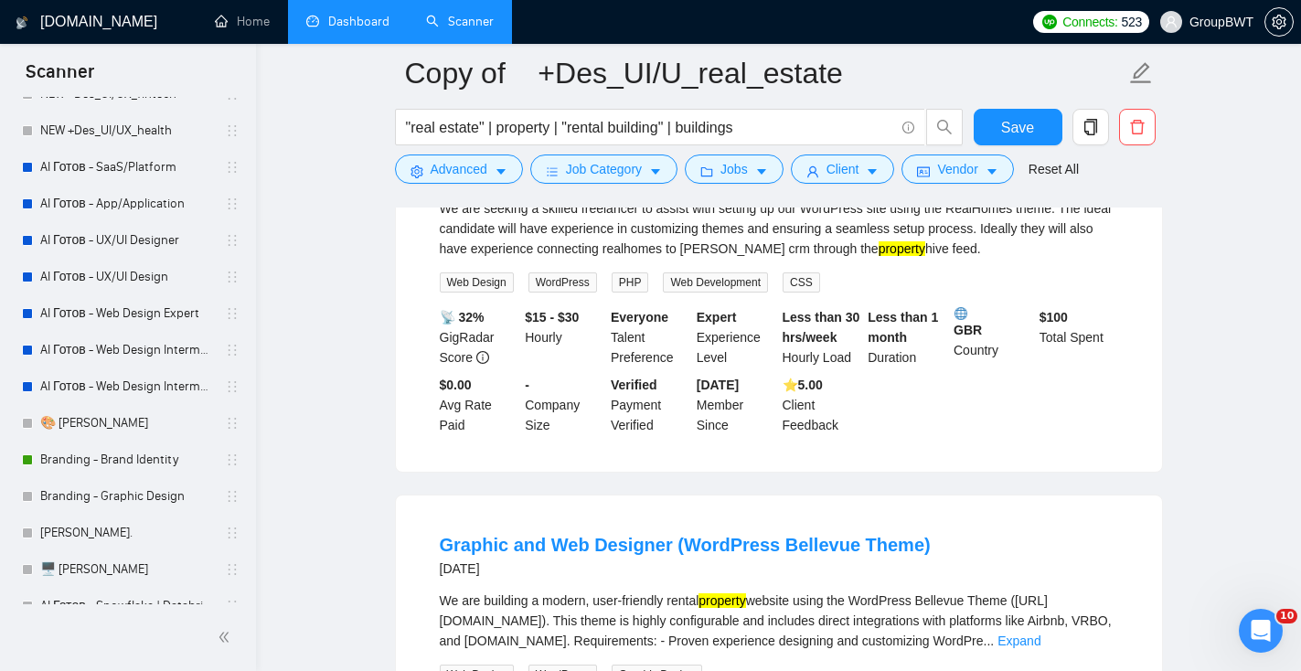
scroll to position [201, 0]
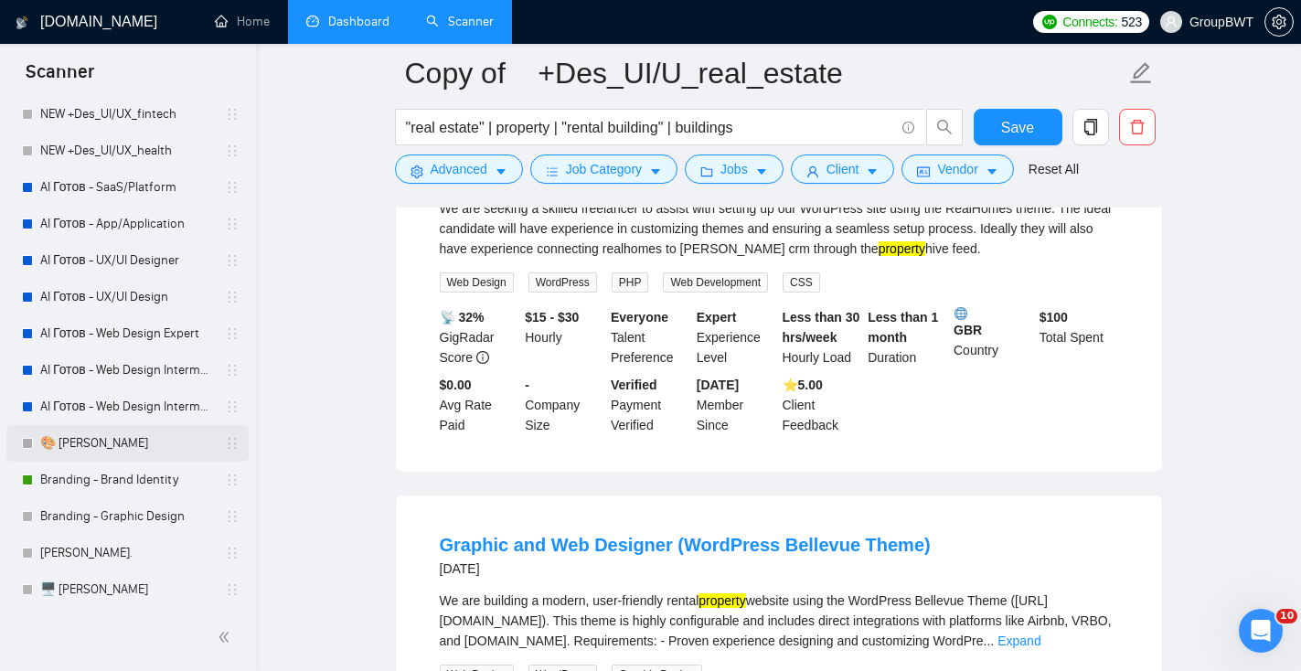
drag, startPoint x: 227, startPoint y: 541, endPoint x: 217, endPoint y: 426, distance: 114.8
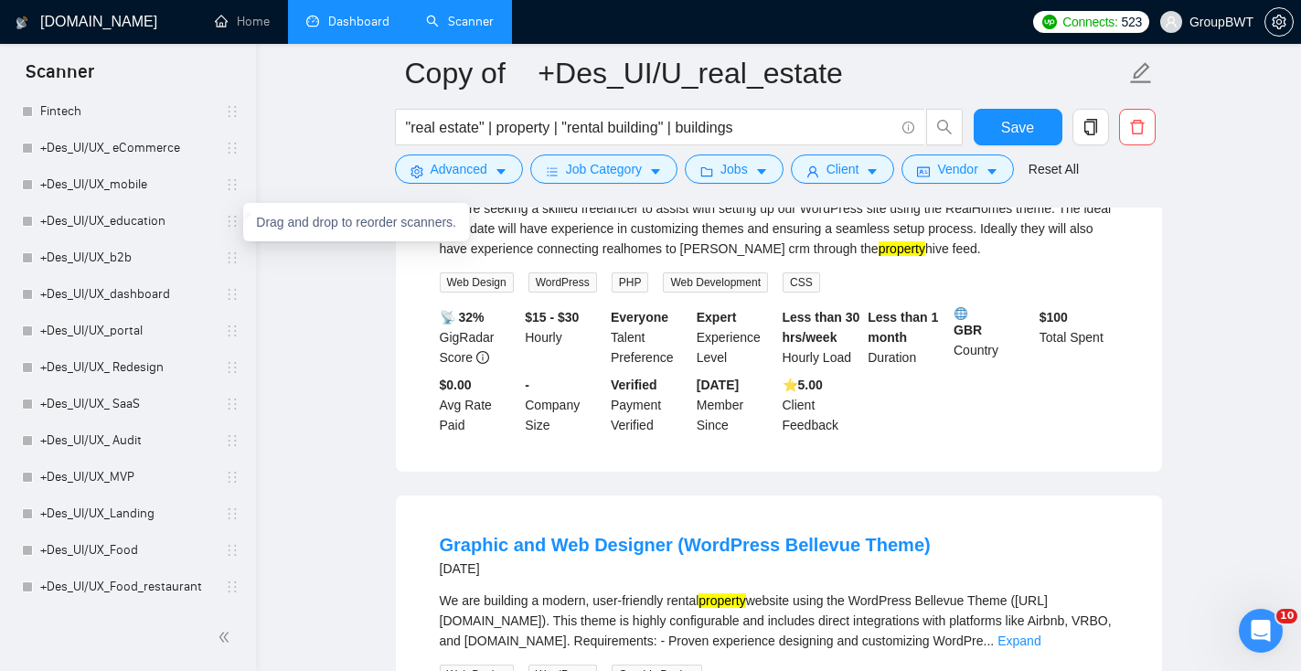
scroll to position [1169, 0]
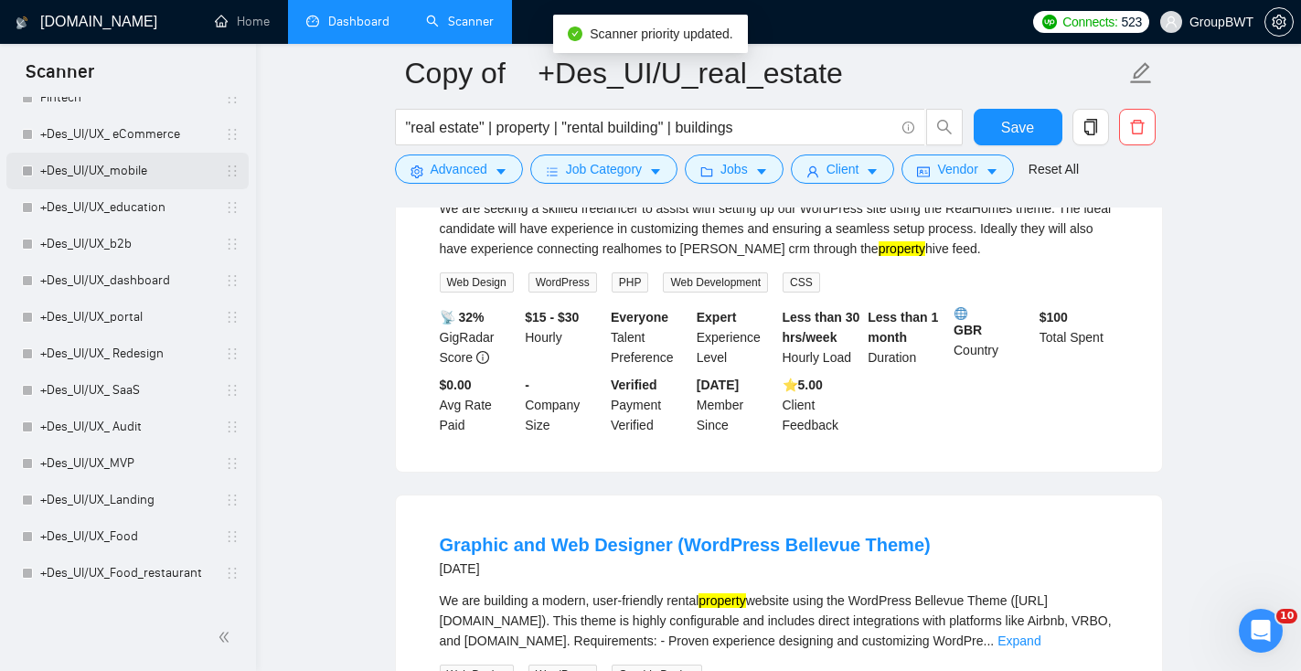
click at [155, 166] on link "+Des_UI/UX_mobile" at bounding box center [127, 171] width 174 height 37
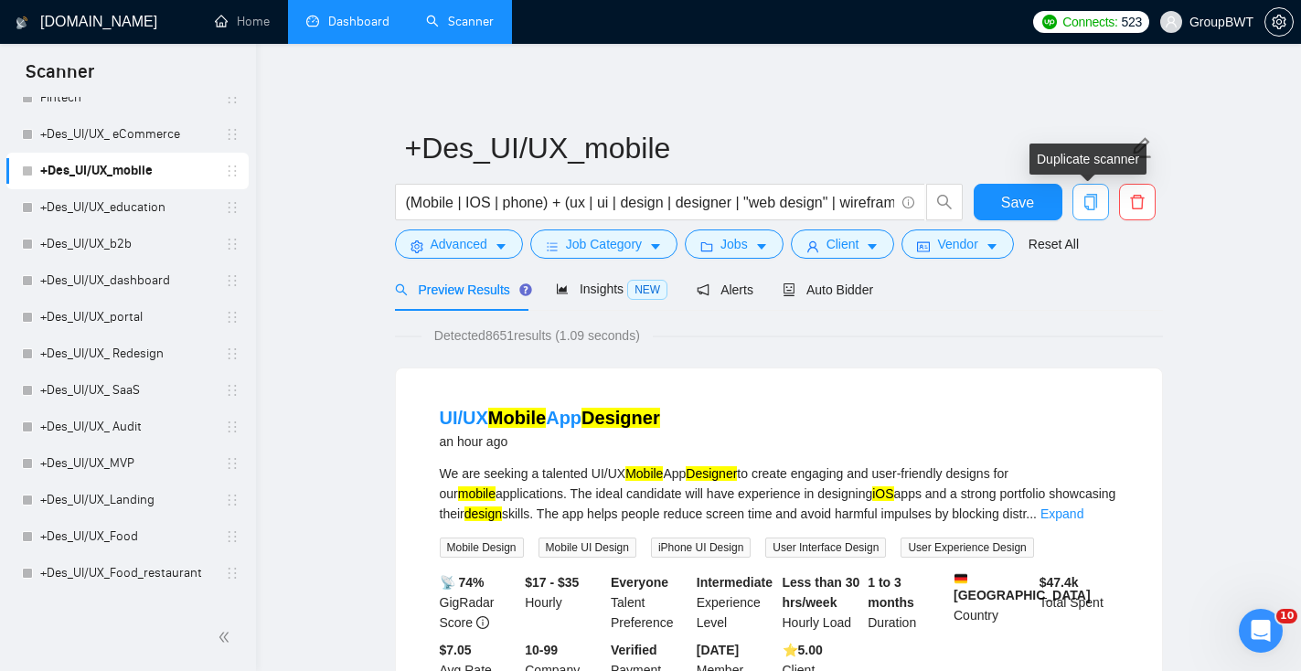
click at [1088, 198] on icon "copy" at bounding box center [1091, 202] width 16 height 16
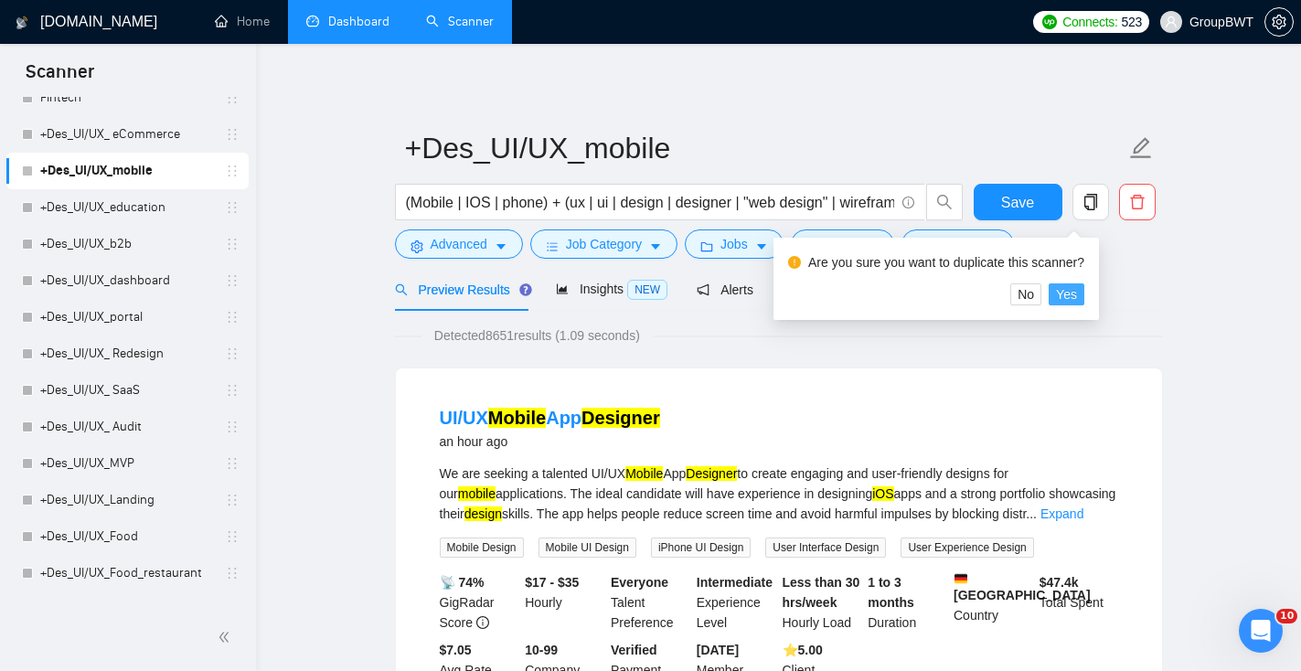
click at [1072, 298] on span "Yes" at bounding box center [1066, 294] width 21 height 20
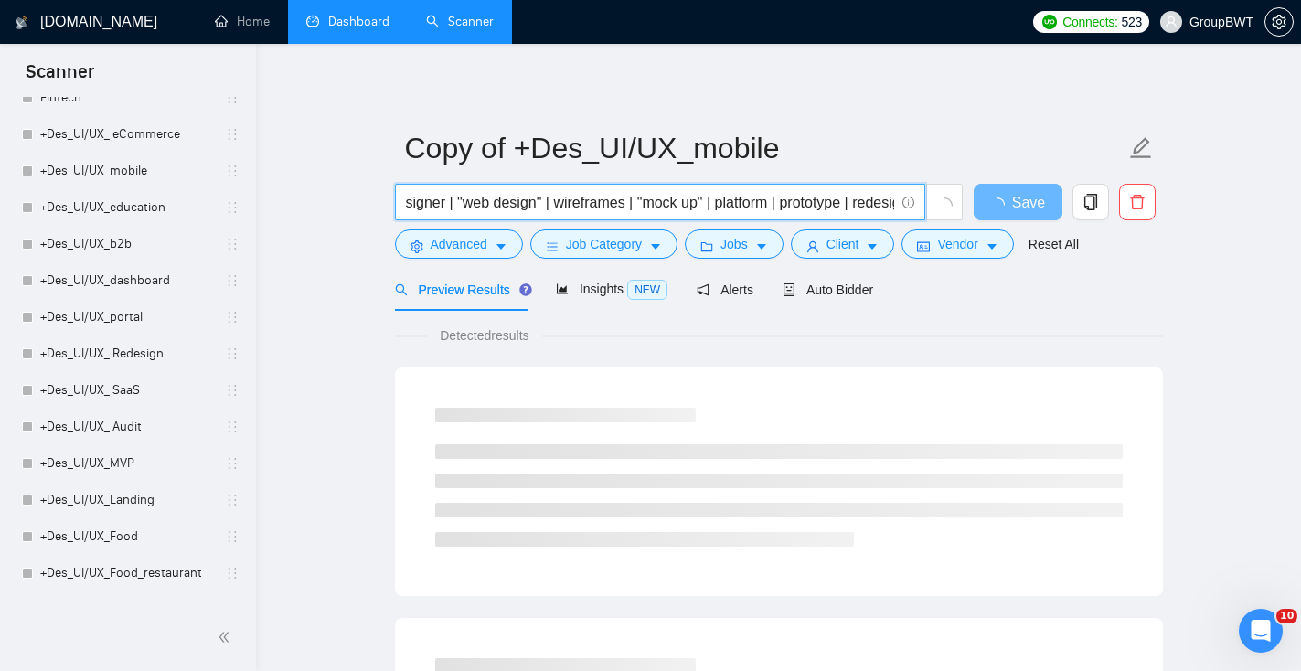
scroll to position [0, 326]
drag, startPoint x: 615, startPoint y: 212, endPoint x: 892, endPoint y: 203, distance: 277.3
click at [892, 203] on input "(Mobile | IOS | phone) + (ux | ui | design | designer | "web design" | wirefram…" at bounding box center [650, 202] width 488 height 23
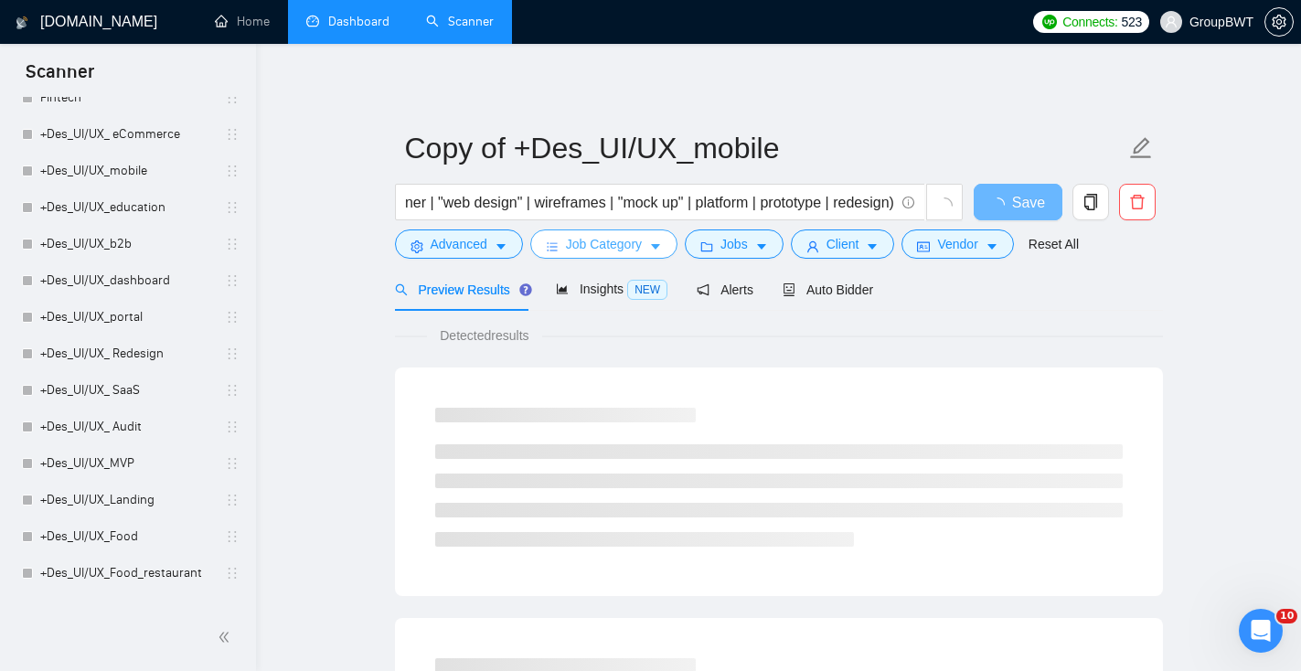
scroll to position [0, 0]
click at [660, 246] on icon "caret-down" at bounding box center [655, 247] width 9 height 5
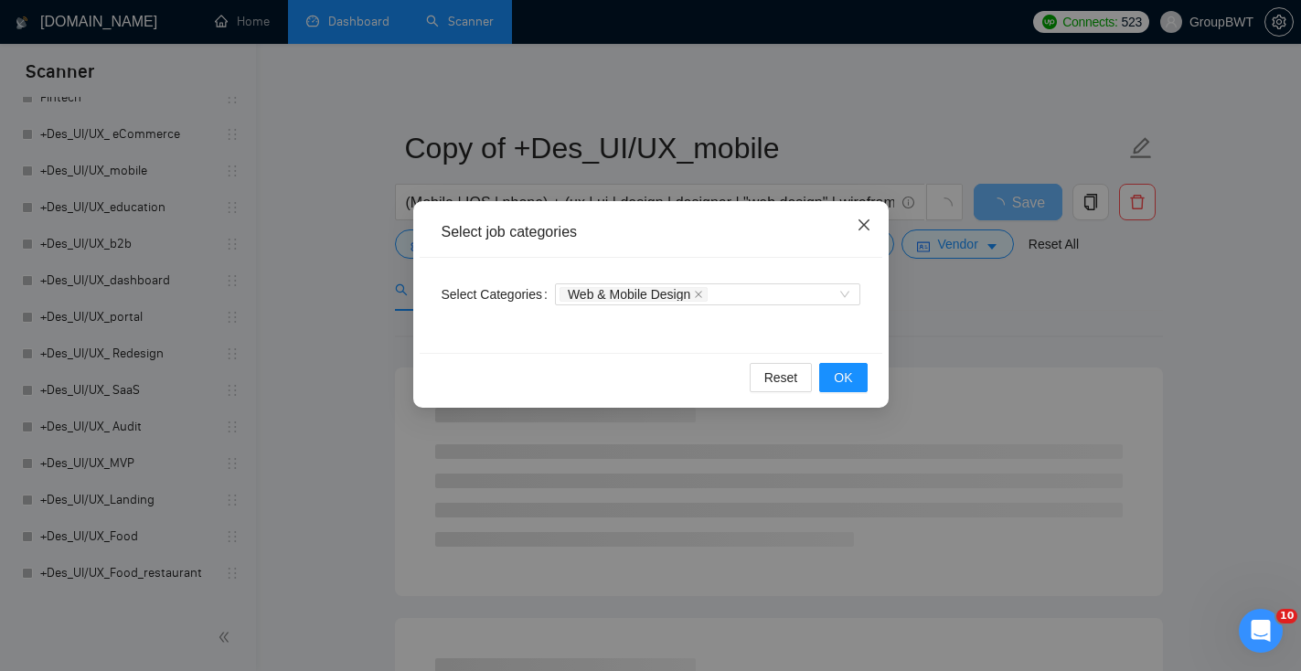
click at [862, 226] on icon "close" at bounding box center [864, 225] width 15 height 15
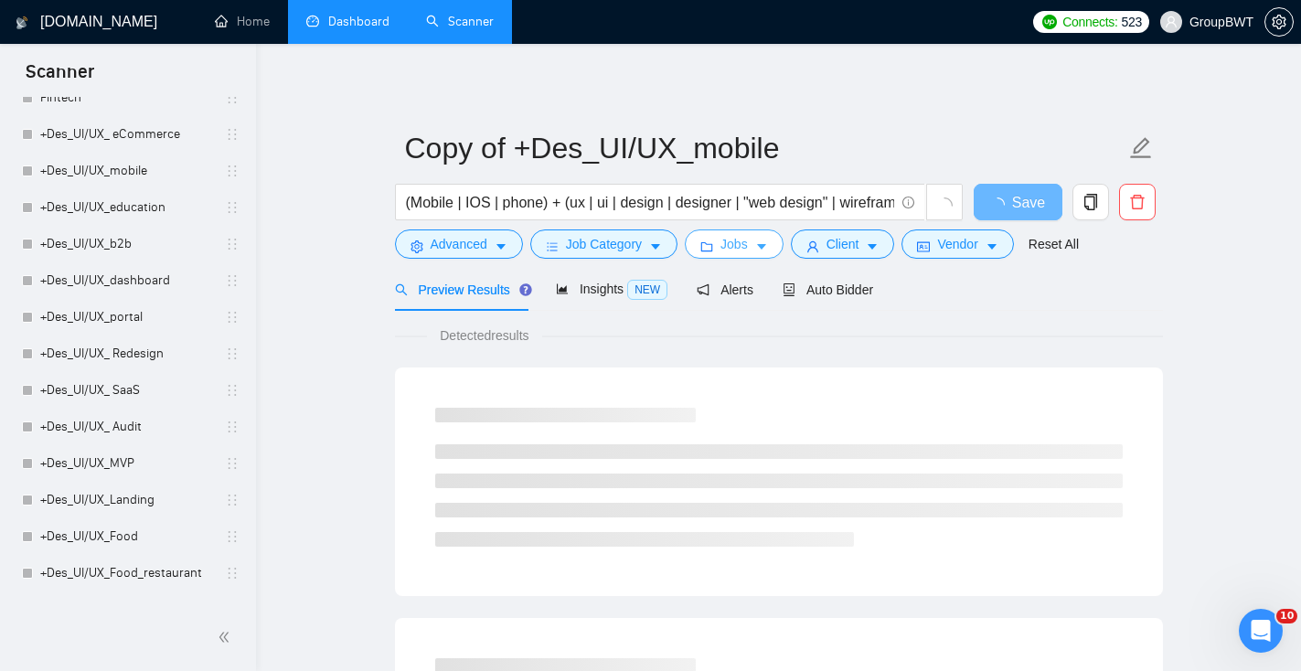
click at [730, 245] on span "Jobs" at bounding box center [734, 244] width 27 height 20
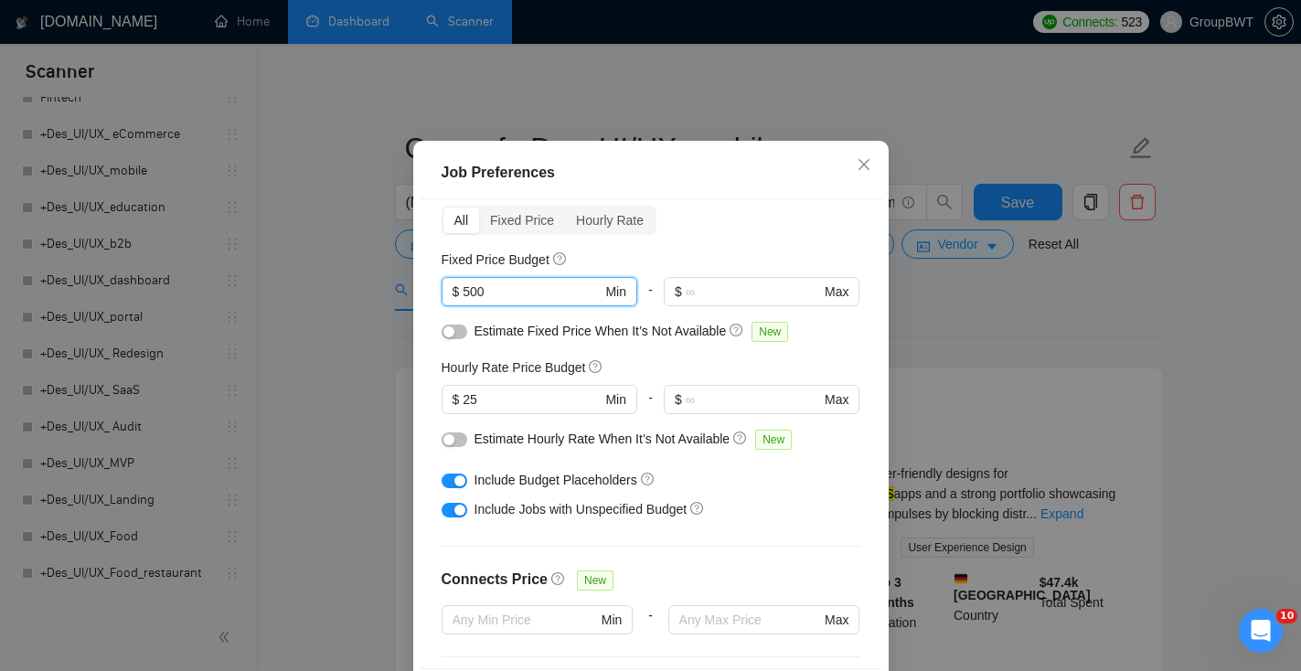
drag, startPoint x: 541, startPoint y: 331, endPoint x: 353, endPoint y: 327, distance: 188.5
click at [353, 327] on div "Job Preferences Budget Project Type All Fixed Price Hourly Rate Fixed Price Bud…" at bounding box center [650, 335] width 1301 height 671
type input "1000"
click at [465, 519] on div at bounding box center [455, 509] width 26 height 20
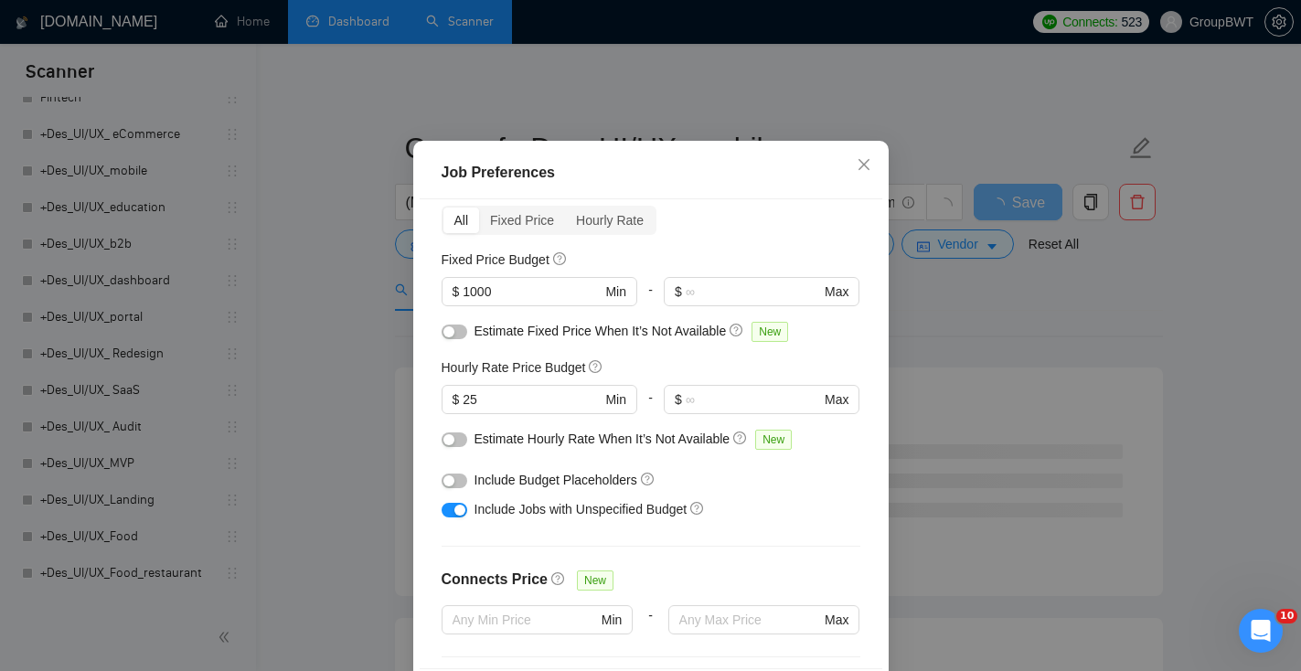
click at [463, 516] on div "button" at bounding box center [460, 510] width 11 height 11
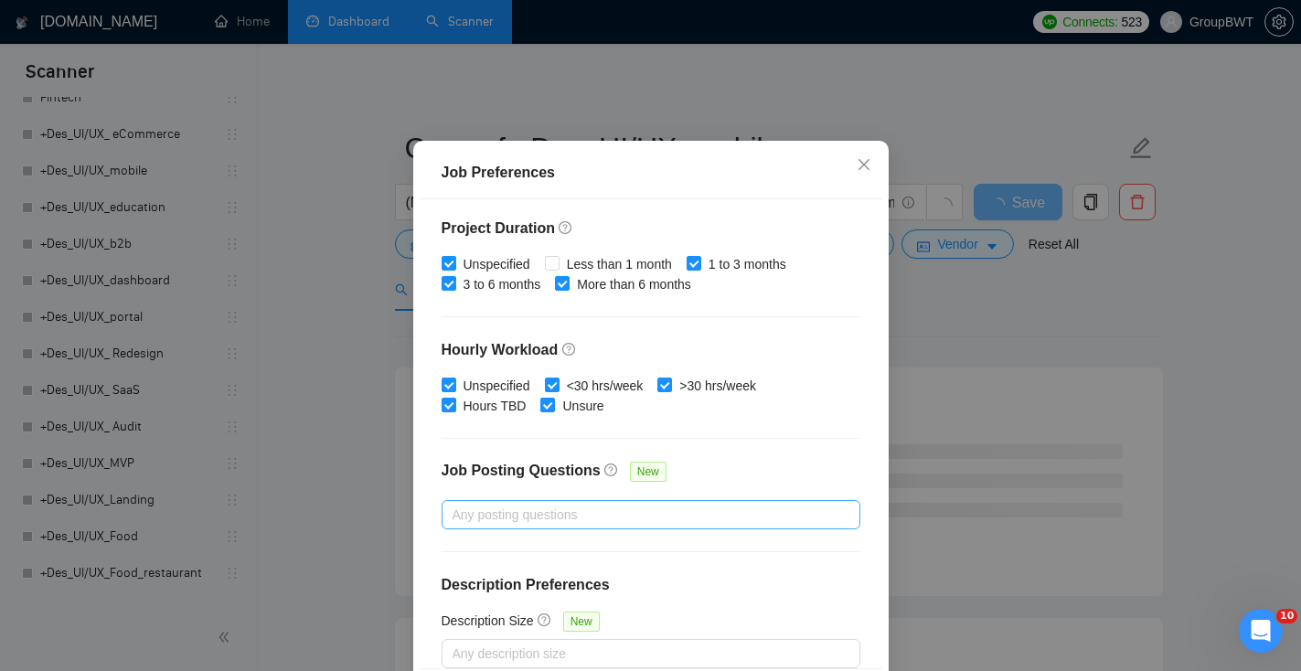
scroll to position [561, 0]
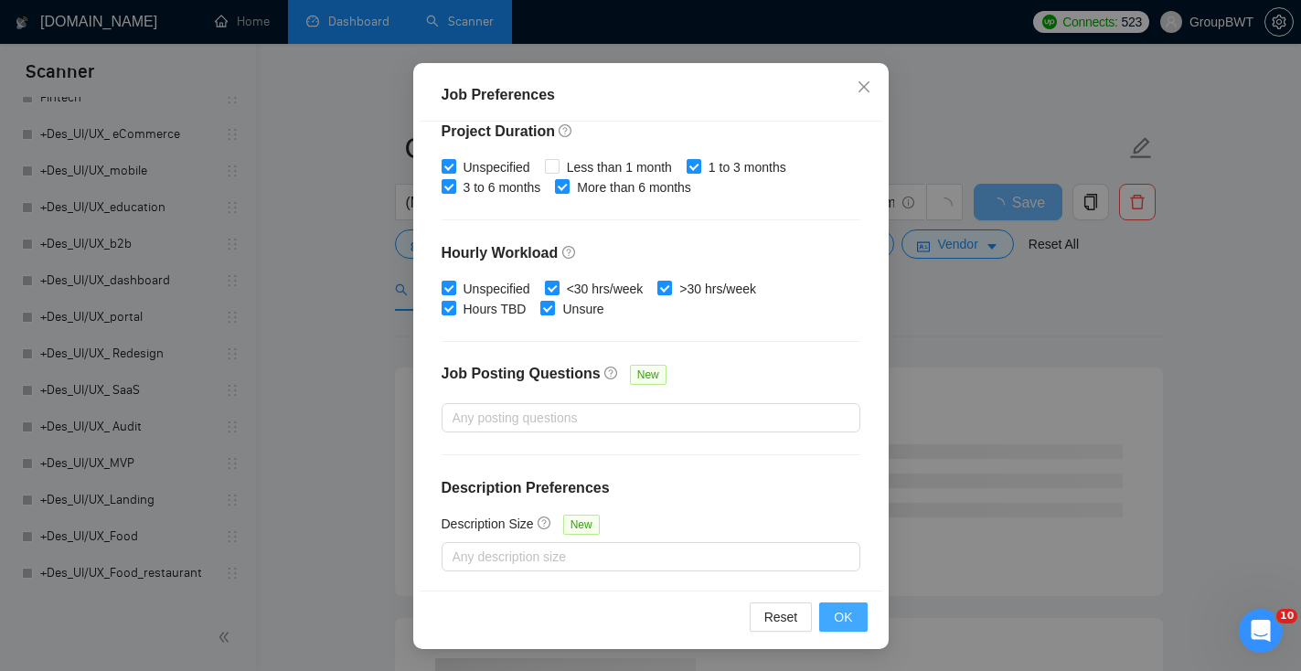
click at [851, 614] on span "OK" at bounding box center [843, 617] width 18 height 20
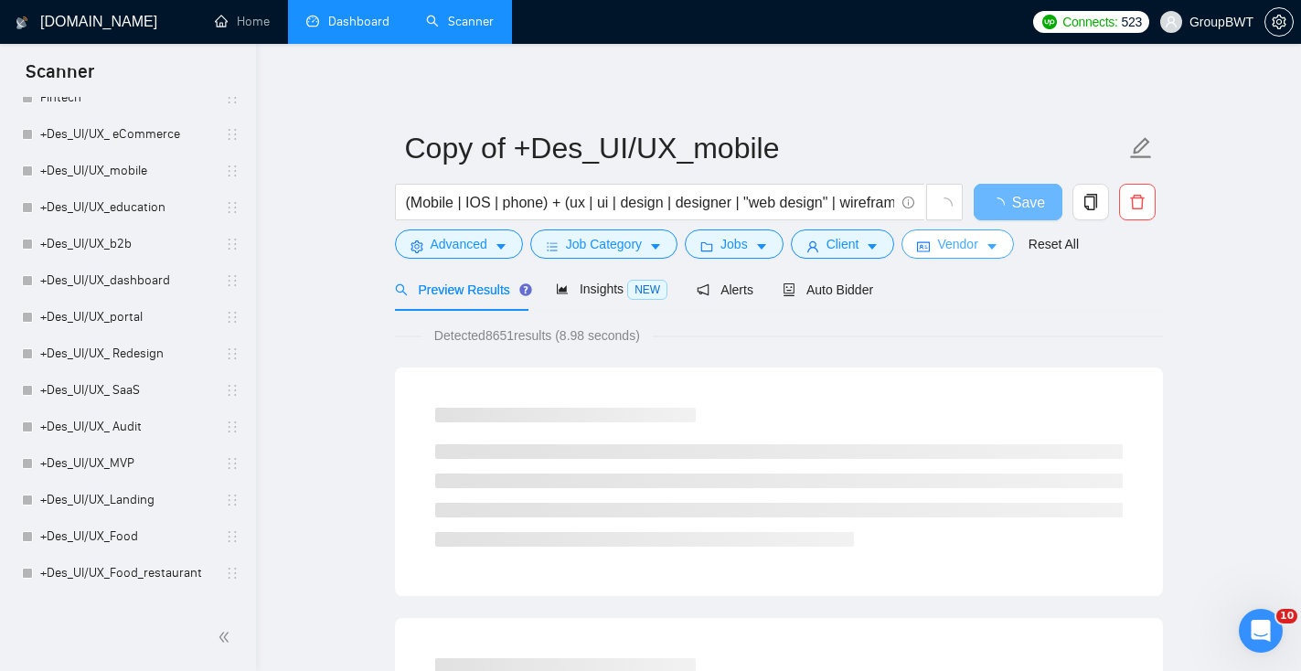
click at [948, 252] on span "Vendor" at bounding box center [957, 244] width 40 height 20
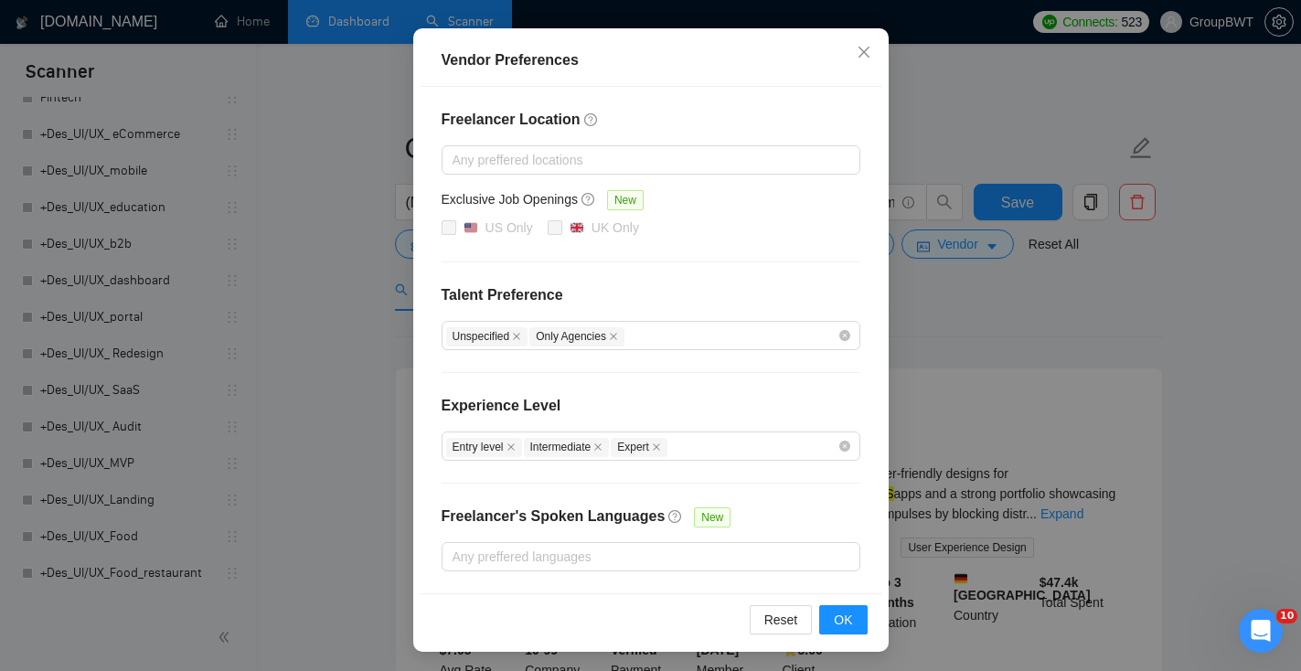
scroll to position [175, 0]
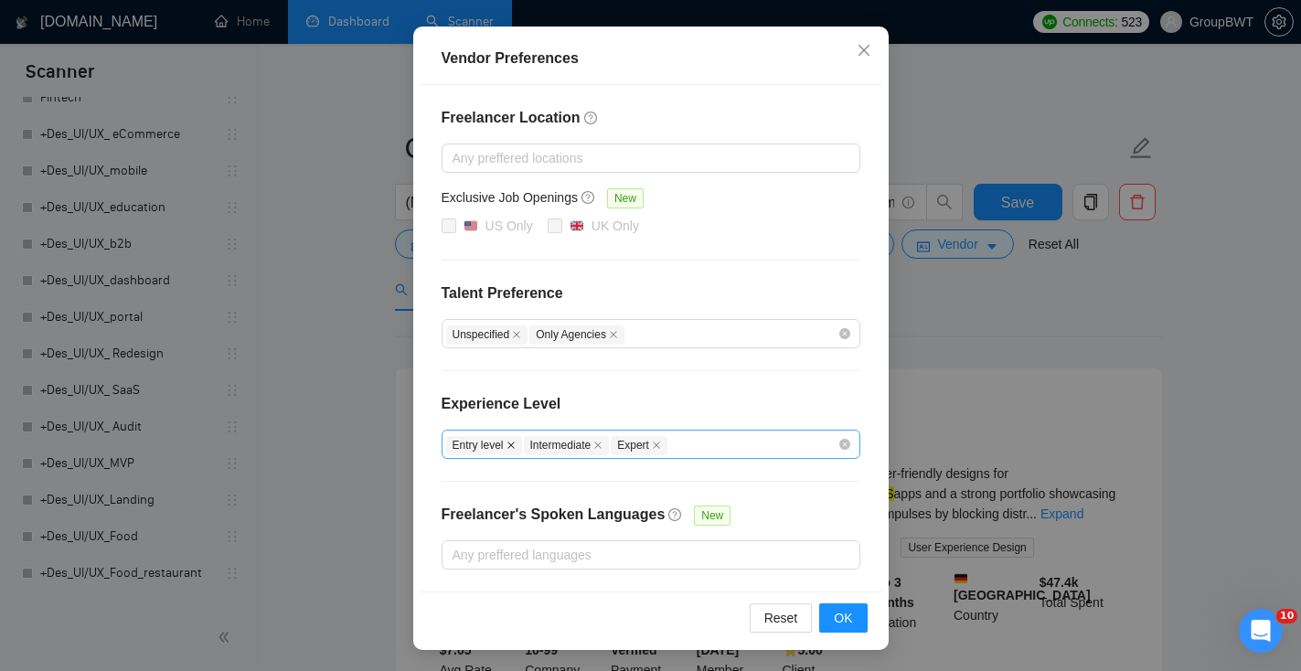
click at [515, 442] on icon "close" at bounding box center [511, 445] width 7 height 7
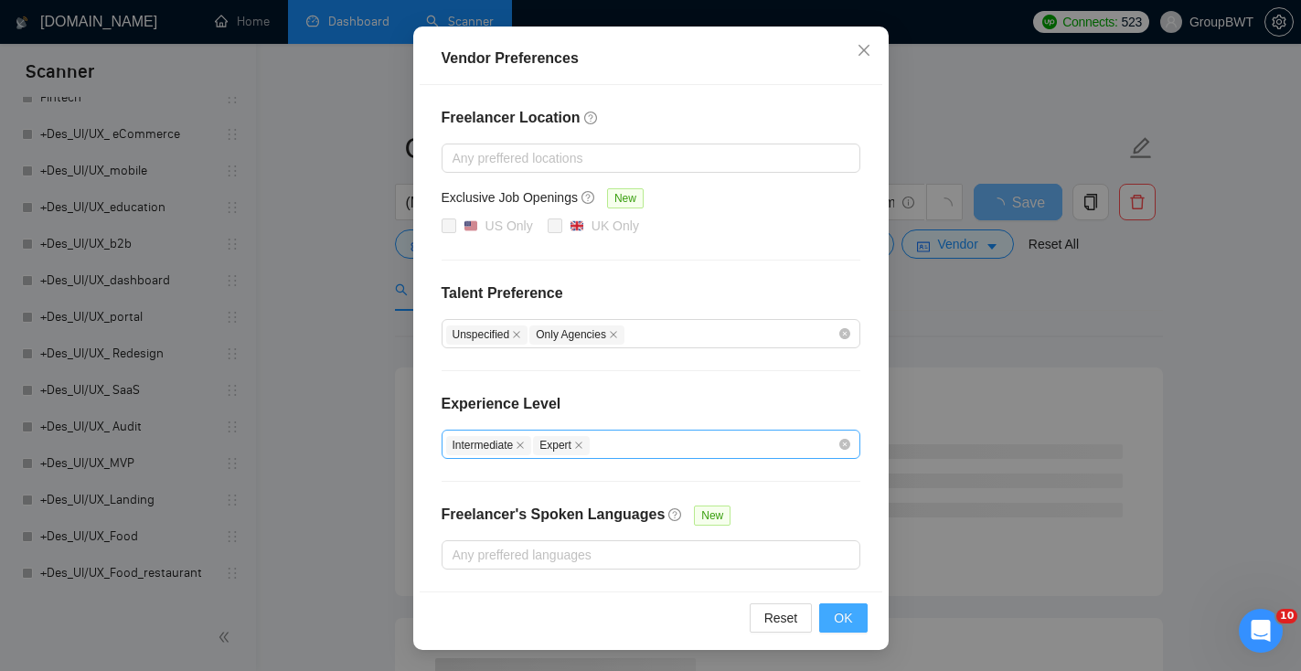
click at [834, 621] on span "OK" at bounding box center [843, 618] width 18 height 20
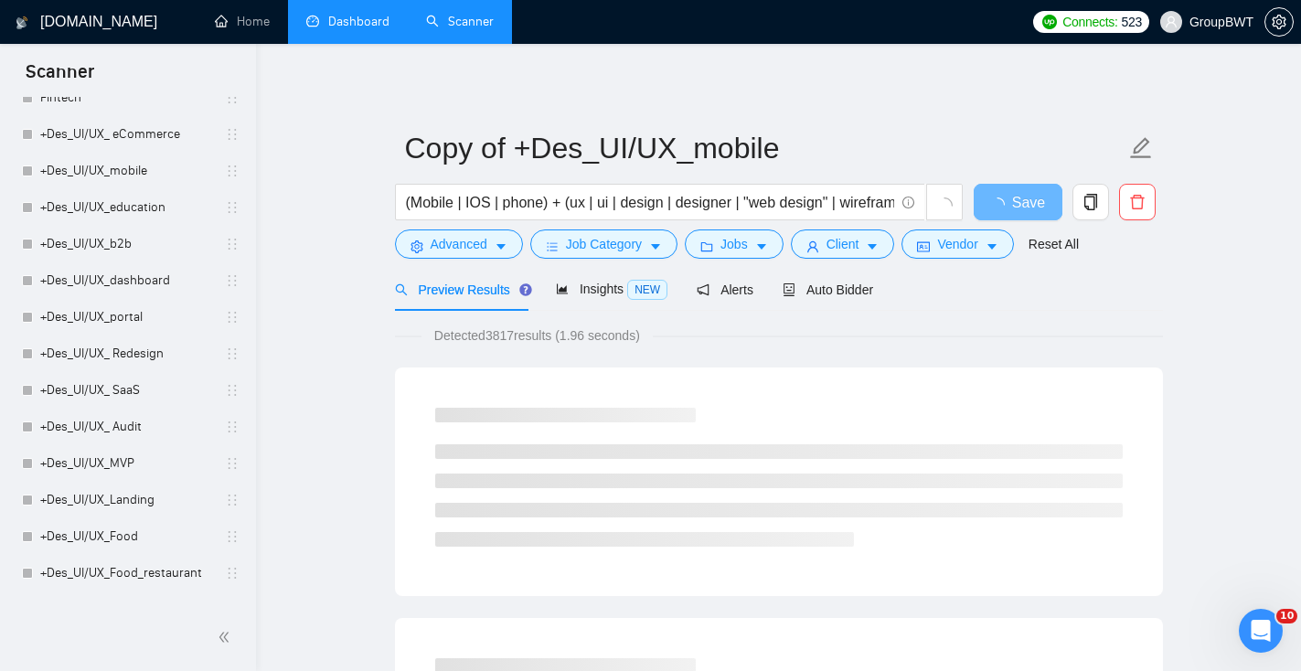
scroll to position [83, 0]
click at [855, 254] on span "Client" at bounding box center [843, 244] width 33 height 20
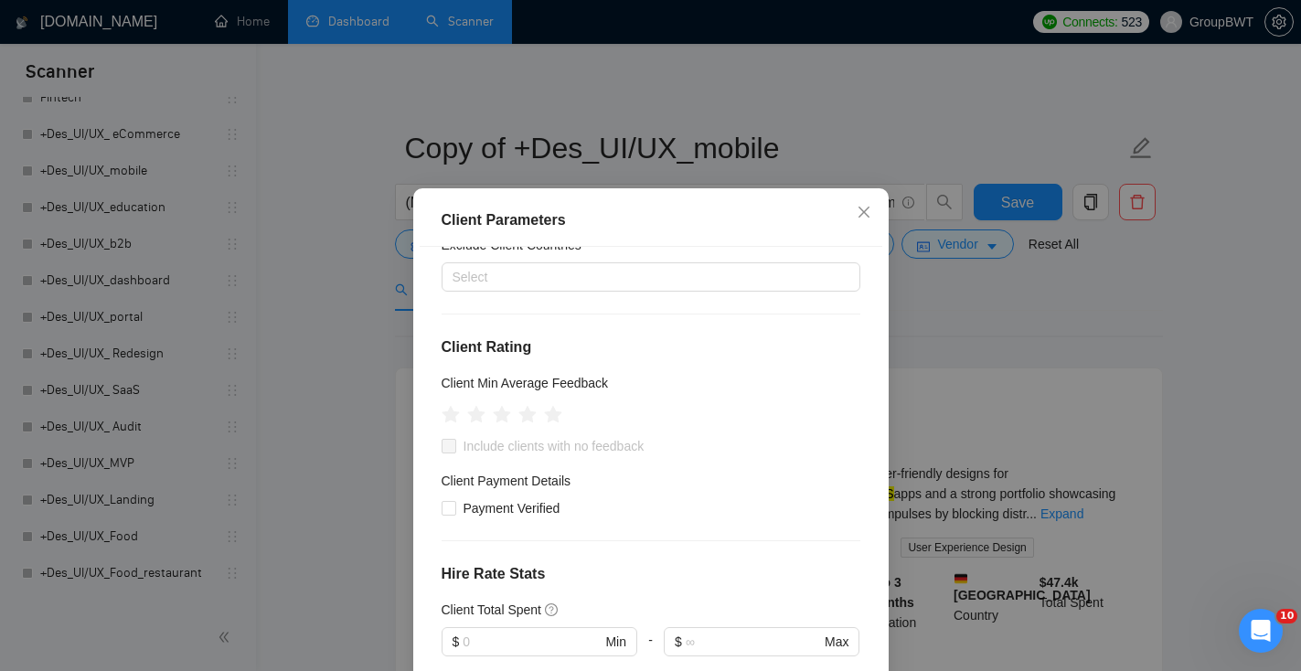
scroll to position [637, 0]
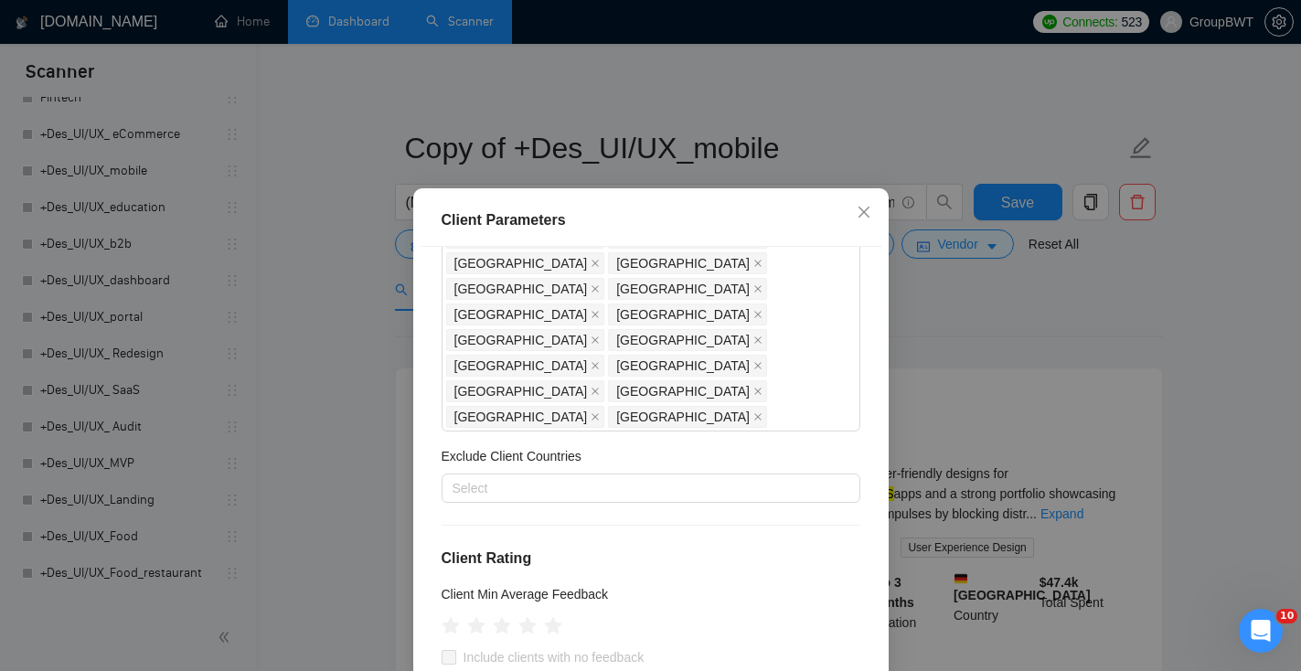
scroll to position [442, 0]
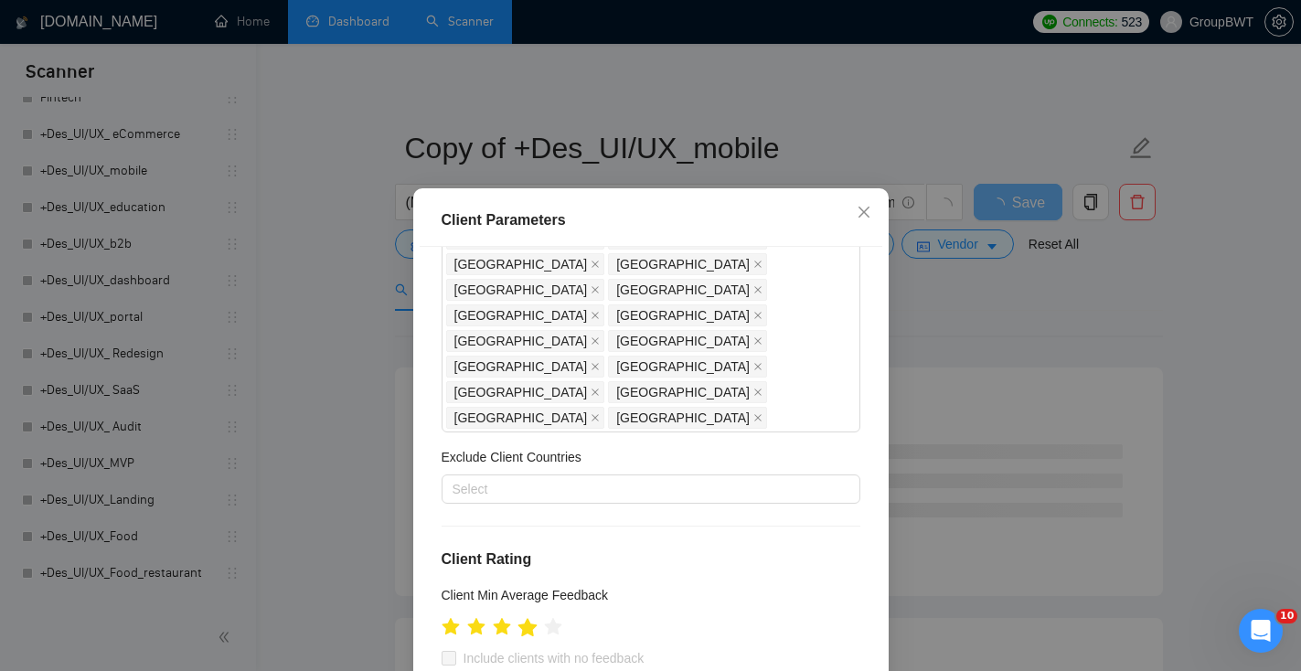
type input "20"
click at [530, 618] on icon "star" at bounding box center [527, 627] width 19 height 18
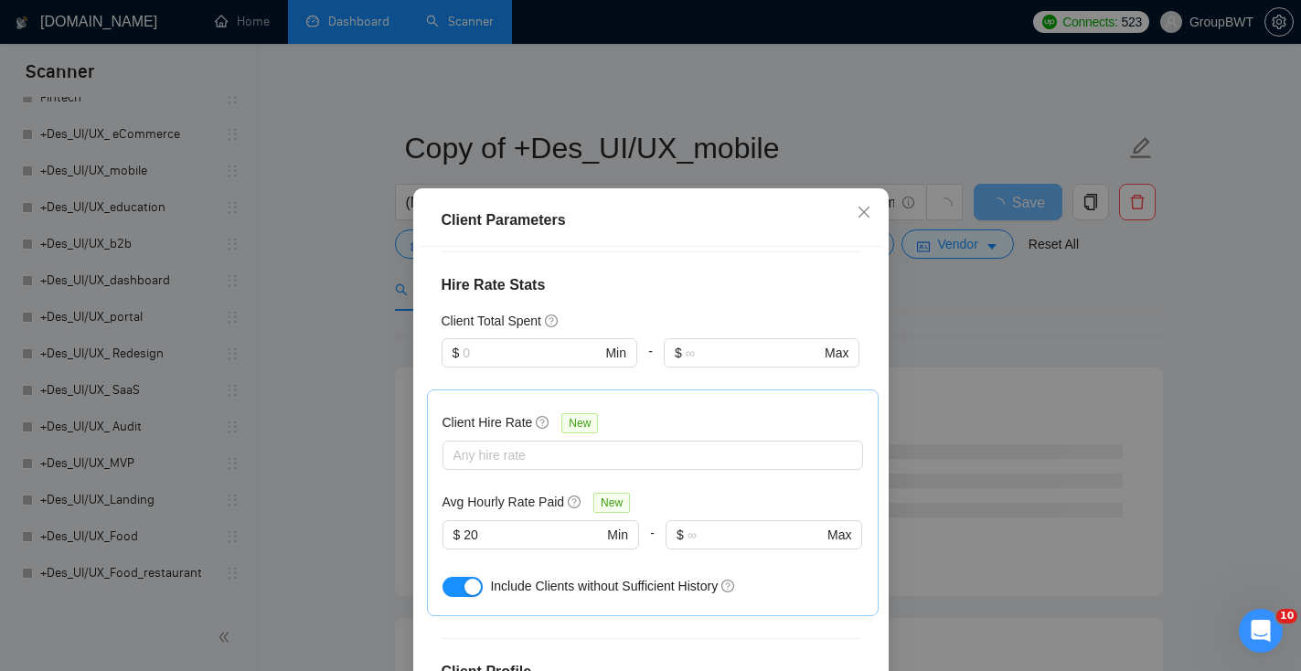
scroll to position [125, 0]
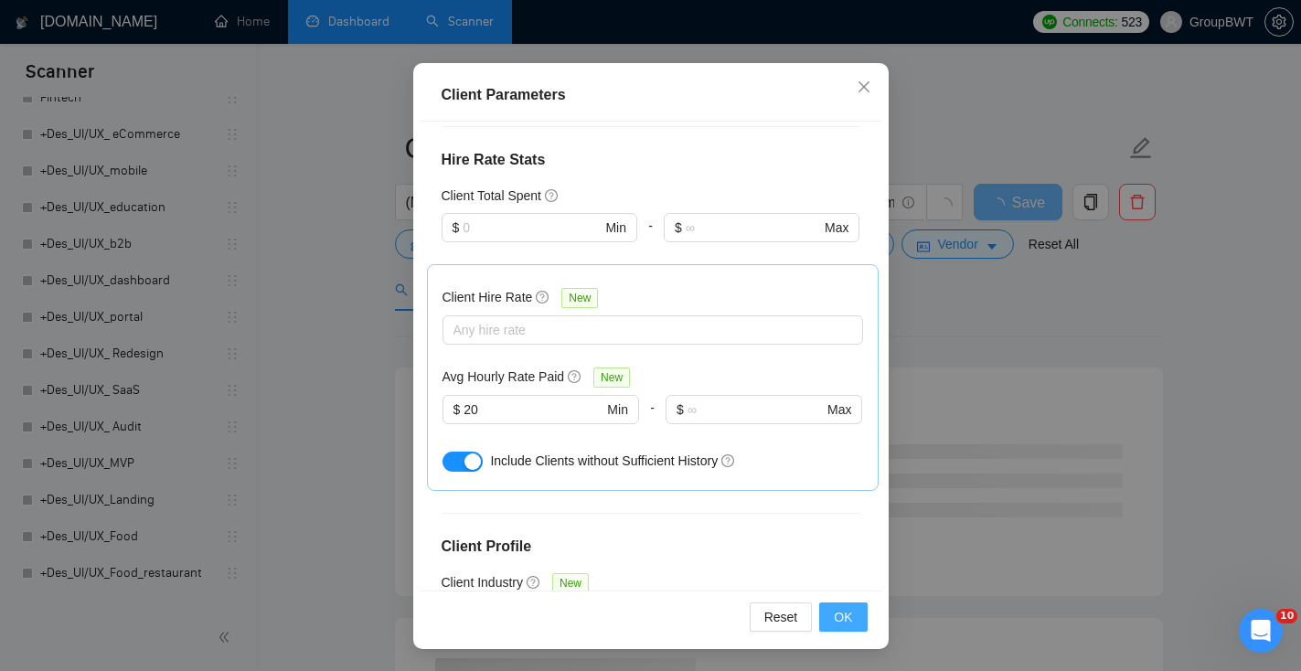
click at [845, 626] on span "OK" at bounding box center [843, 617] width 18 height 20
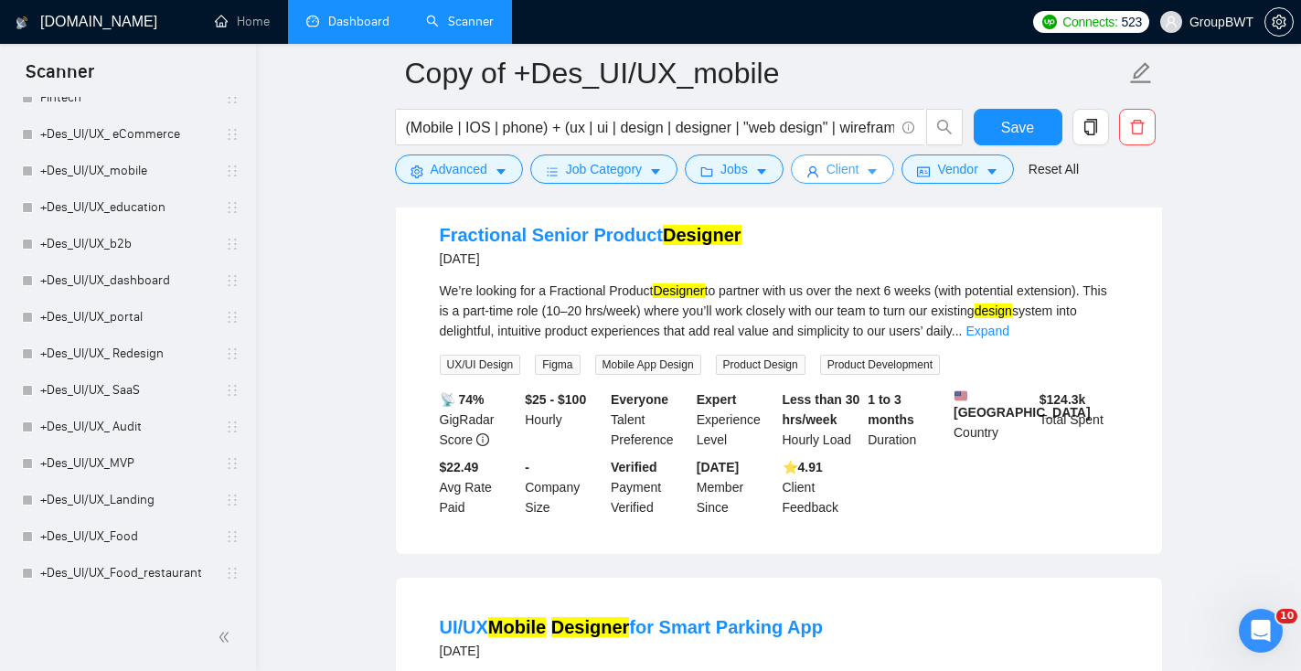
scroll to position [2138, 0]
click at [1080, 342] on div "We’re looking for a Fractional Product Designer to partner with us over the nex…" at bounding box center [779, 312] width 679 height 60
click at [1009, 339] on link "Expand" at bounding box center [987, 332] width 43 height 15
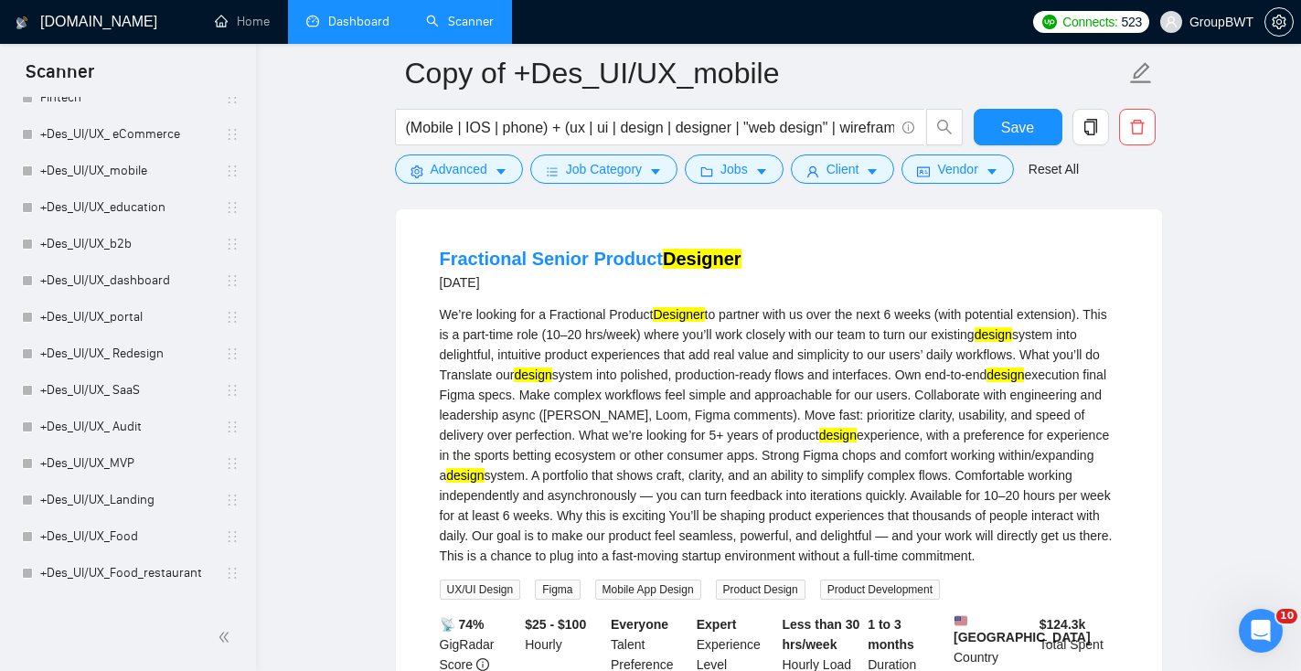
scroll to position [2038, 0]
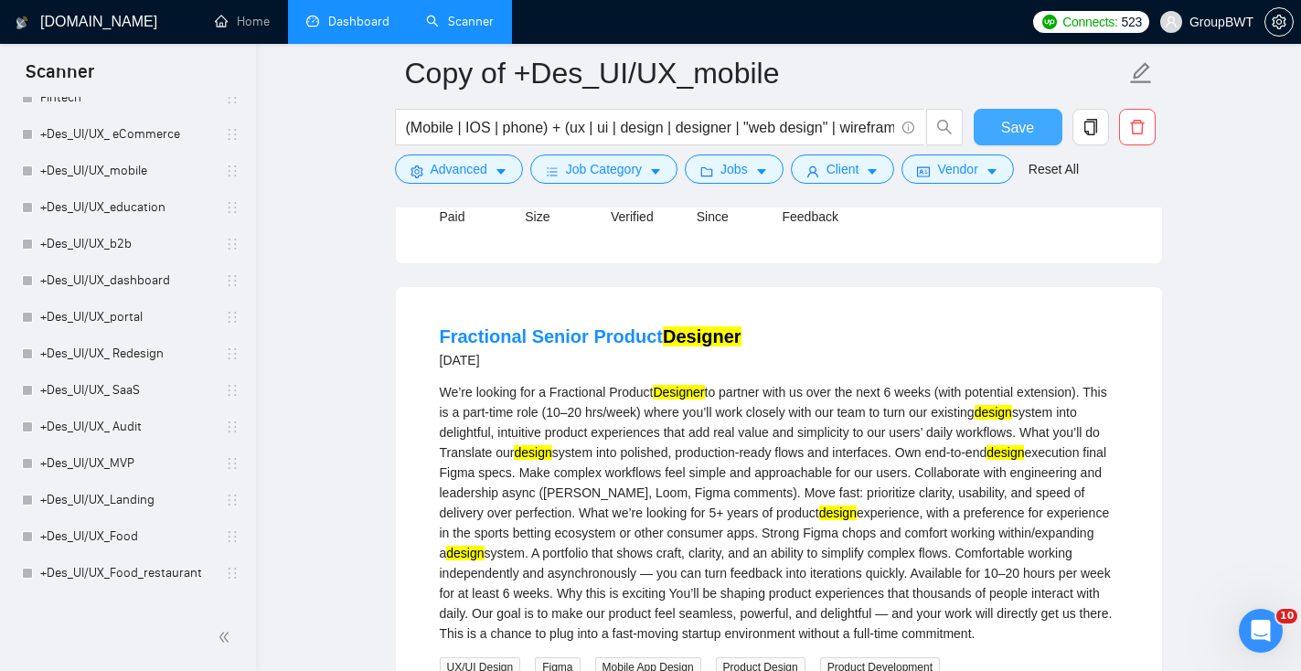
click at [1033, 134] on span "Save" at bounding box center [1017, 127] width 33 height 23
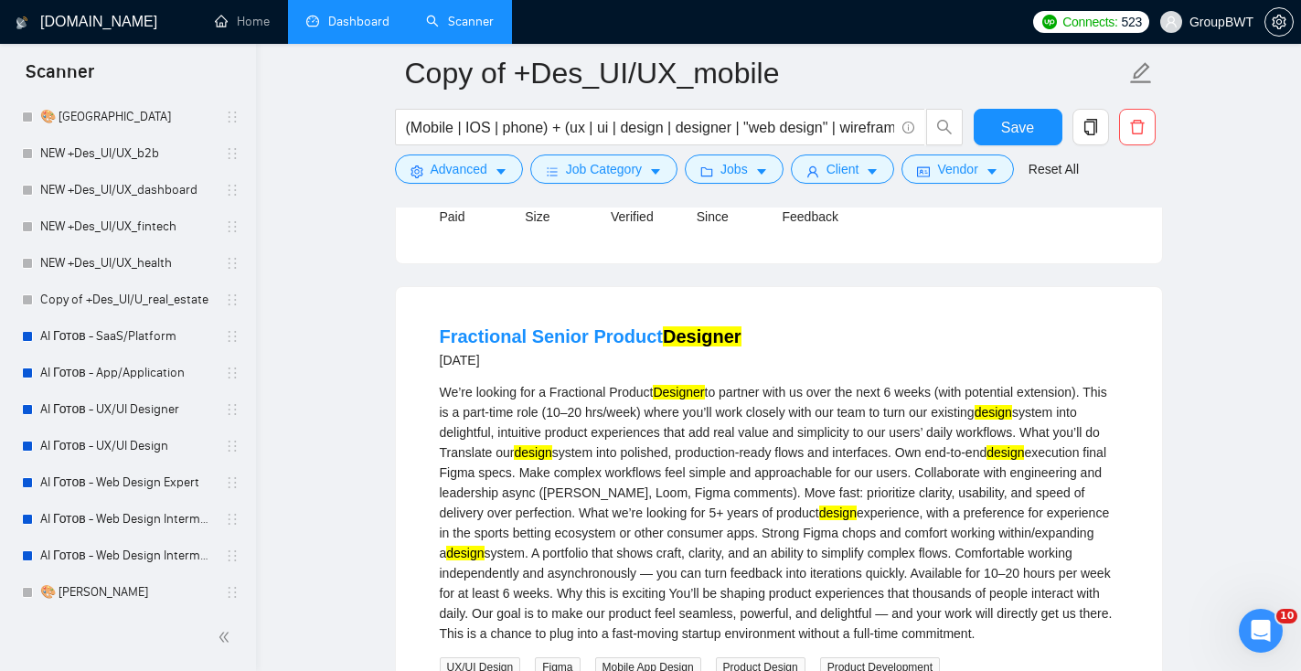
scroll to position [0, 0]
